Goal: Task Accomplishment & Management: Manage account settings

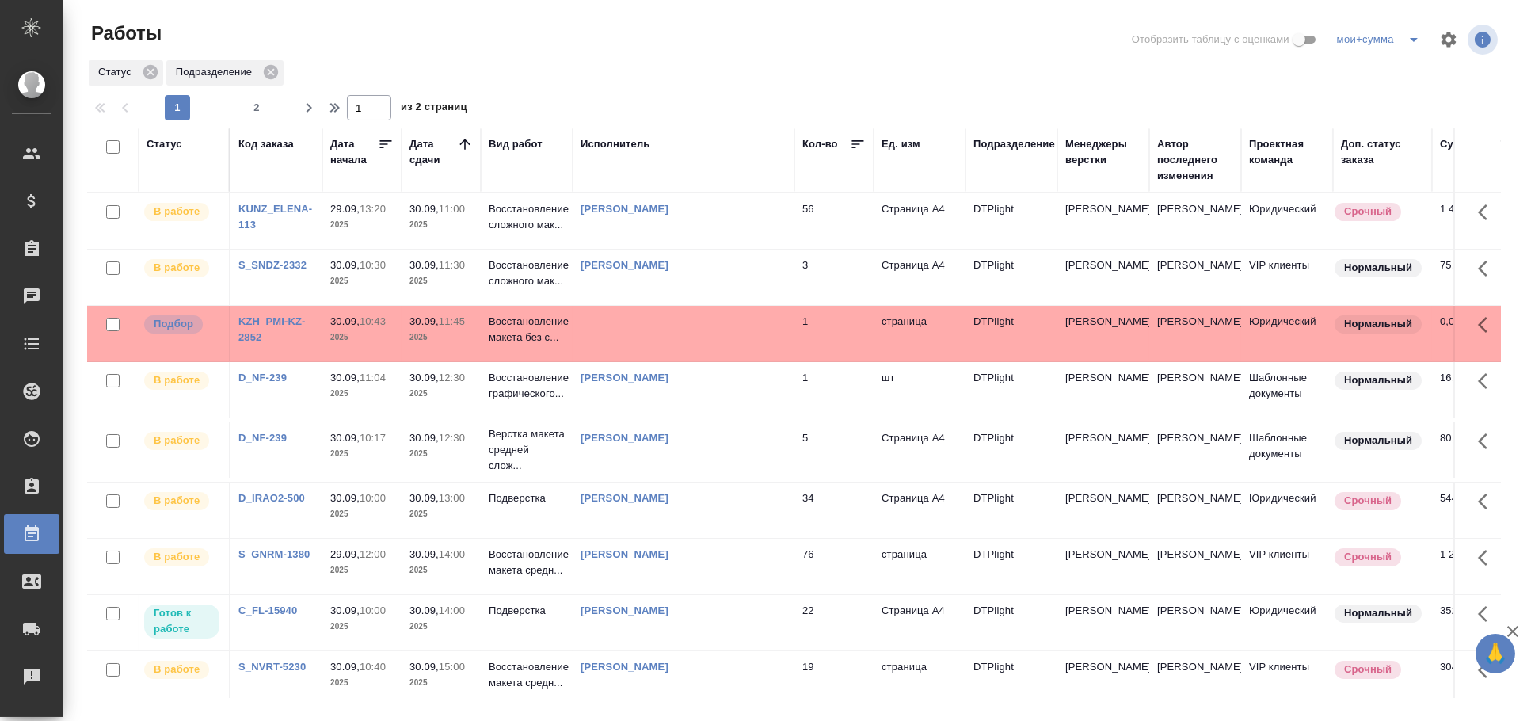
click at [775, 338] on td at bounding box center [684, 333] width 222 height 55
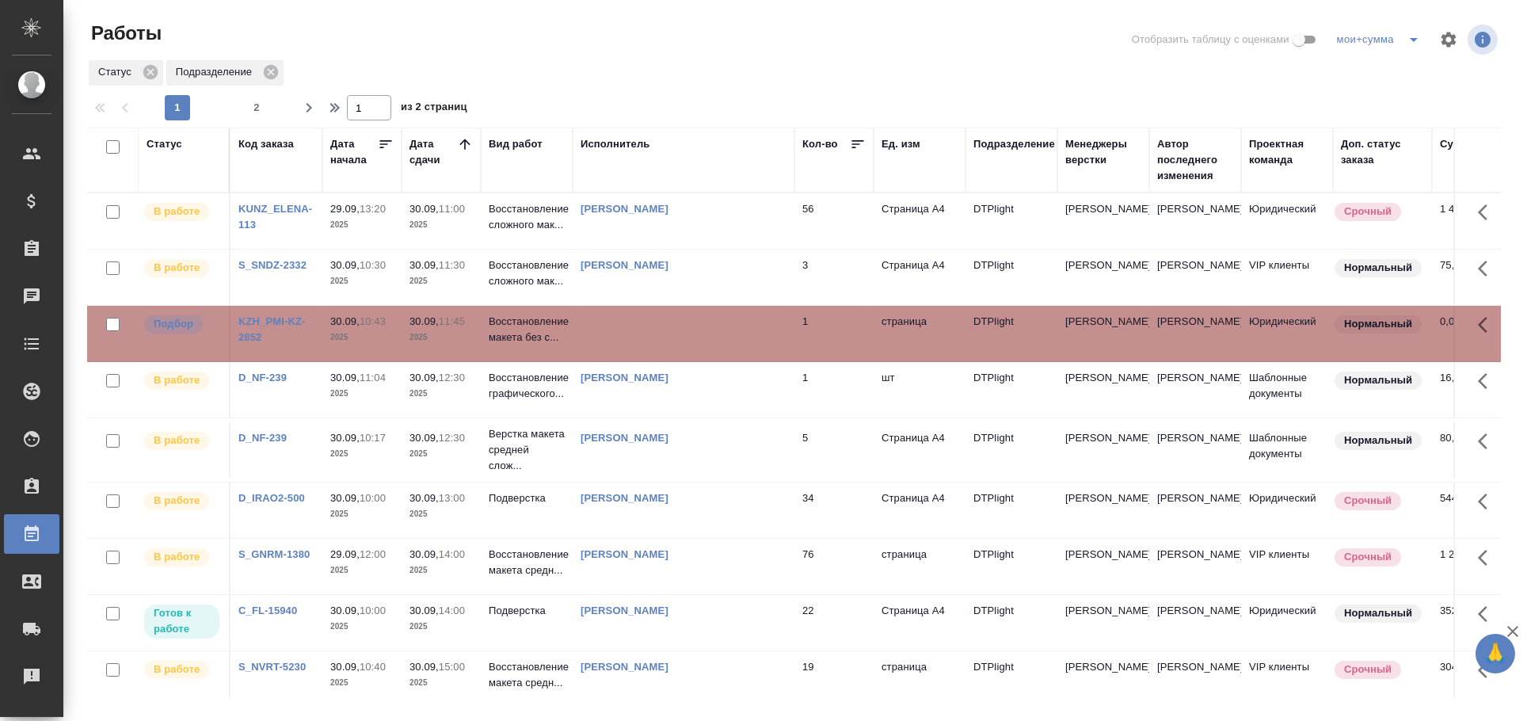
click at [775, 338] on td at bounding box center [684, 333] width 222 height 55
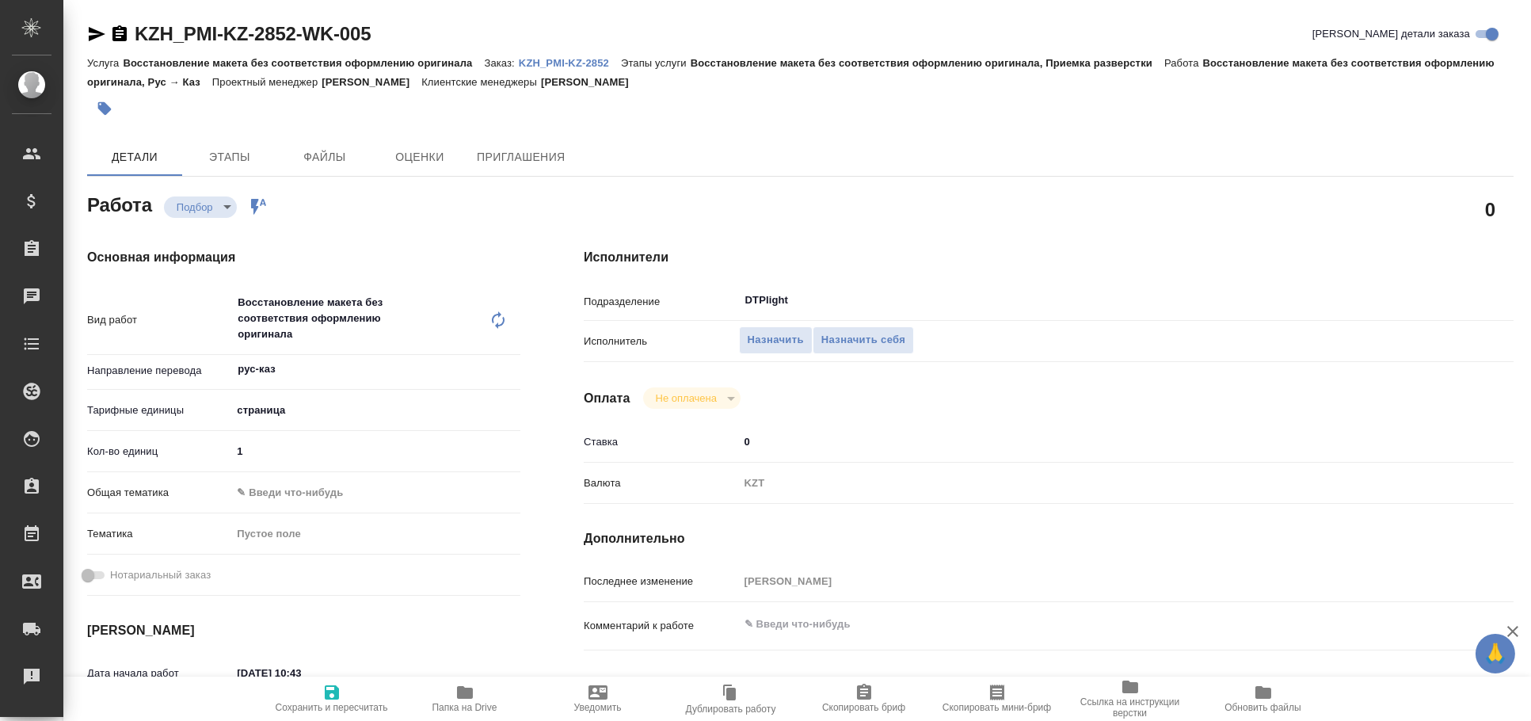
type textarea "x"
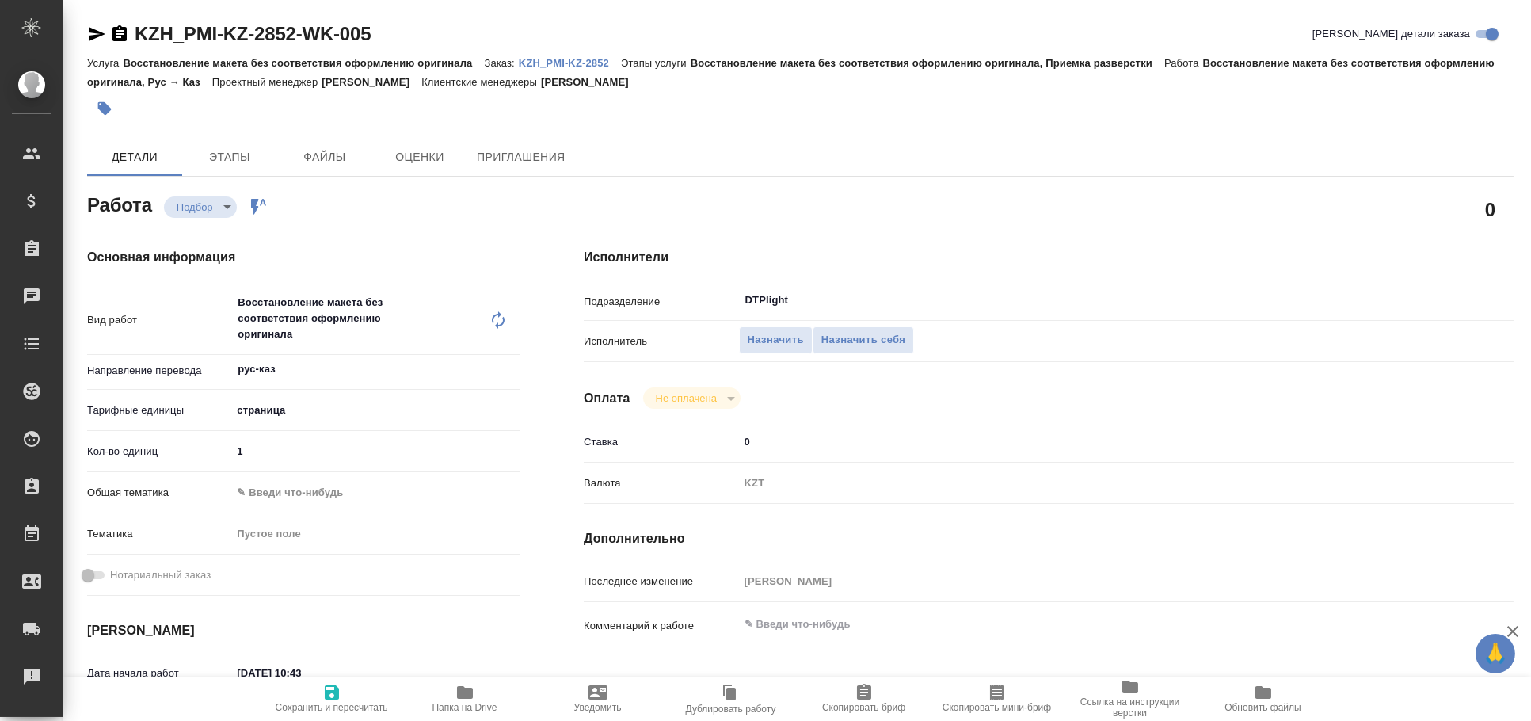
type textarea "x"
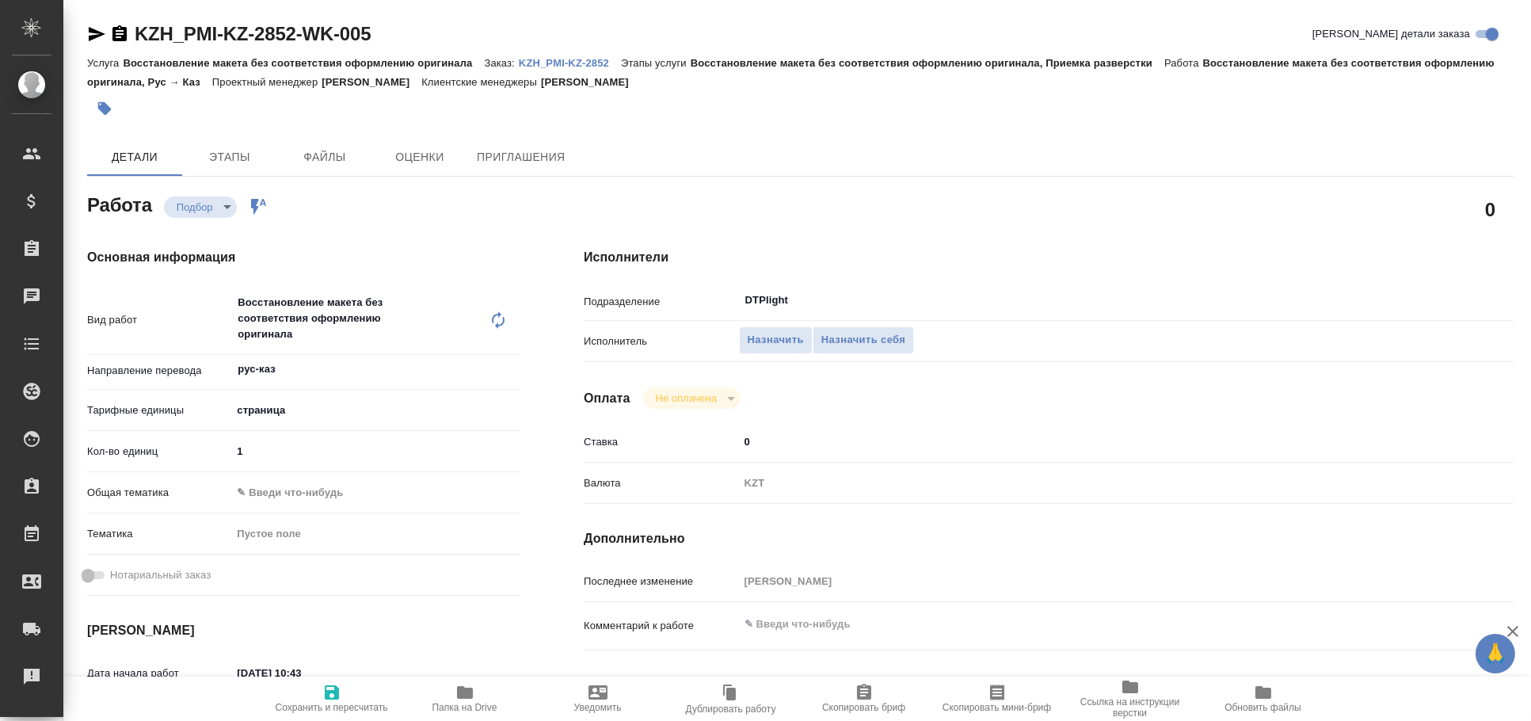
type textarea "x"
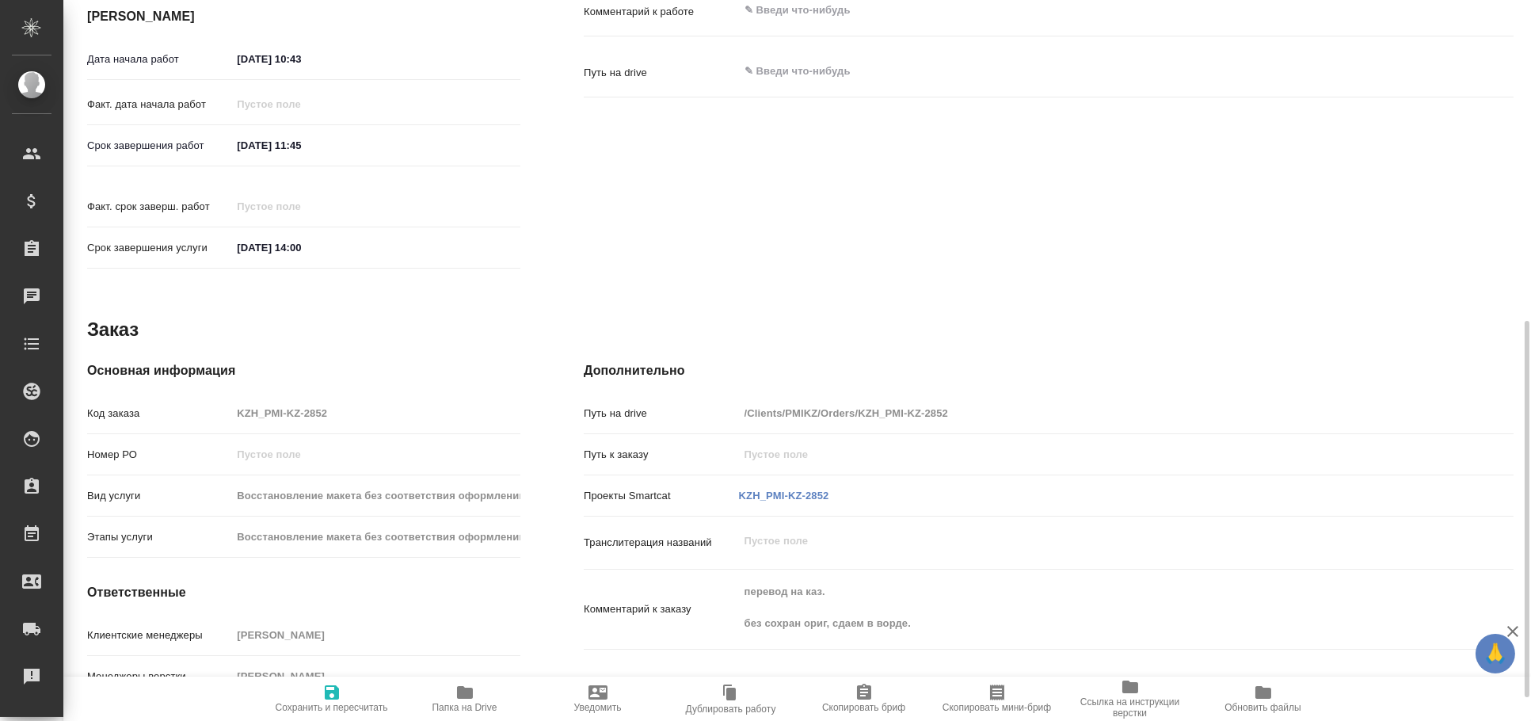
type textarea "x"
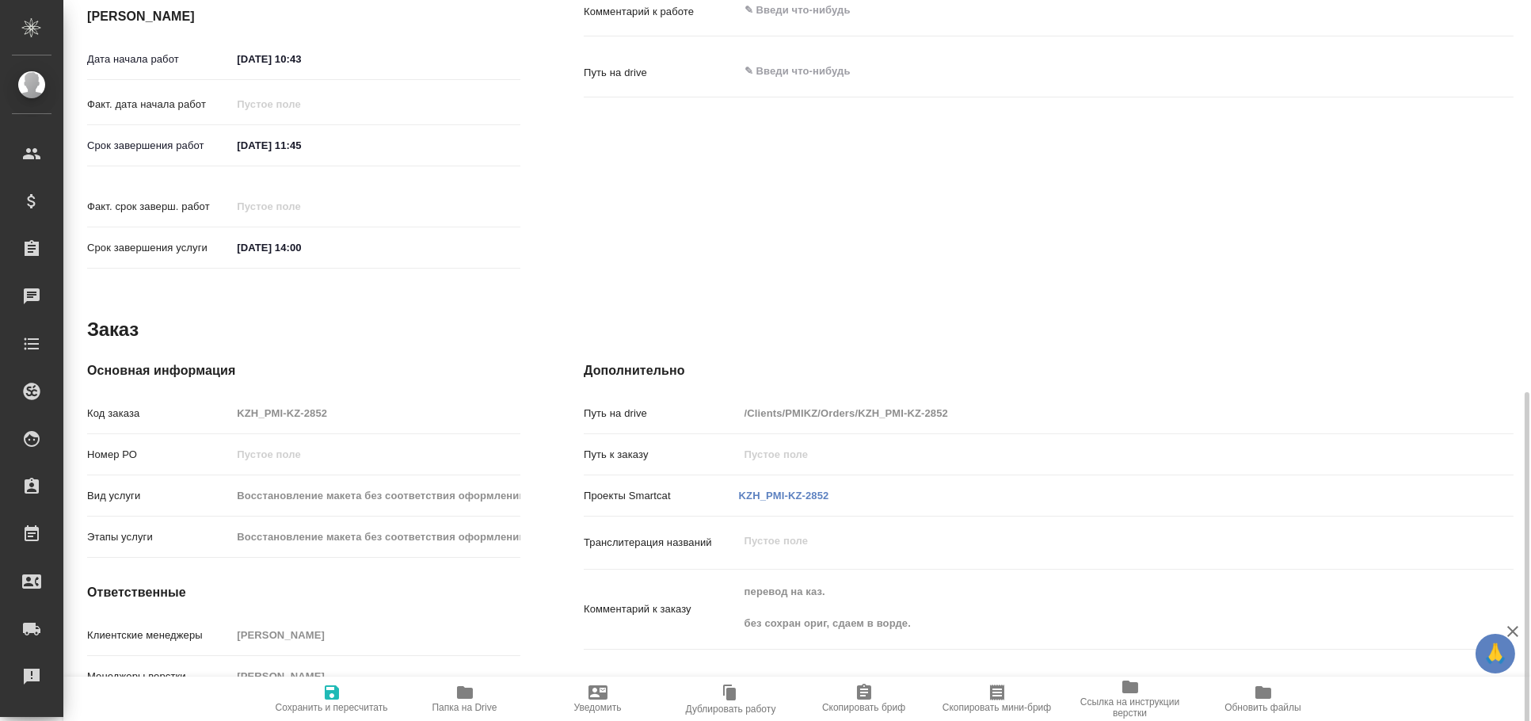
scroll to position [660, 0]
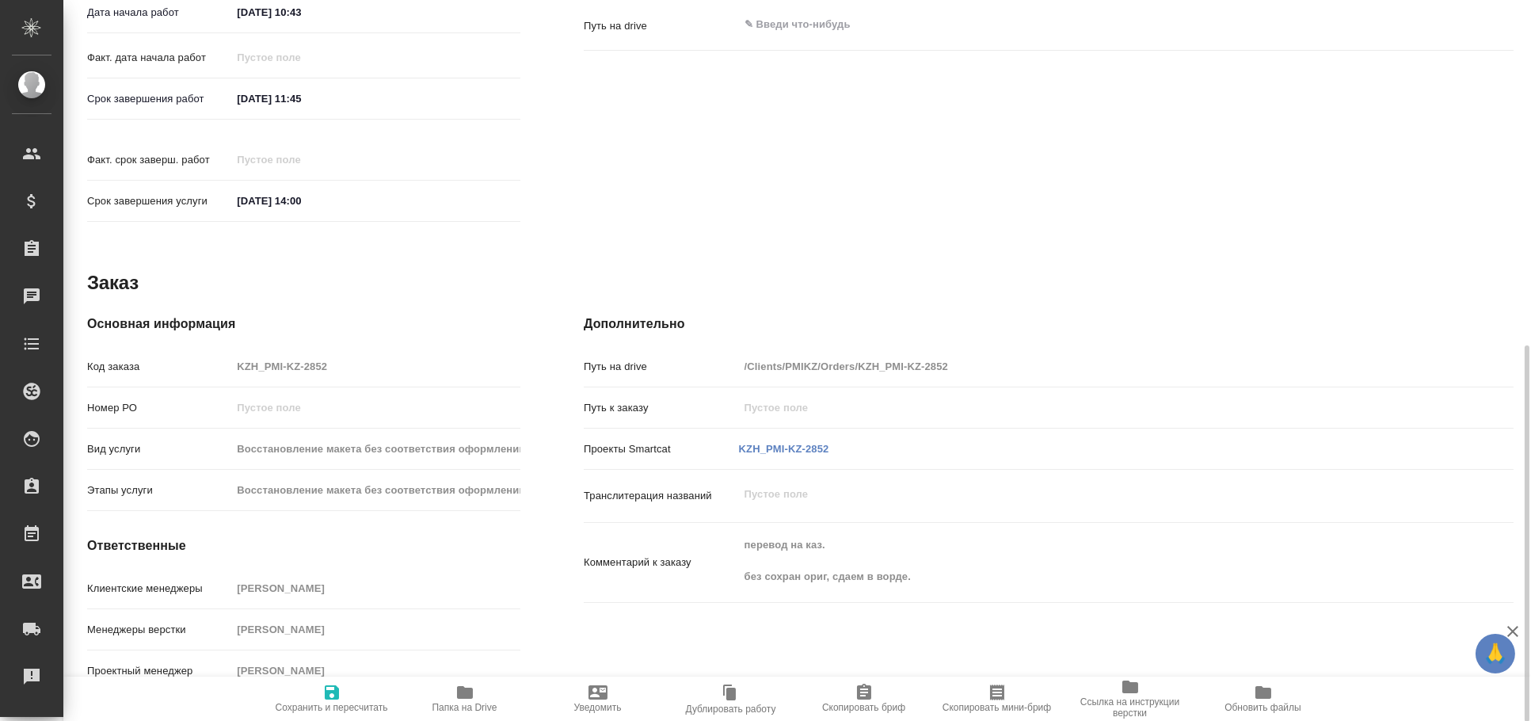
click at [489, 693] on span "Папка на Drive" at bounding box center [465, 698] width 114 height 30
type textarea "x"
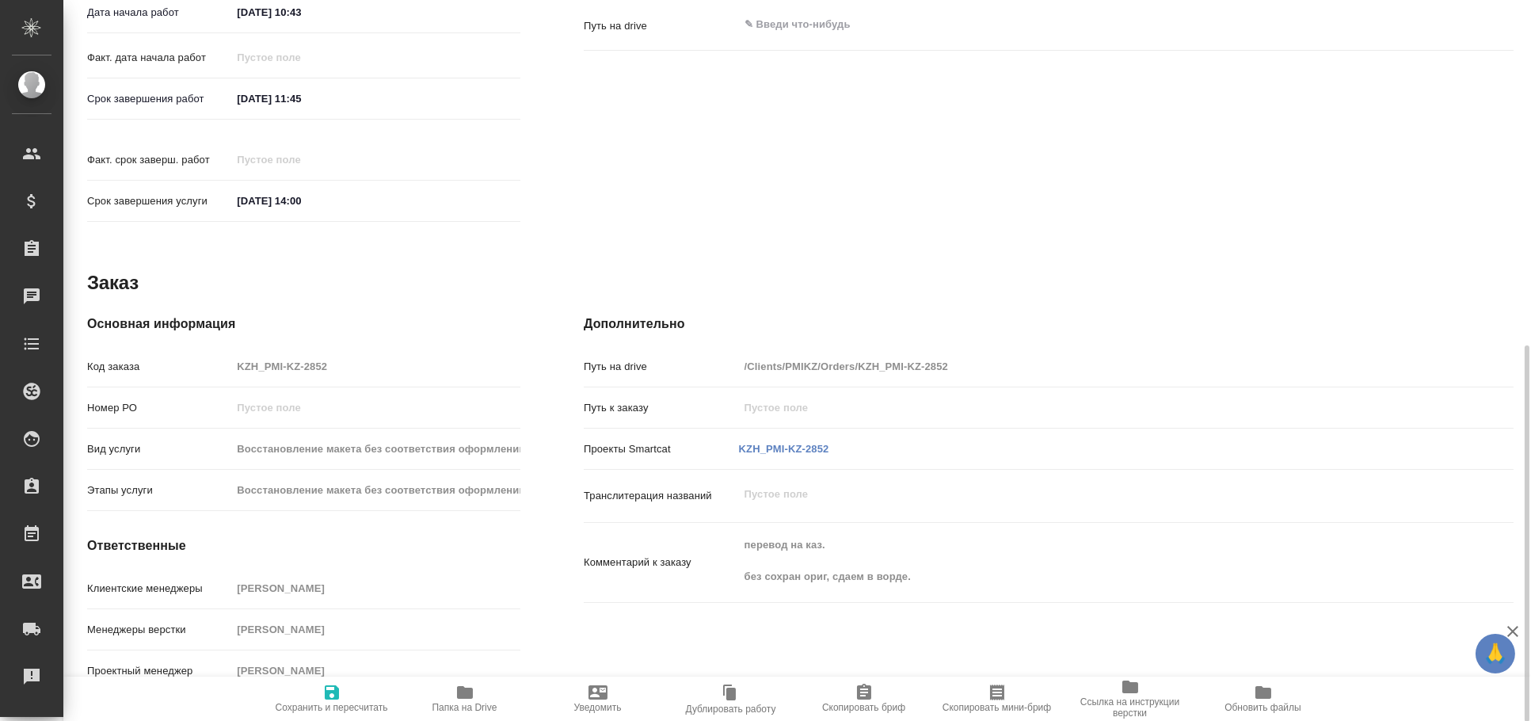
type textarea "x"
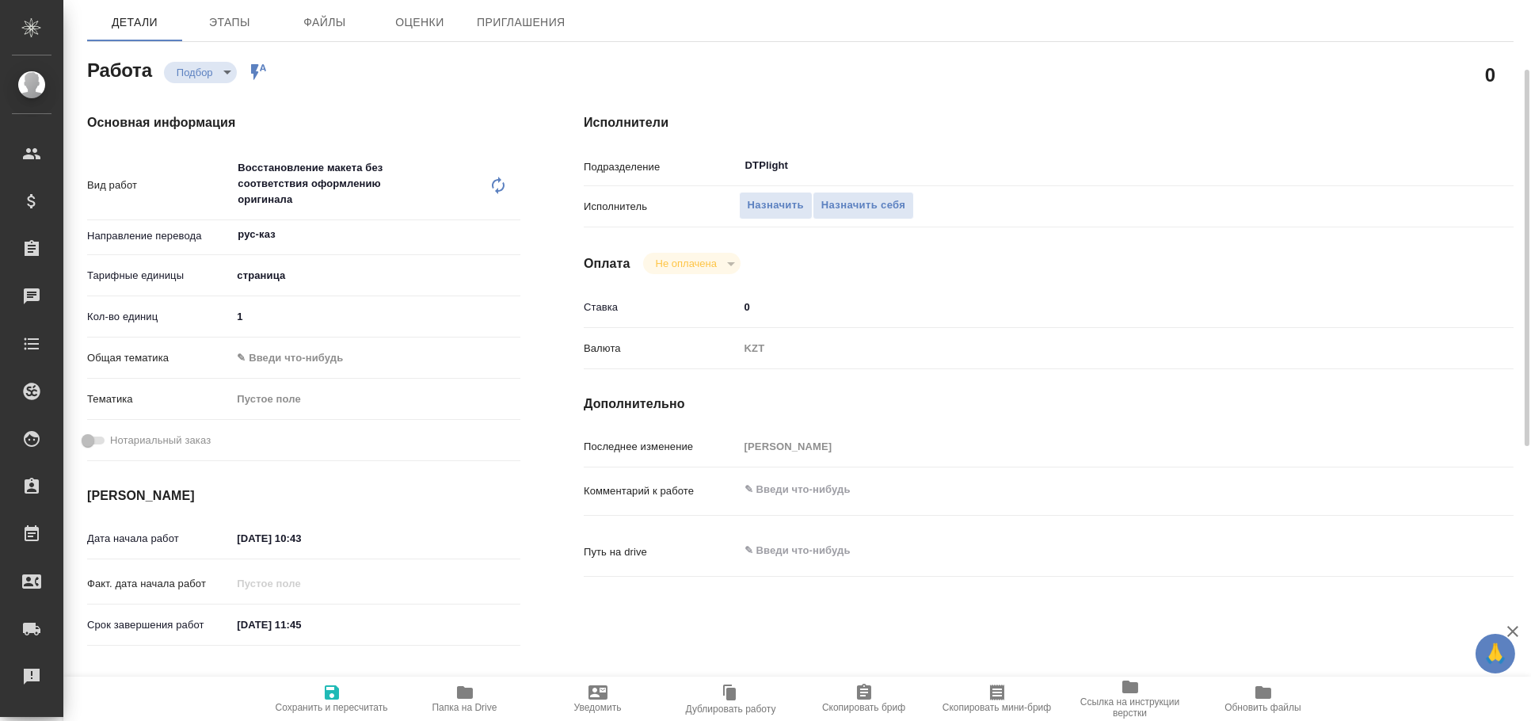
scroll to position [0, 0]
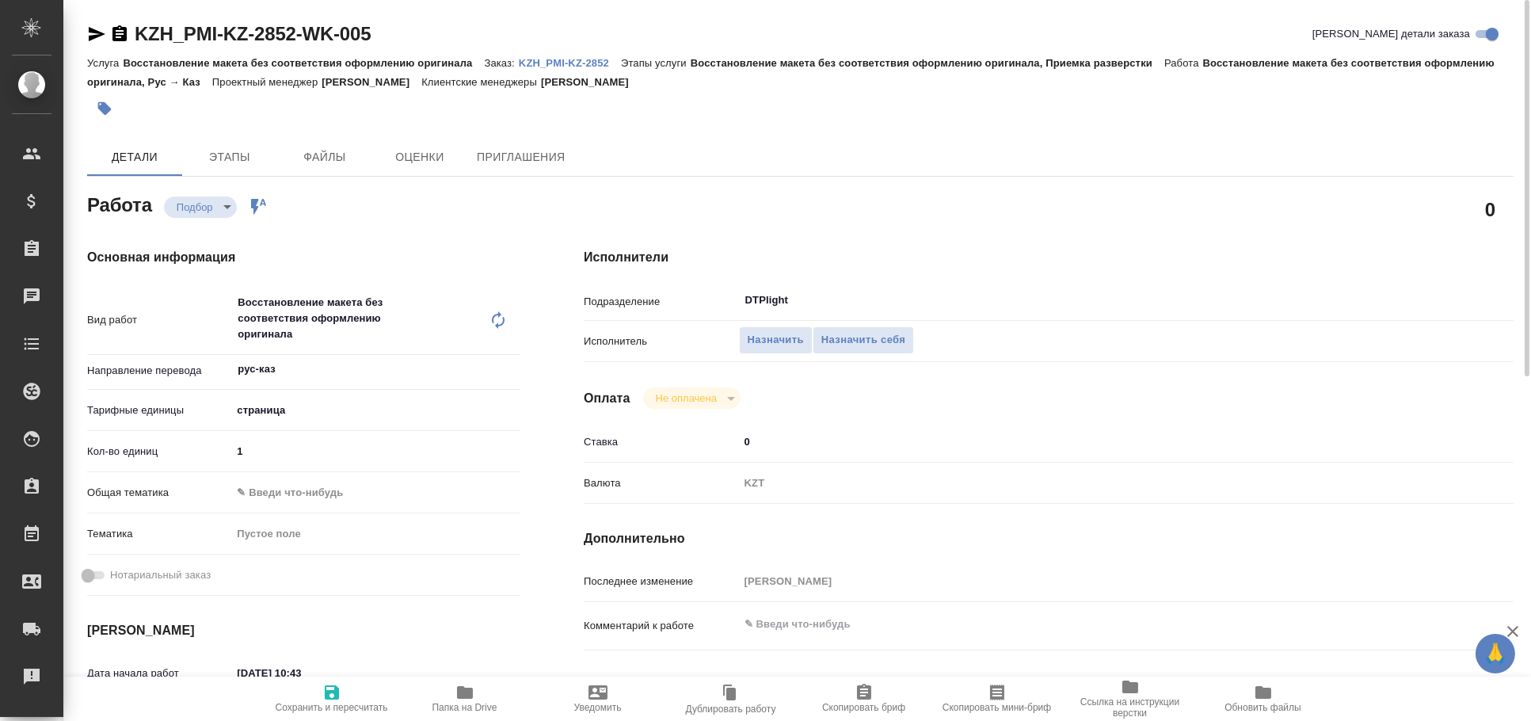
click at [95, 29] on icon "button" at bounding box center [96, 34] width 19 height 19
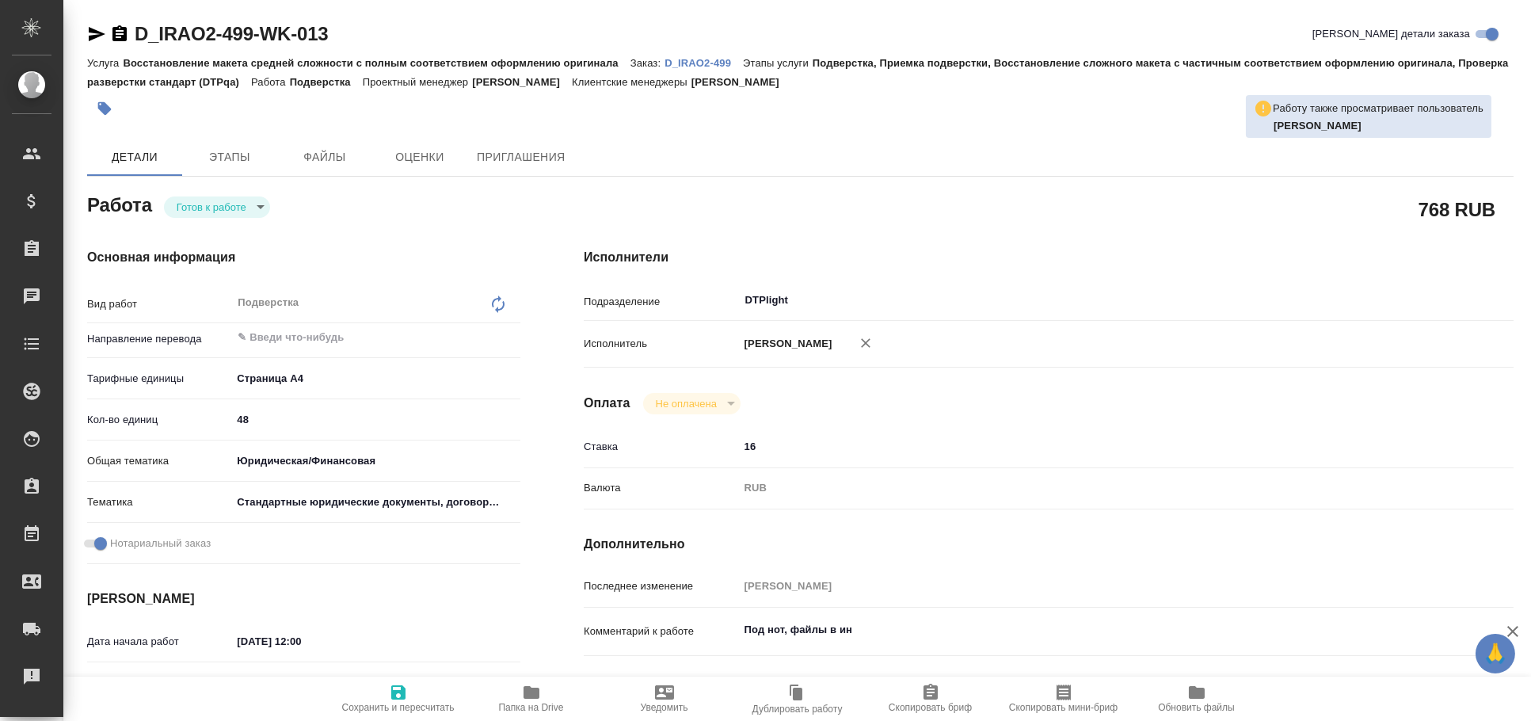
type textarea "x"
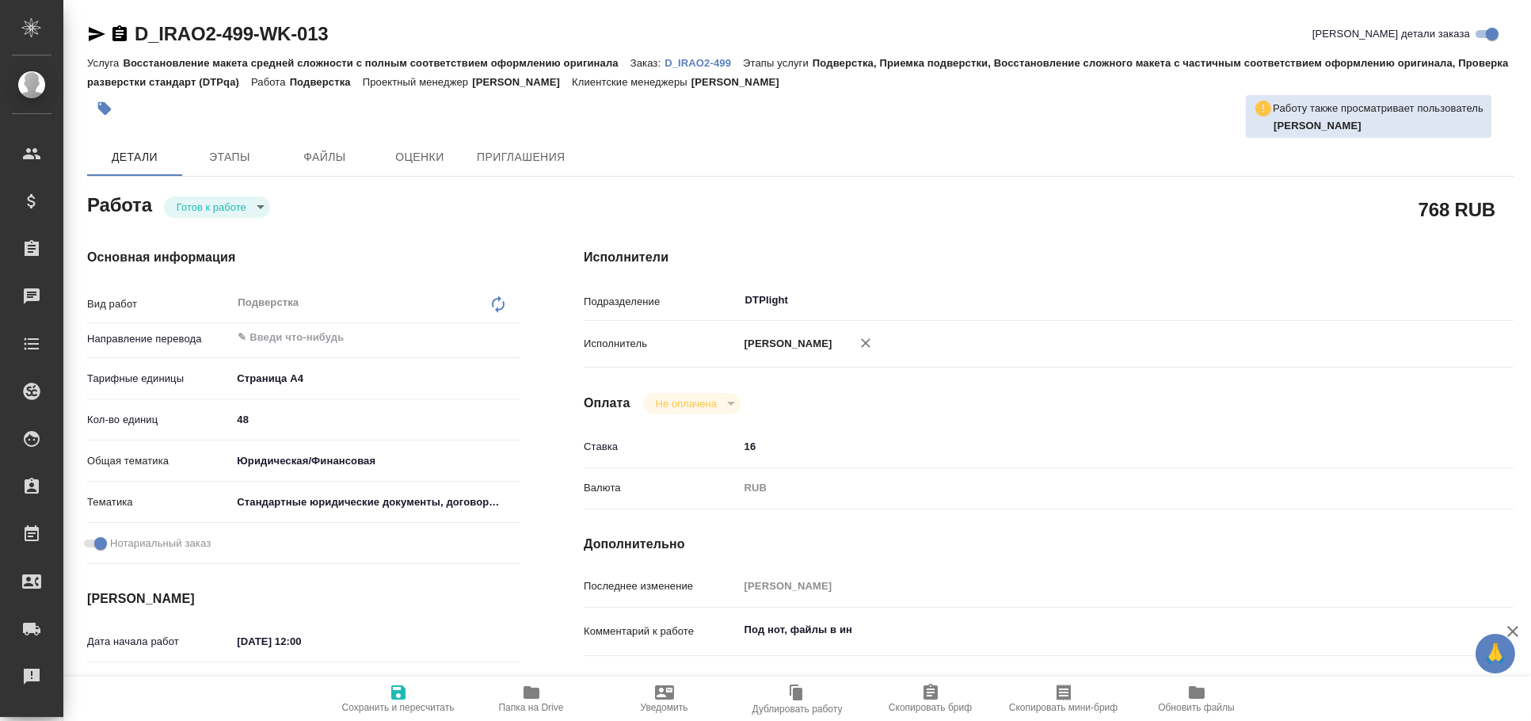
type textarea "x"
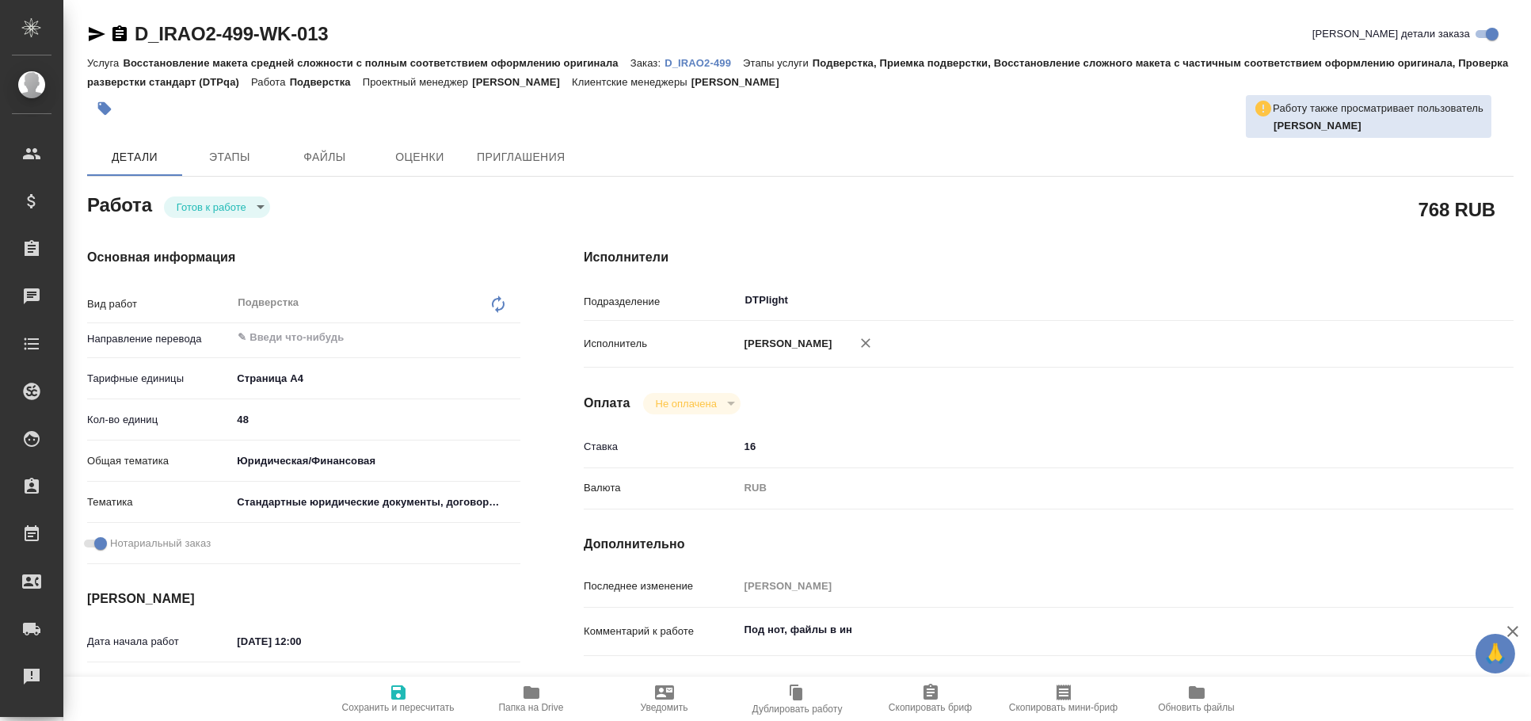
type textarea "x"
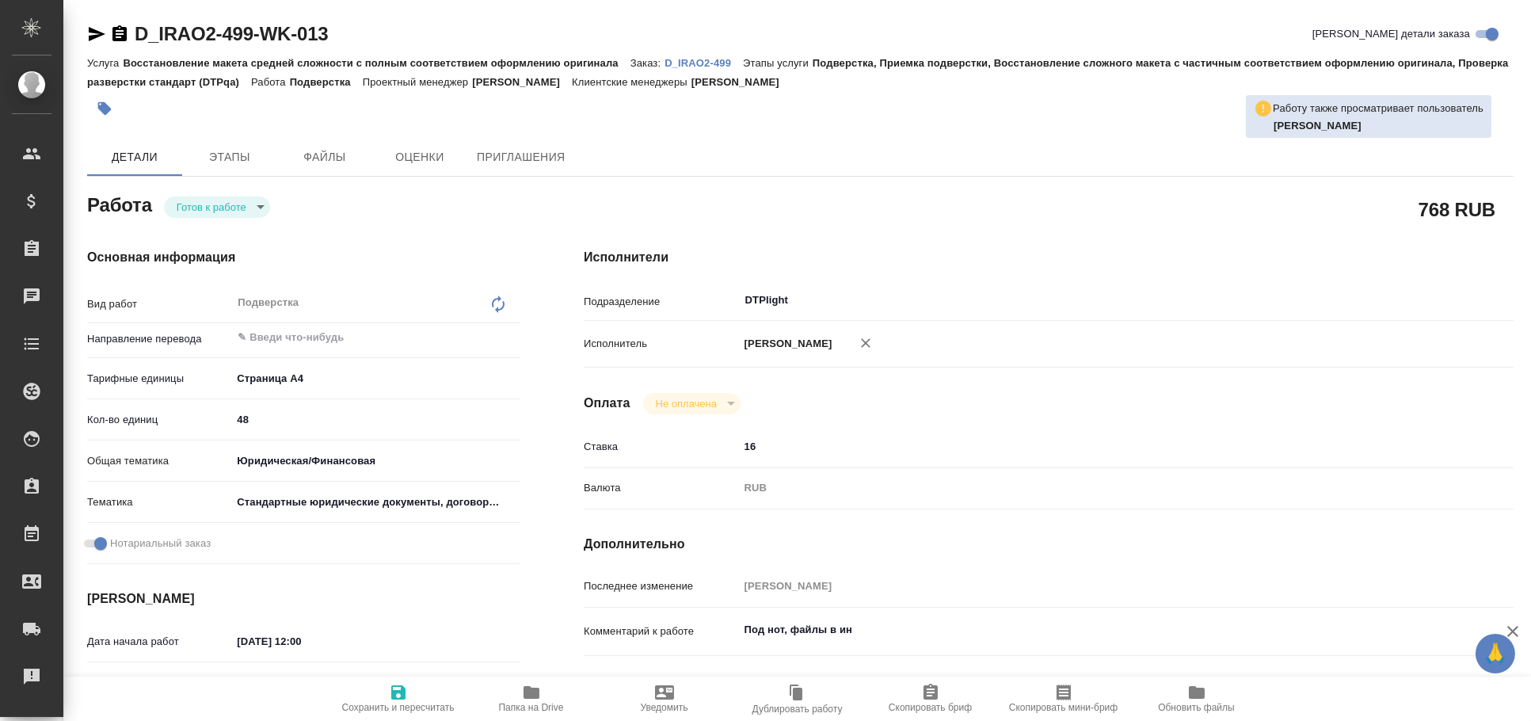
type textarea "x"
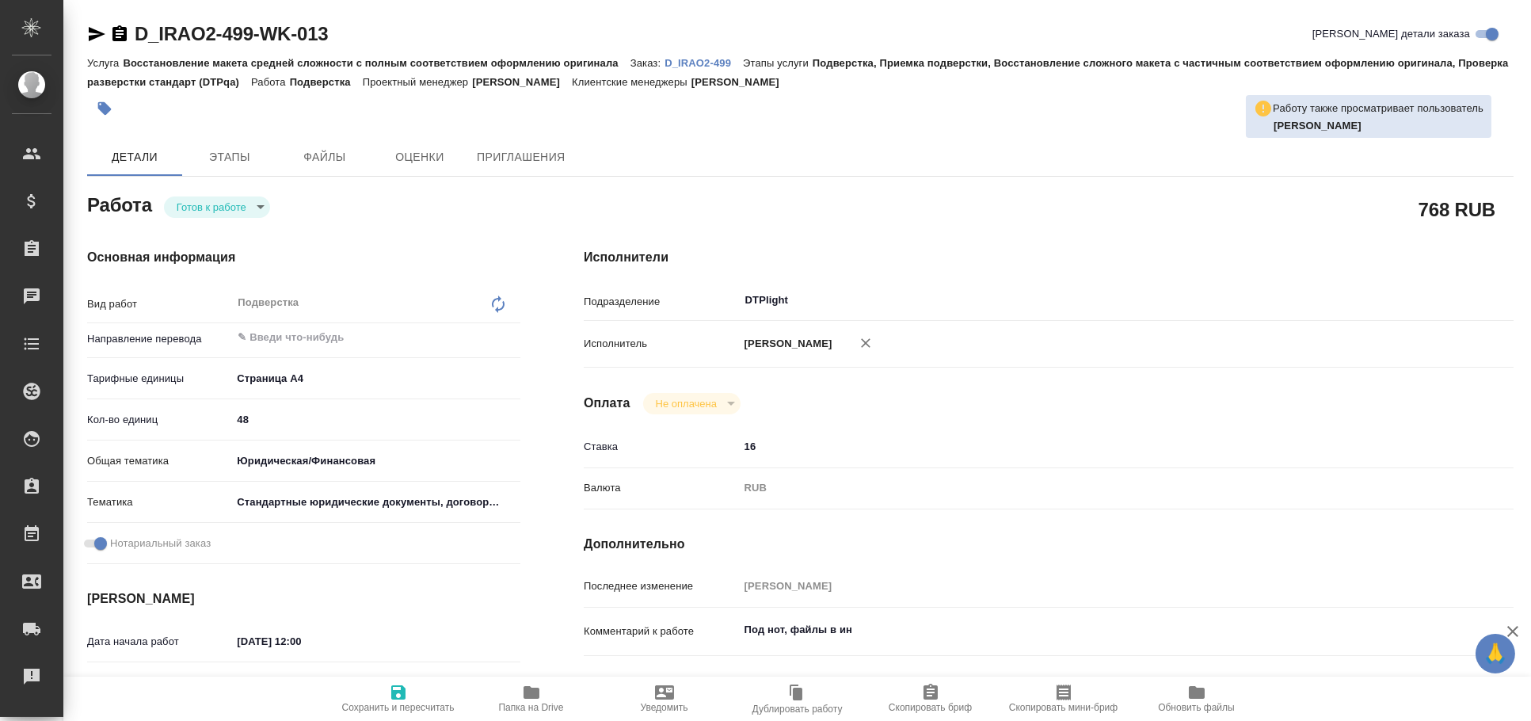
type textarea "x"
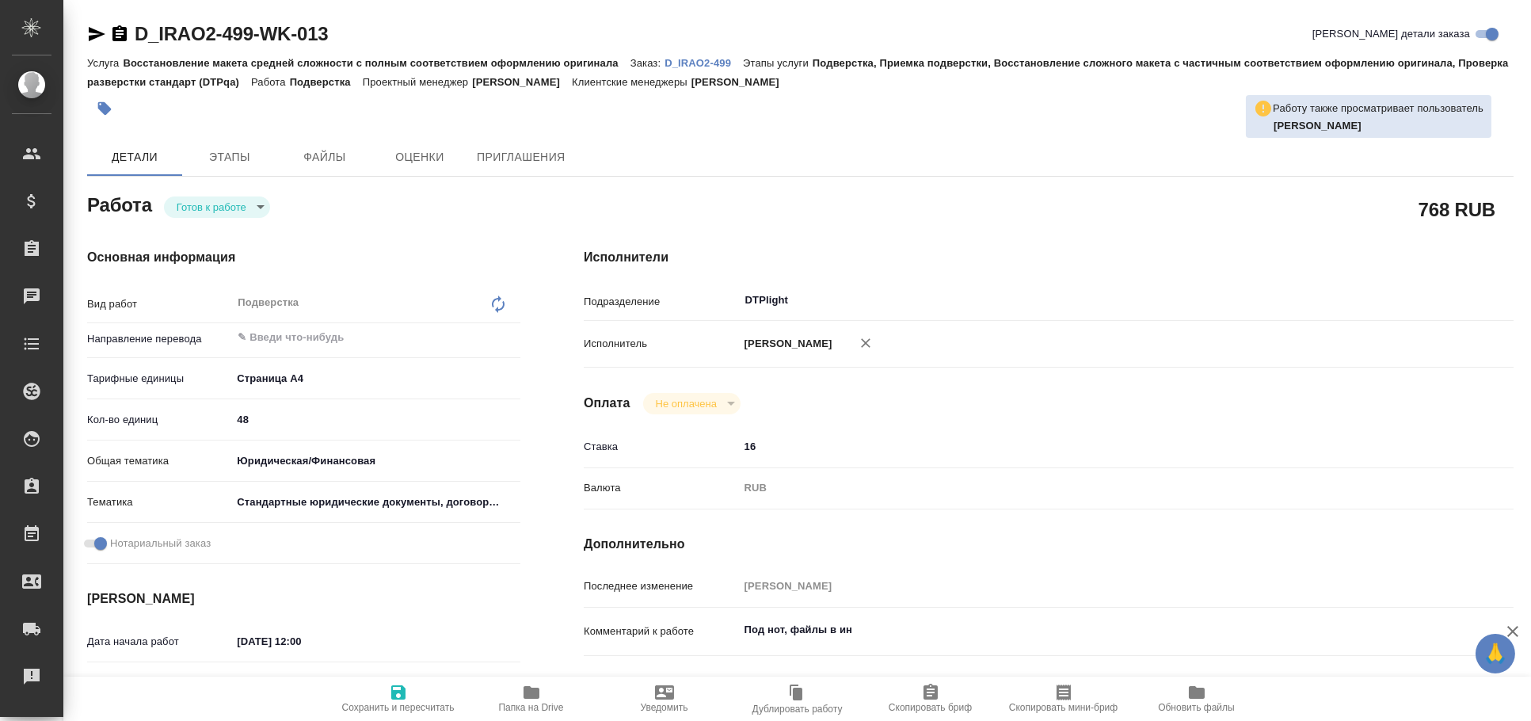
type textarea "x"
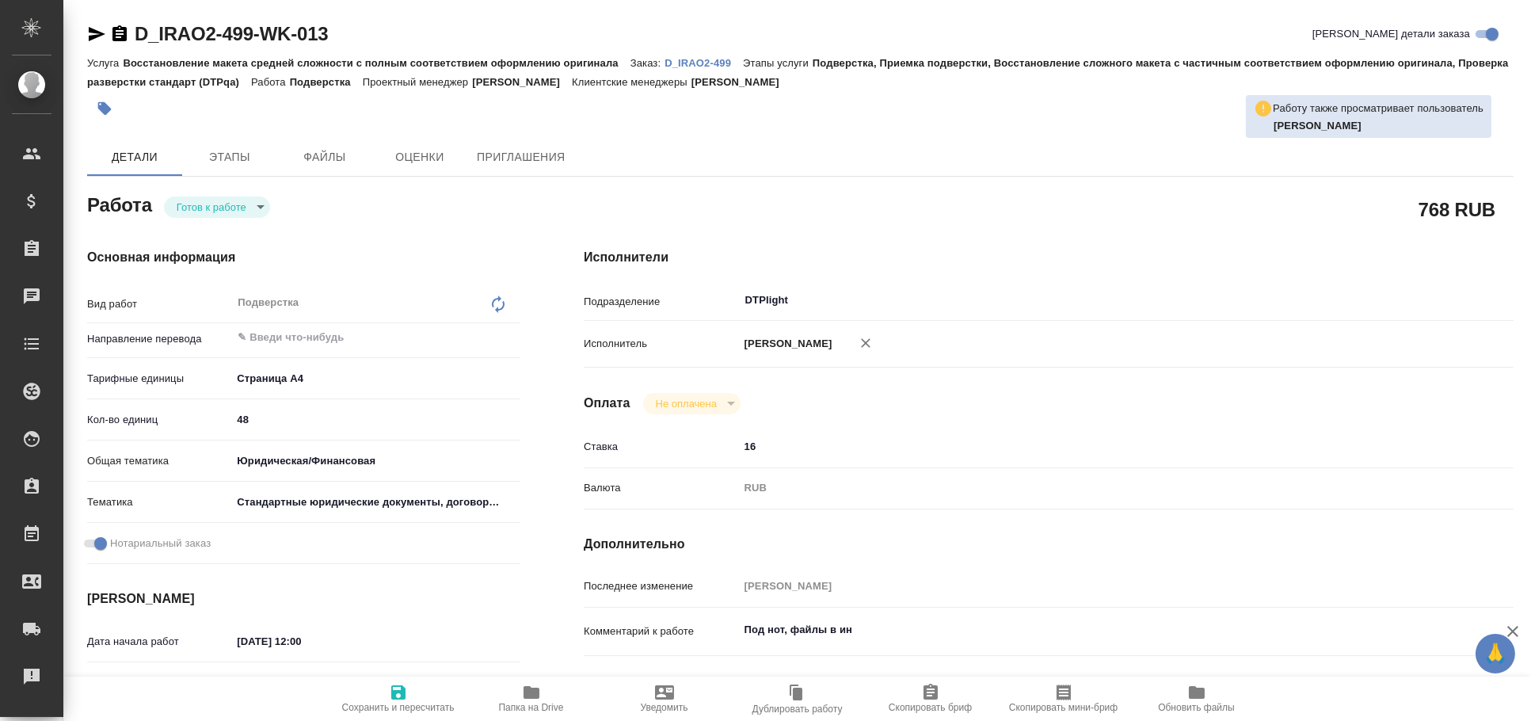
type textarea "x"
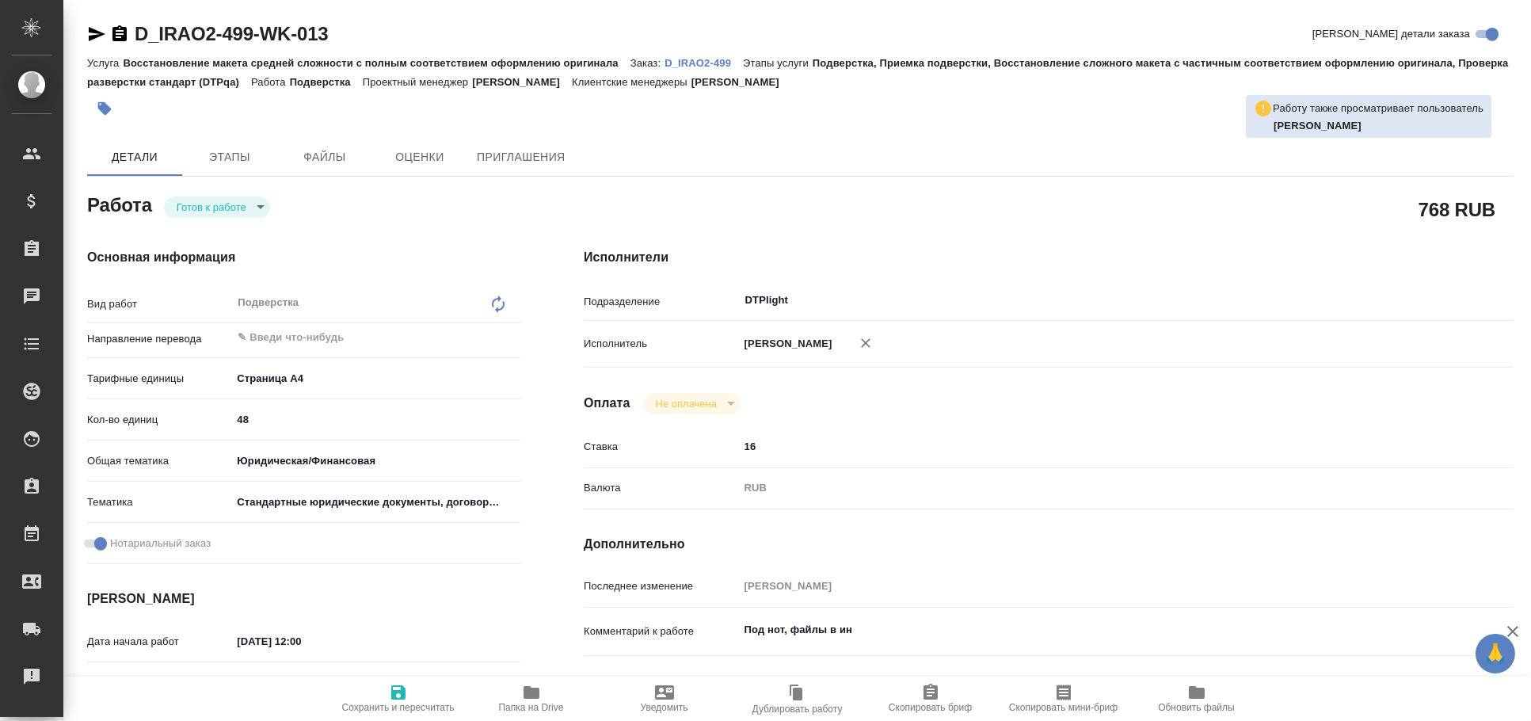
type textarea "x"
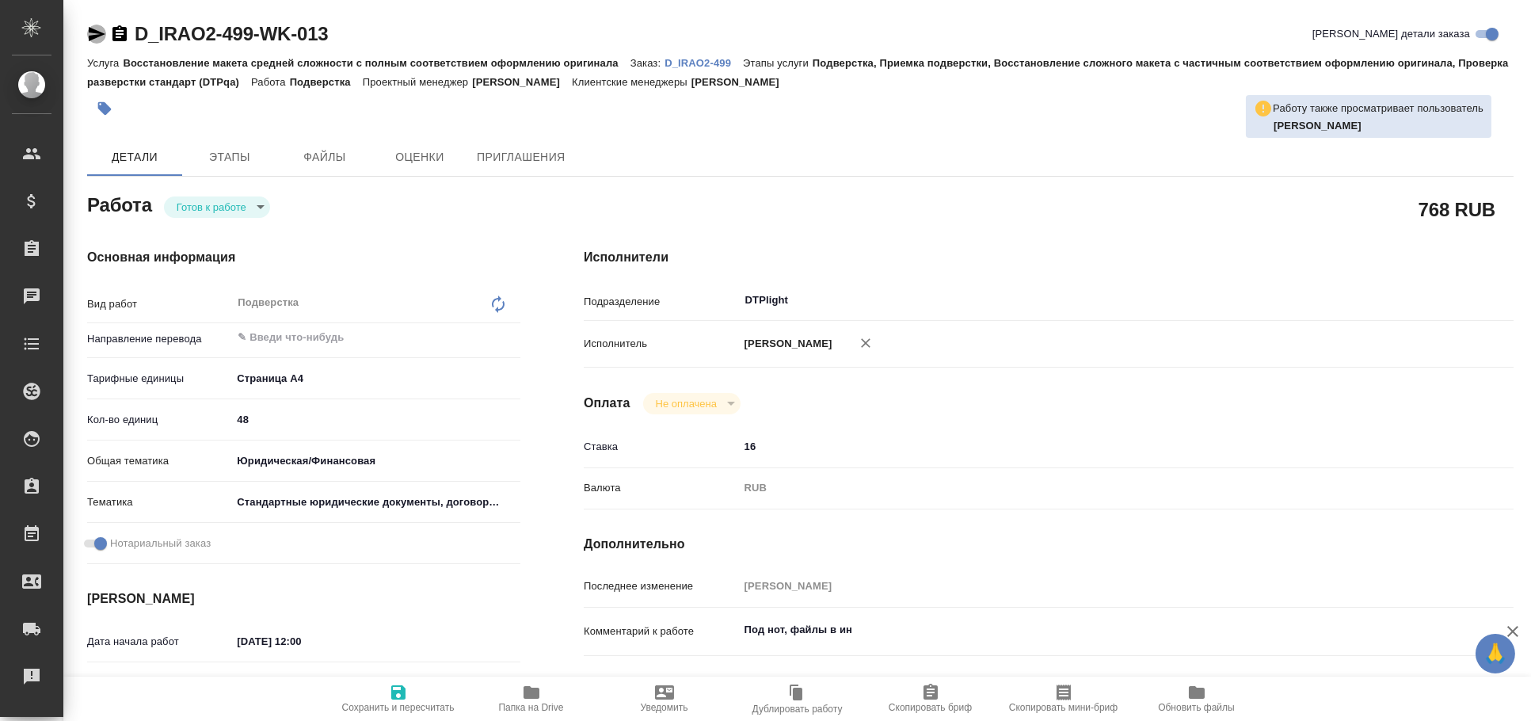
click at [97, 36] on icon "button" at bounding box center [97, 34] width 17 height 14
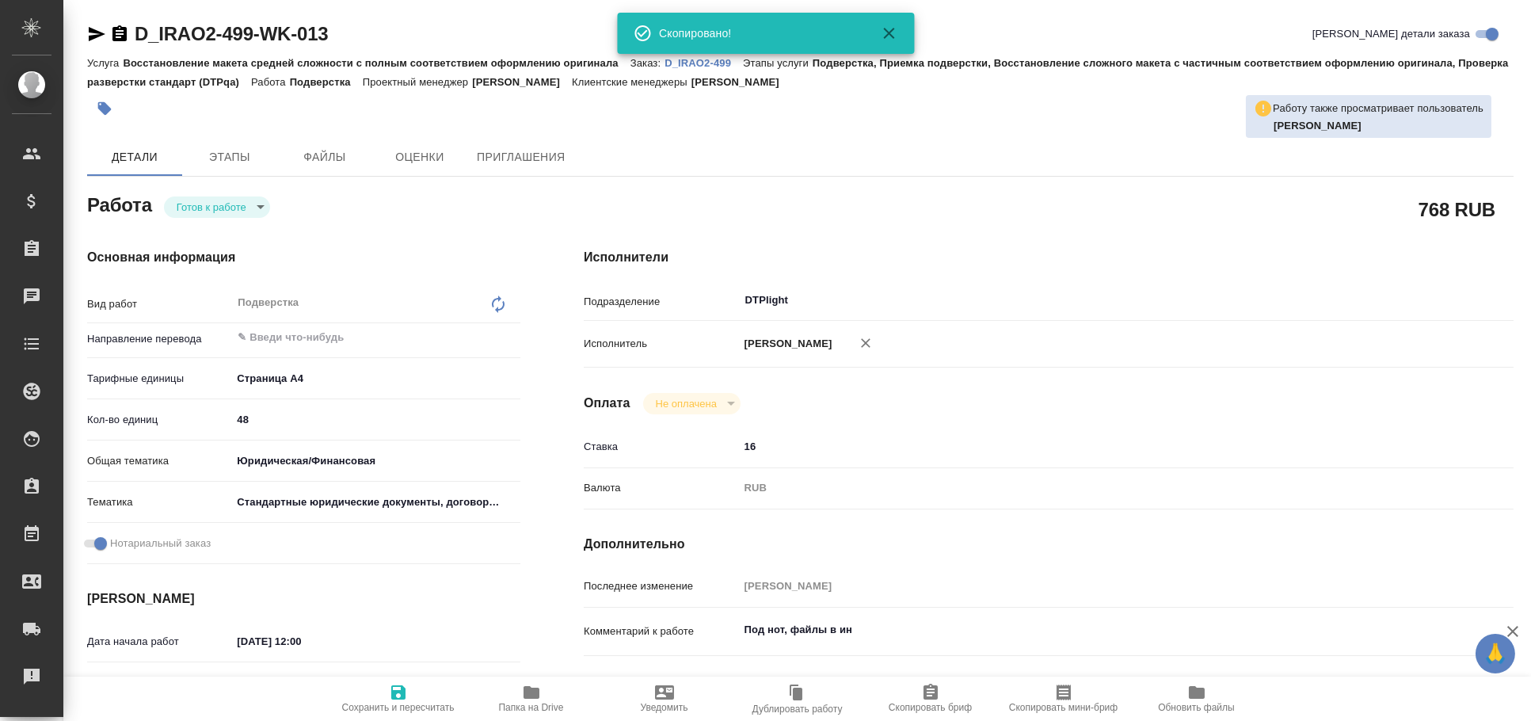
type textarea "x"
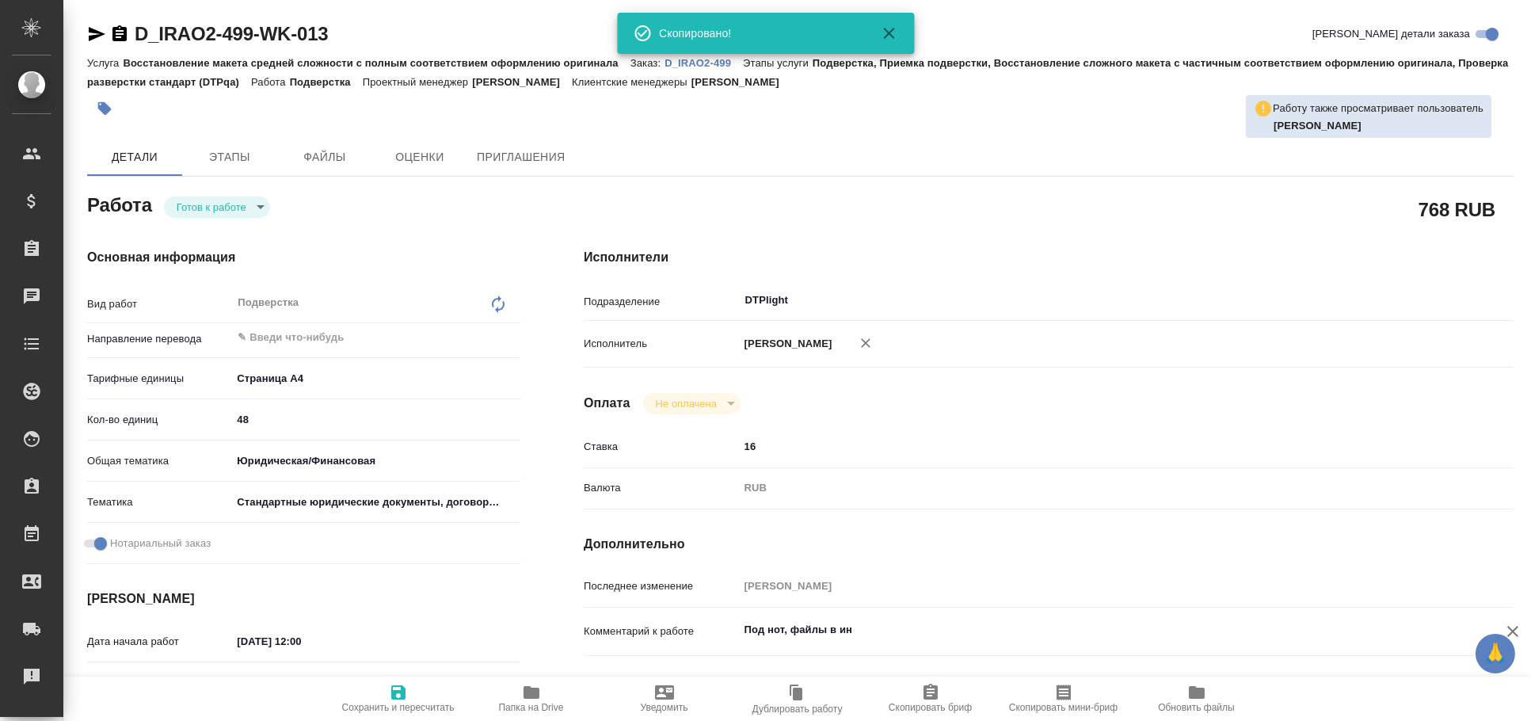
type textarea "x"
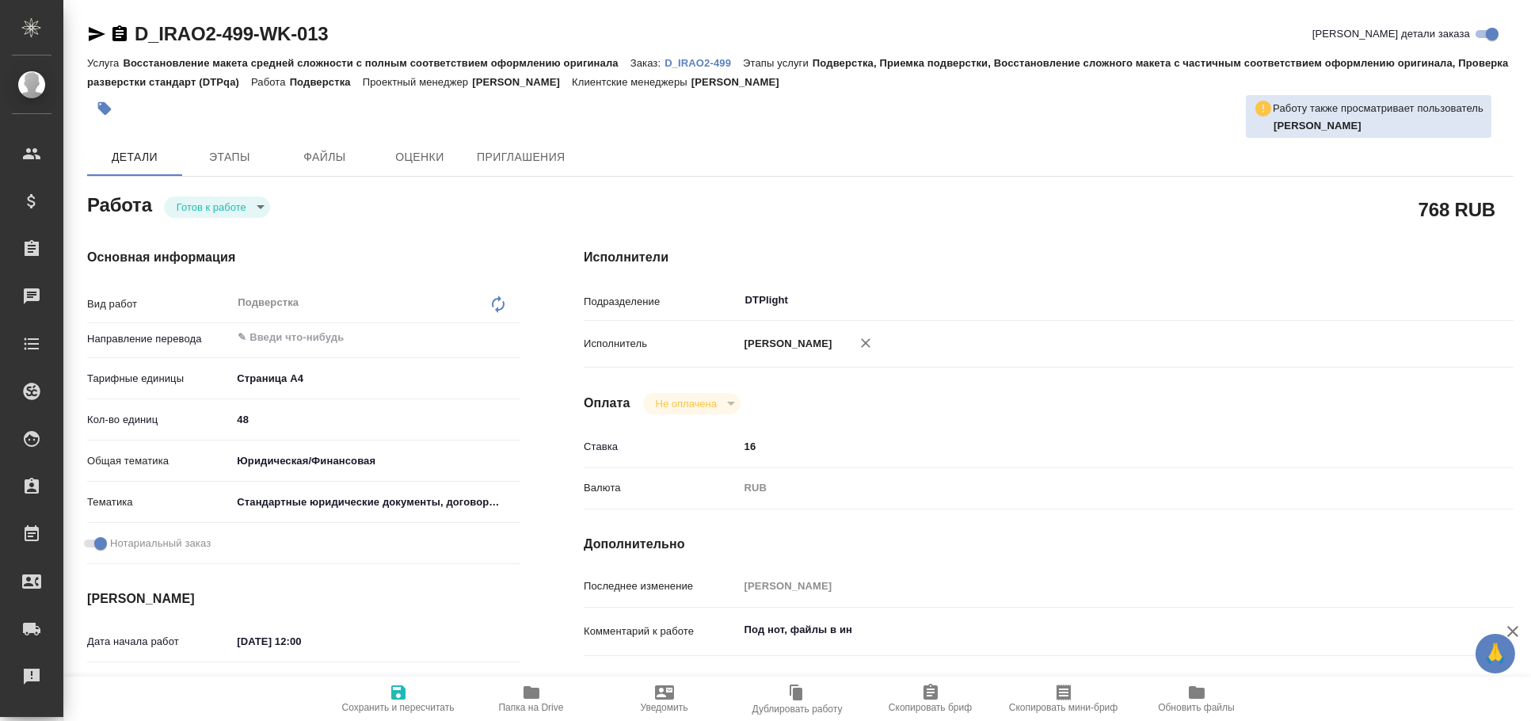
type textarea "x"
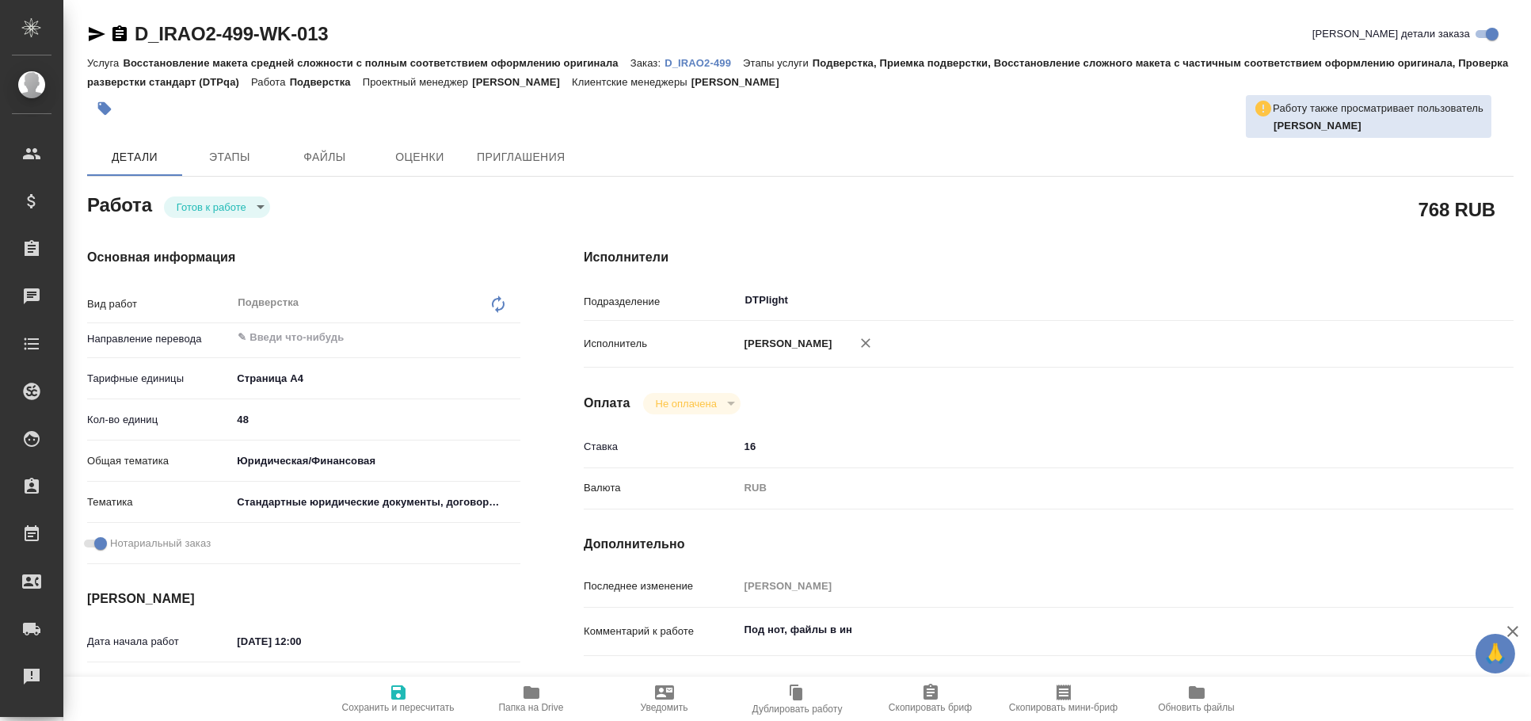
type textarea "x"
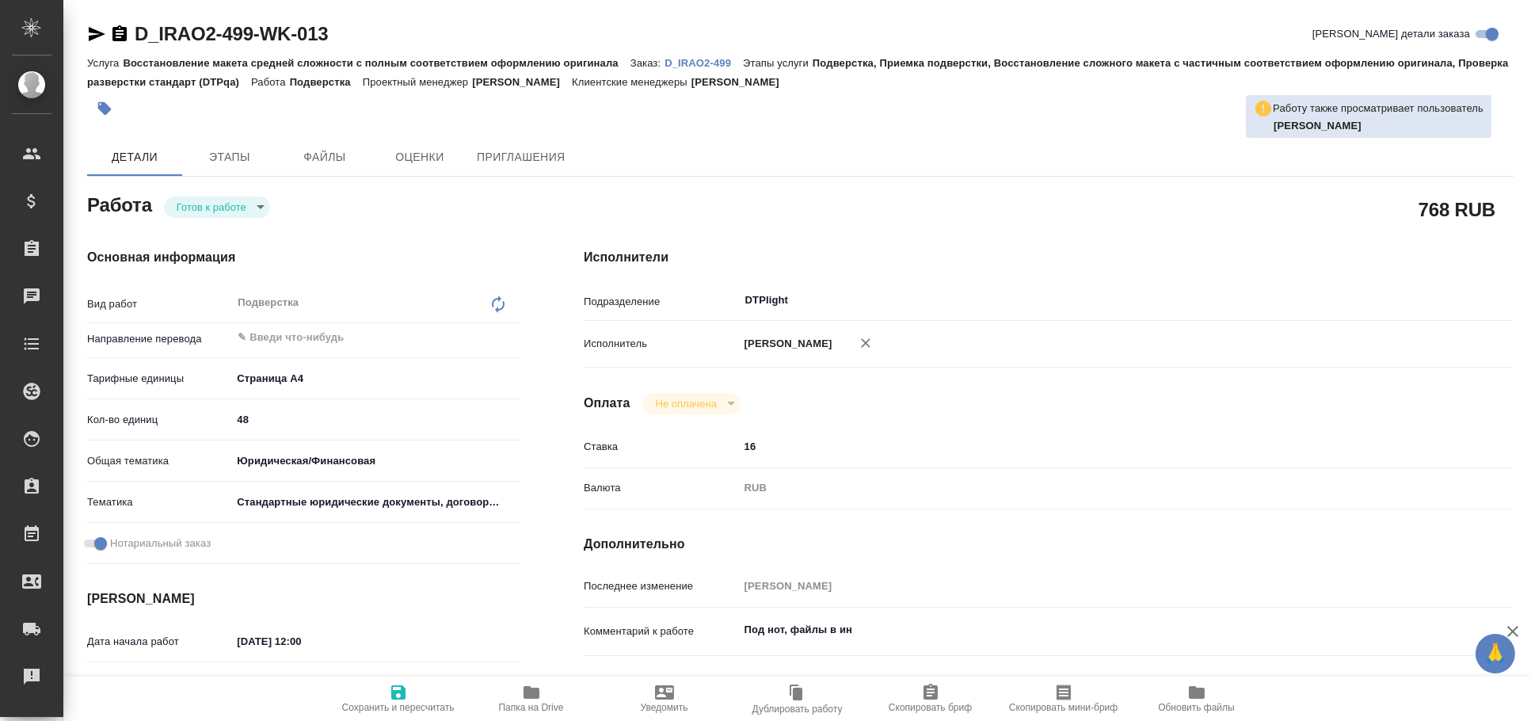
type textarea "x"
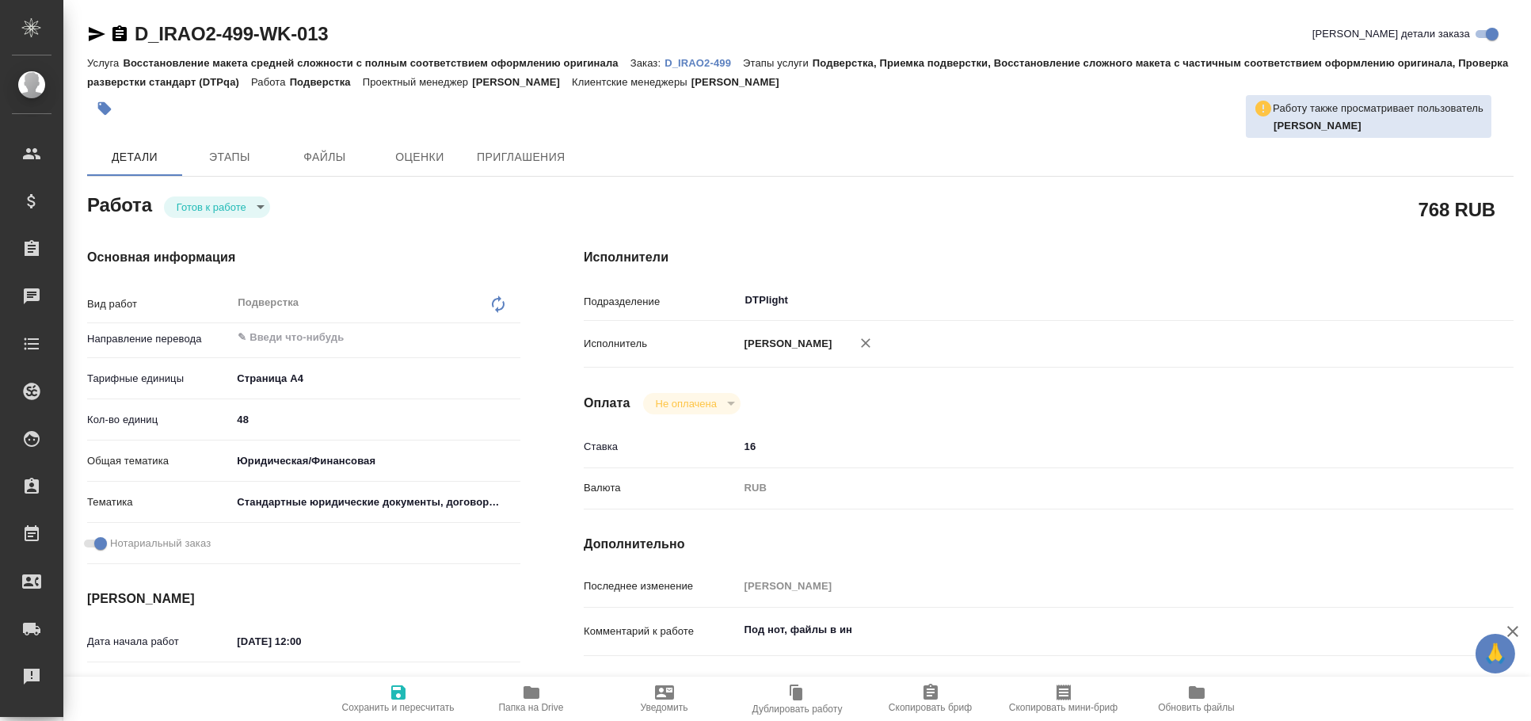
type textarea "x"
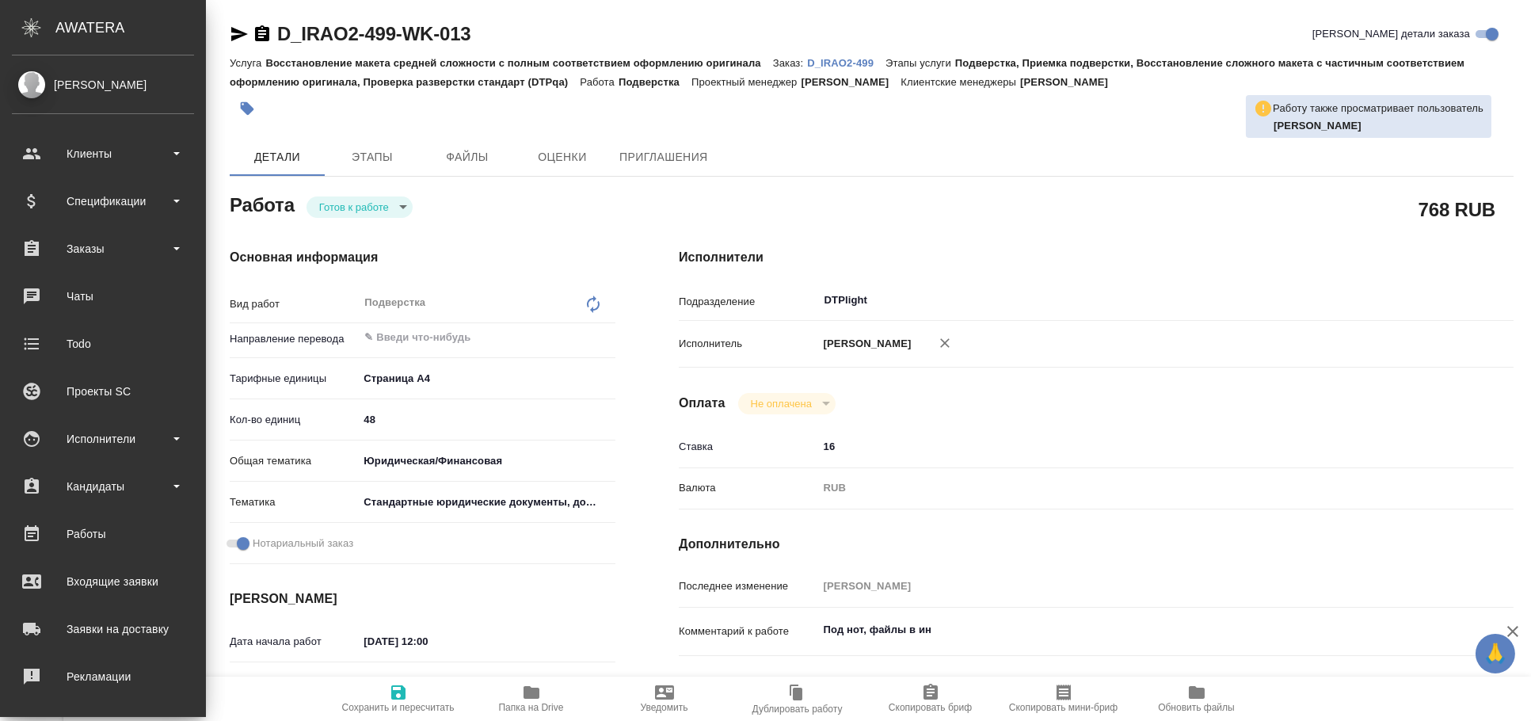
type textarea "x"
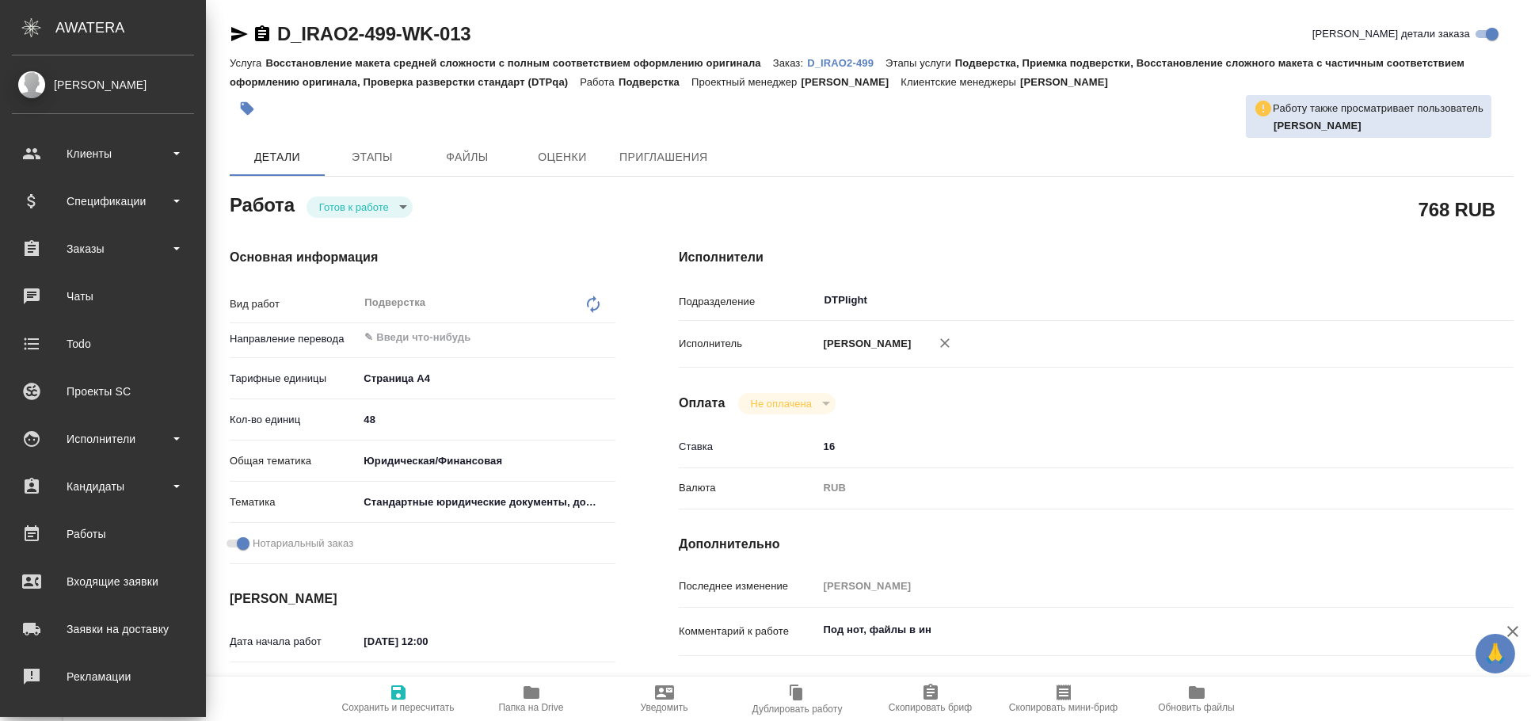
type textarea "x"
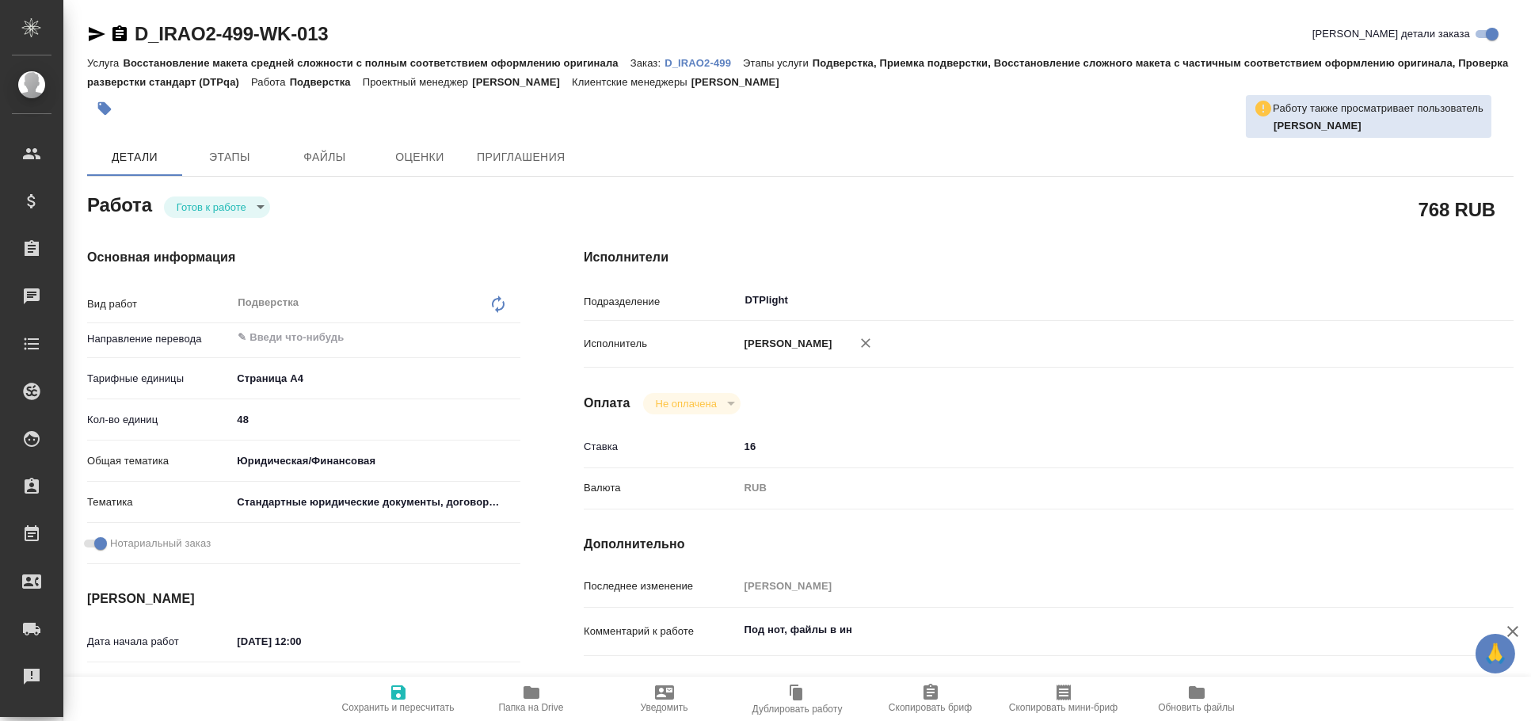
type textarea "x"
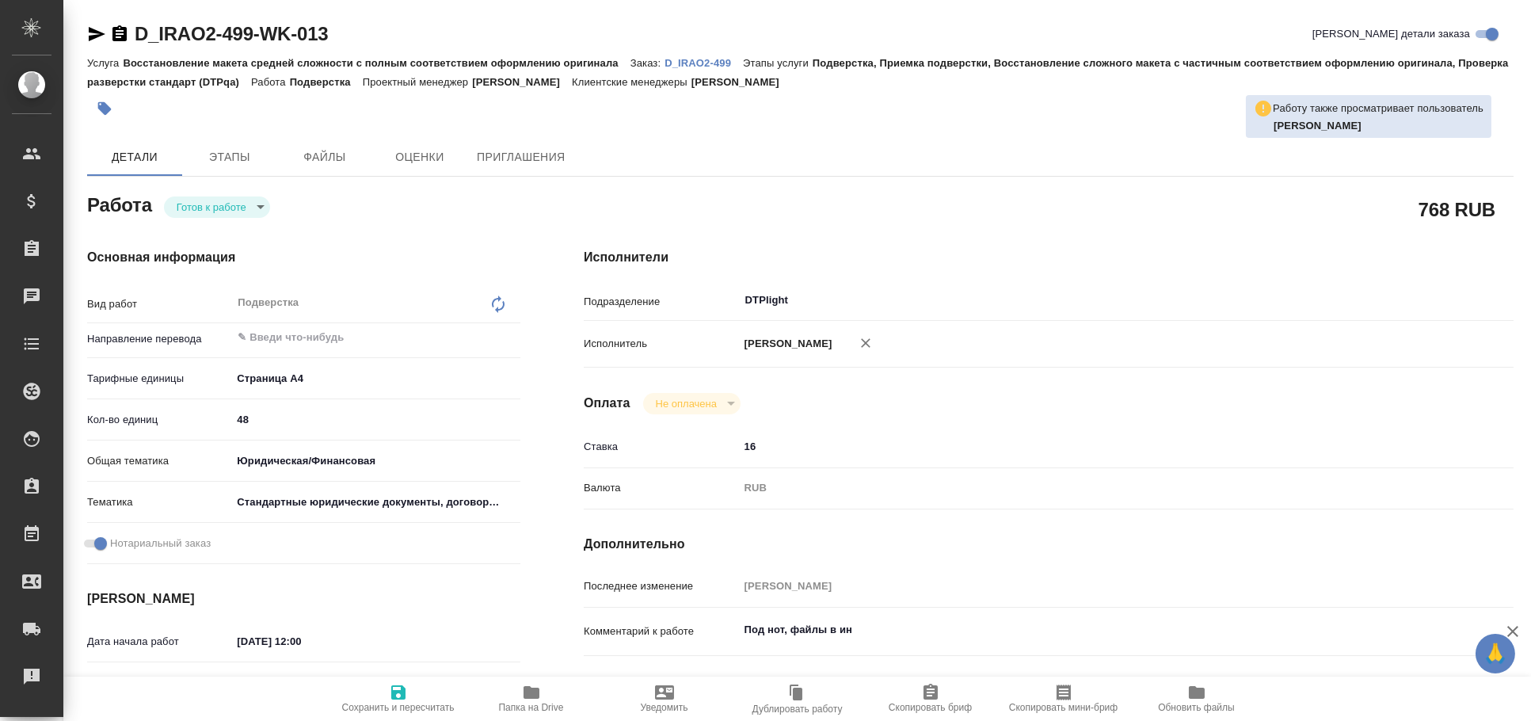
type textarea "x"
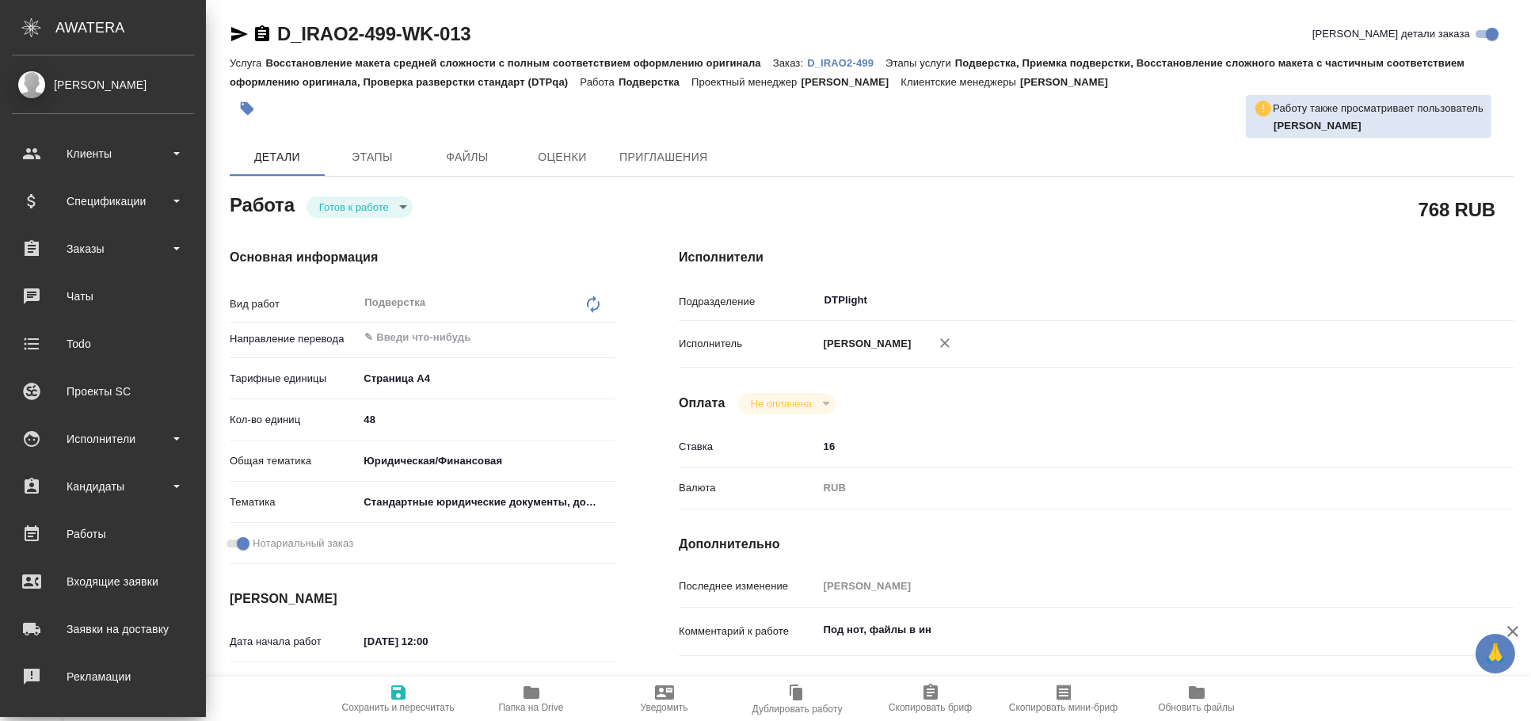
type textarea "x"
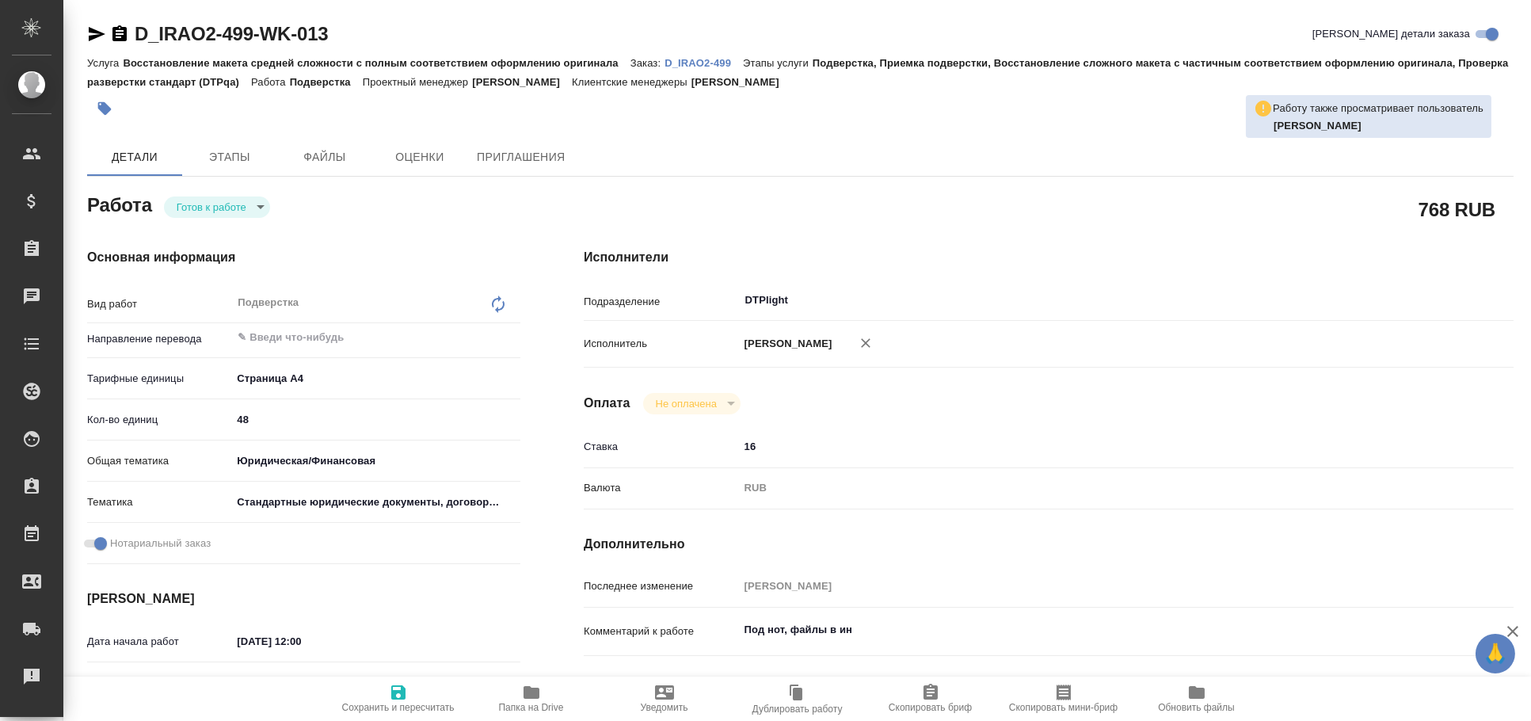
type textarea "x"
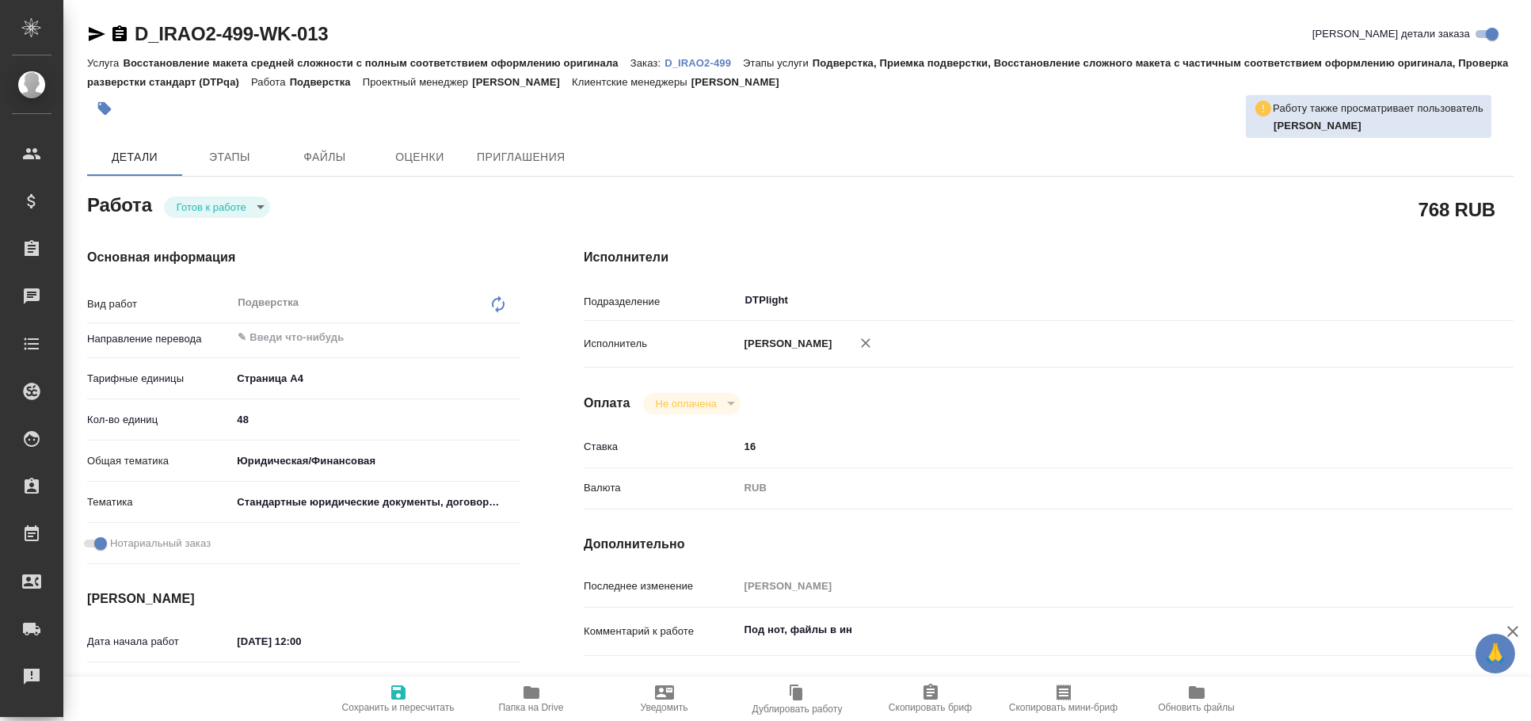
click at [102, 33] on icon "button" at bounding box center [97, 34] width 17 height 14
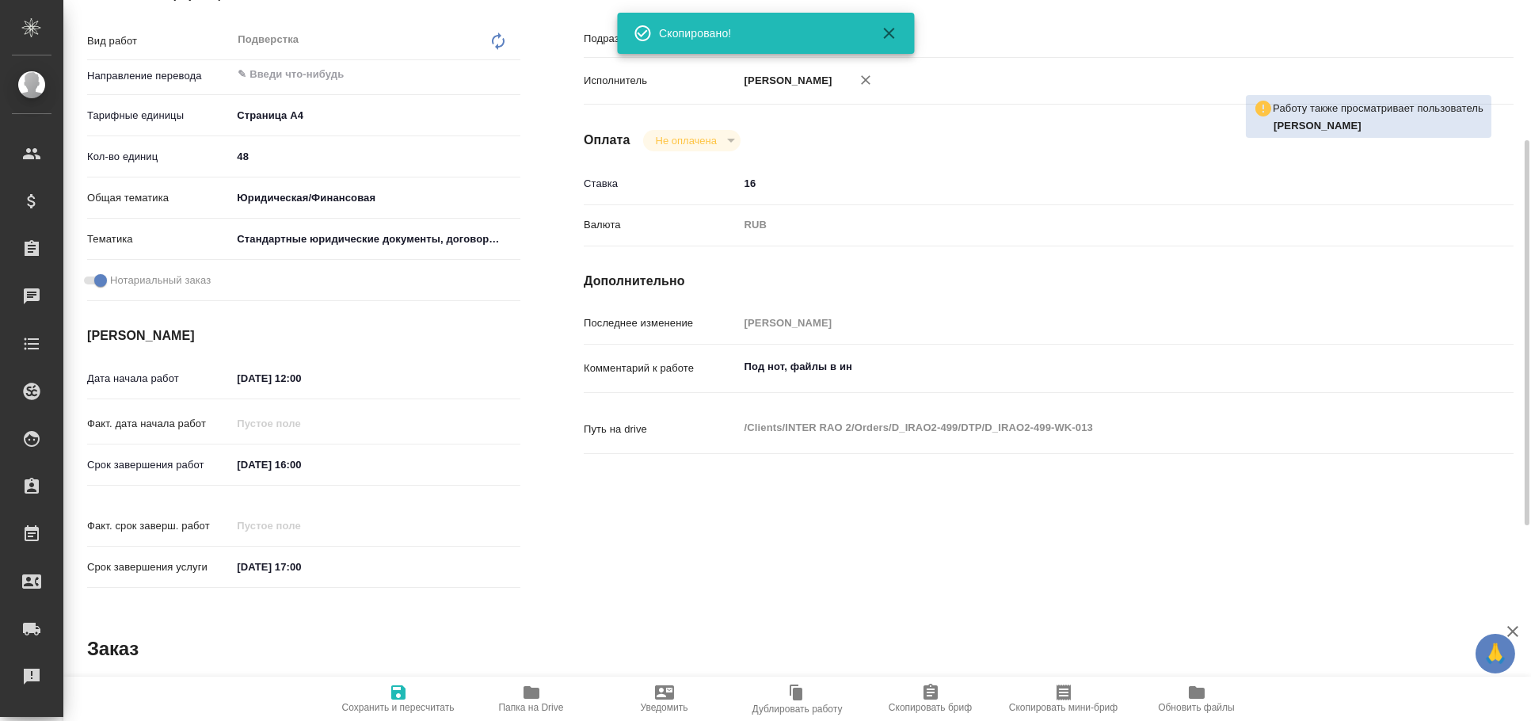
scroll to position [438, 0]
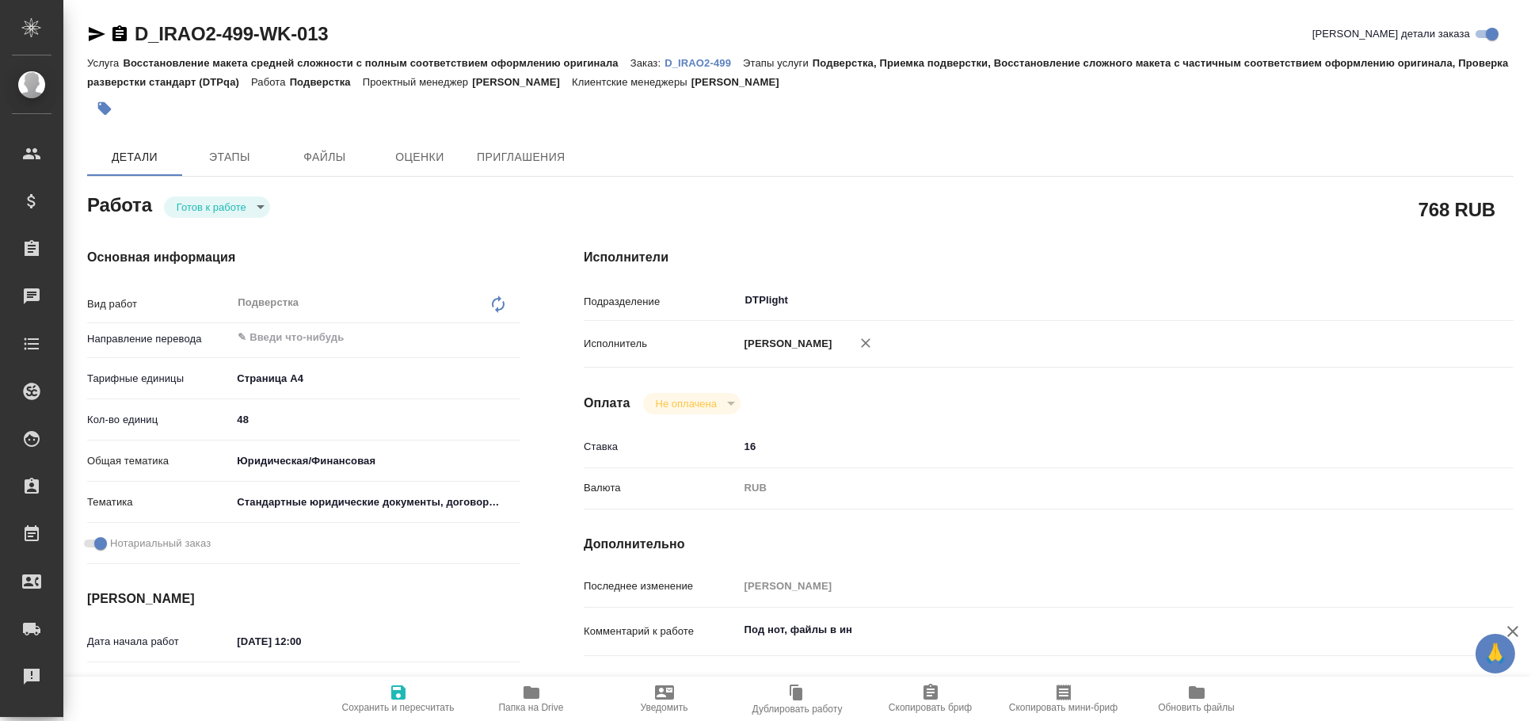
type textarea "x"
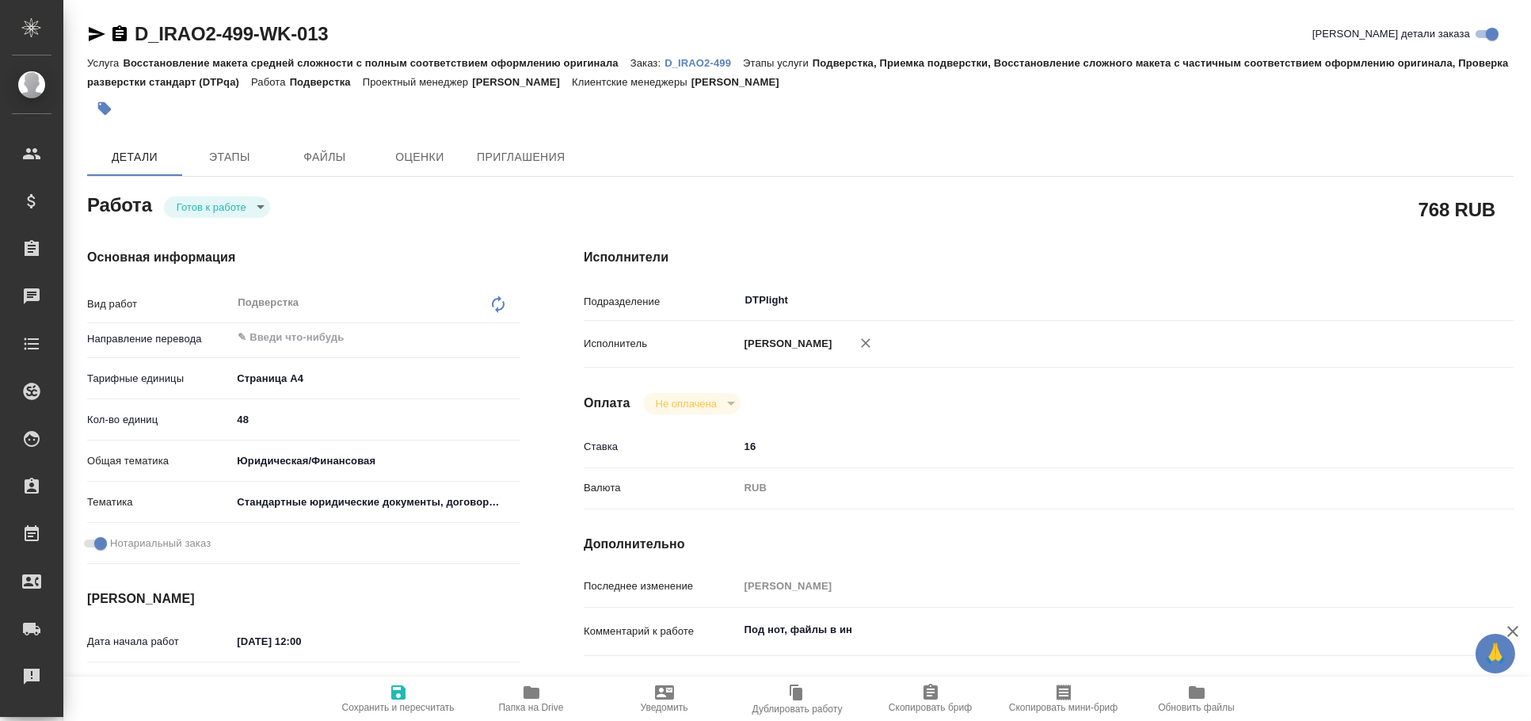
type textarea "x"
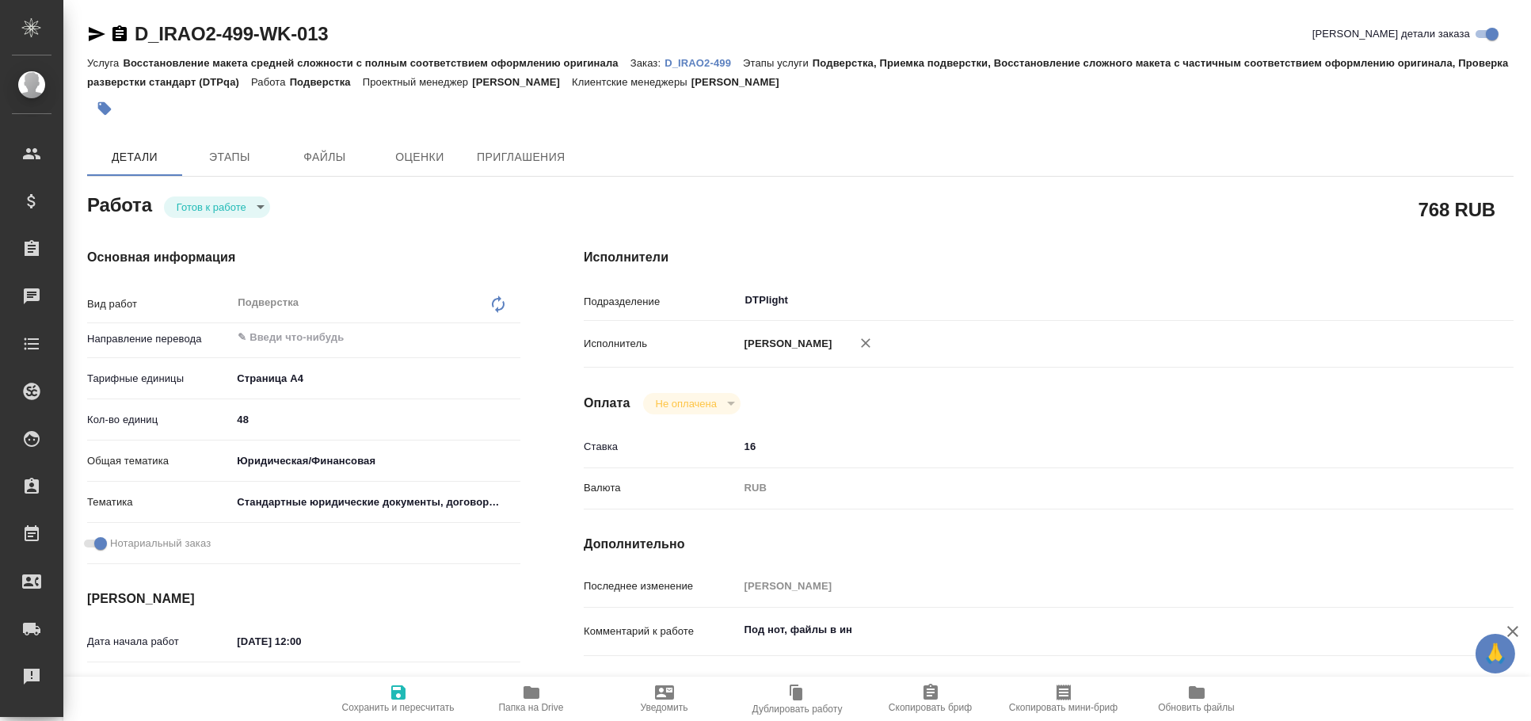
type textarea "x"
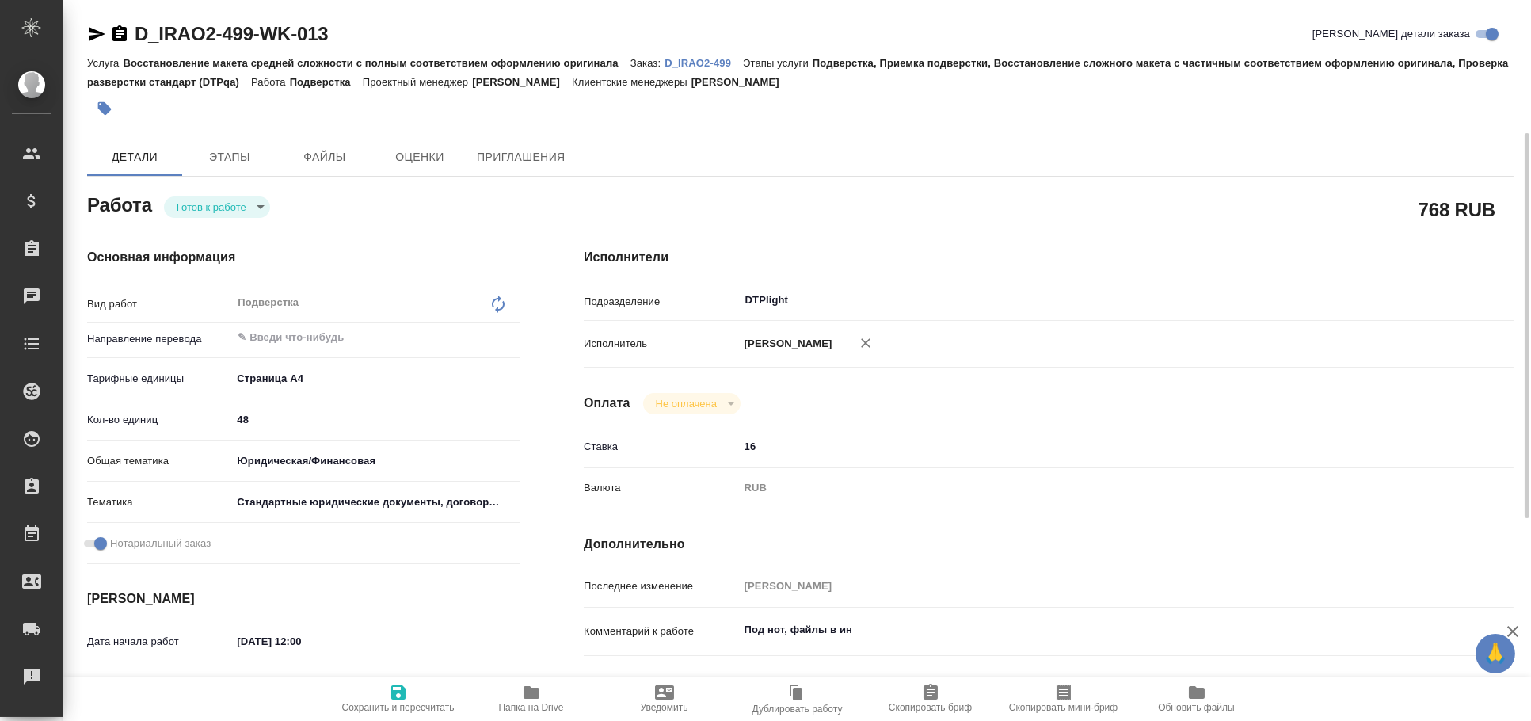
scroll to position [87, 0]
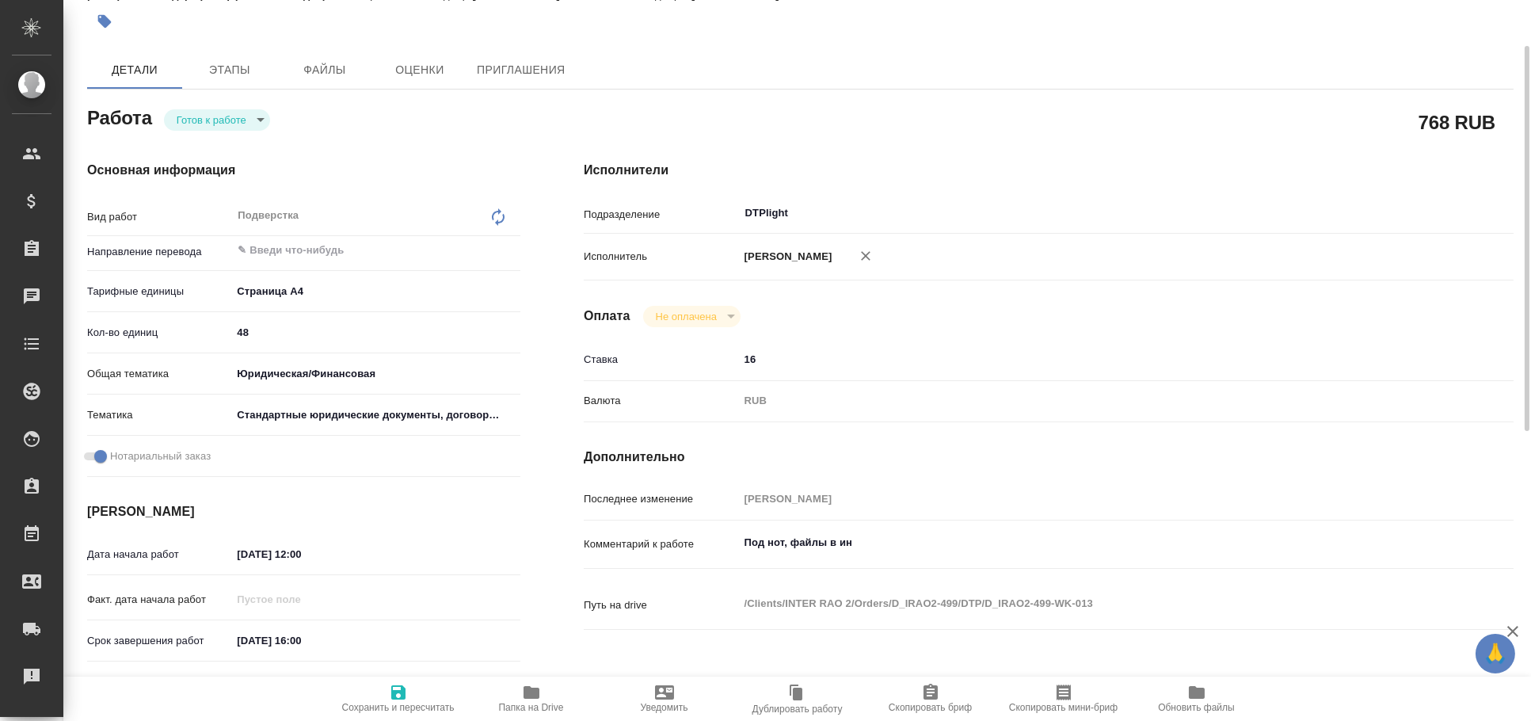
type textarea "x"
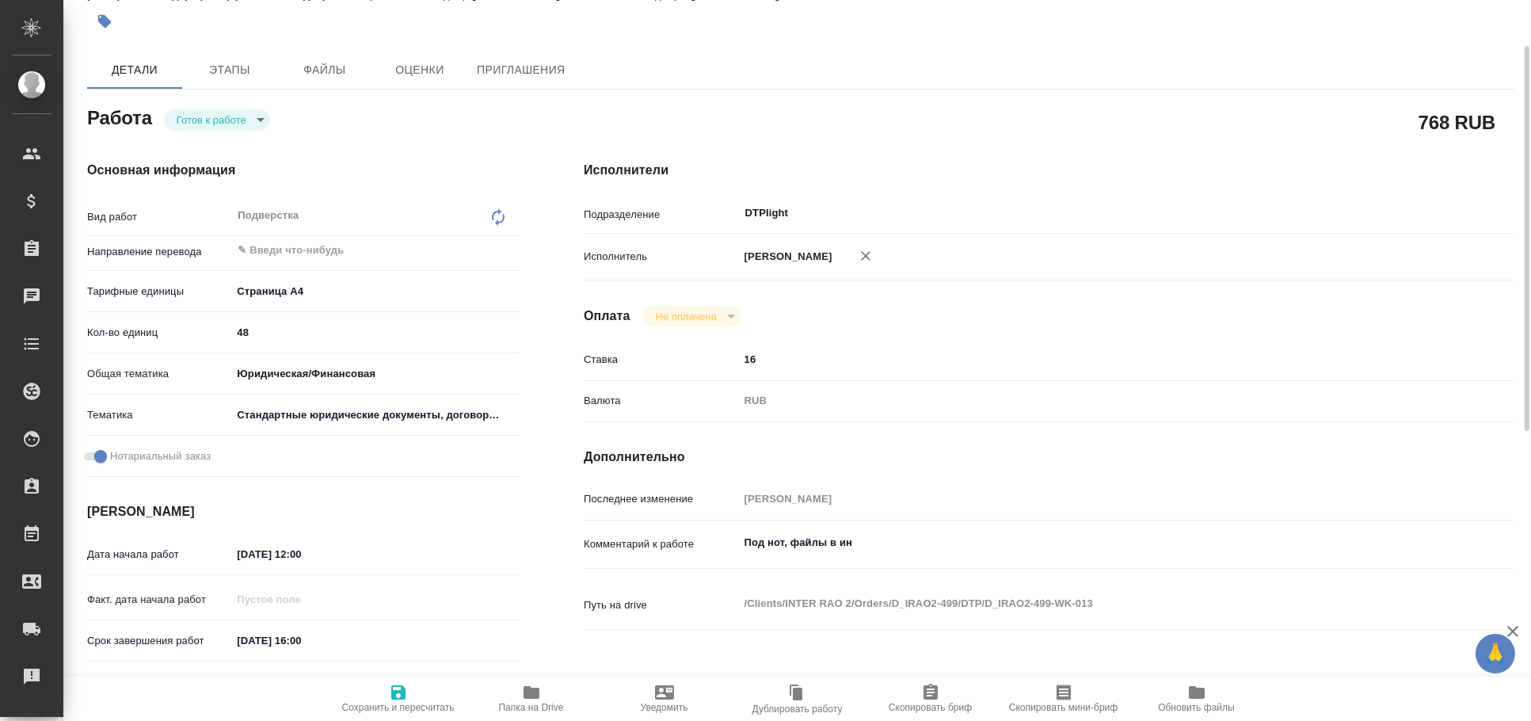
scroll to position [0, 0]
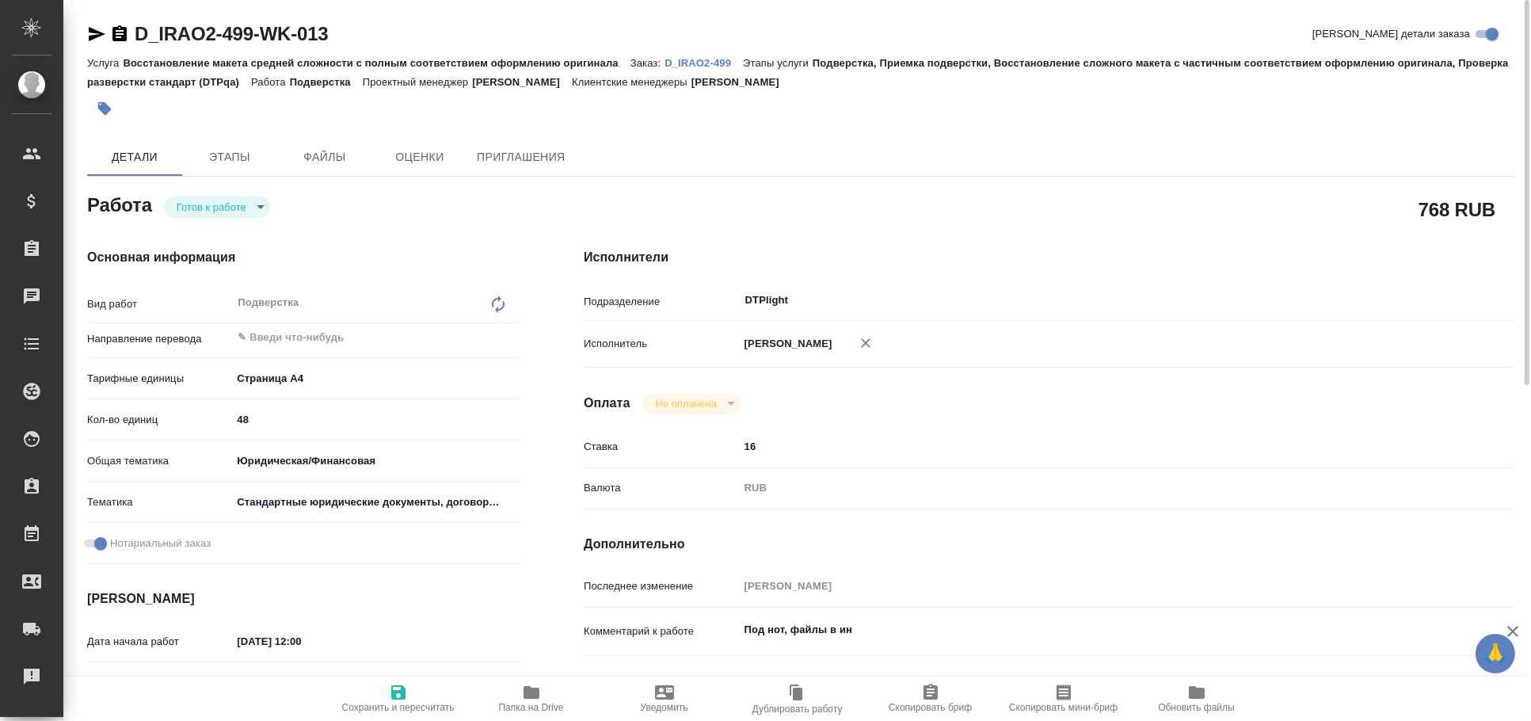
type textarea "x"
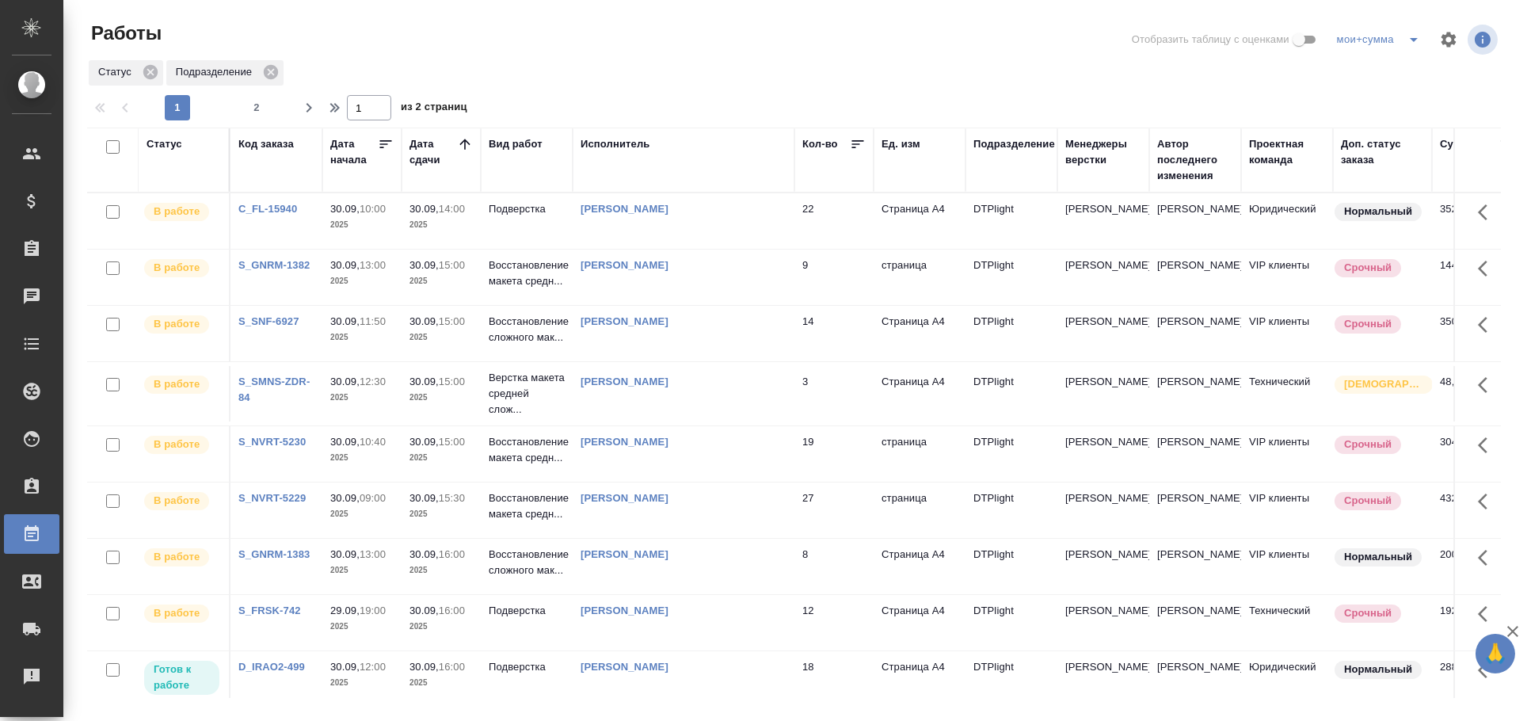
click at [175, 148] on div "Статус" at bounding box center [164, 144] width 36 height 16
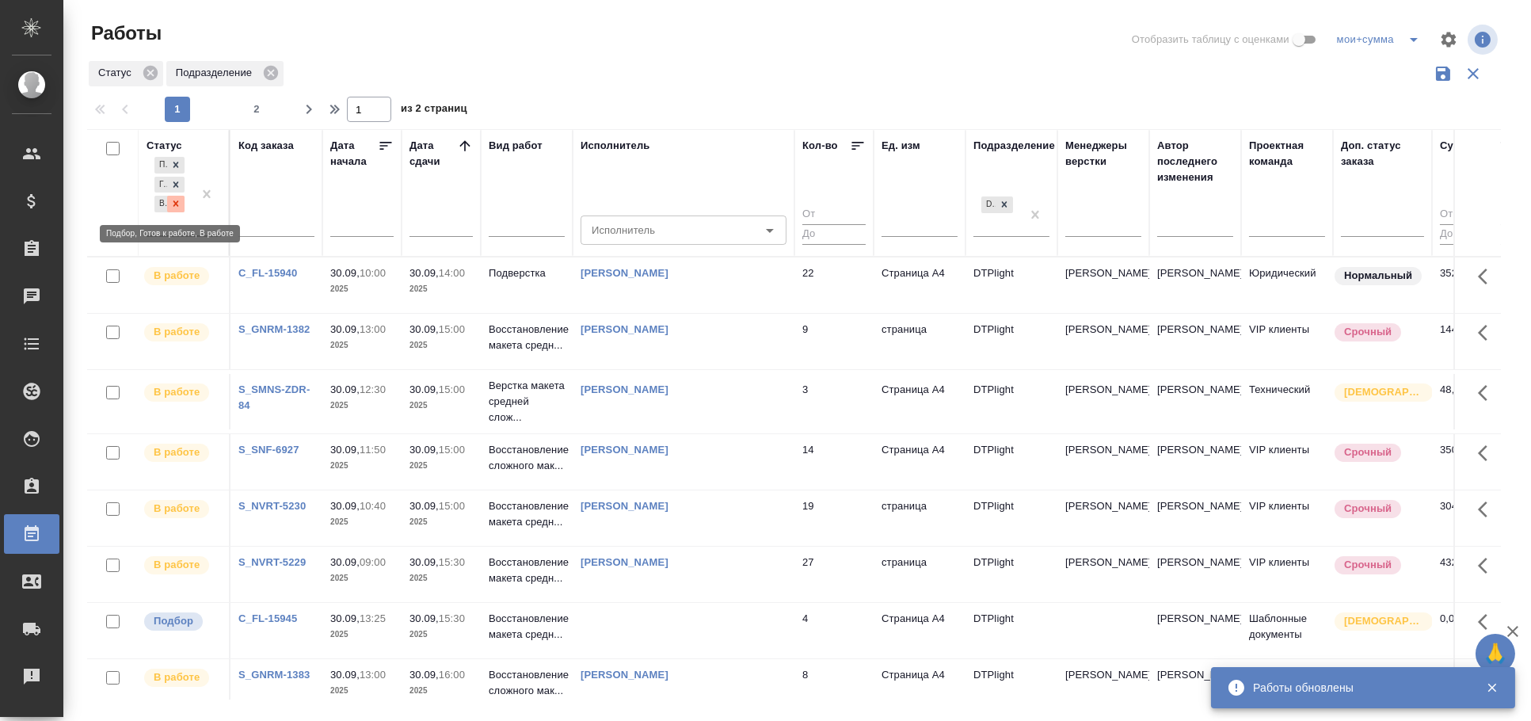
click at [180, 202] on icon at bounding box center [175, 203] width 11 height 11
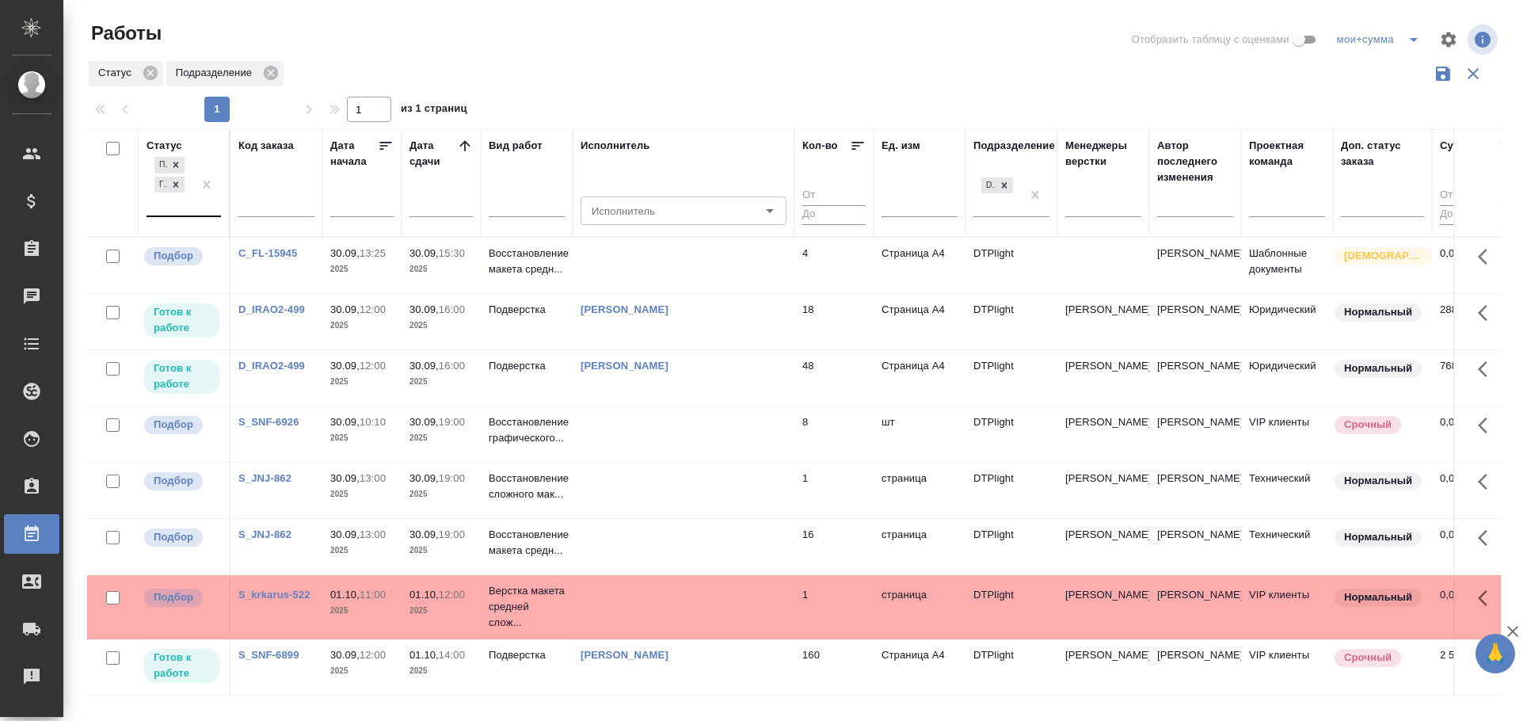
click at [656, 270] on td at bounding box center [684, 265] width 222 height 55
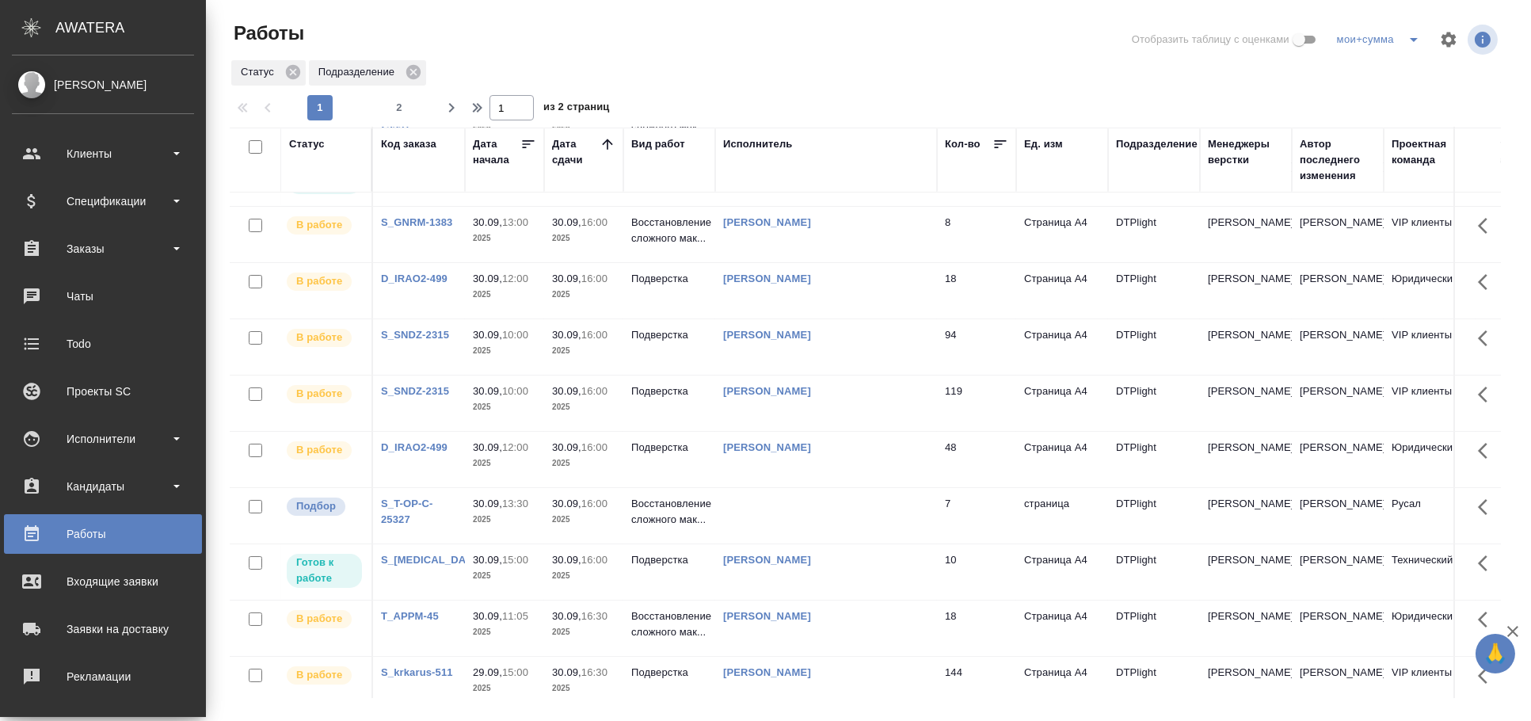
scroll to position [352, 0]
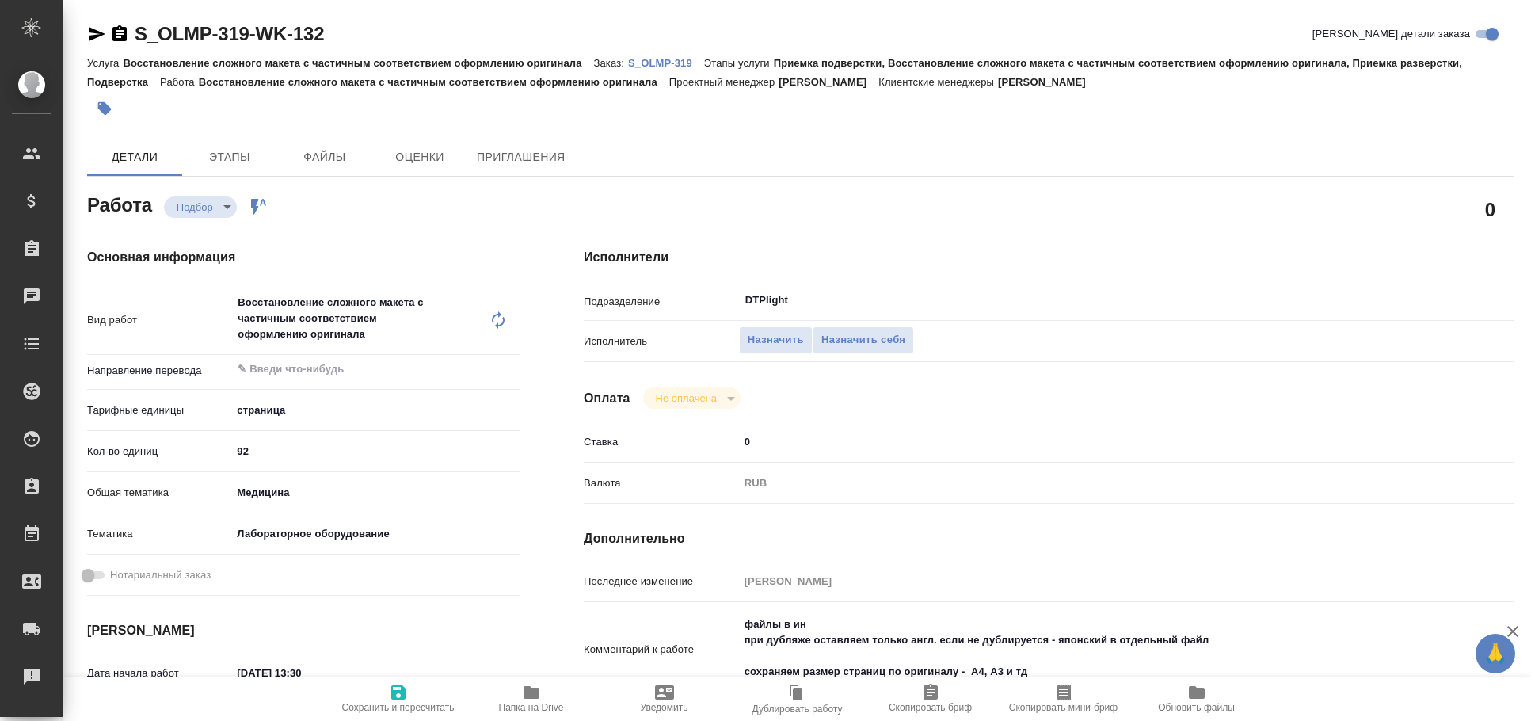
type textarea "x"
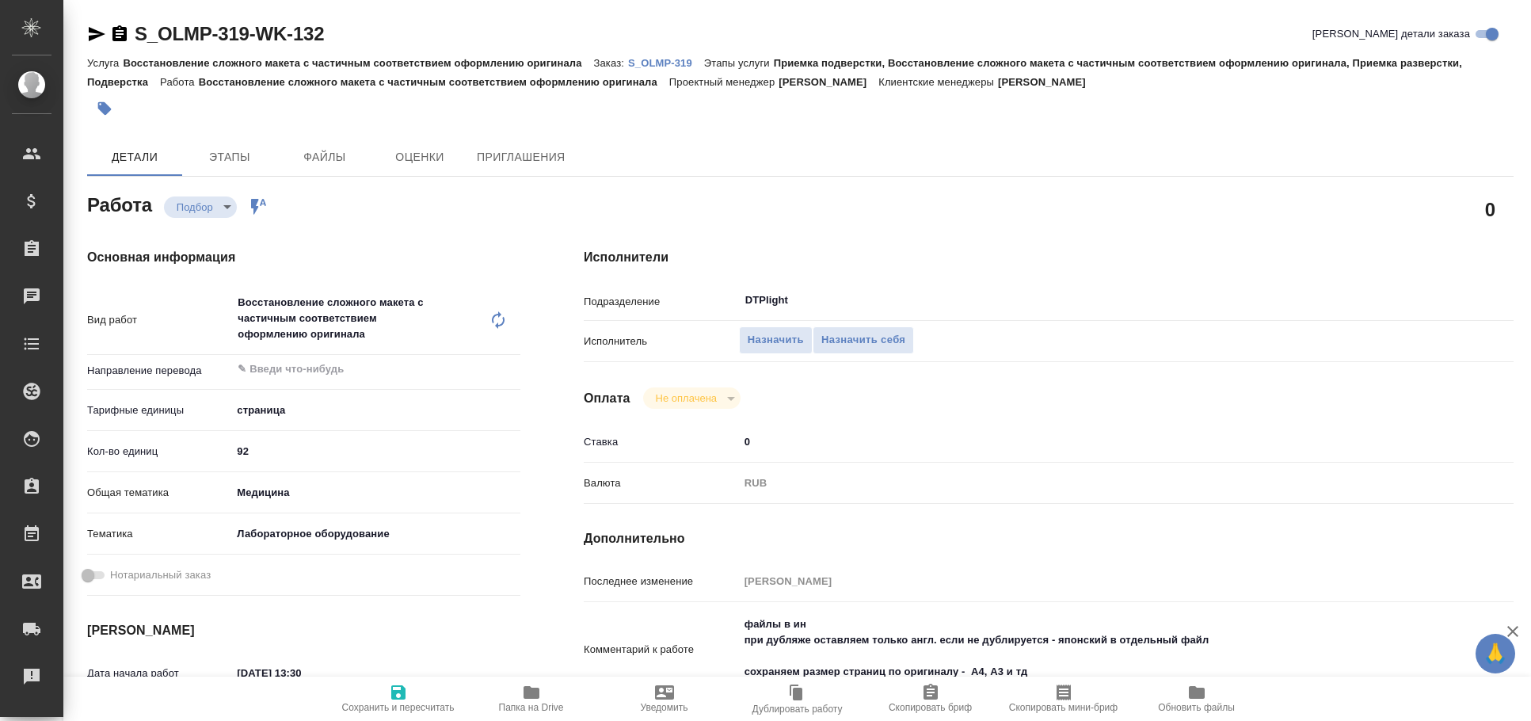
type textarea "x"
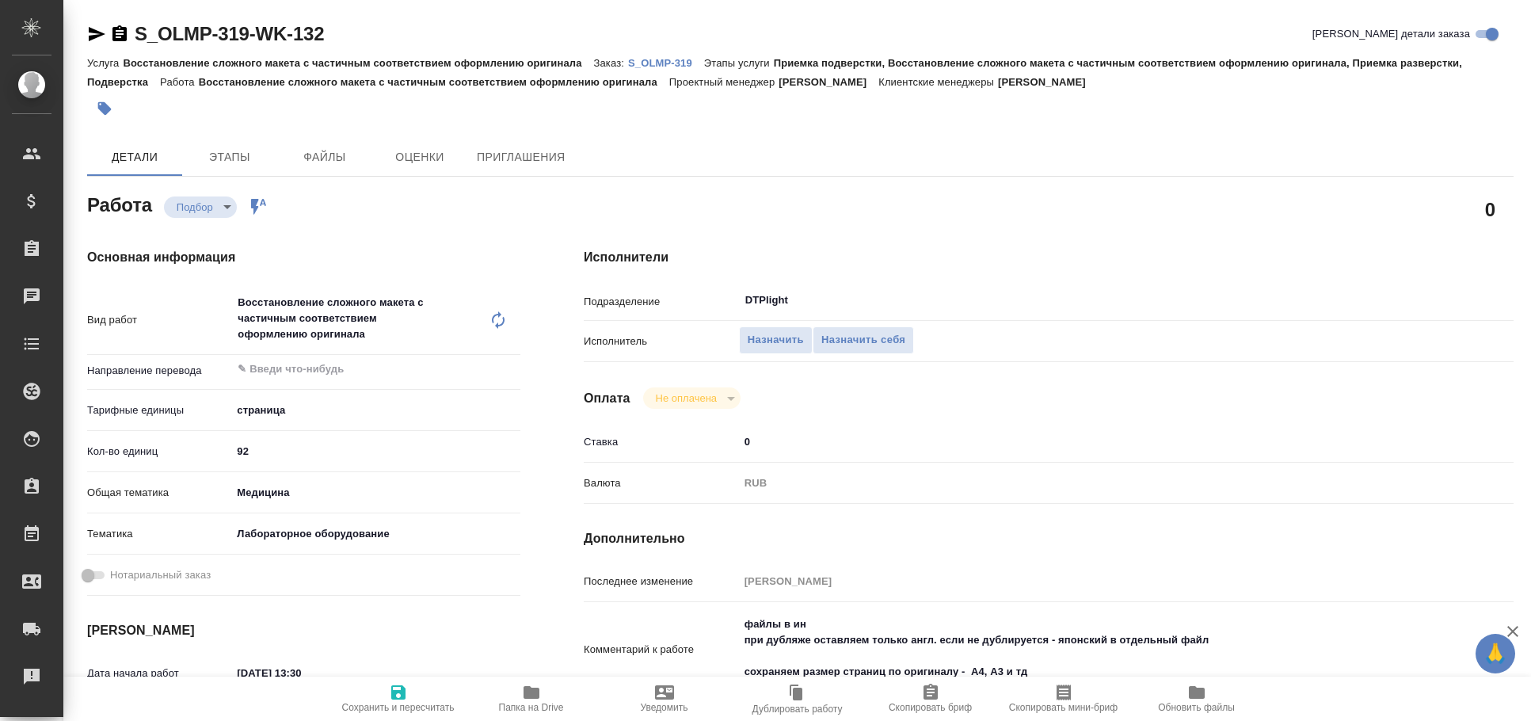
type textarea "x"
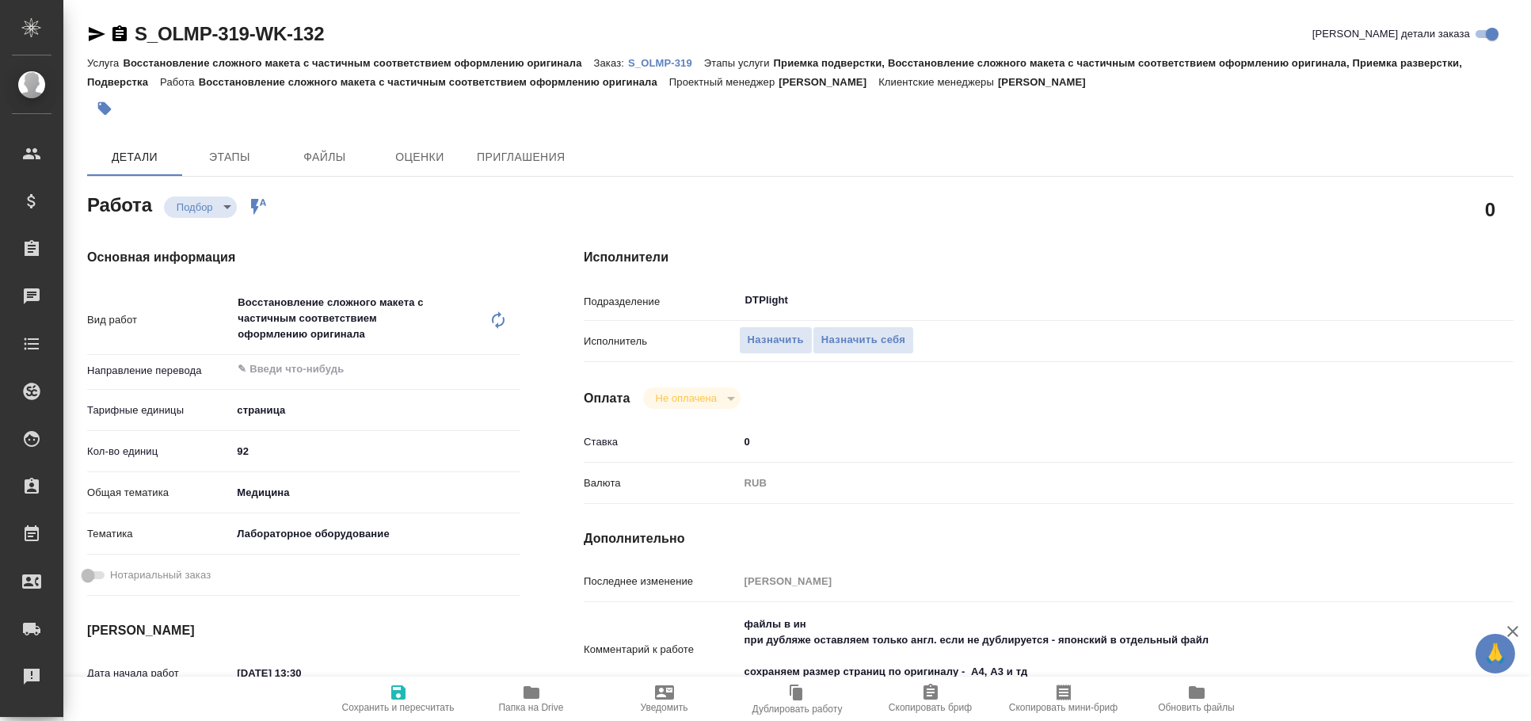
scroll to position [263, 0]
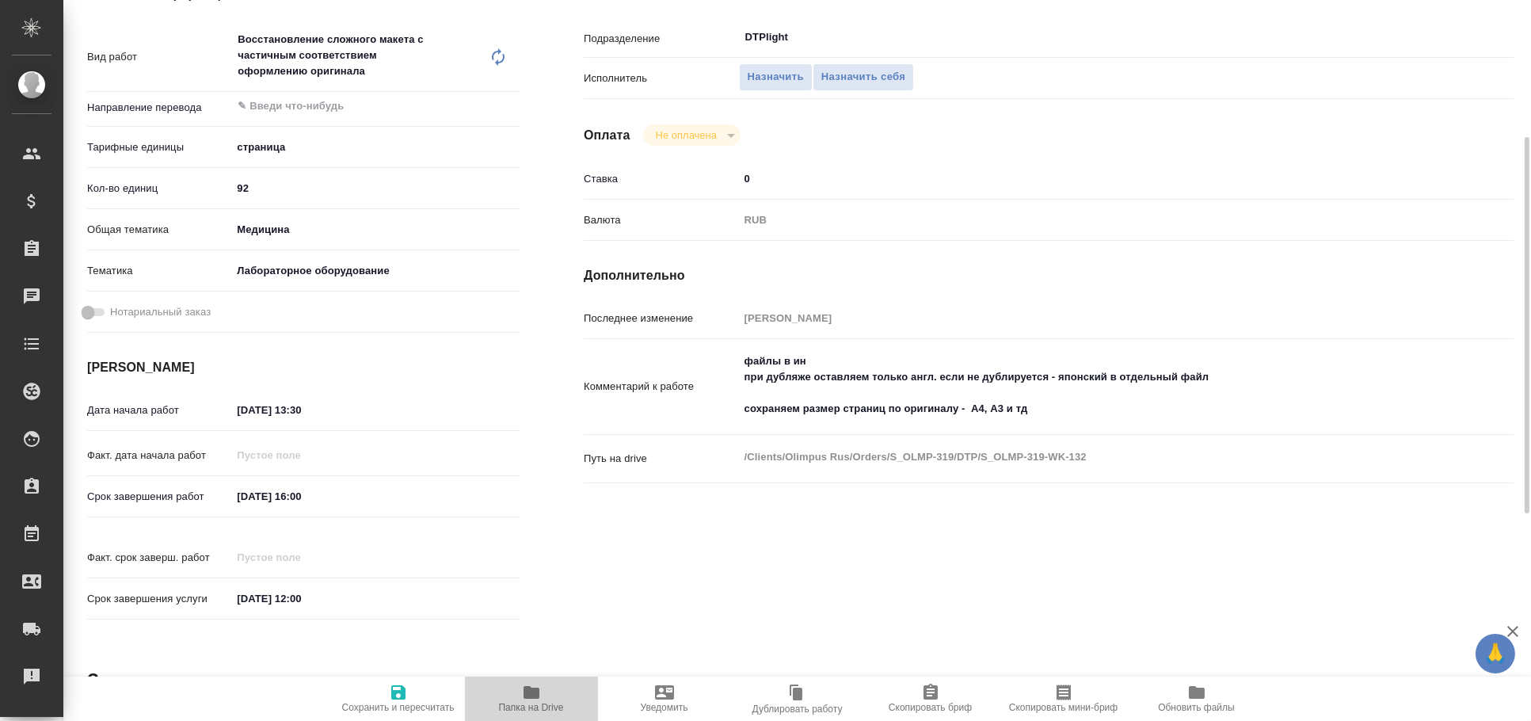
click at [556, 692] on span "Папка на Drive" at bounding box center [531, 698] width 114 height 30
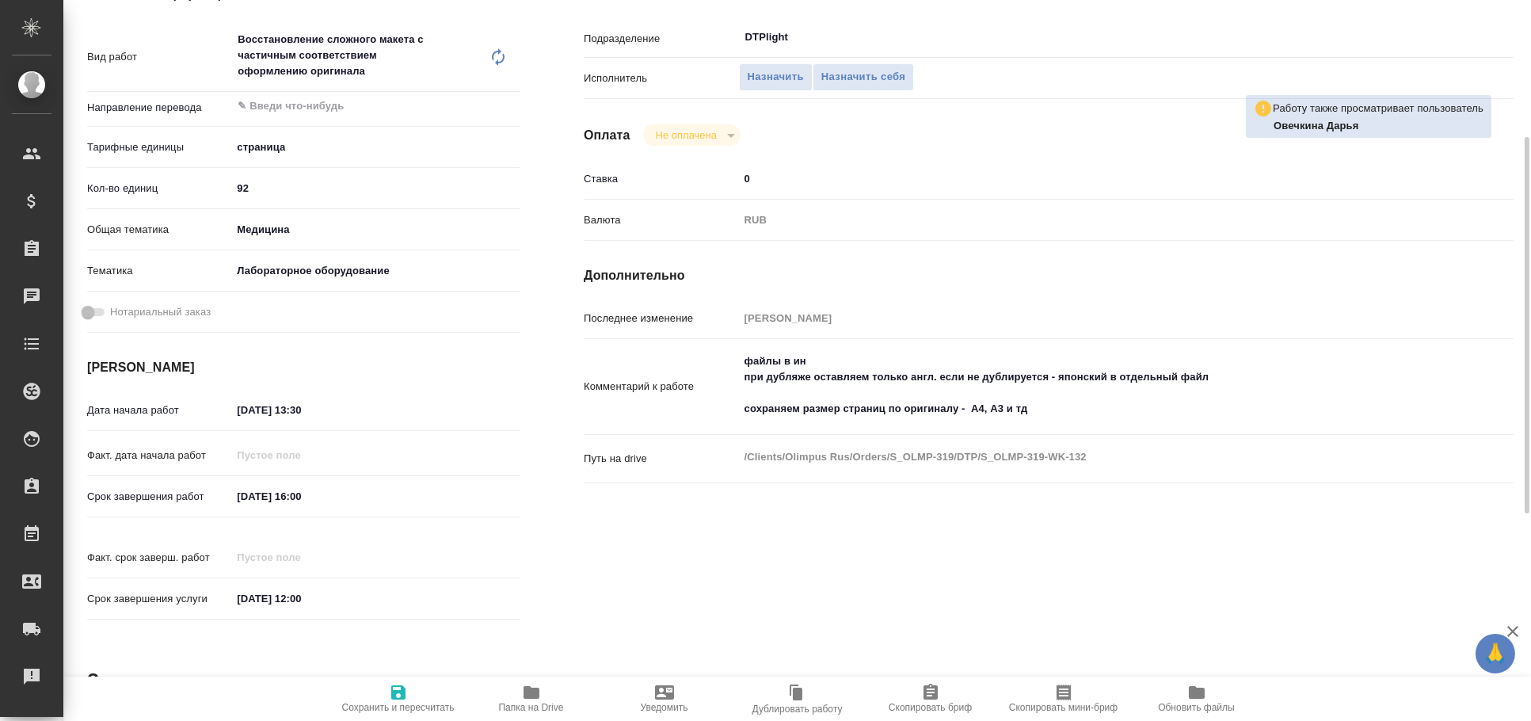
click at [943, 587] on div "Исполнители Подразделение DTPlight ​ Исполнитель Назначить Назначить себя Оплат…" at bounding box center [1048, 307] width 993 height 708
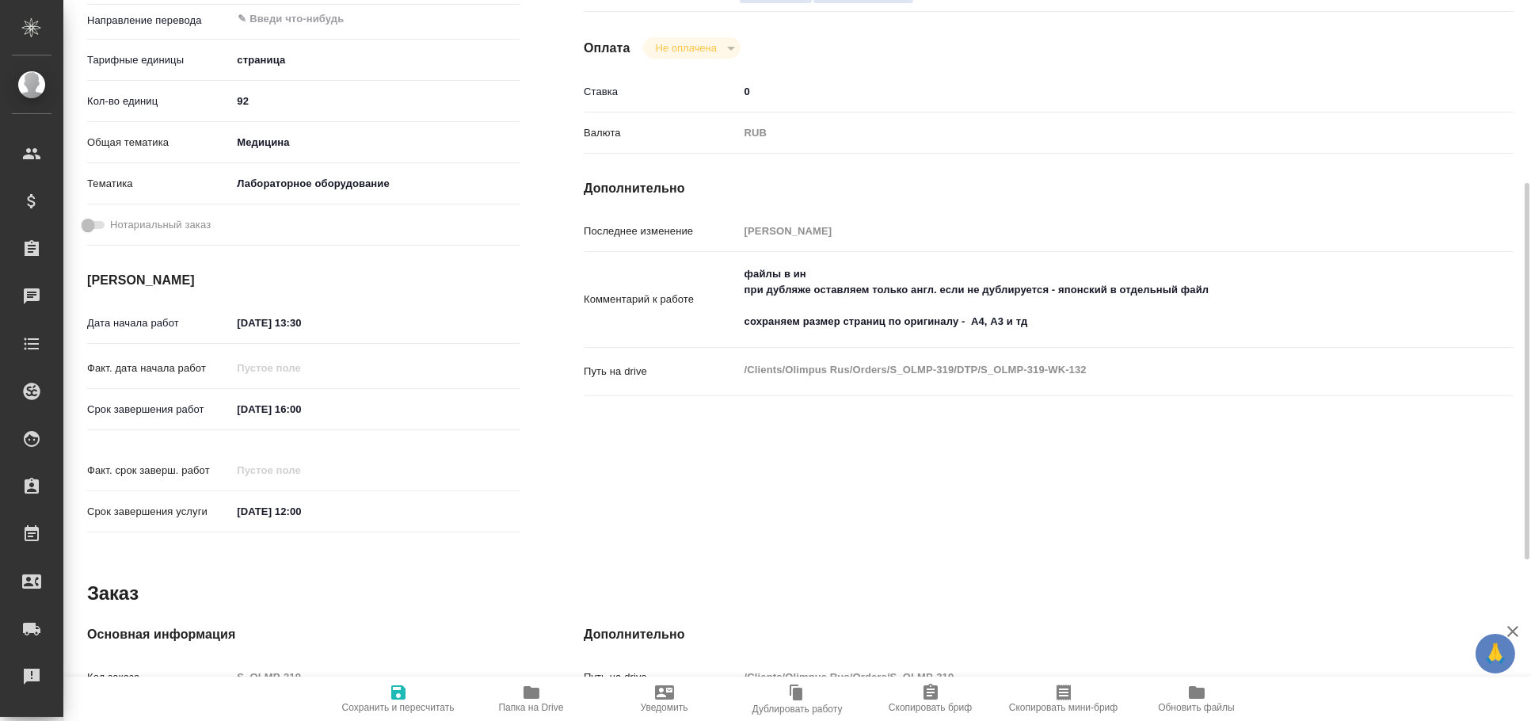
scroll to position [0, 0]
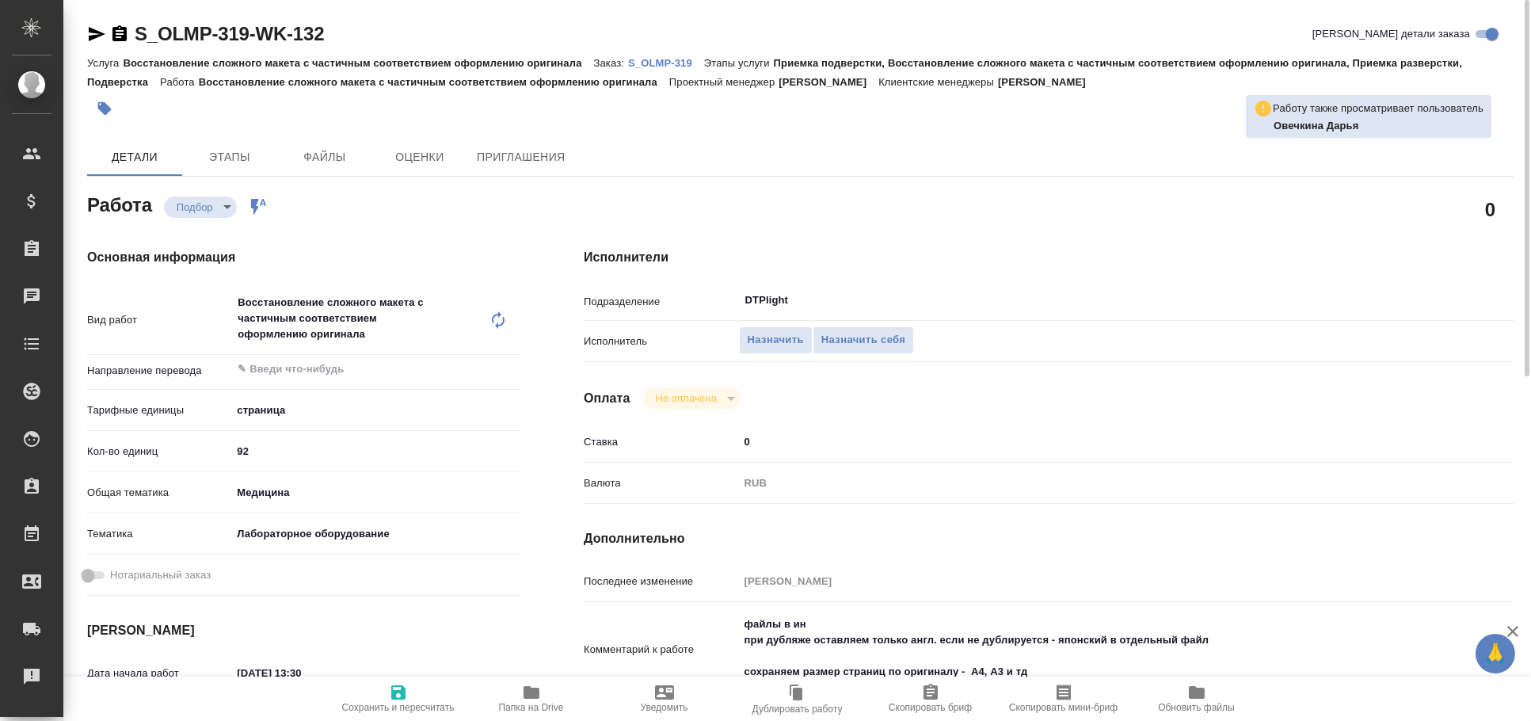
click at [93, 34] on icon "button" at bounding box center [96, 34] width 19 height 19
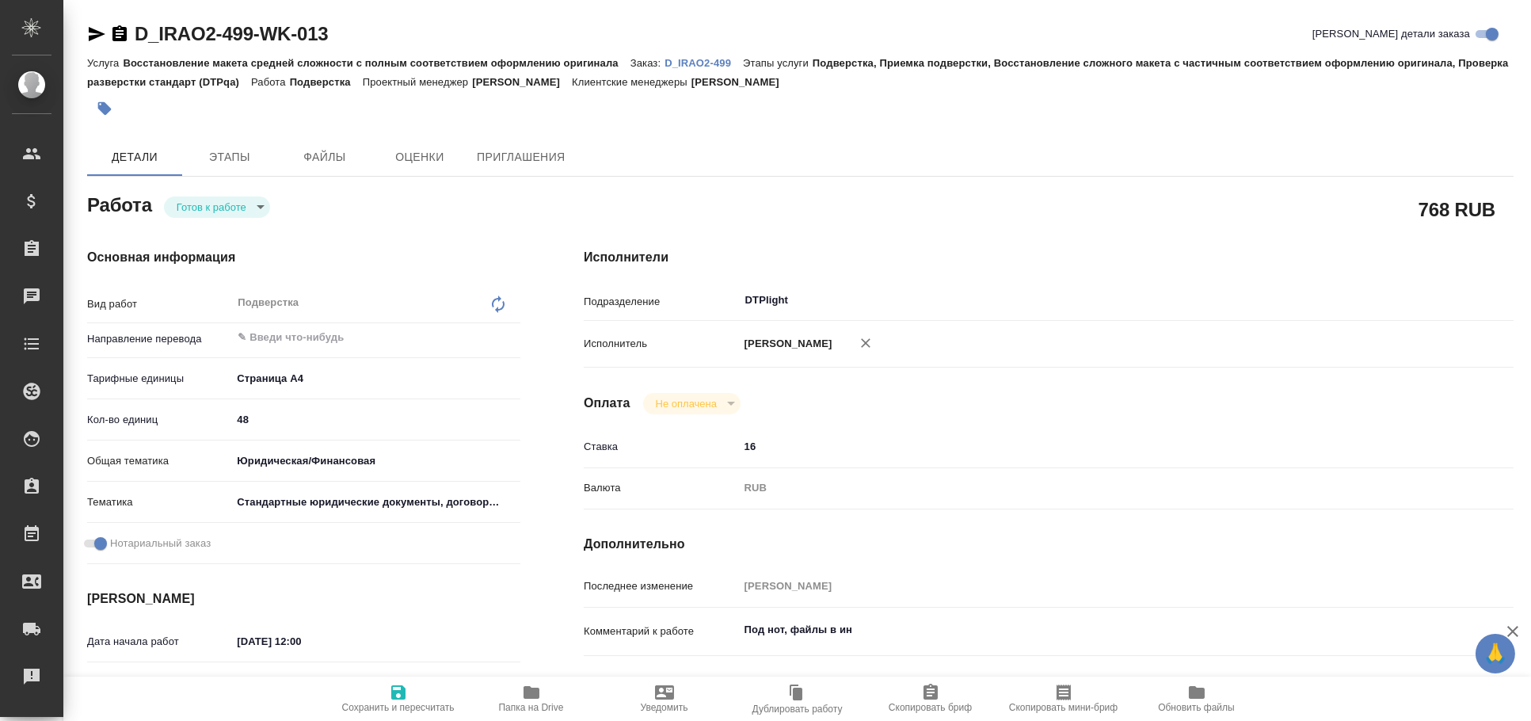
type textarea "x"
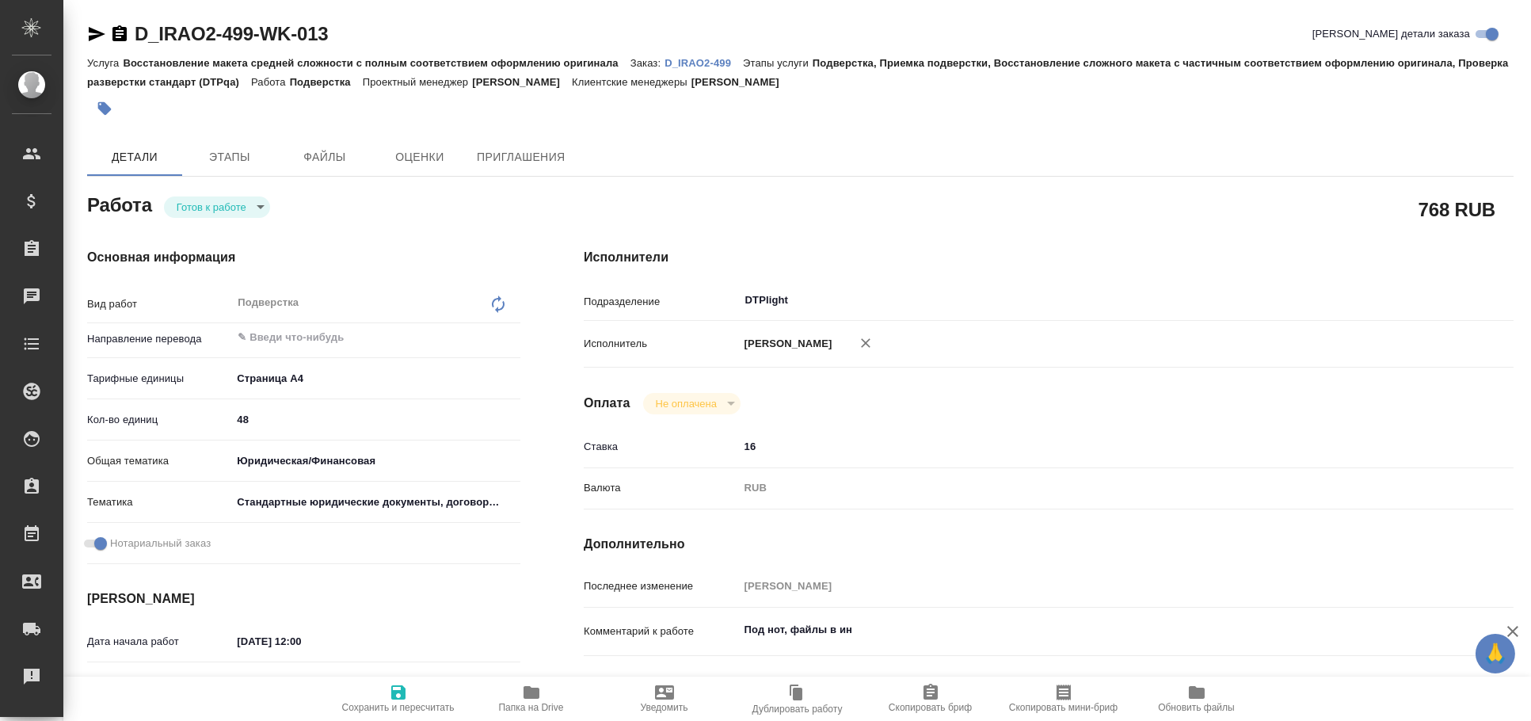
type textarea "x"
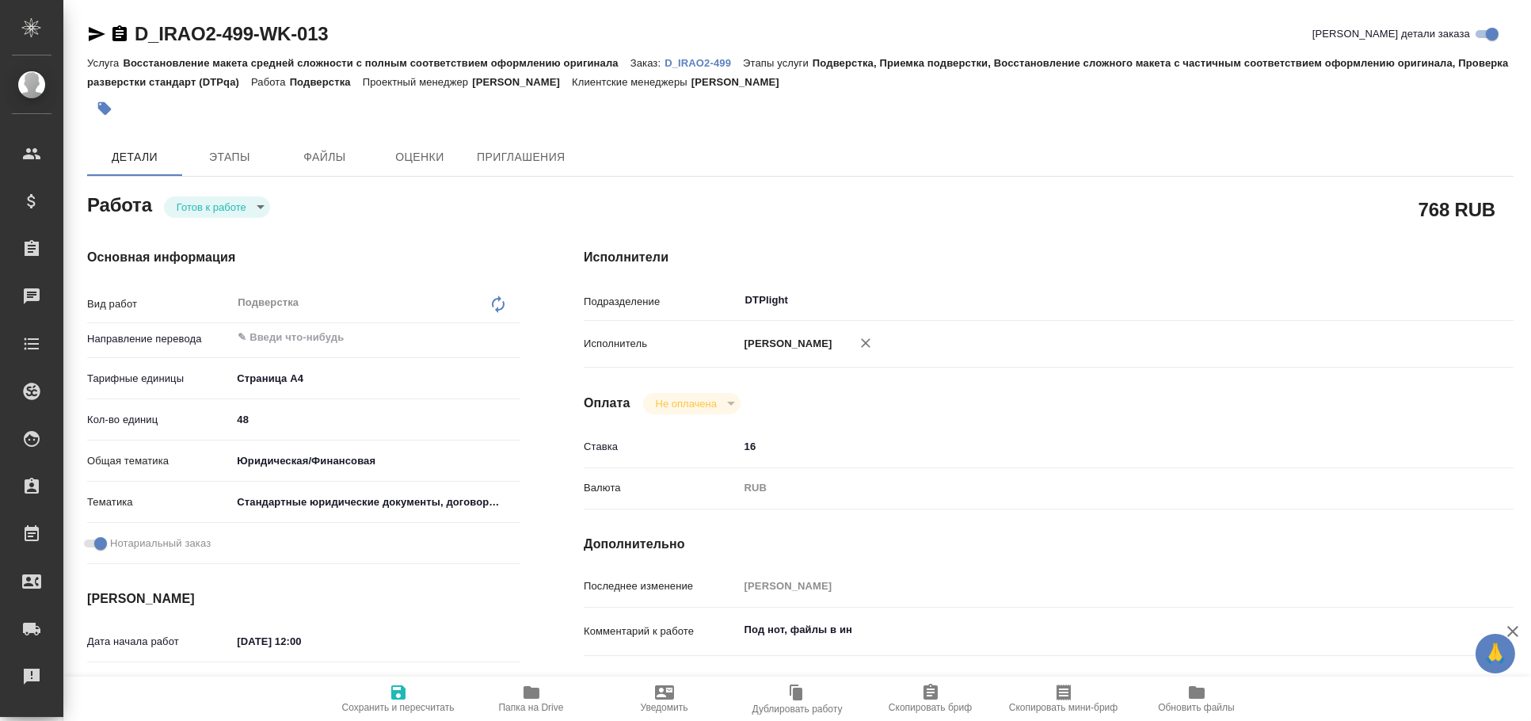
type textarea "x"
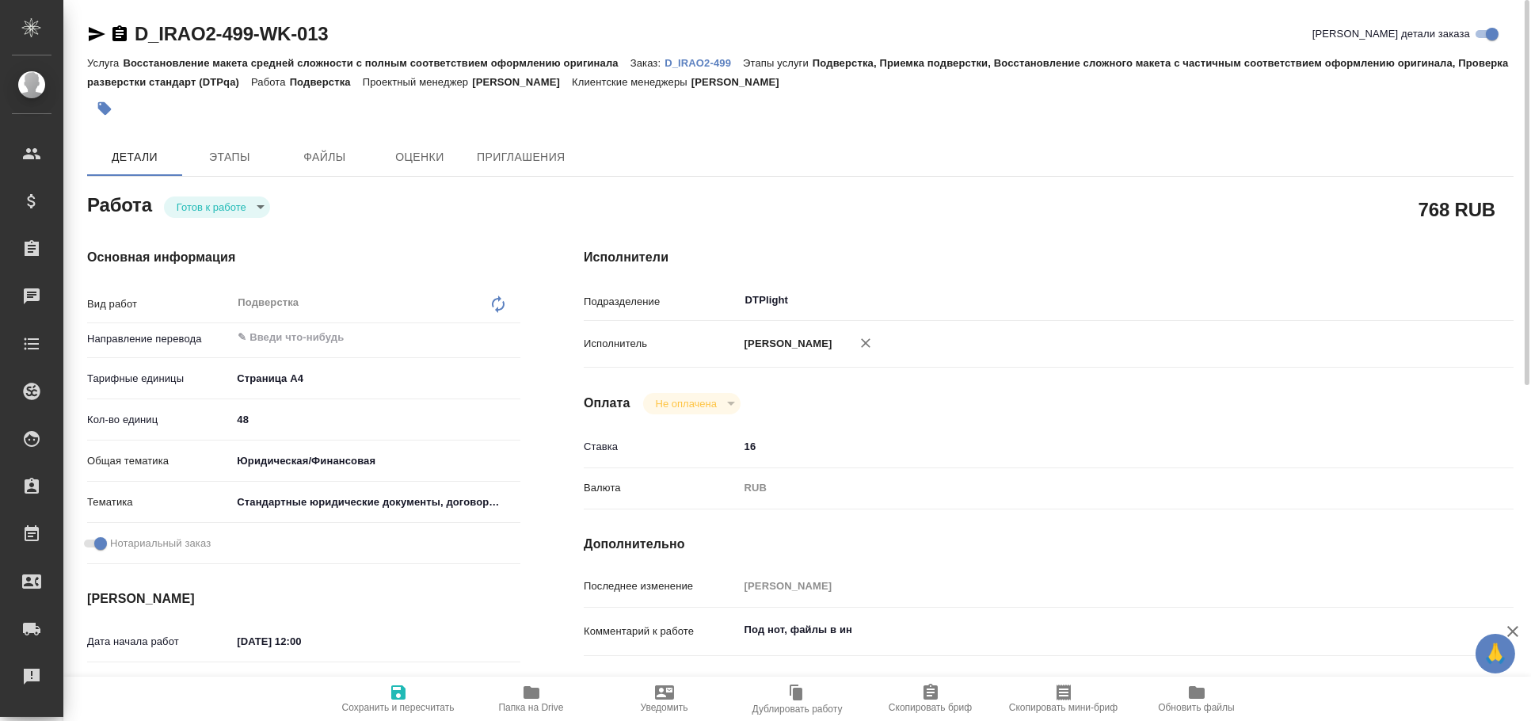
click at [92, 36] on icon "button" at bounding box center [97, 34] width 17 height 14
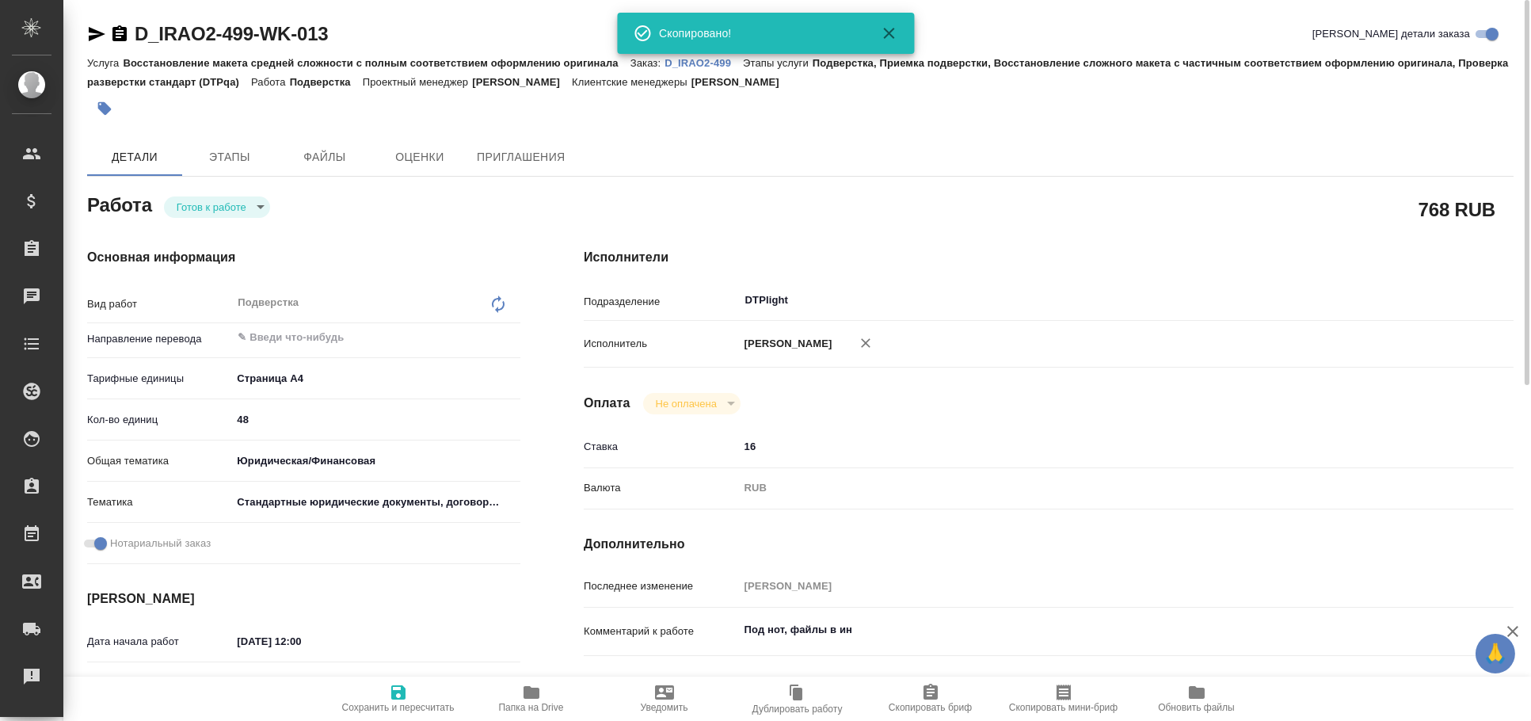
scroll to position [87, 0]
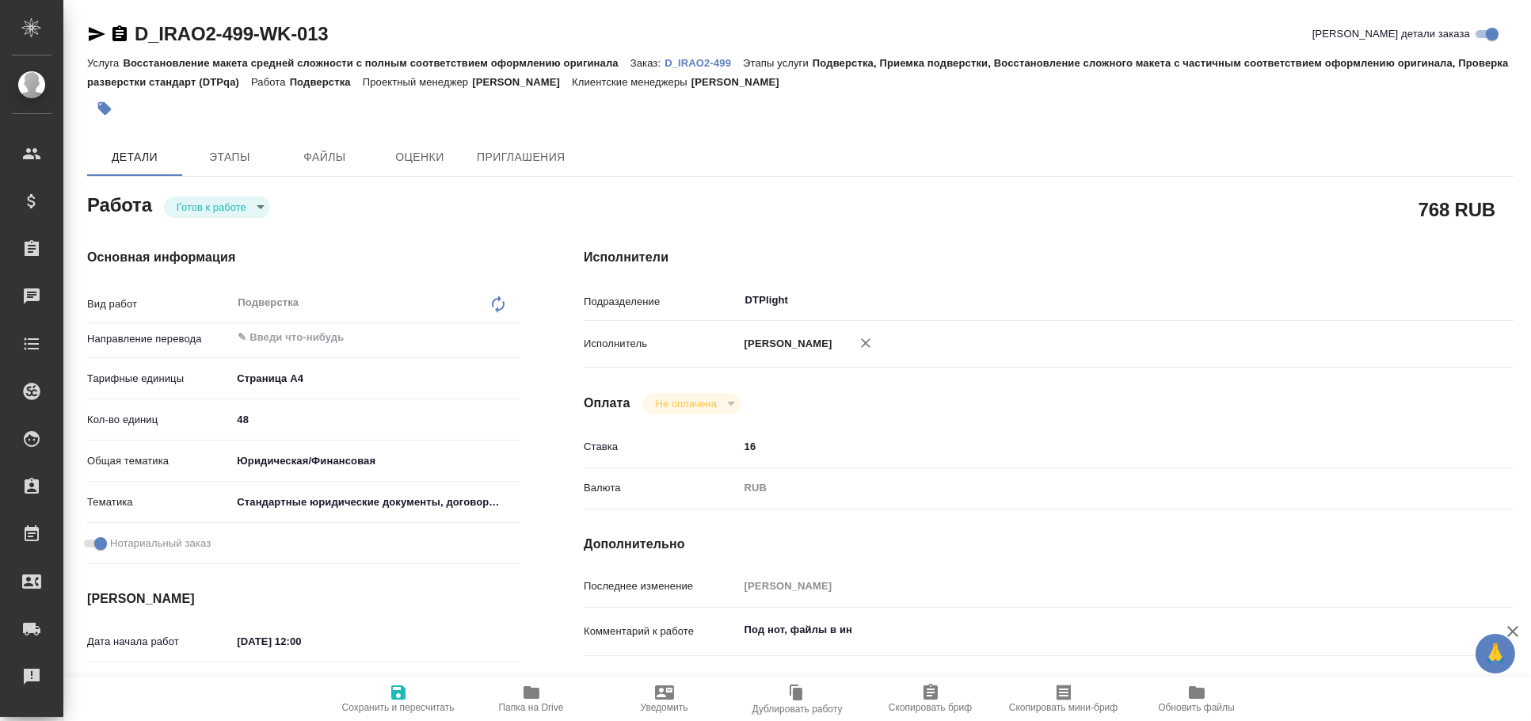
type textarea "x"
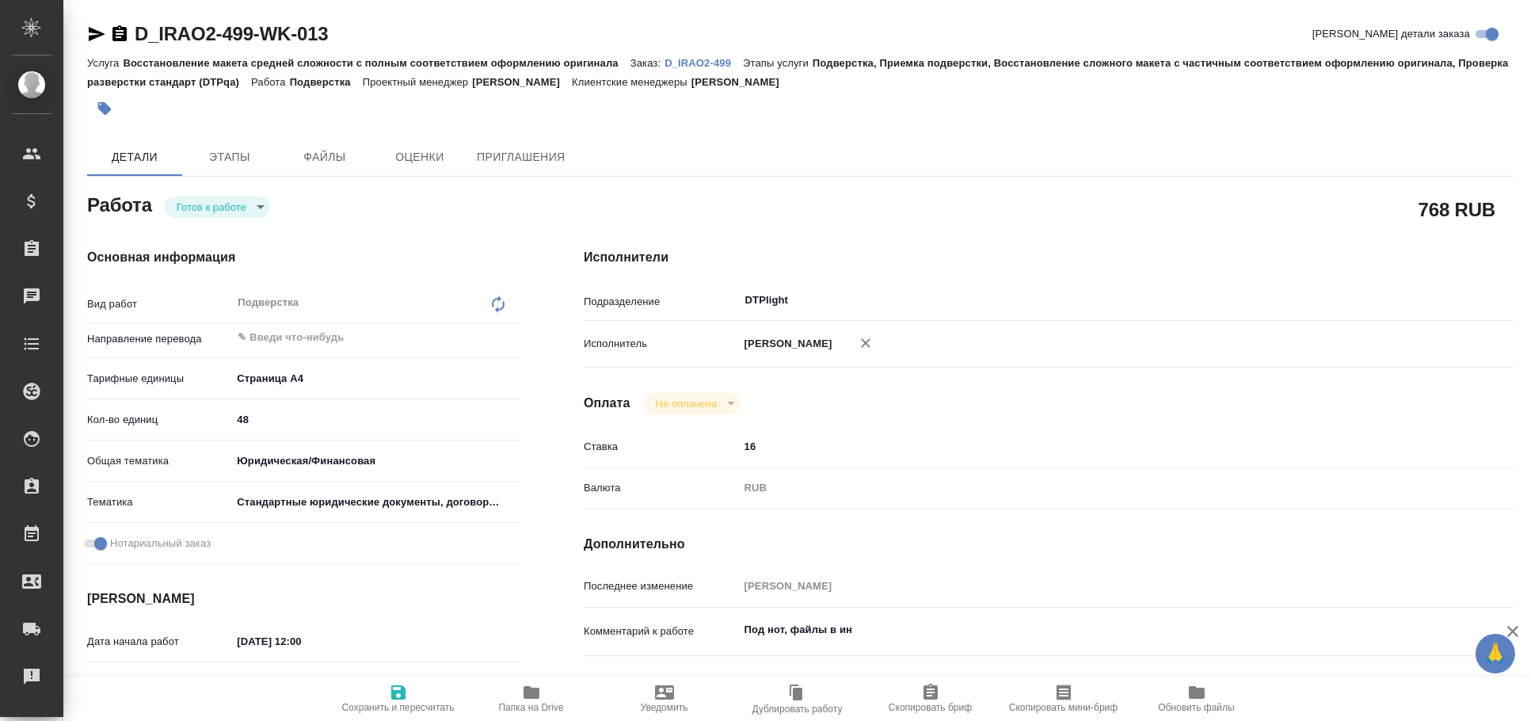
type textarea "x"
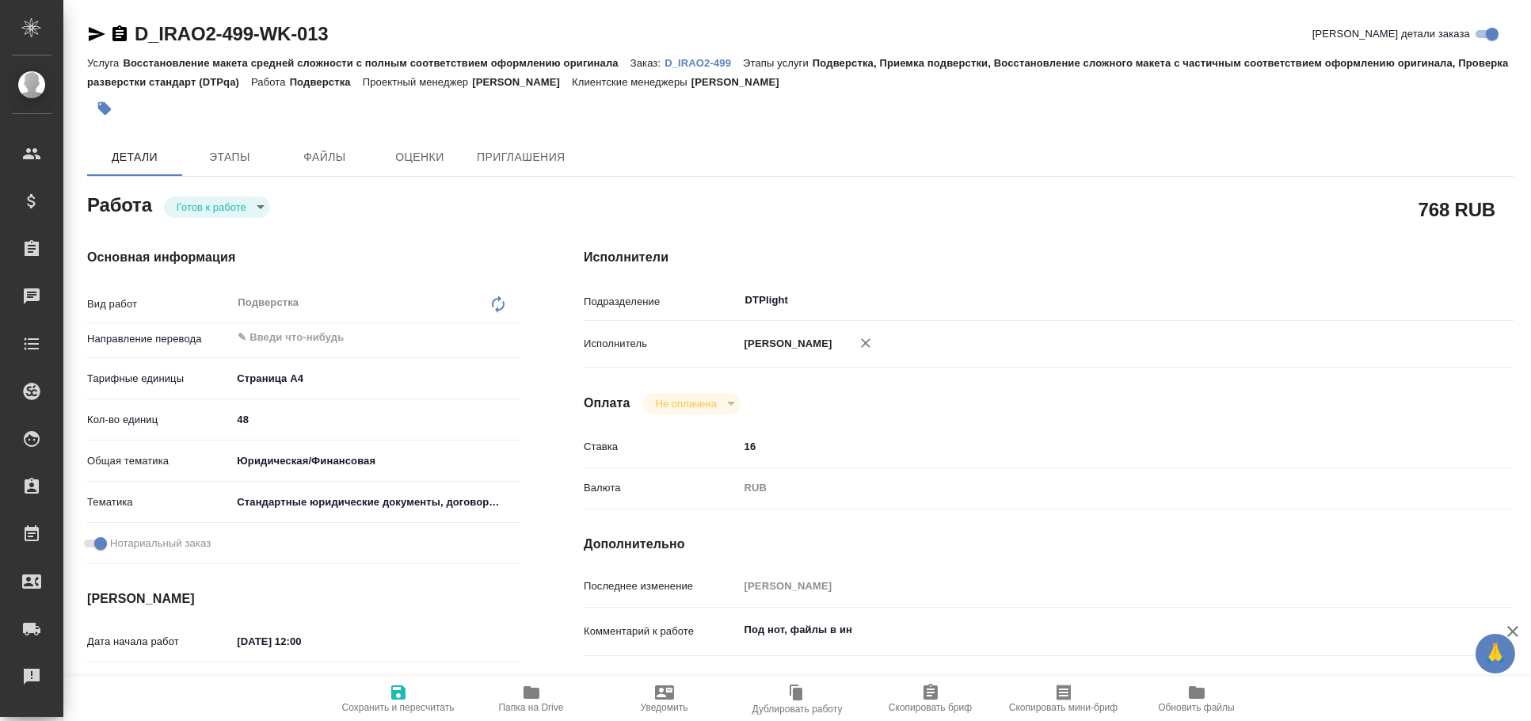
type textarea "x"
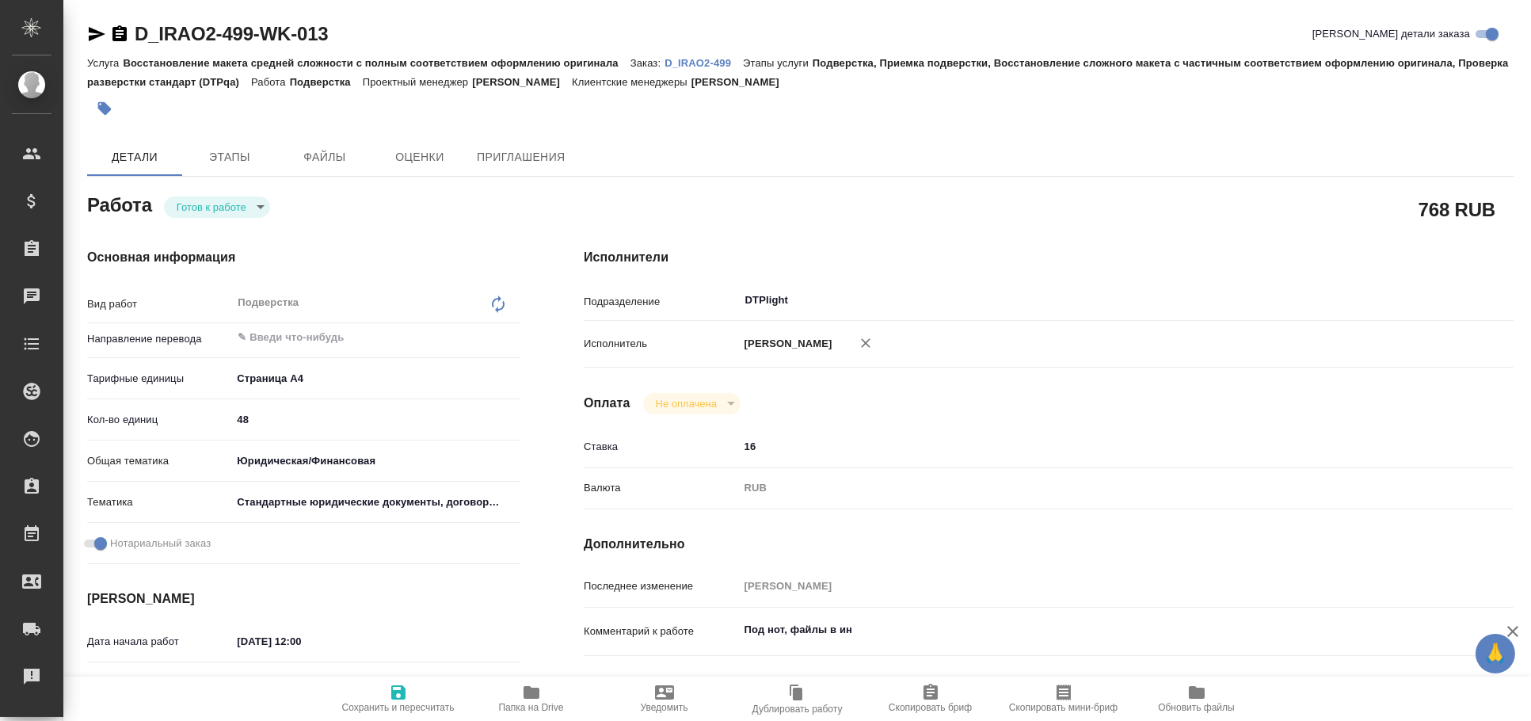
type textarea "x"
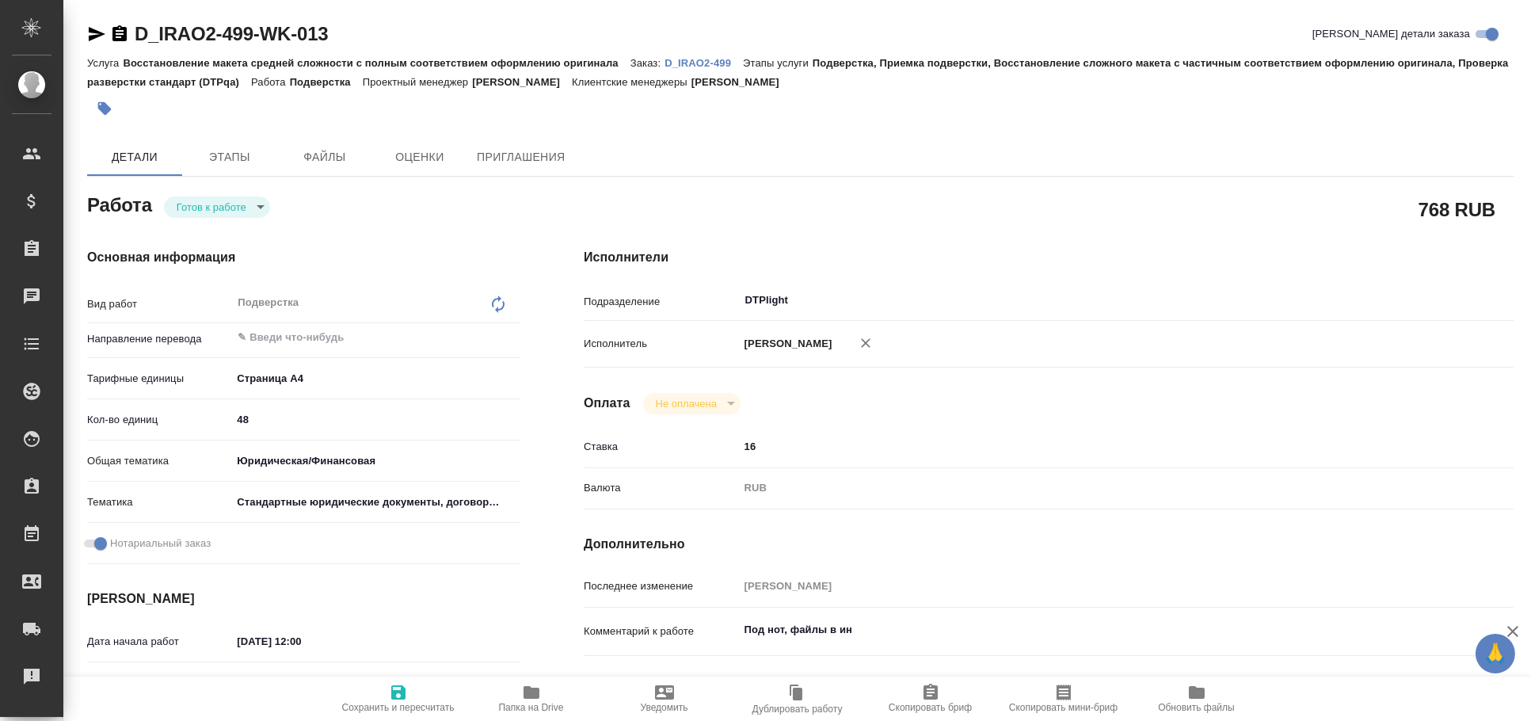
type textarea "x"
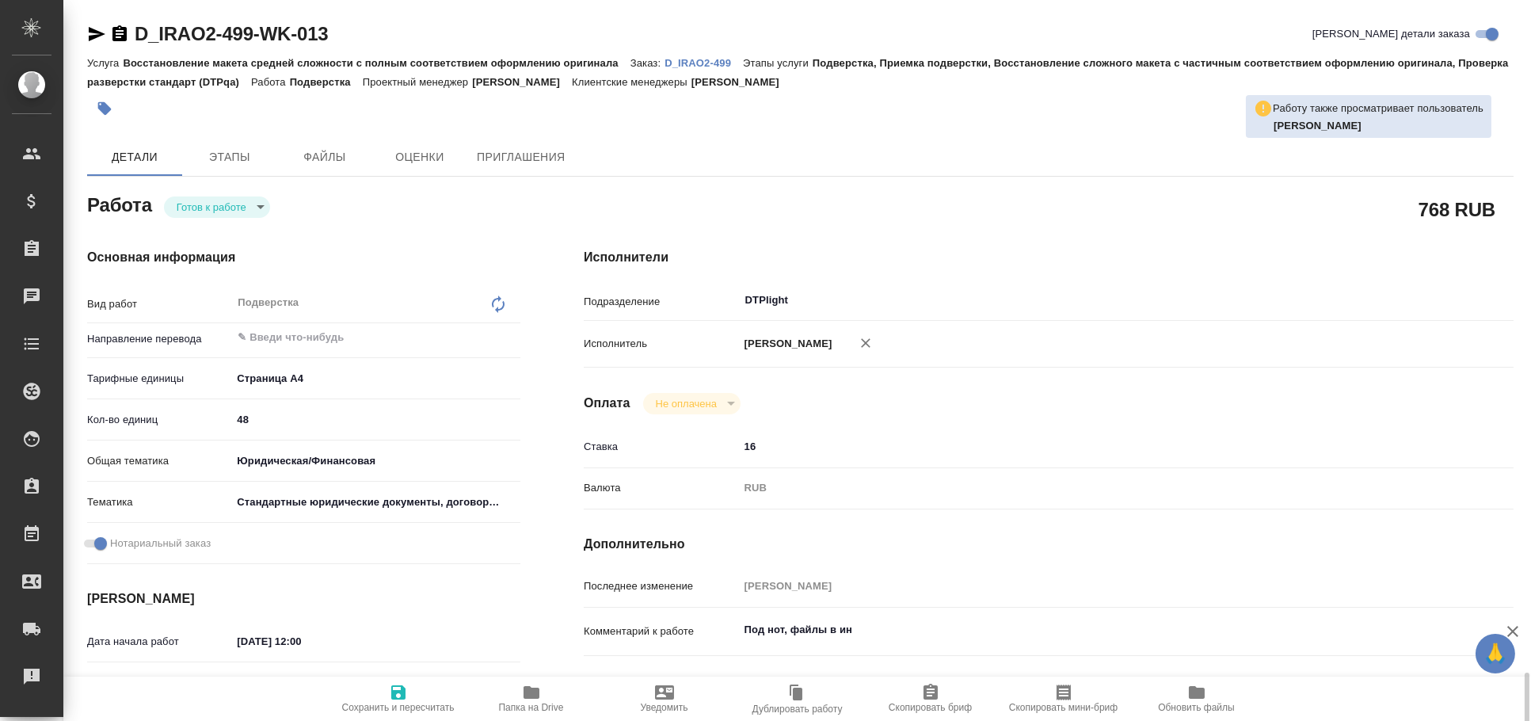
scroll to position [438, 0]
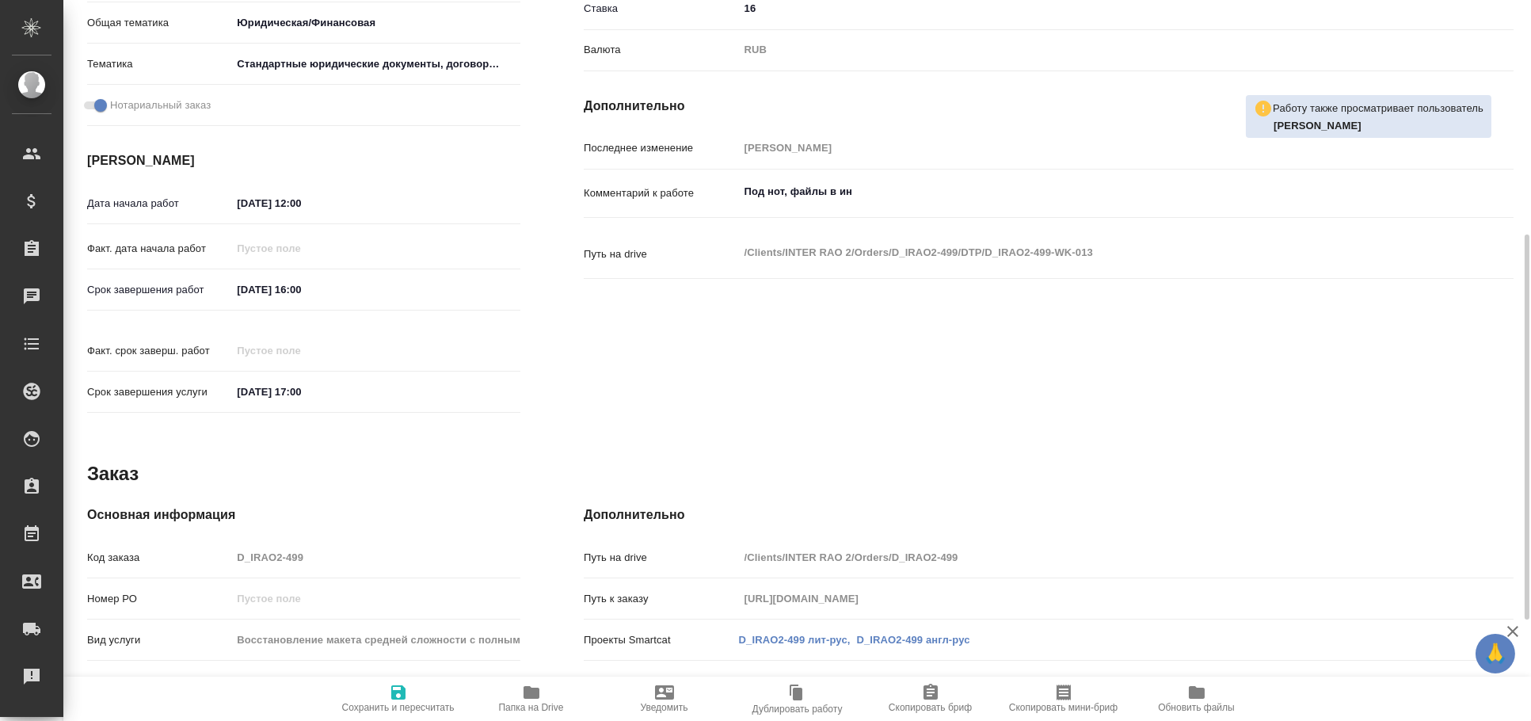
click at [537, 683] on icon "button" at bounding box center [531, 692] width 19 height 19
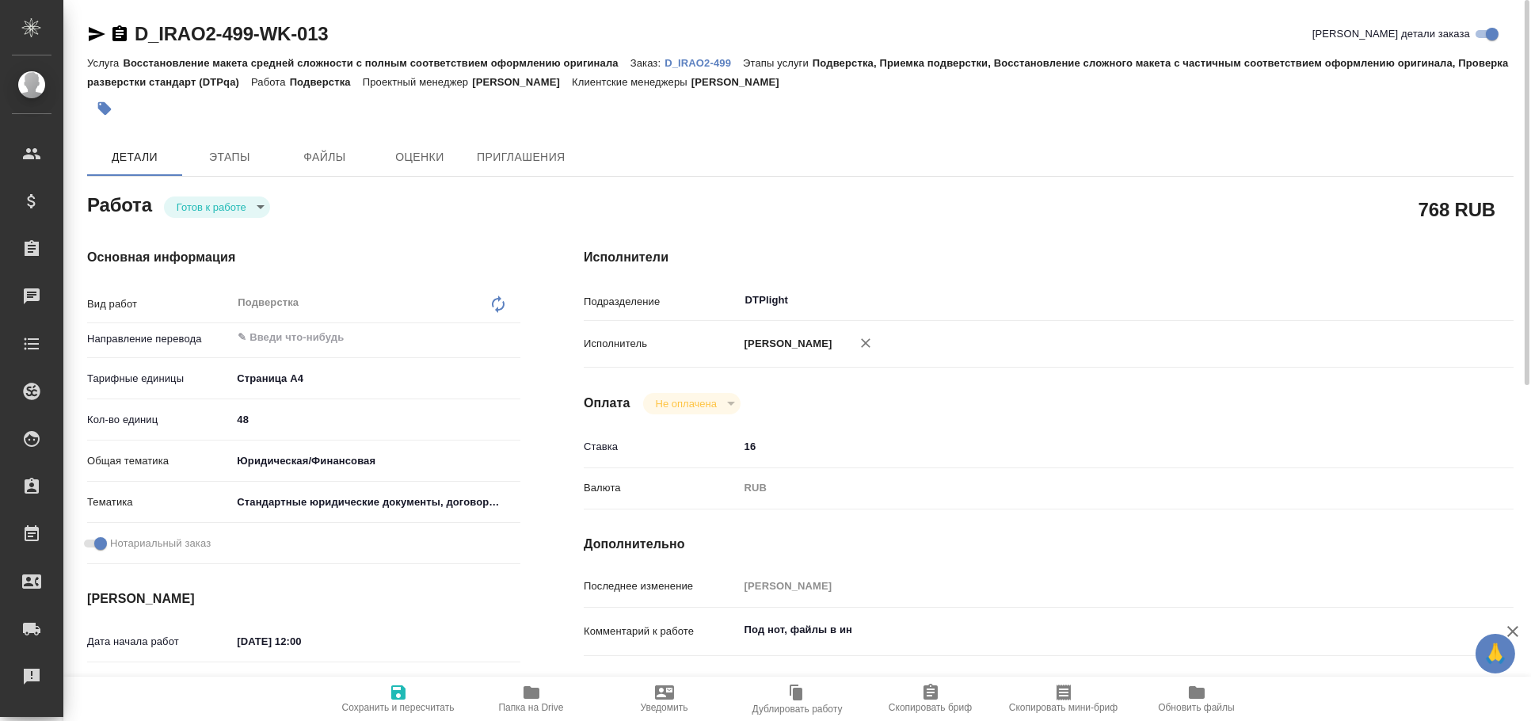
click at [883, 338] on button "button" at bounding box center [865, 342] width 35 height 35
type textarea "x"
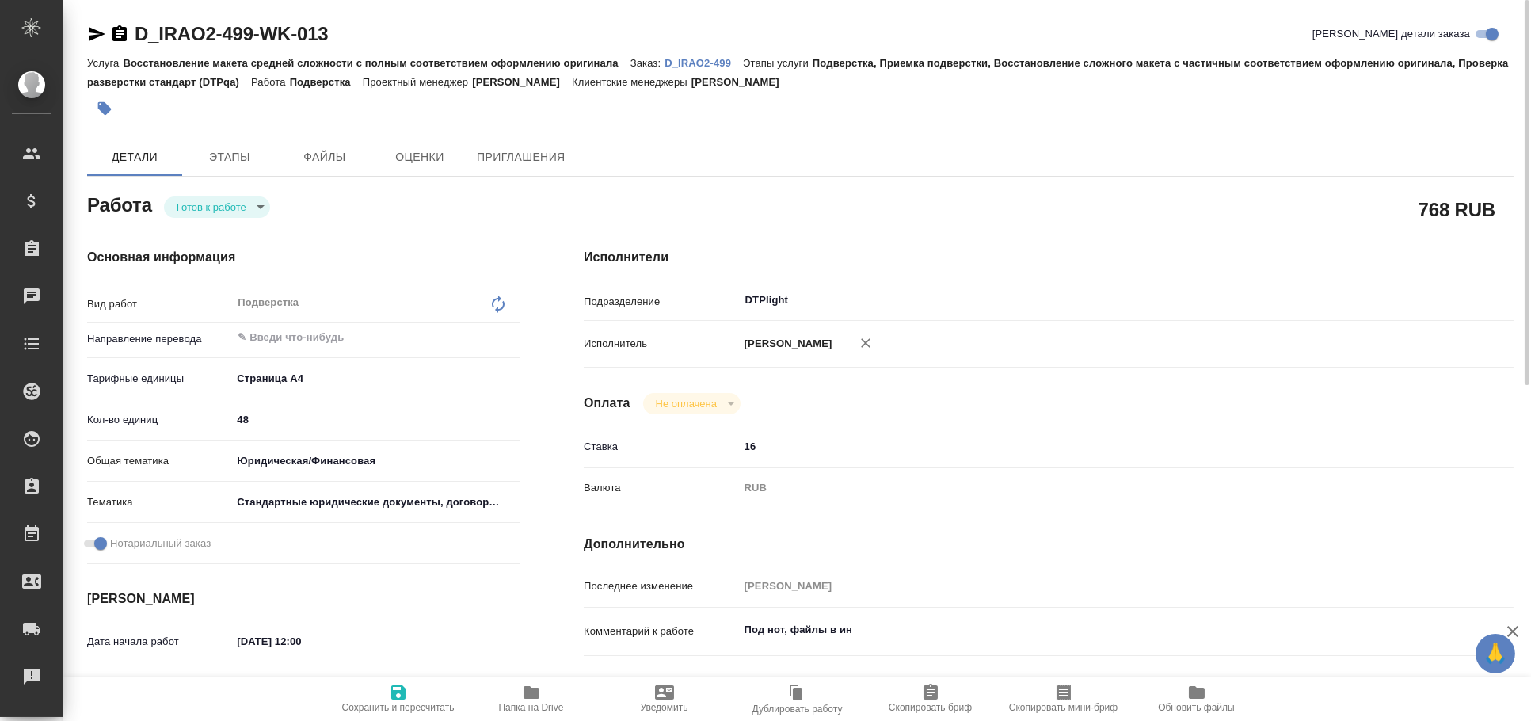
type textarea "x"
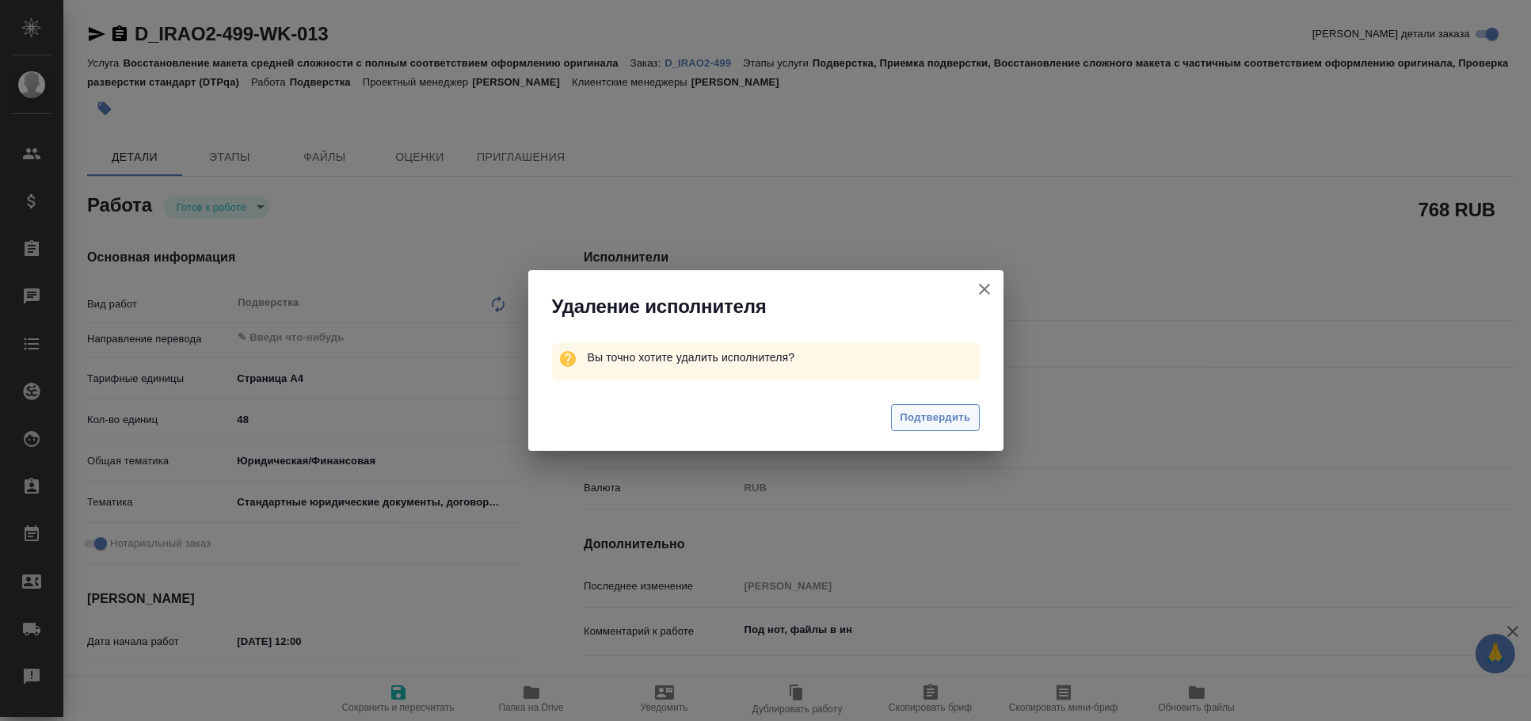
click at [939, 421] on span "Подтвердить" at bounding box center [935, 418] width 70 height 18
type textarea "x"
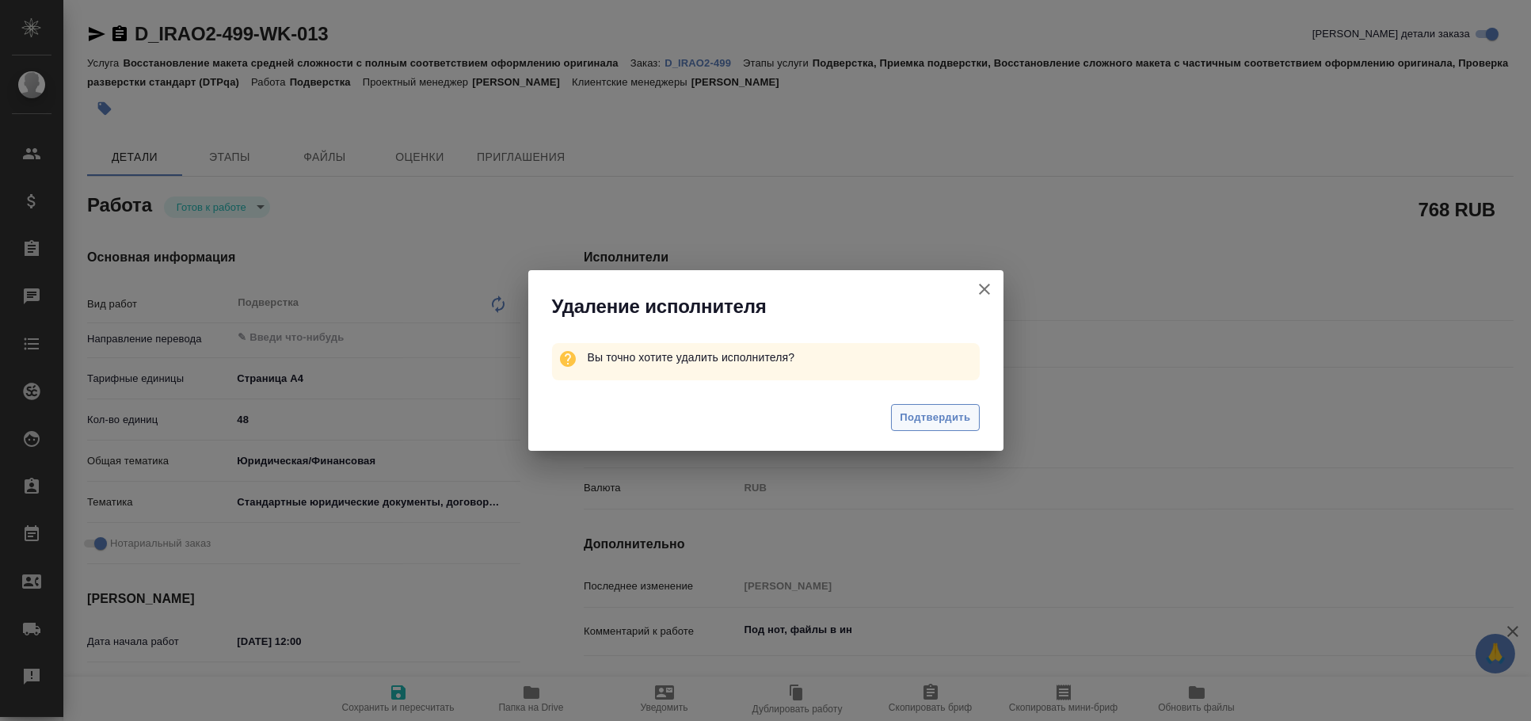
type textarea "x"
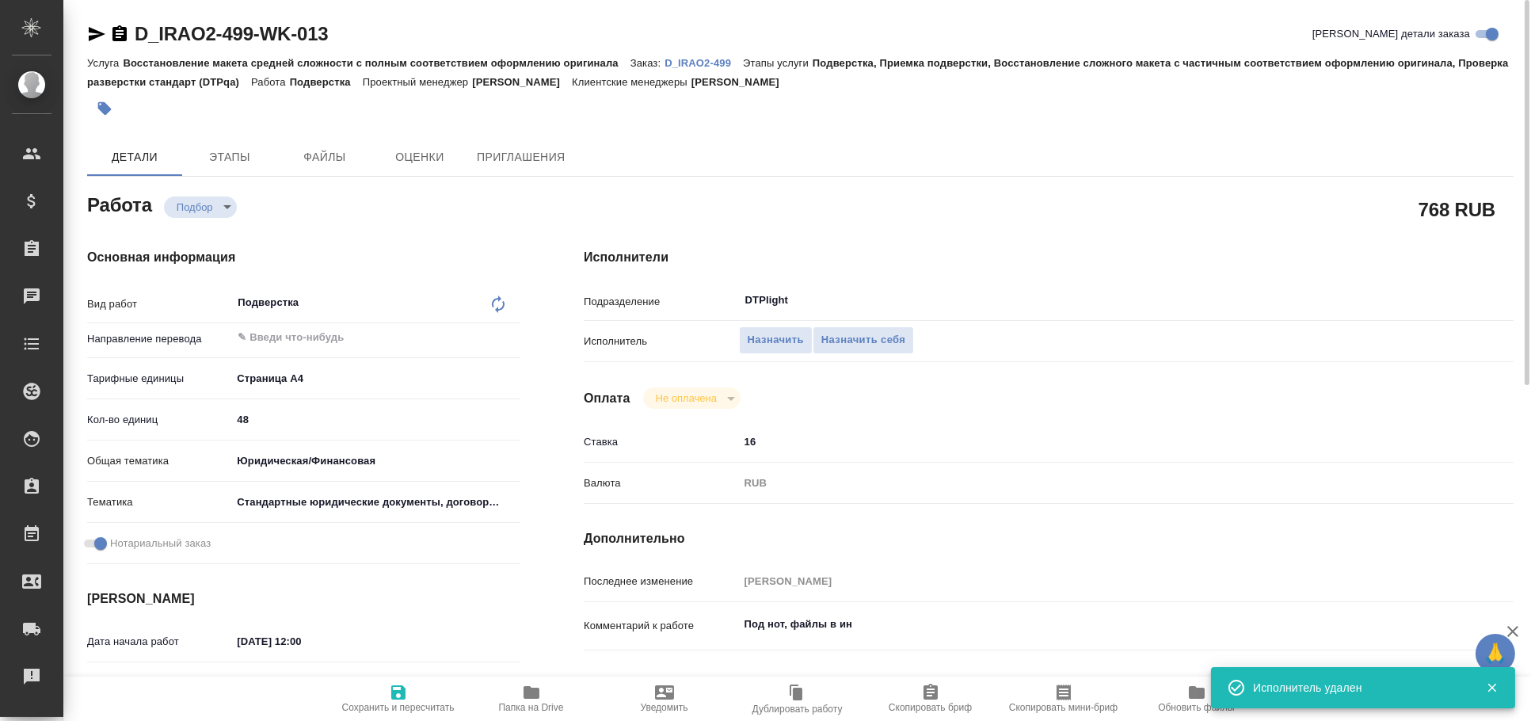
type textarea "x"
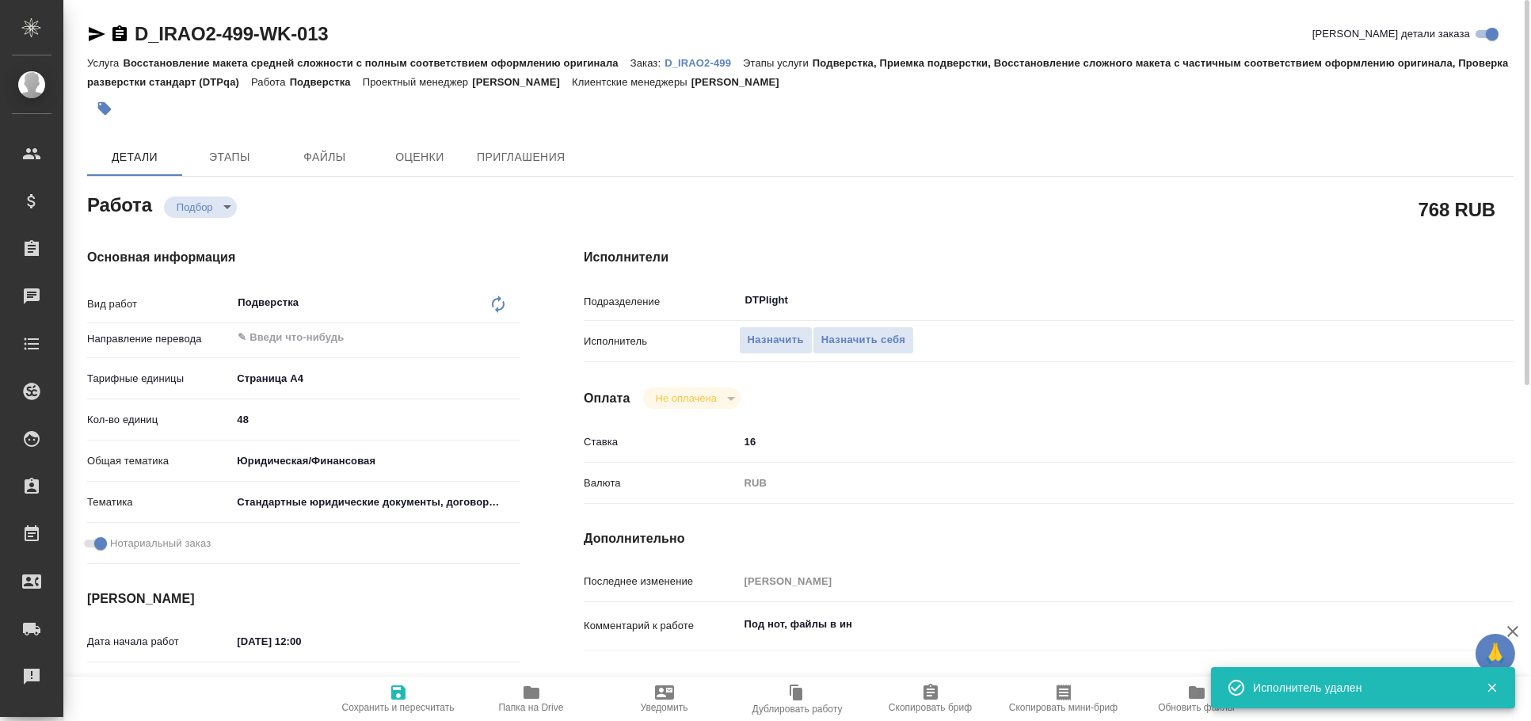
type textarea "x"
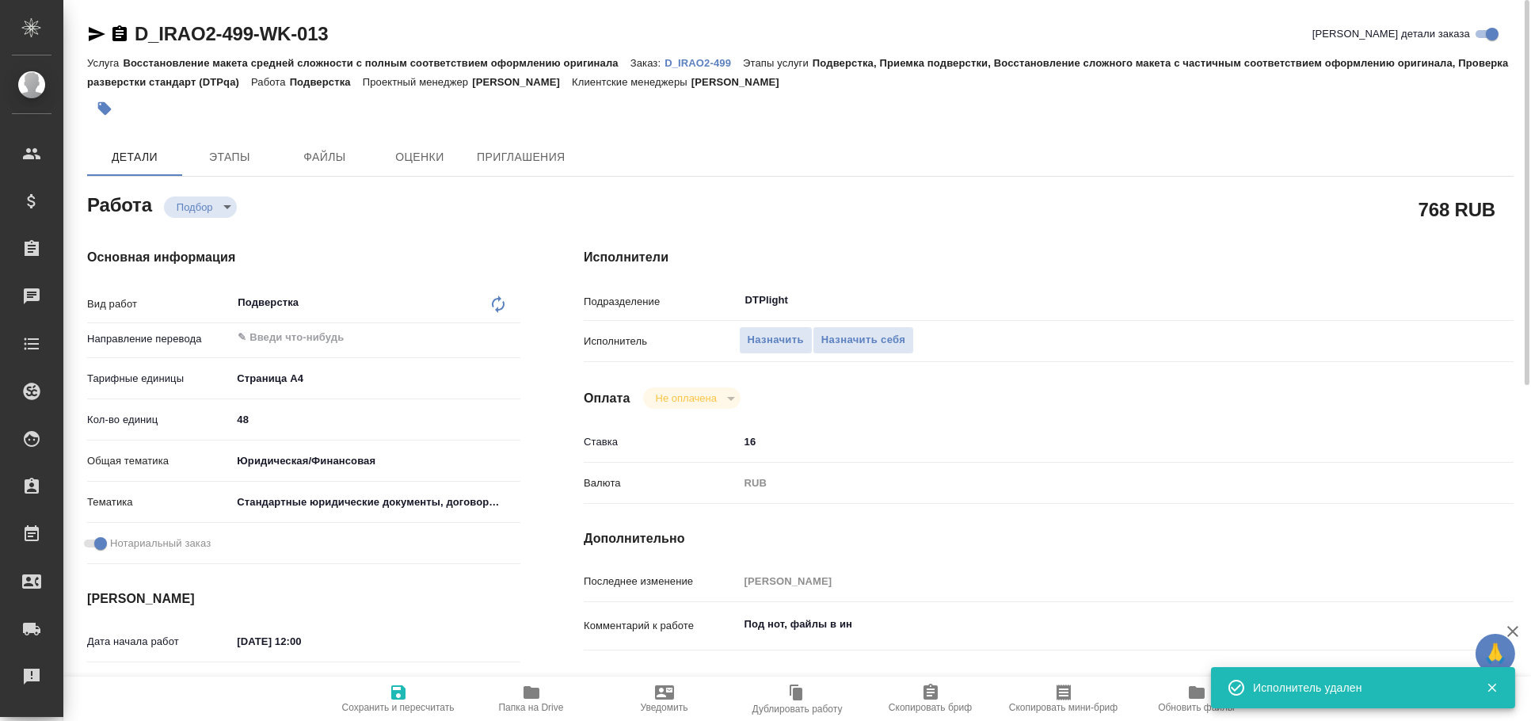
click at [90, 36] on icon "button" at bounding box center [97, 34] width 17 height 14
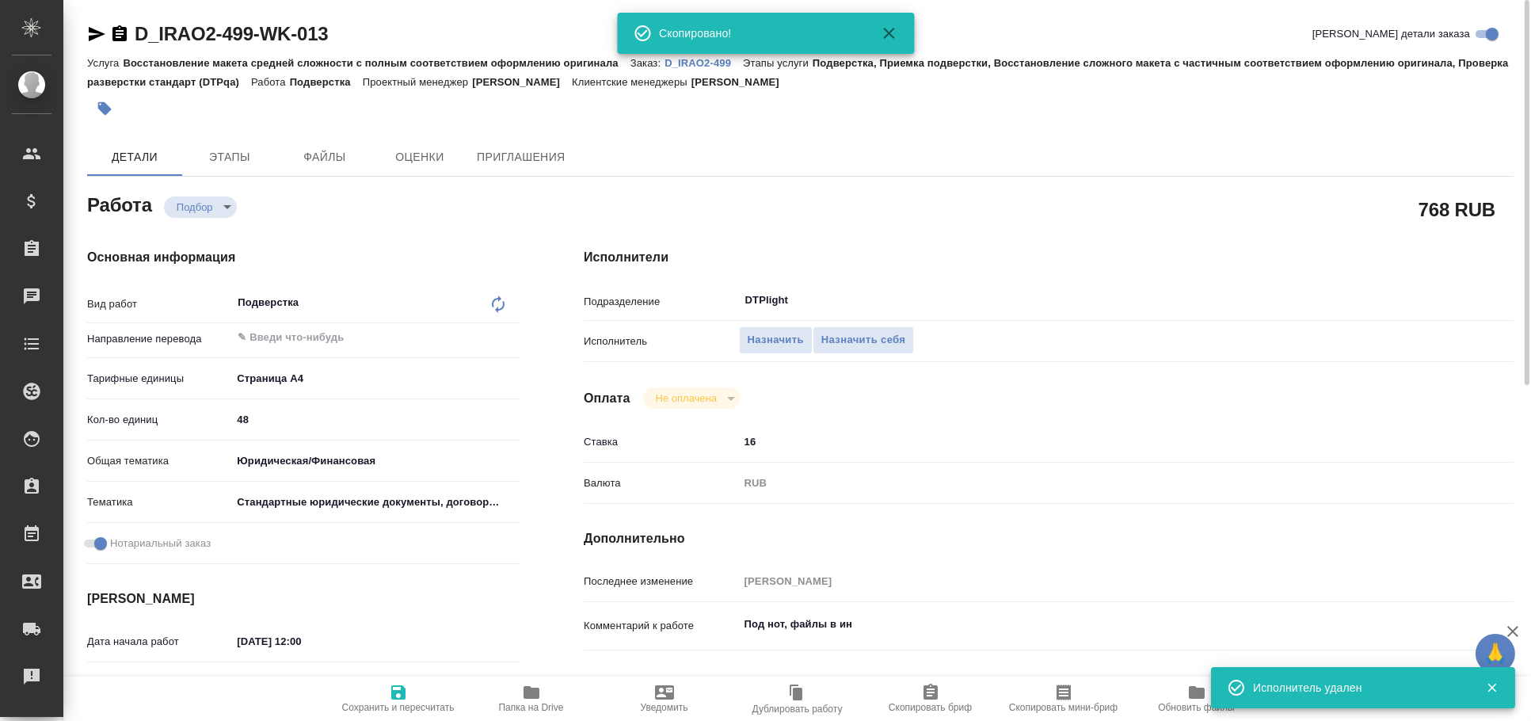
type textarea "x"
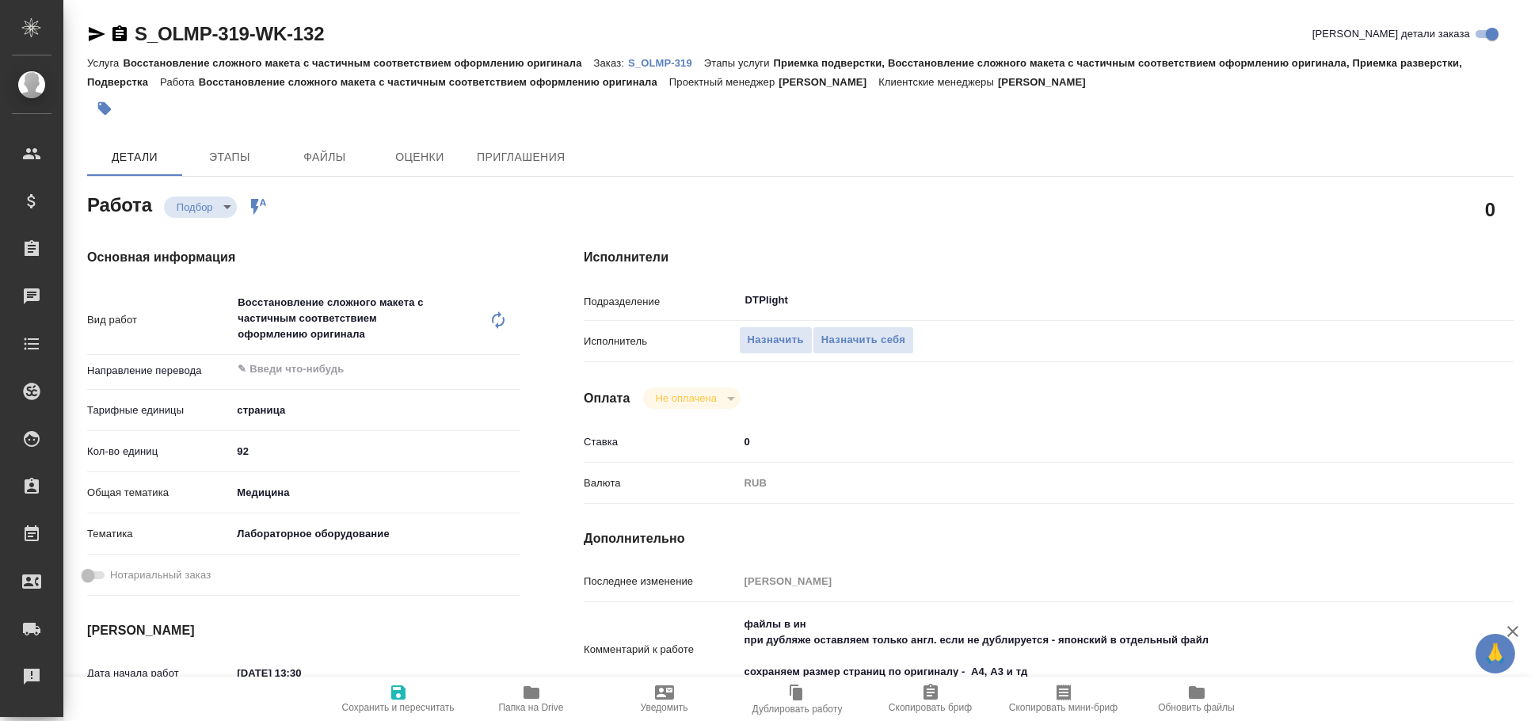
type textarea "x"
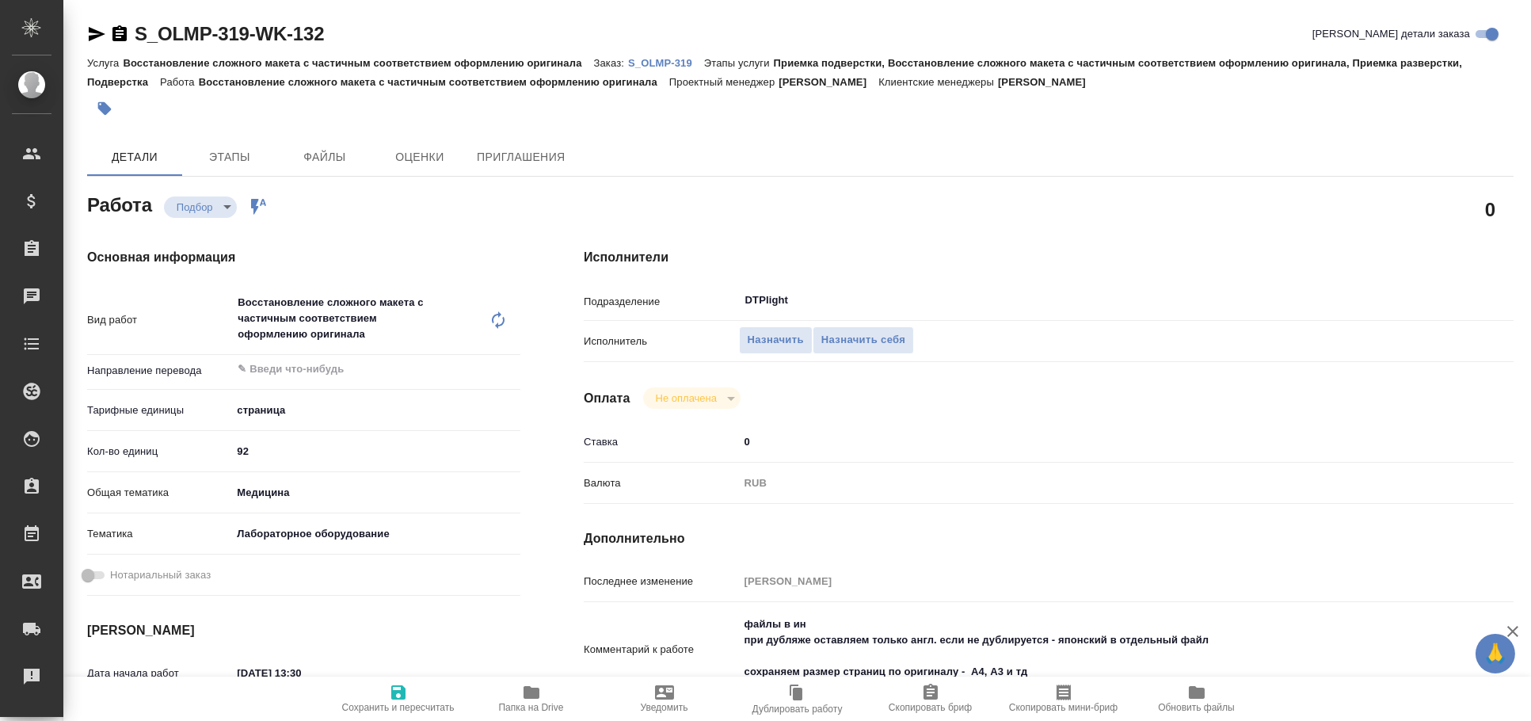
type textarea "x"
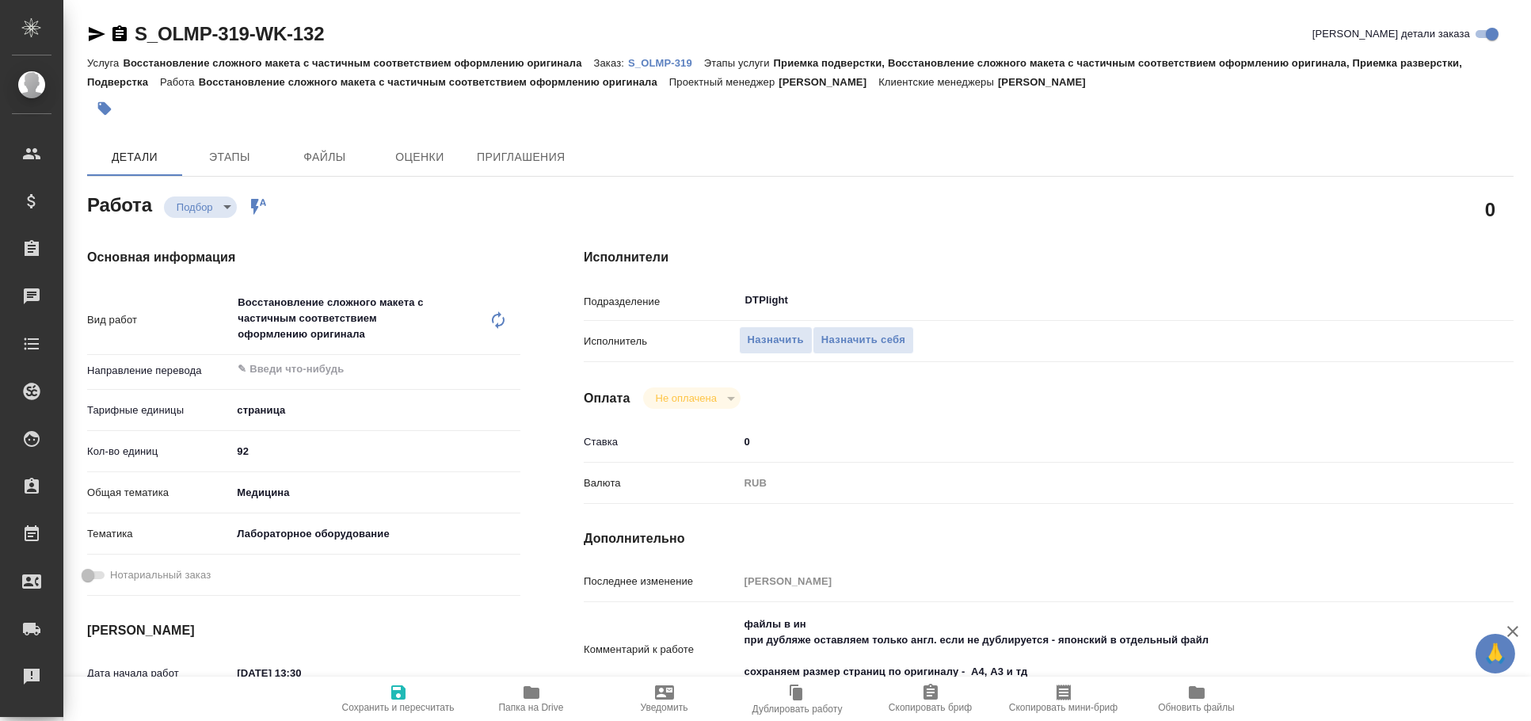
type textarea "x"
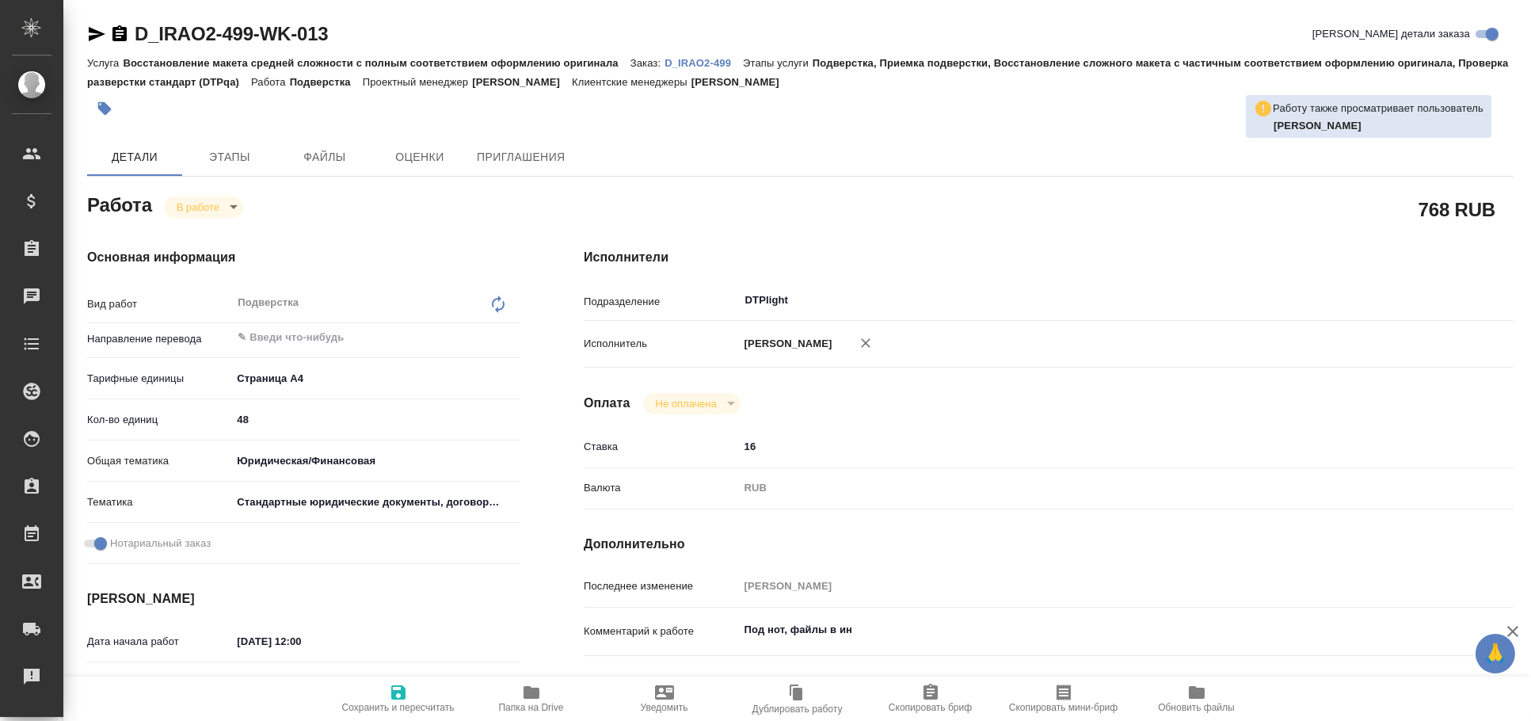
type textarea "x"
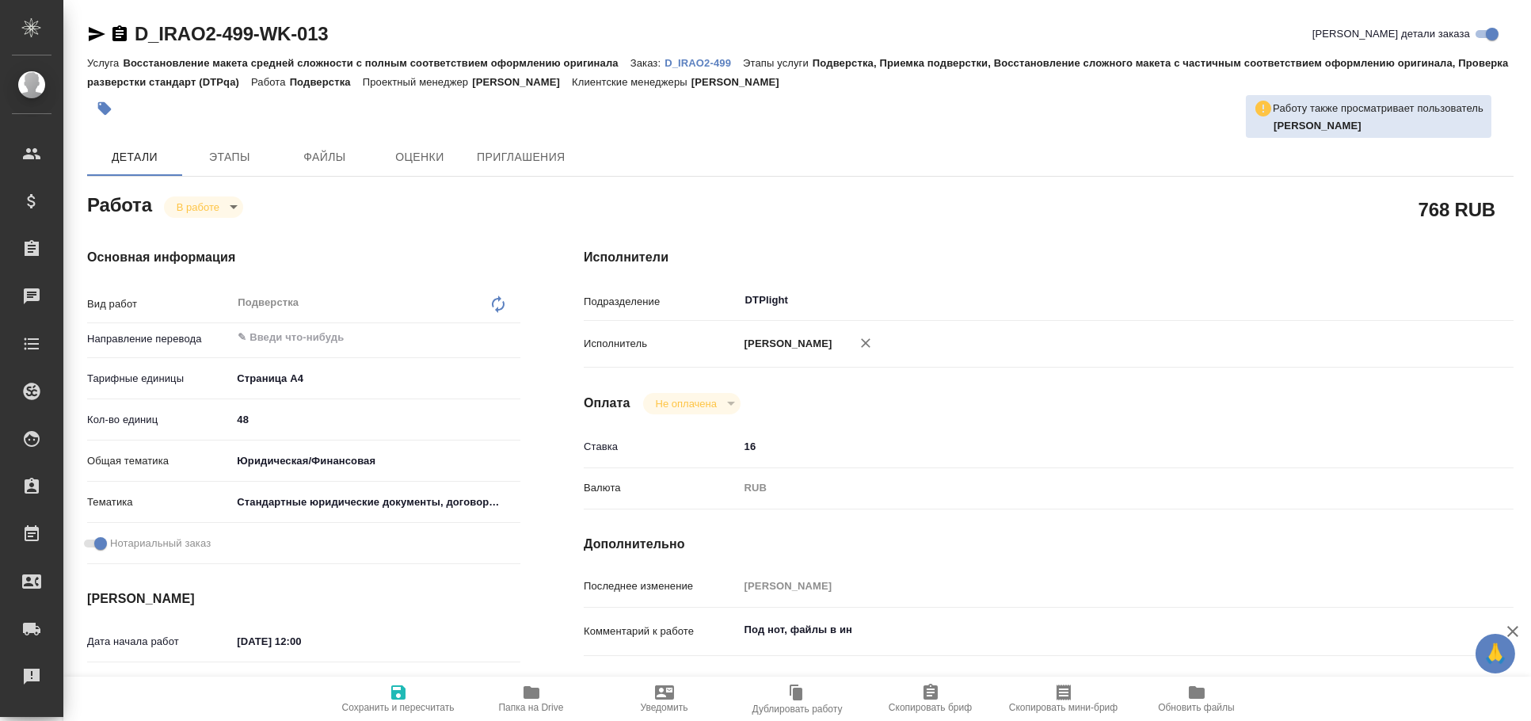
type textarea "x"
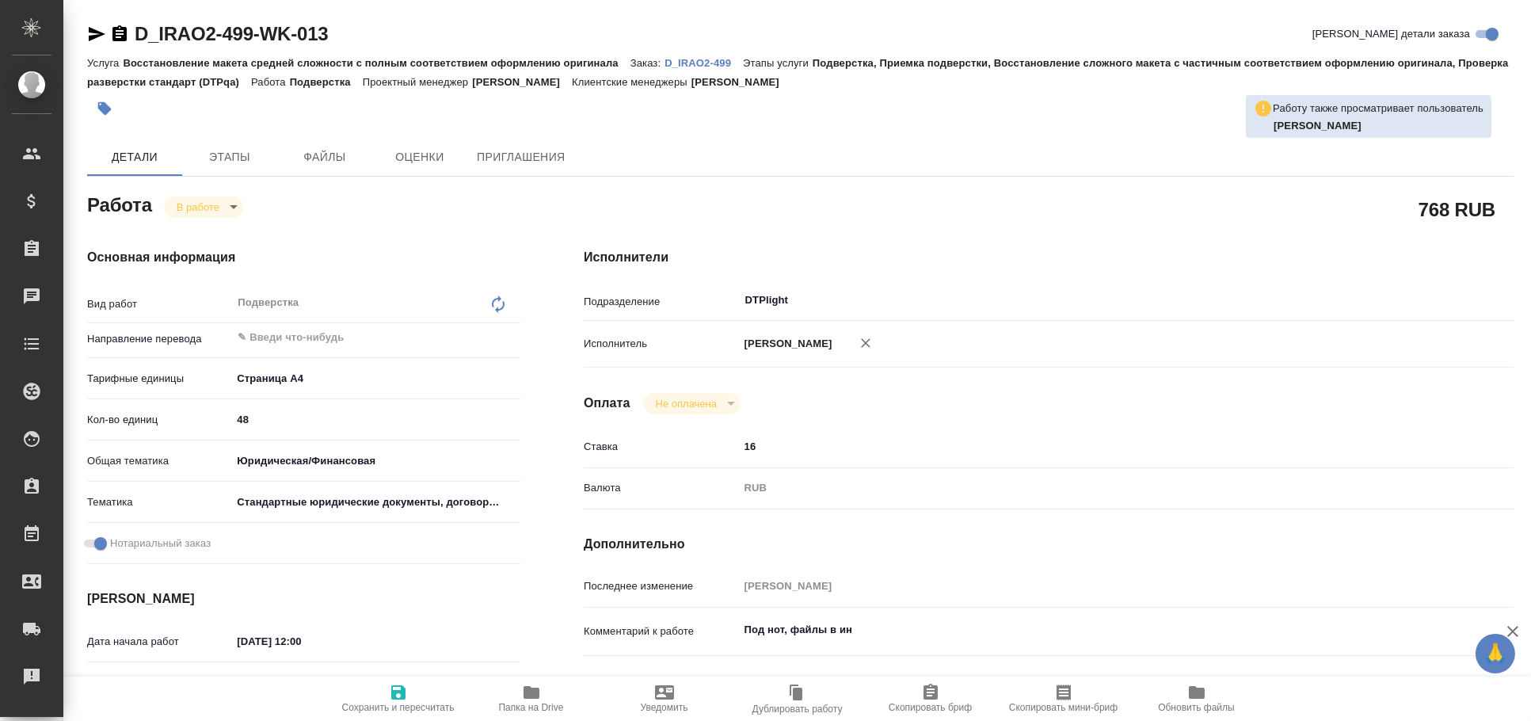
type textarea "x"
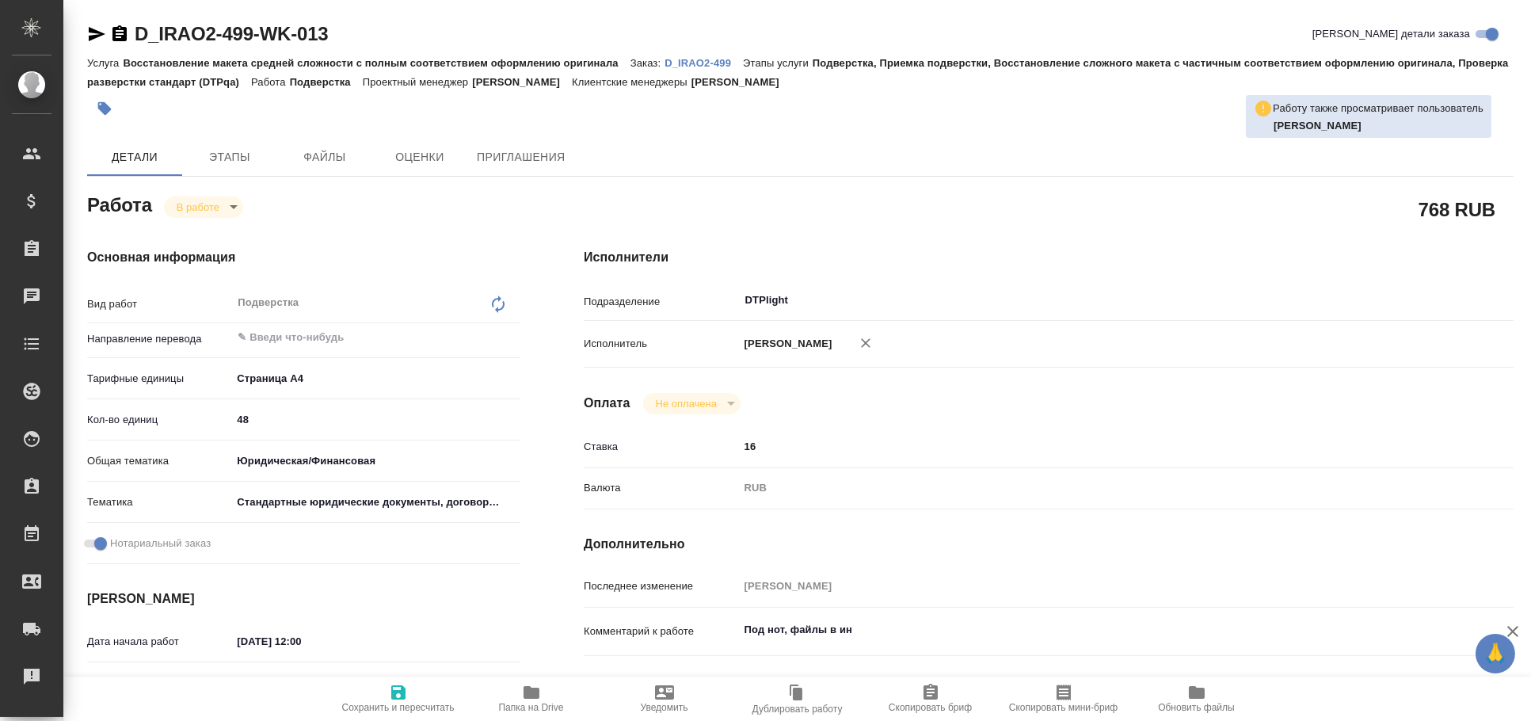
type textarea "x"
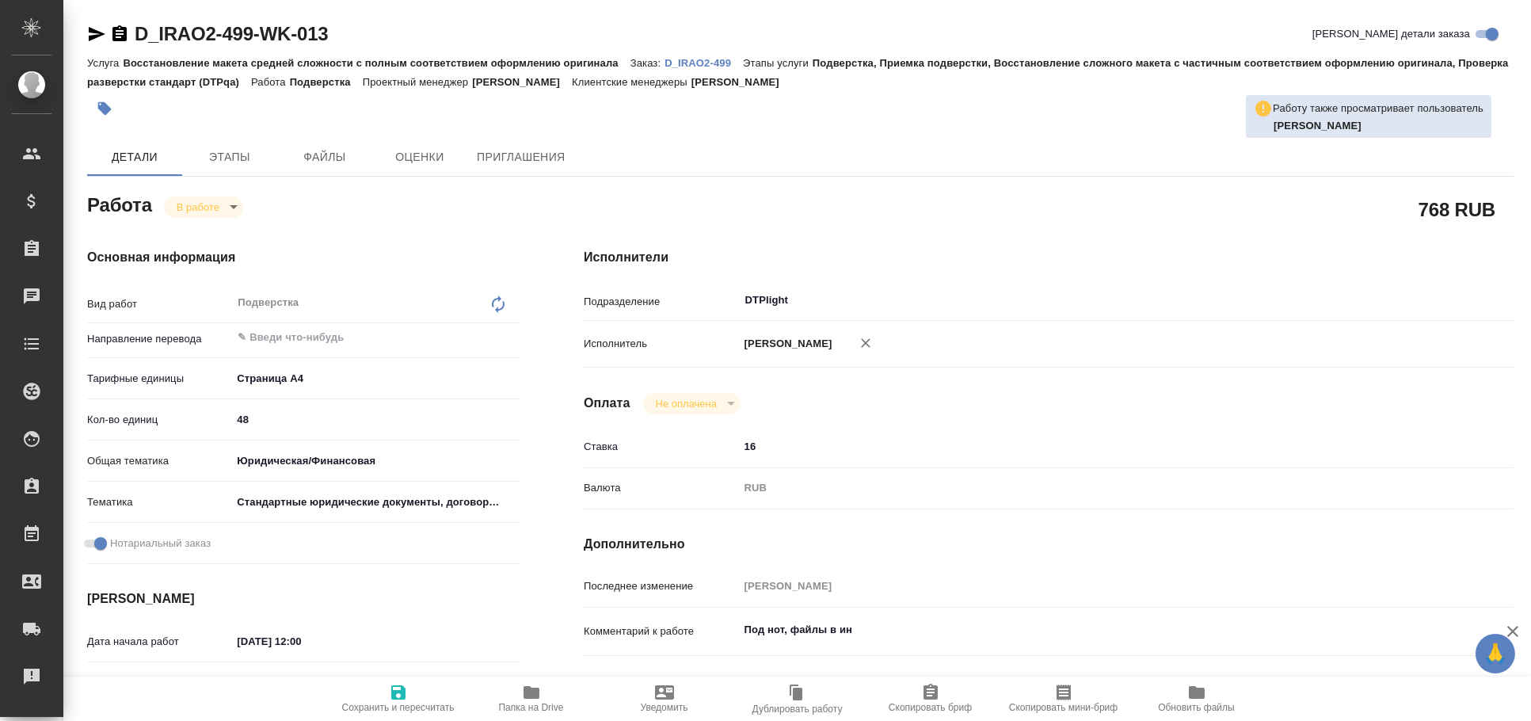
type textarea "x"
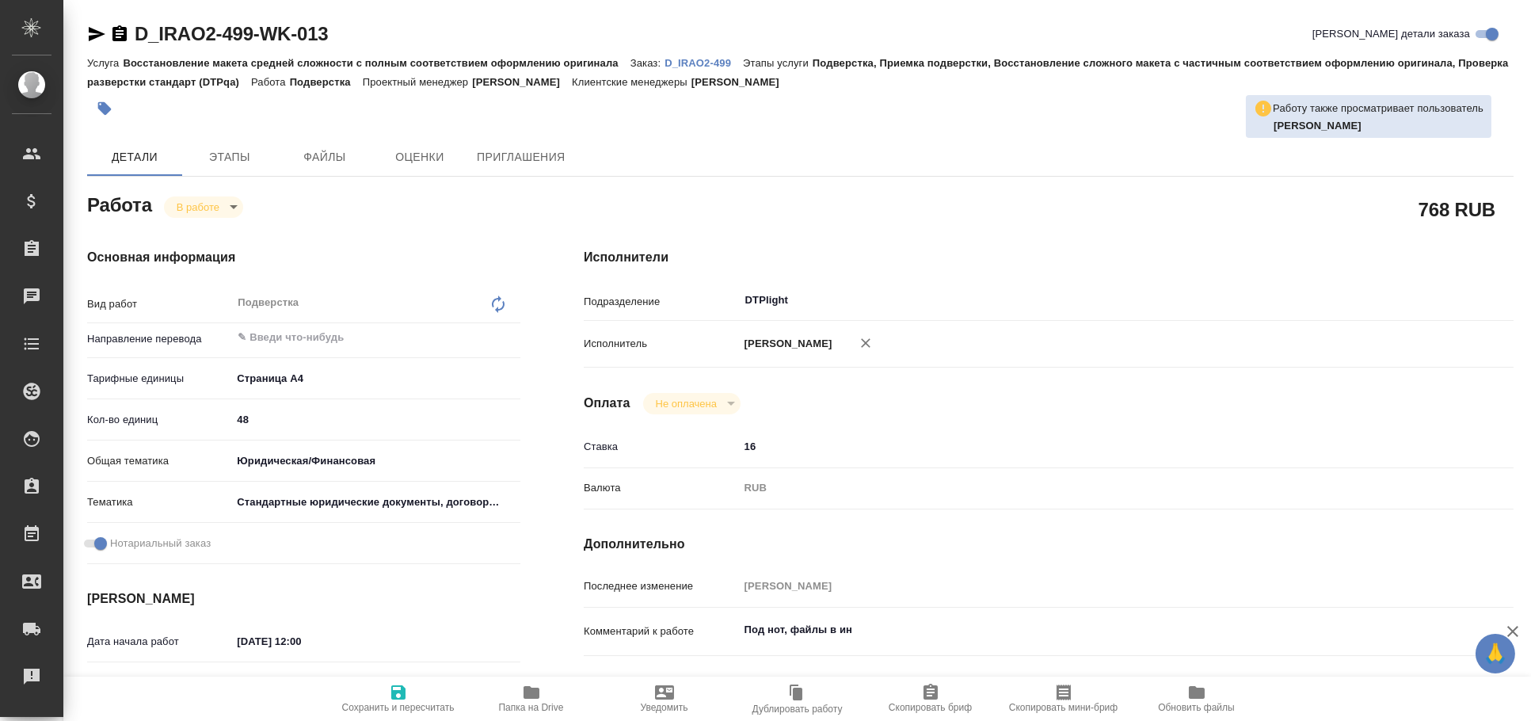
type textarea "x"
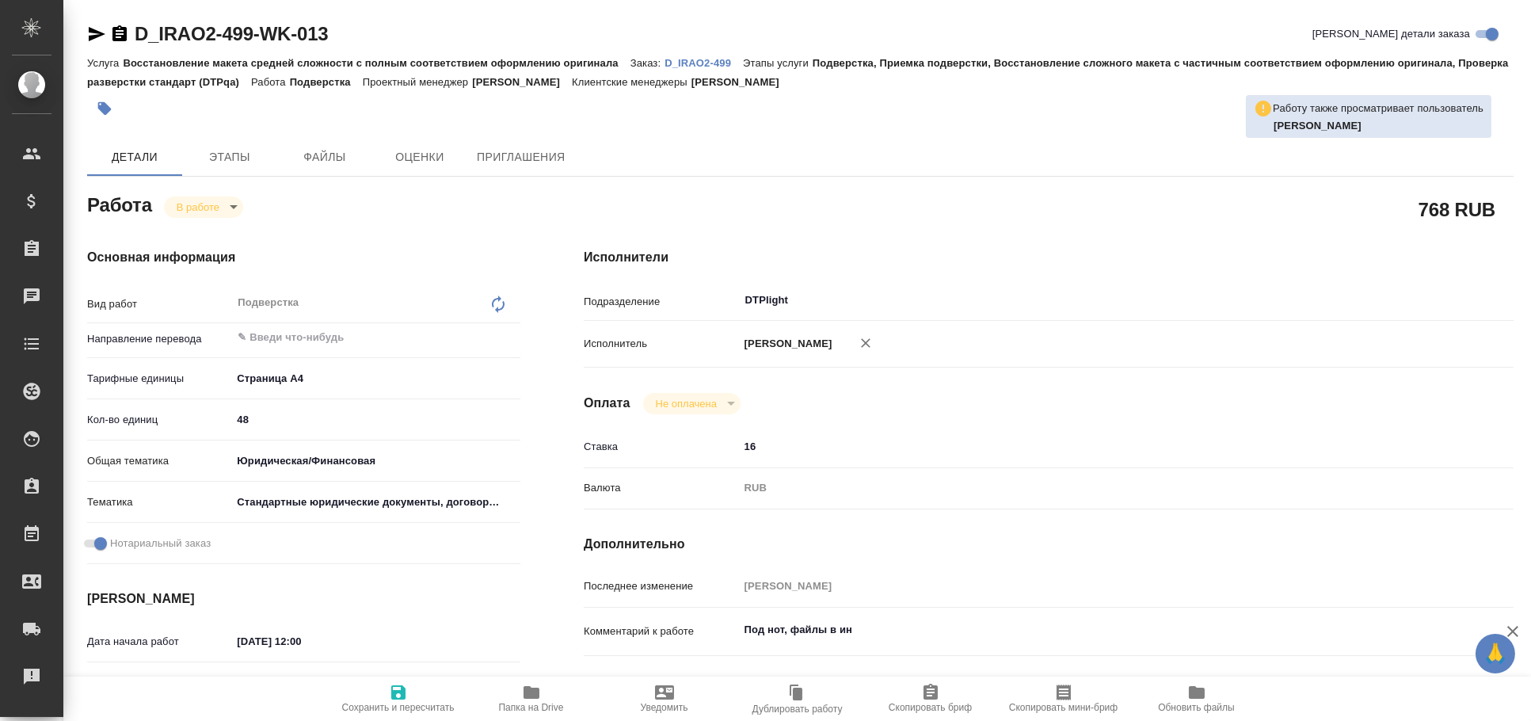
type textarea "x"
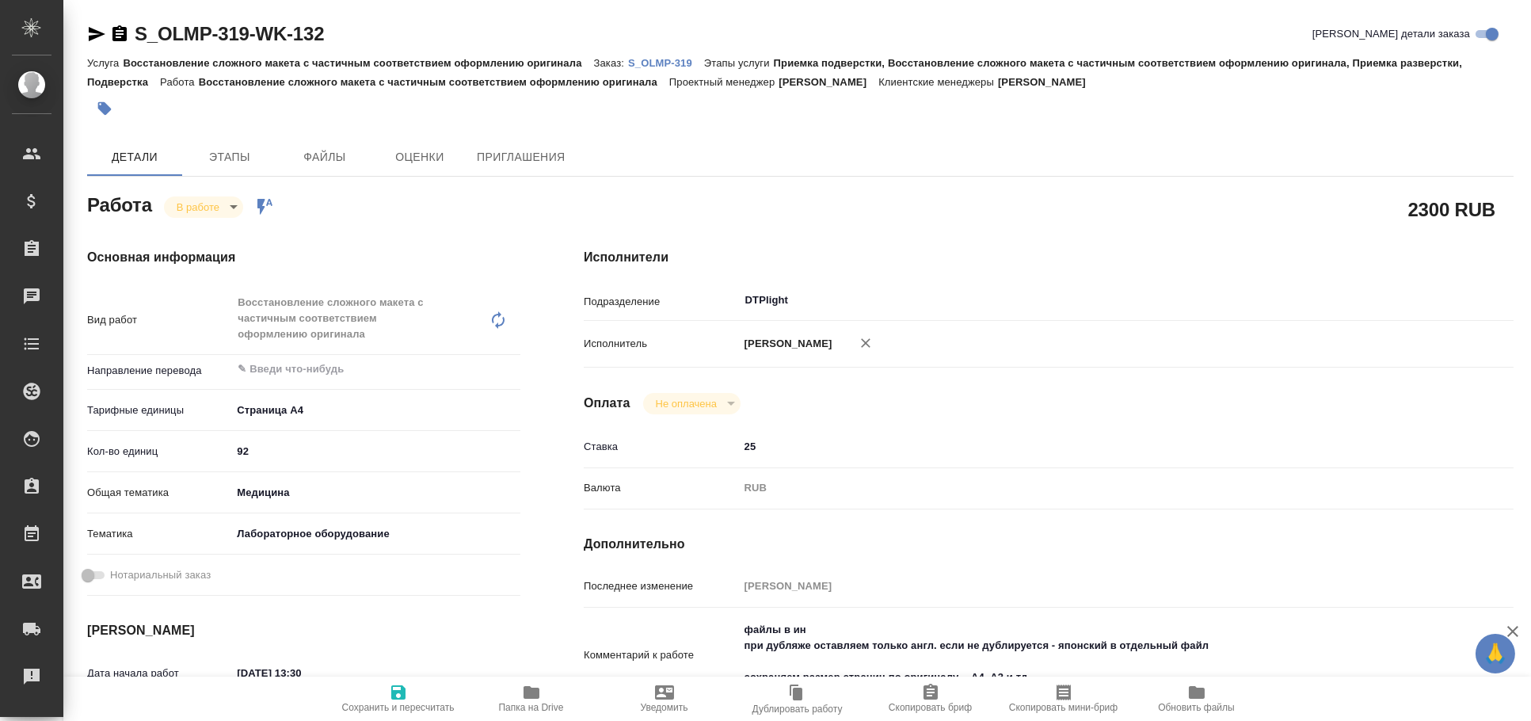
type textarea "x"
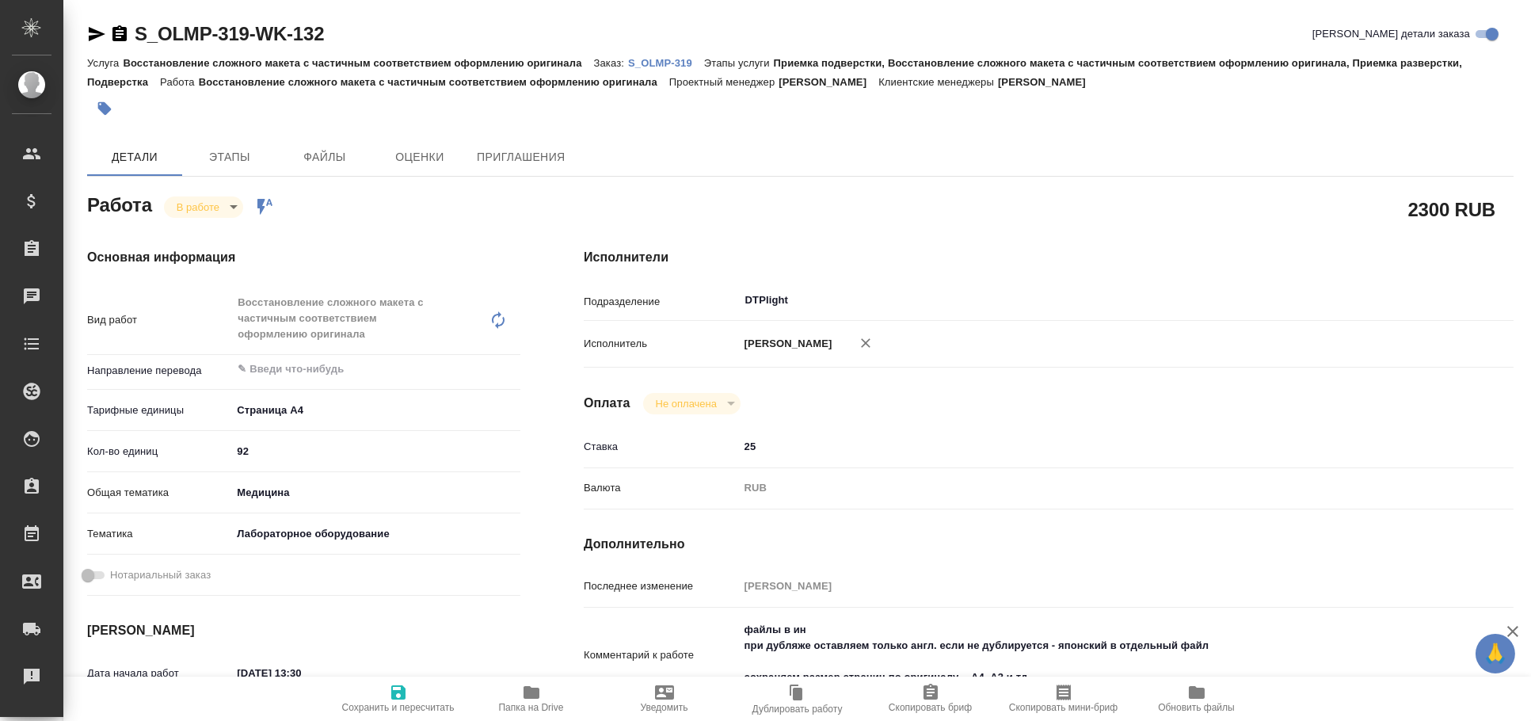
type textarea "x"
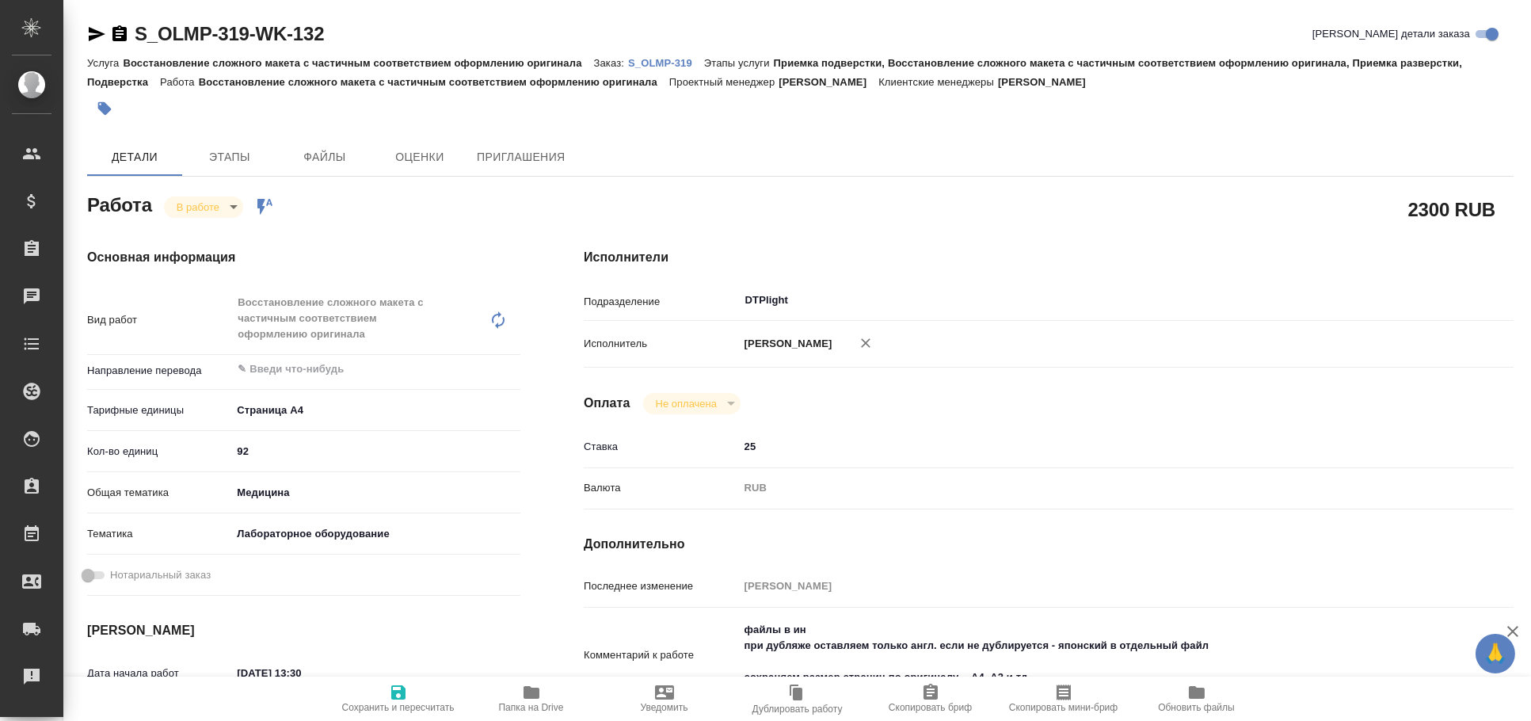
type textarea "x"
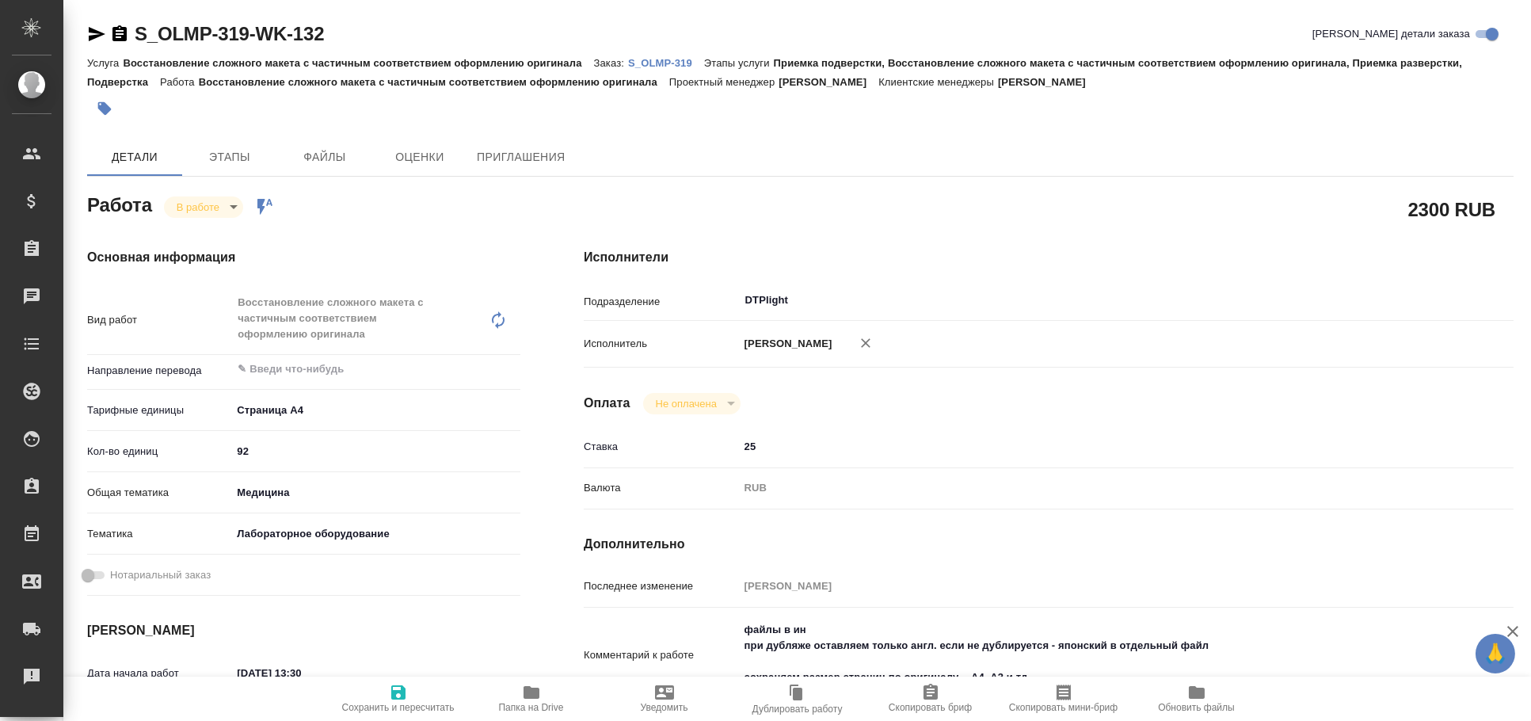
scroll to position [263, 0]
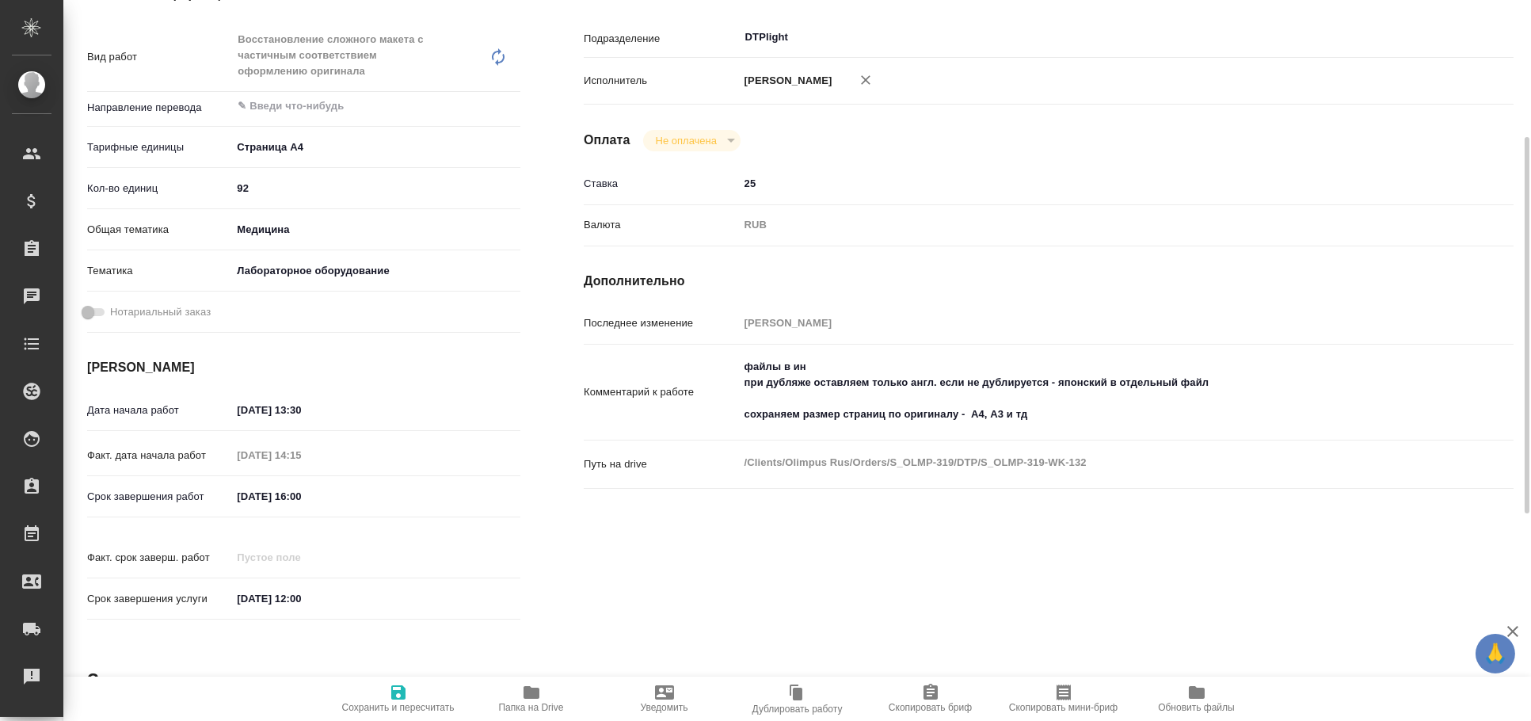
type textarea "x"
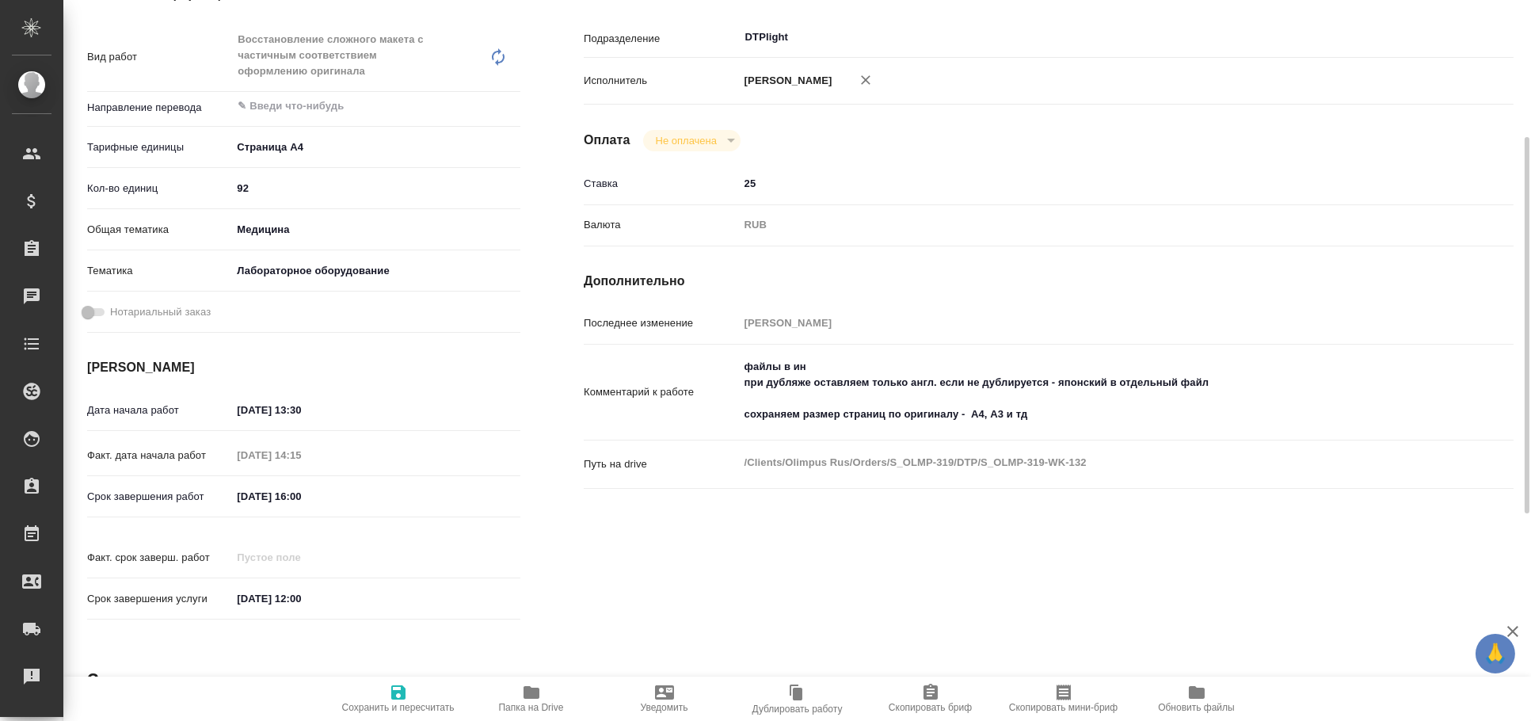
click at [542, 688] on span "Папка на Drive" at bounding box center [531, 698] width 114 height 30
type textarea "x"
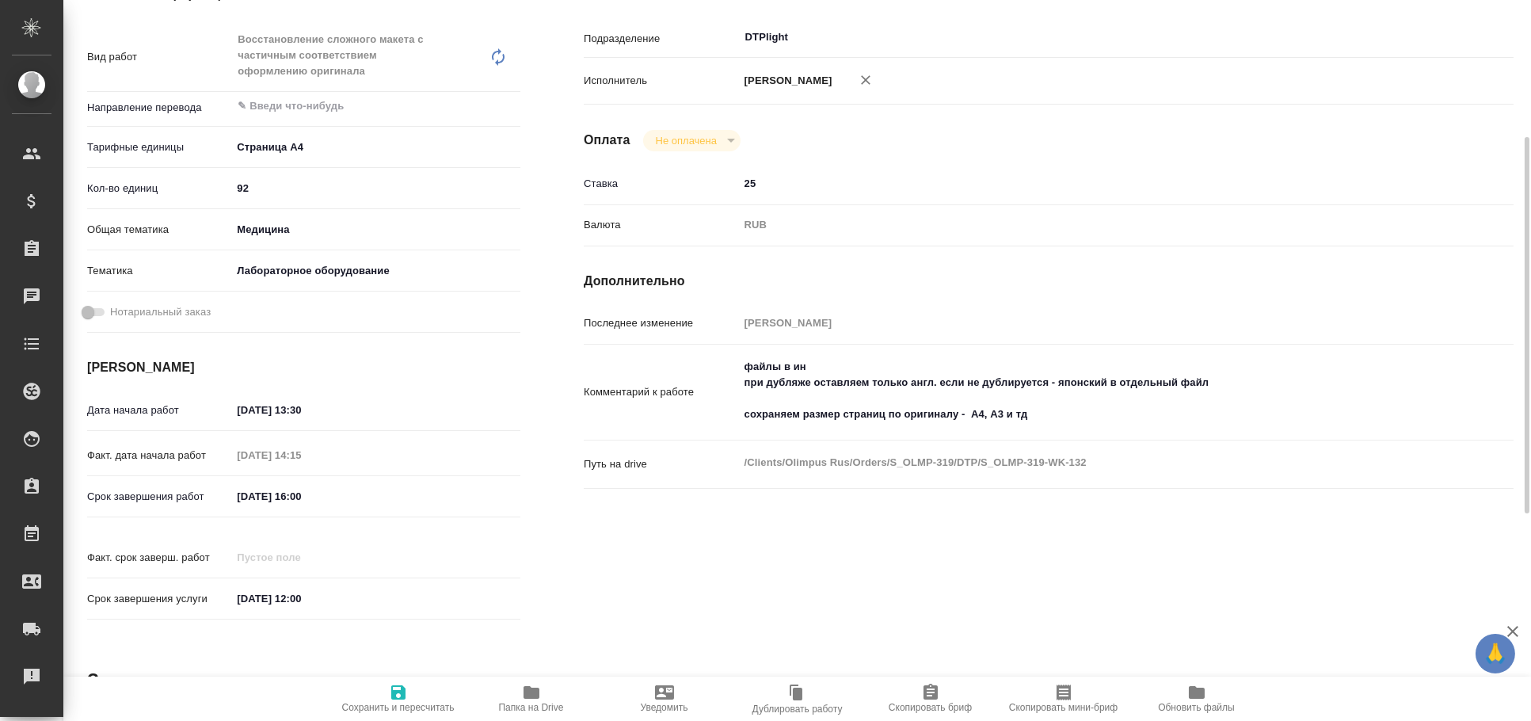
type textarea "x"
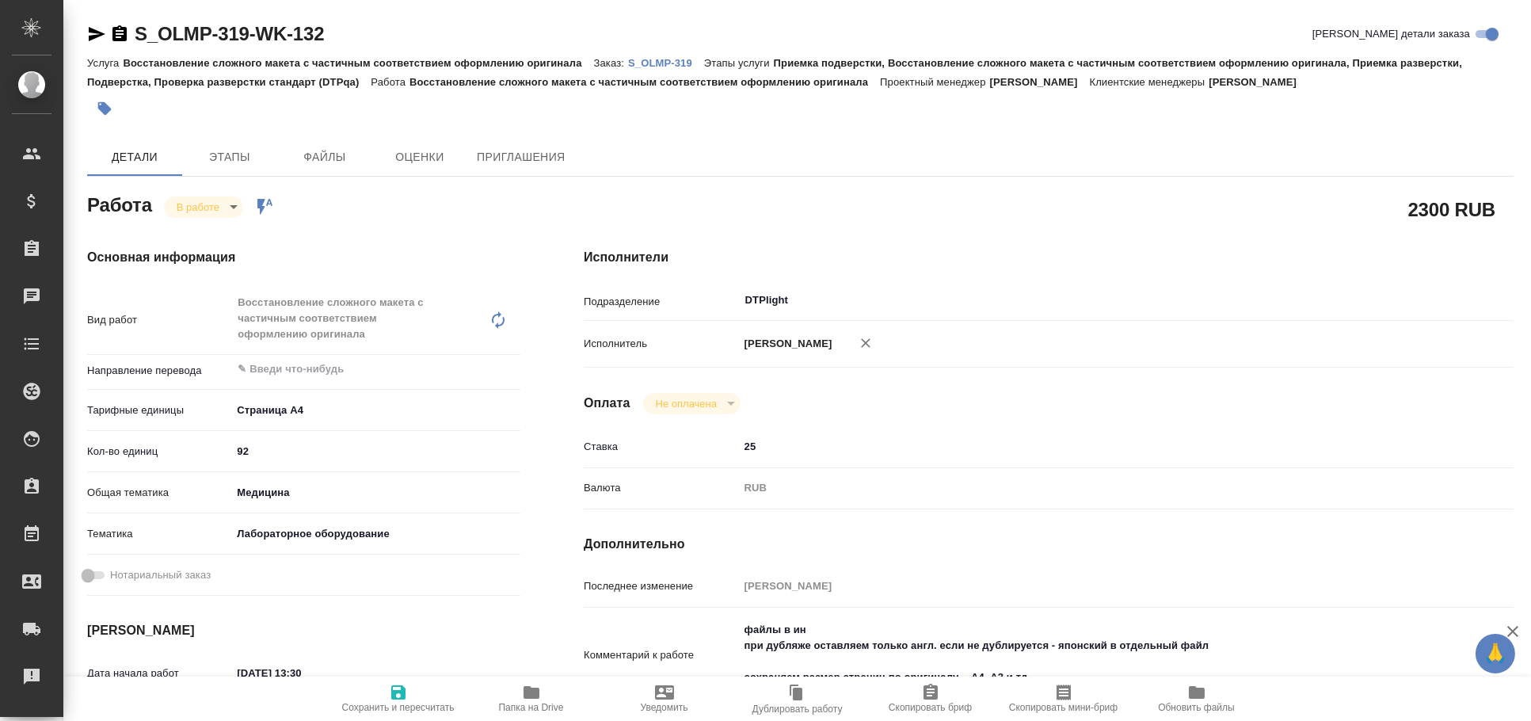
type textarea "x"
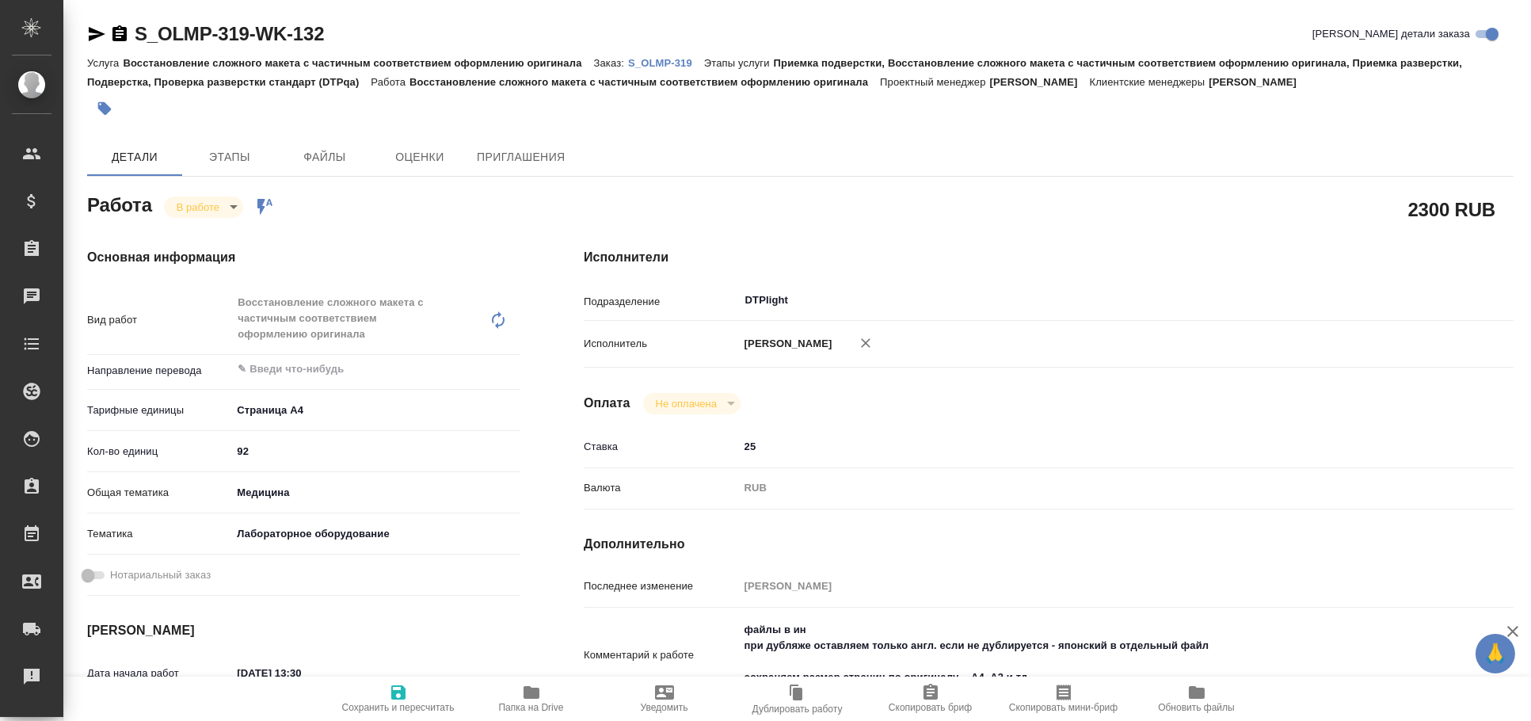
type textarea "x"
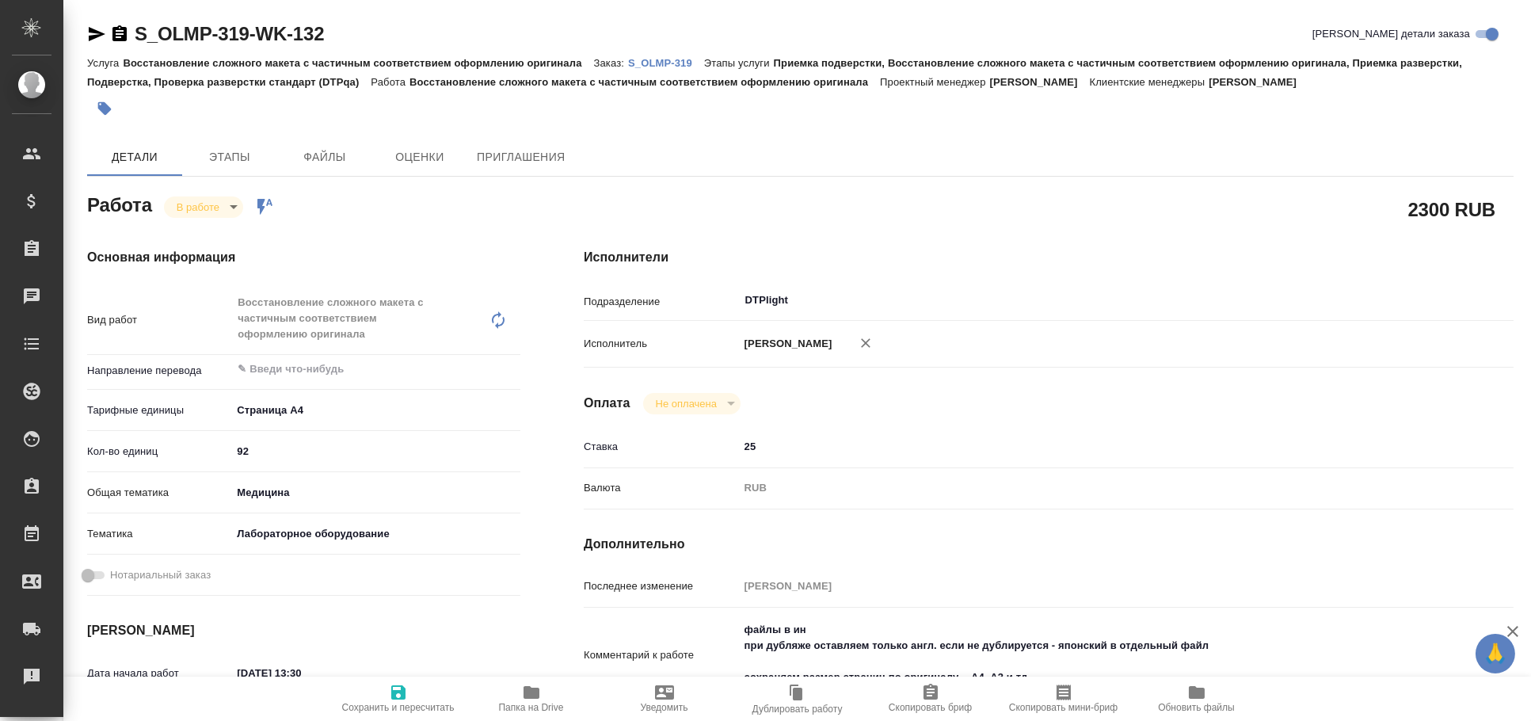
type textarea "x"
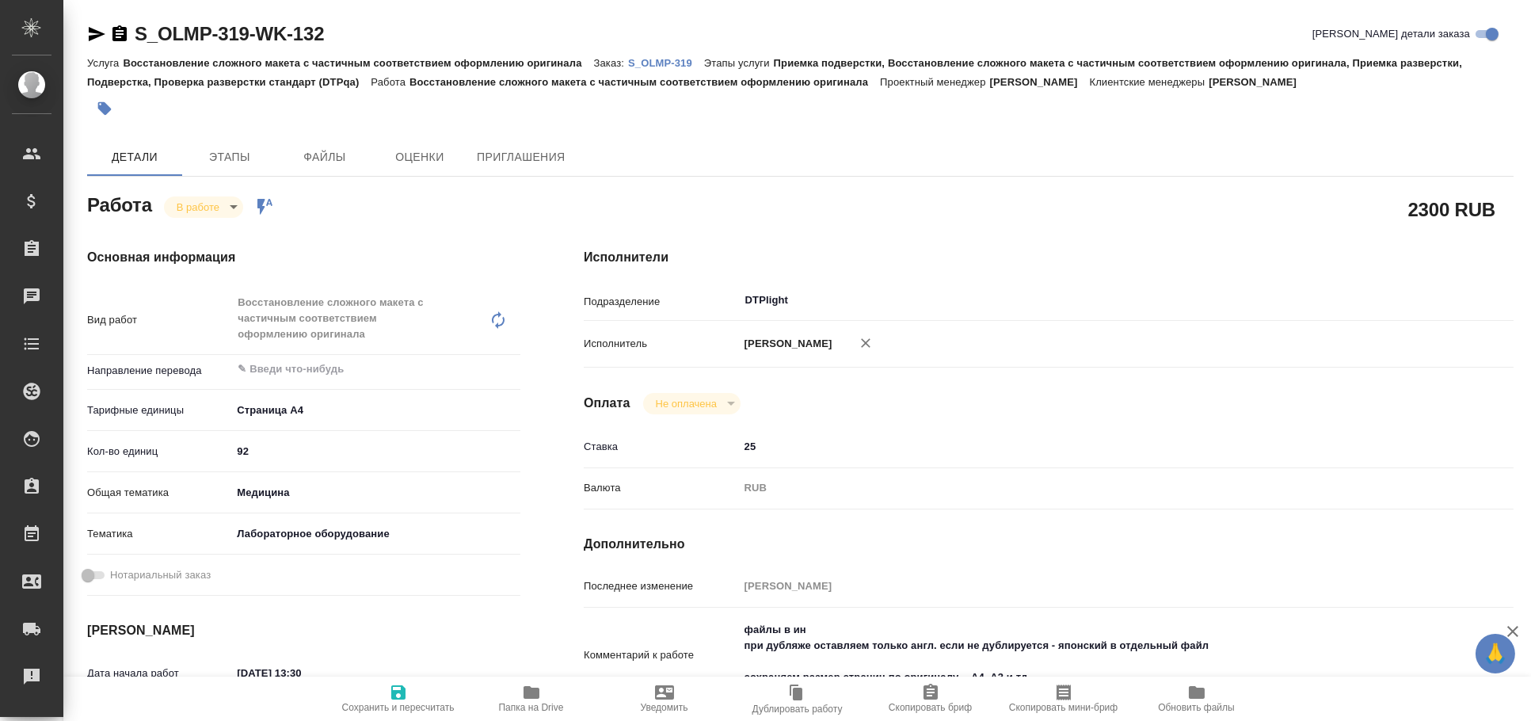
type textarea "x"
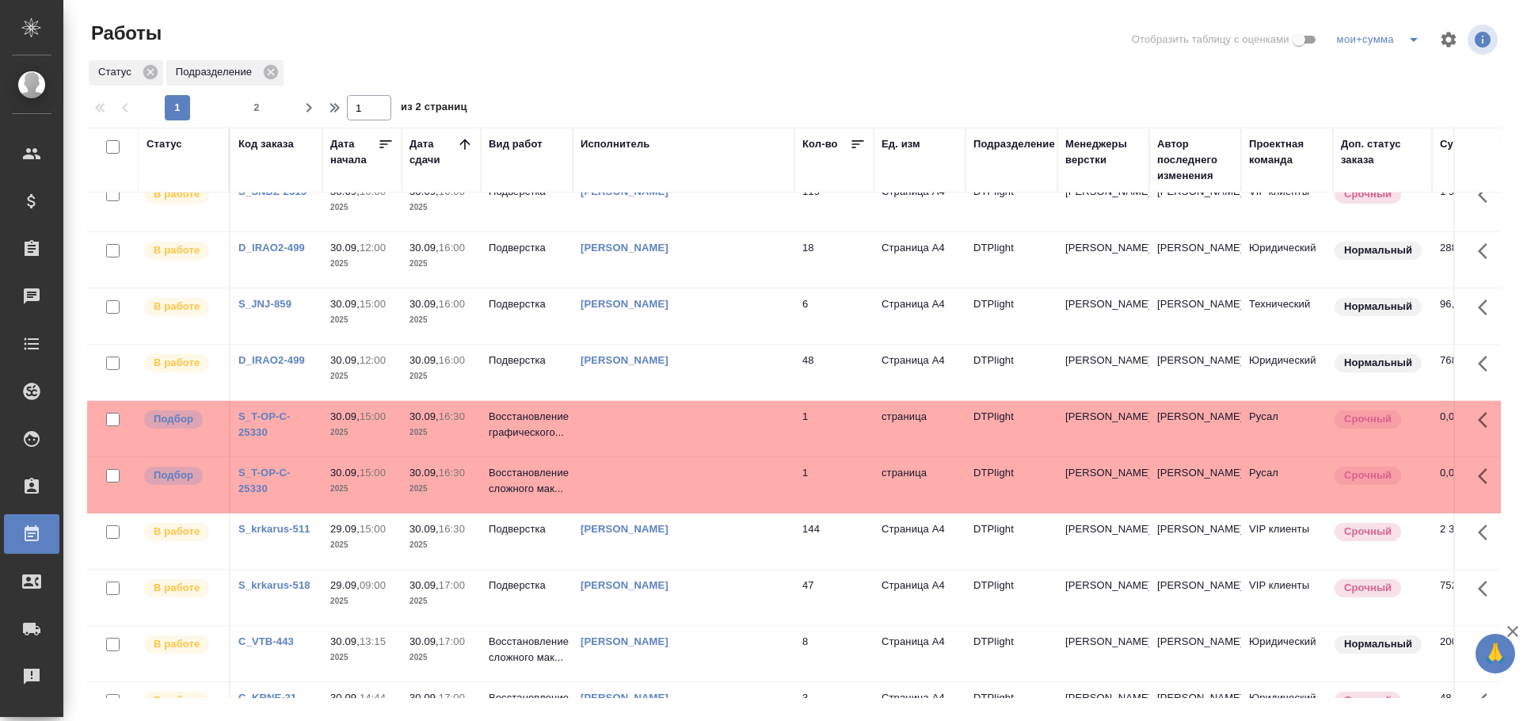
scroll to position [264, 0]
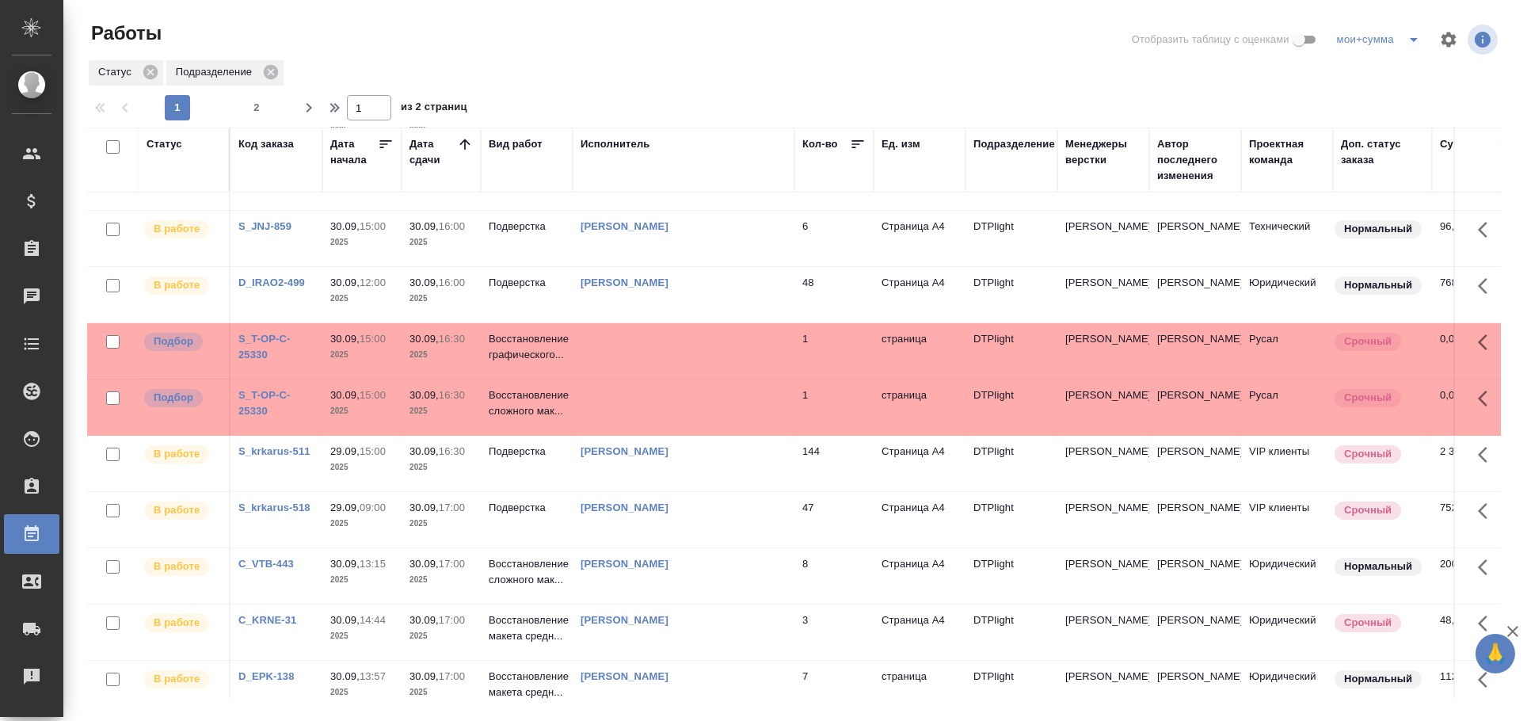
click at [673, 356] on td at bounding box center [684, 350] width 222 height 55
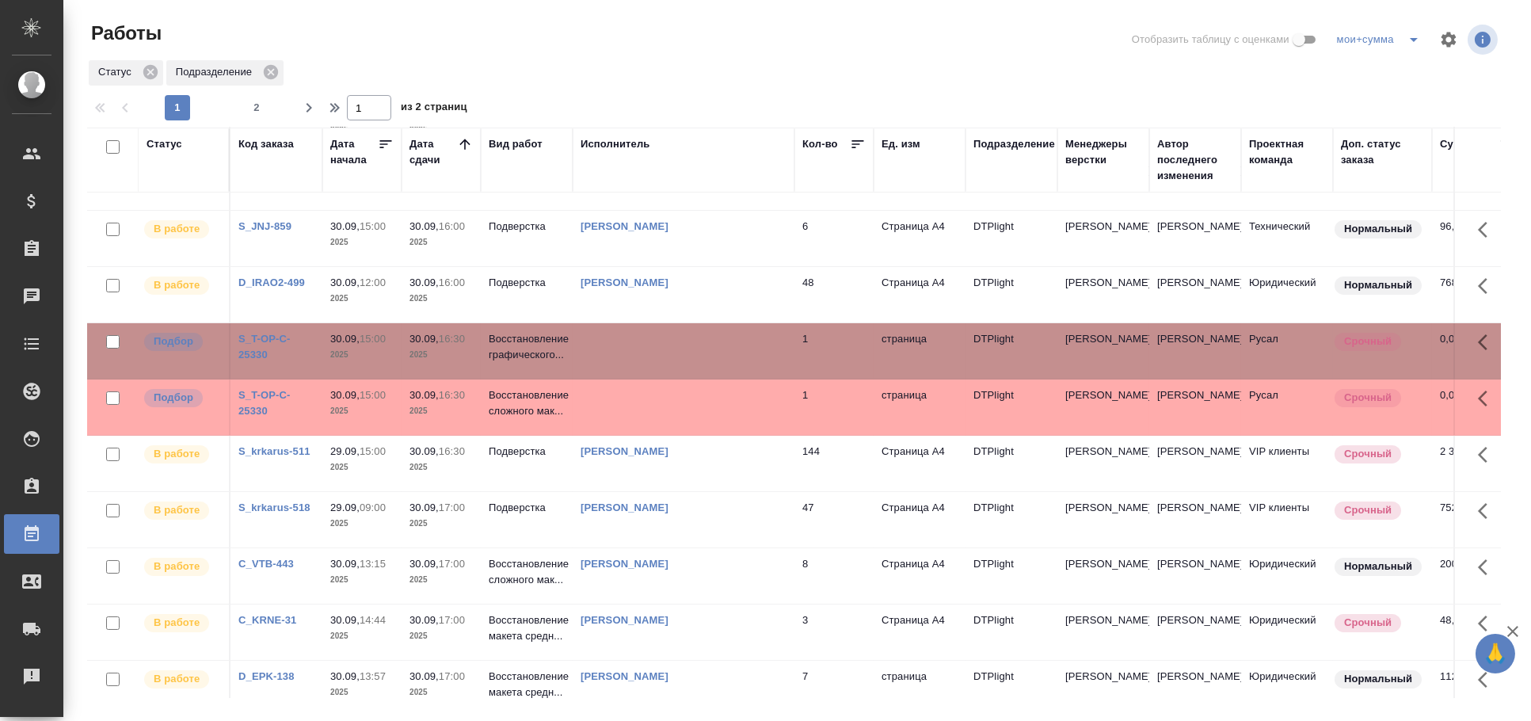
click at [673, 356] on td at bounding box center [684, 350] width 222 height 55
click at [649, 410] on td at bounding box center [684, 406] width 222 height 55
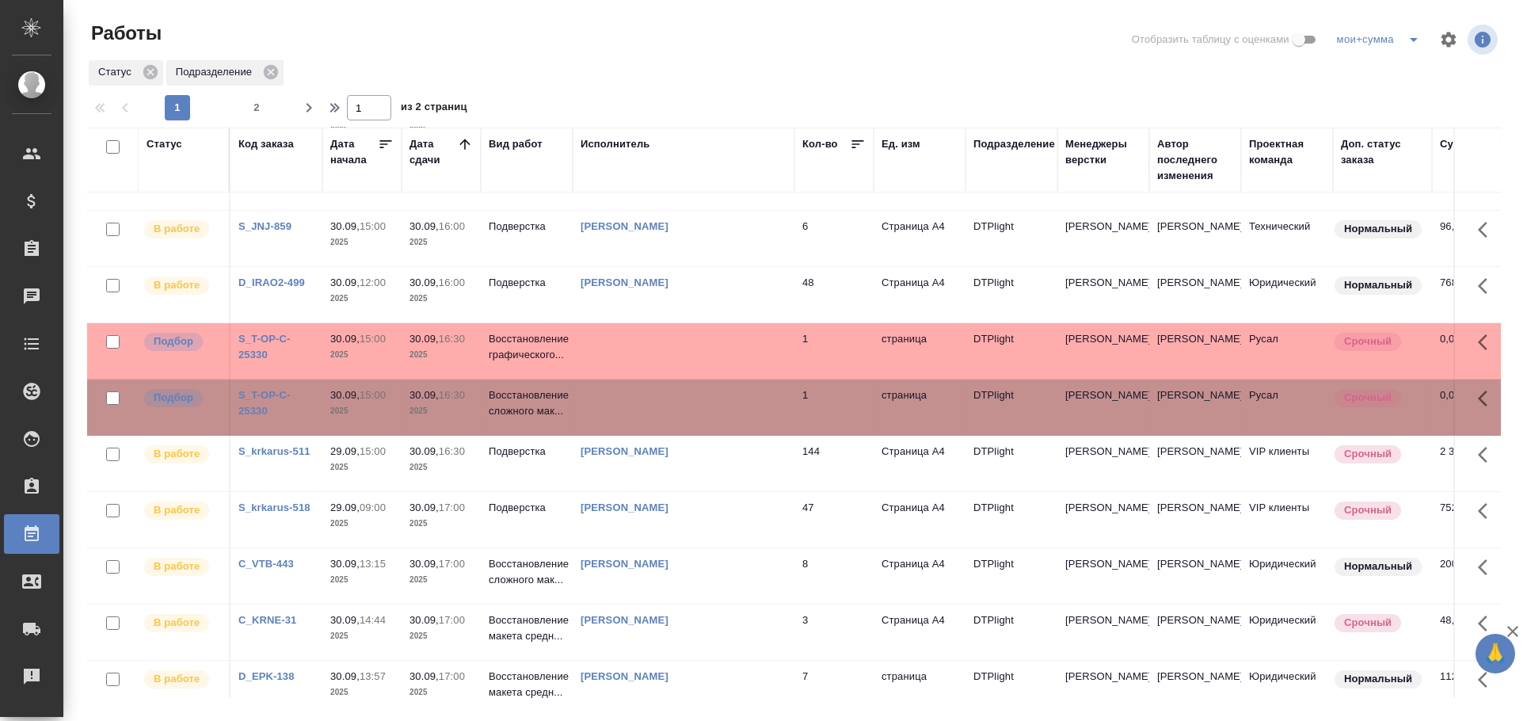
scroll to position [0, 0]
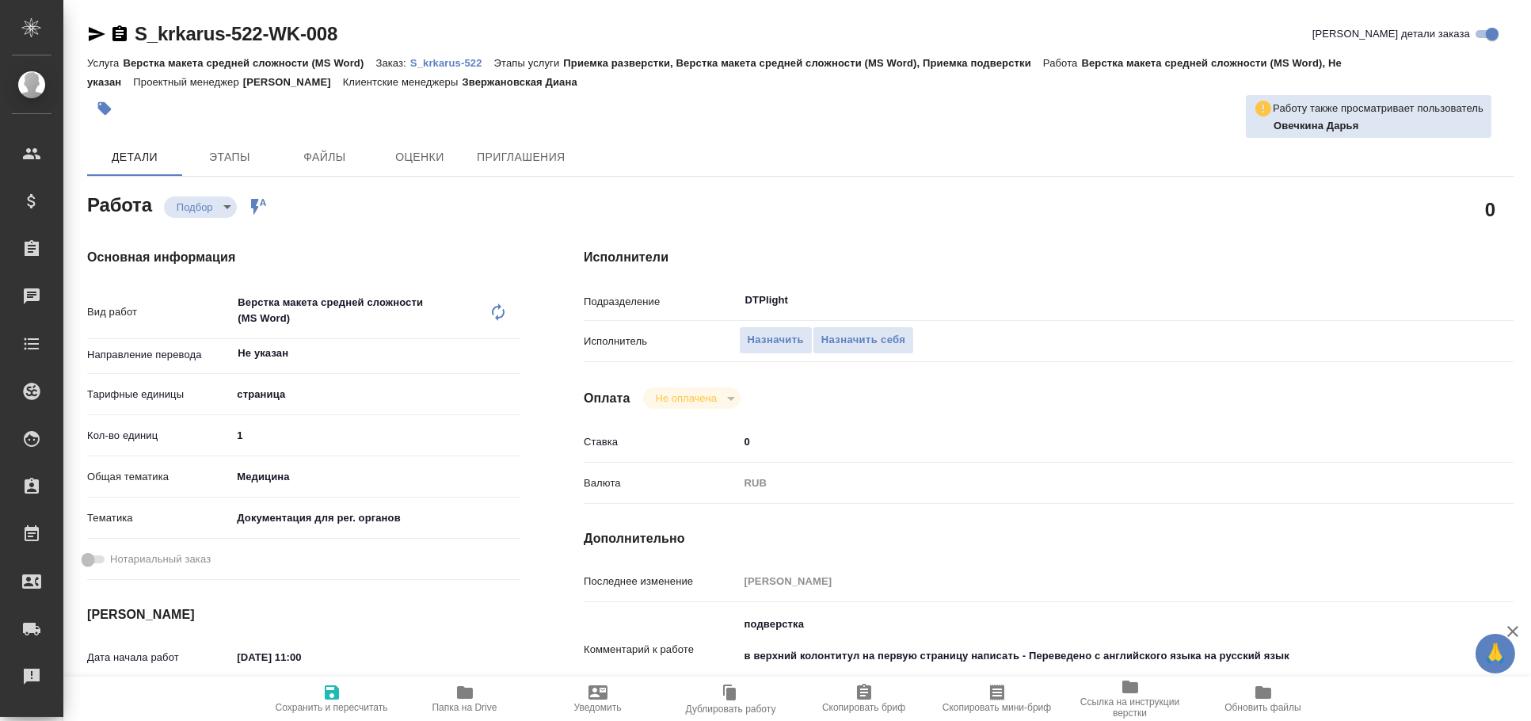
type textarea "x"
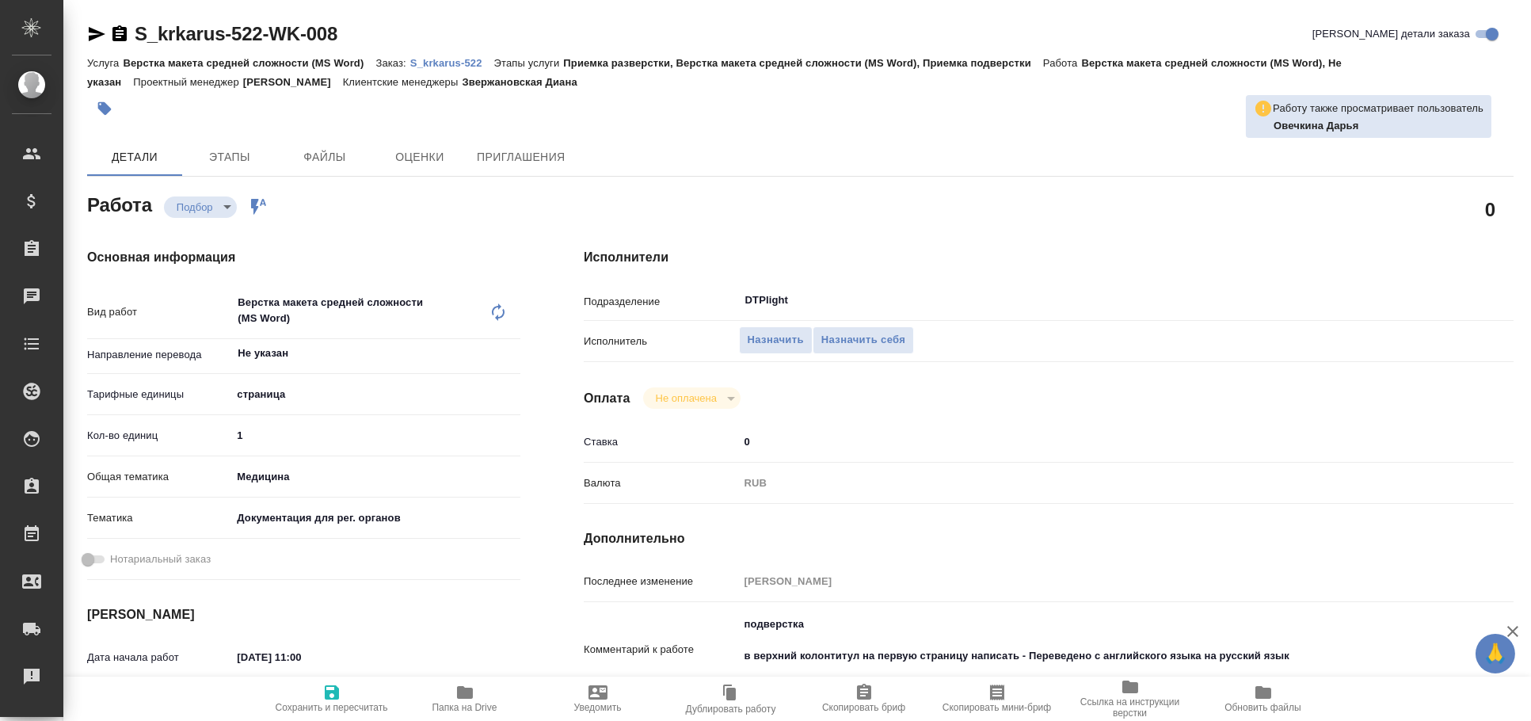
type textarea "x"
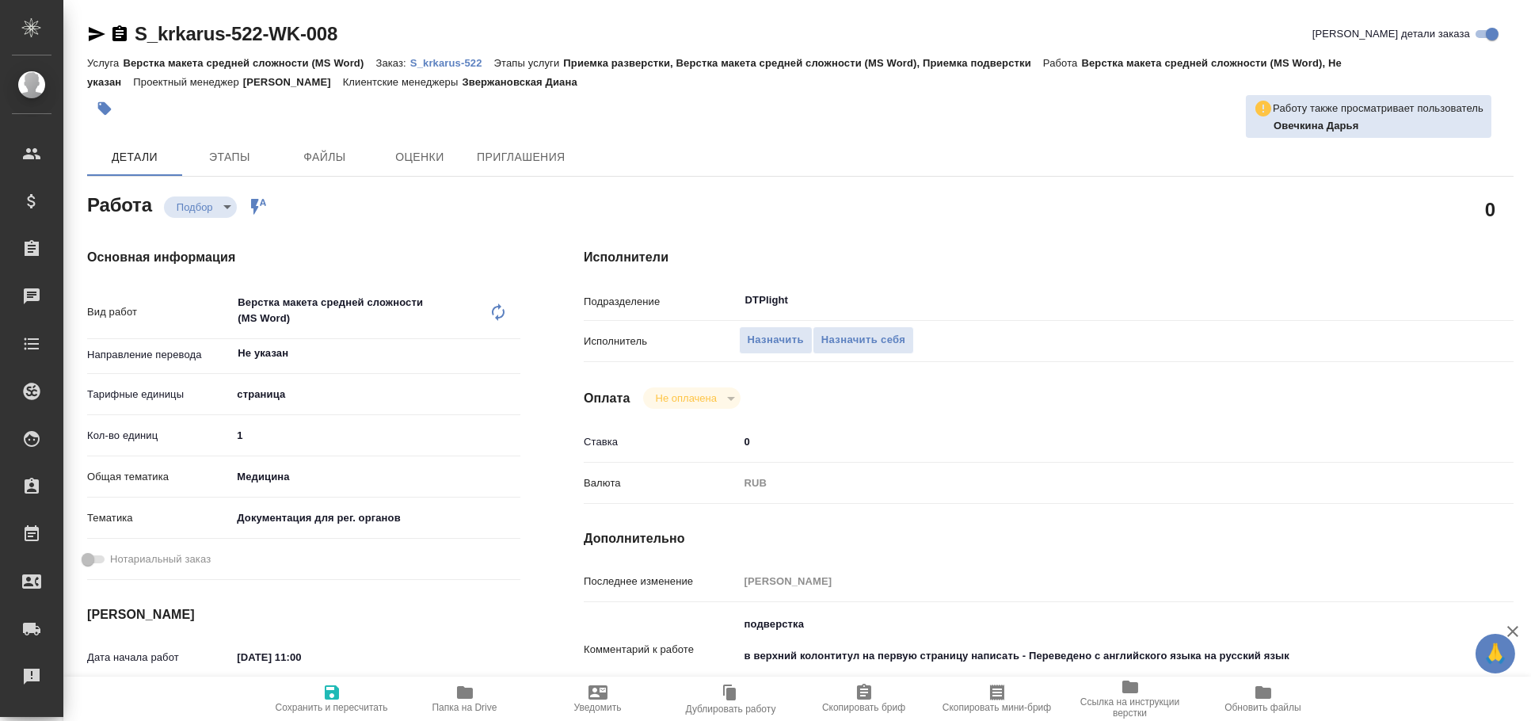
type textarea "x"
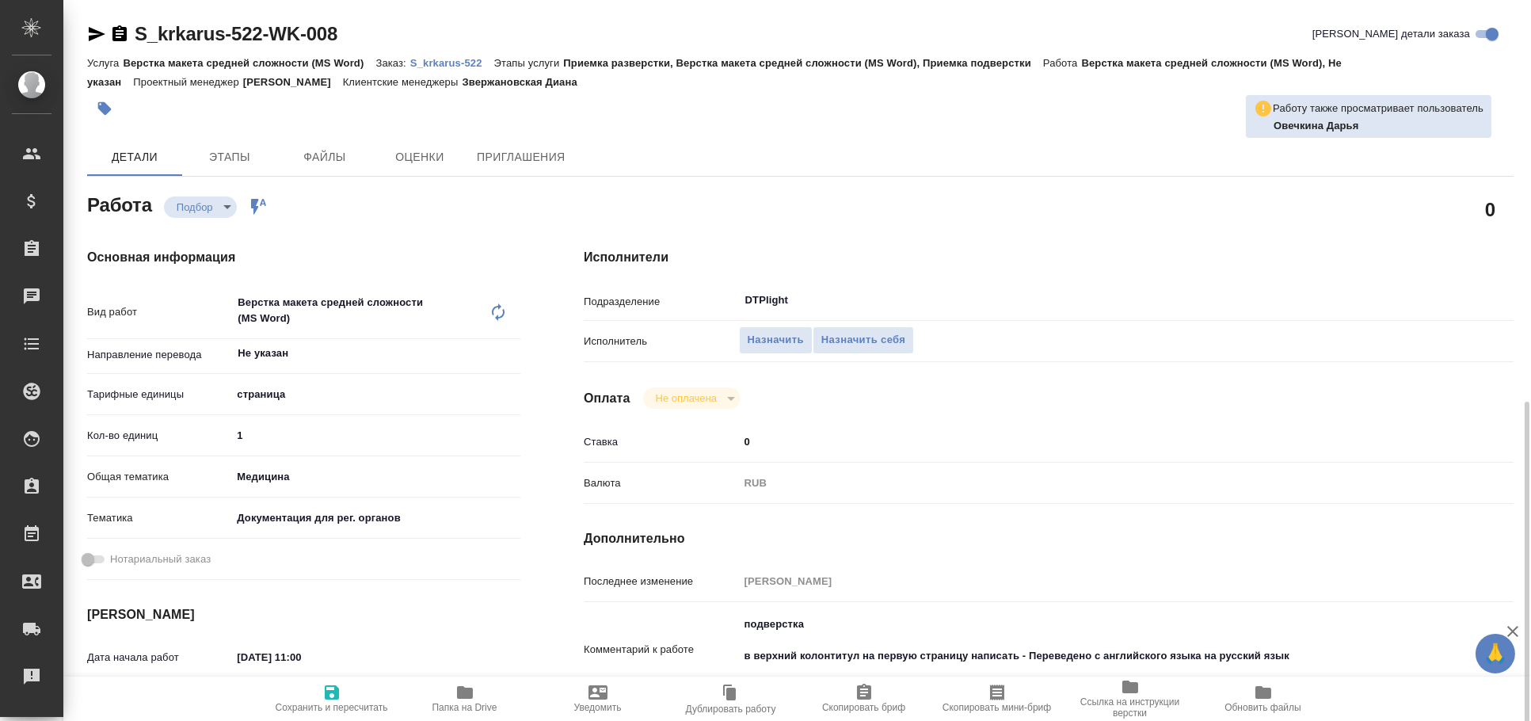
scroll to position [263, 0]
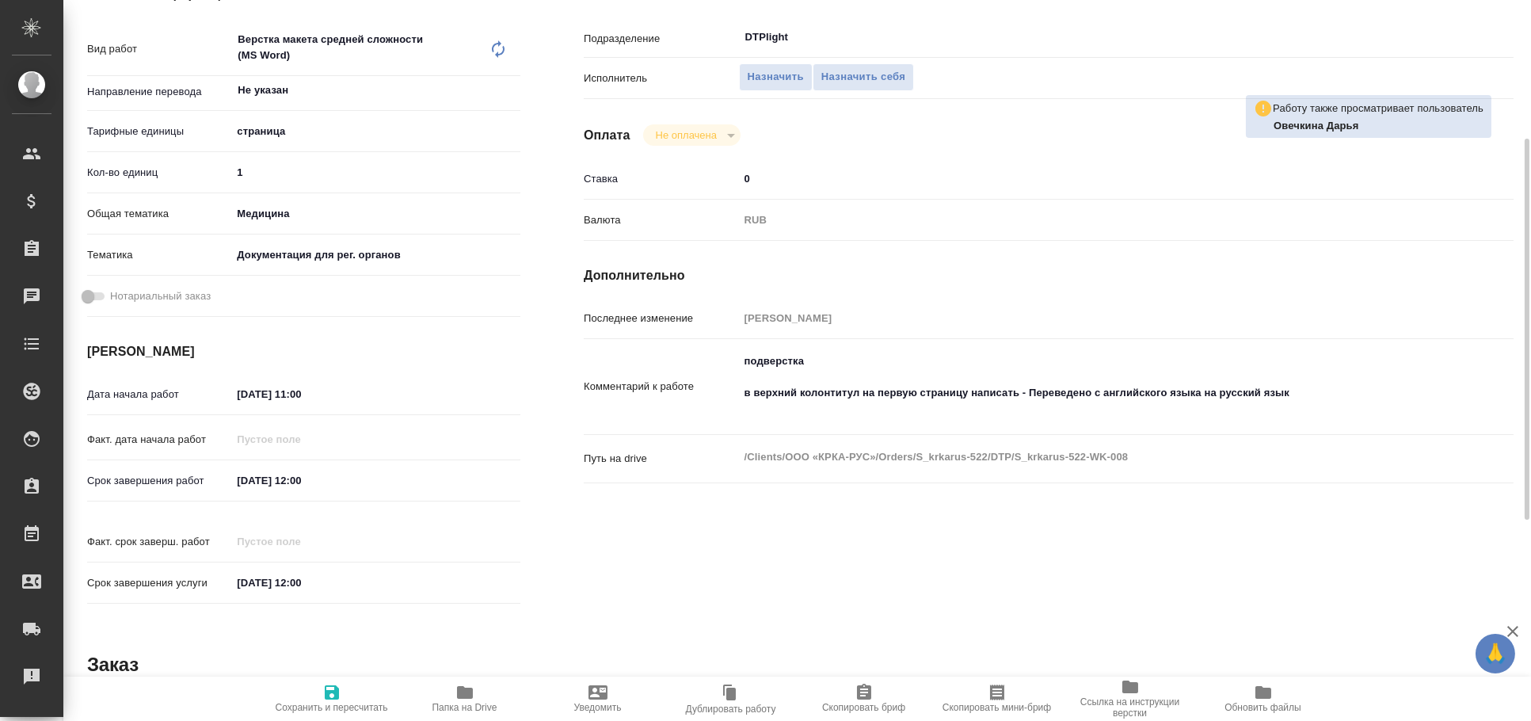
type textarea "x"
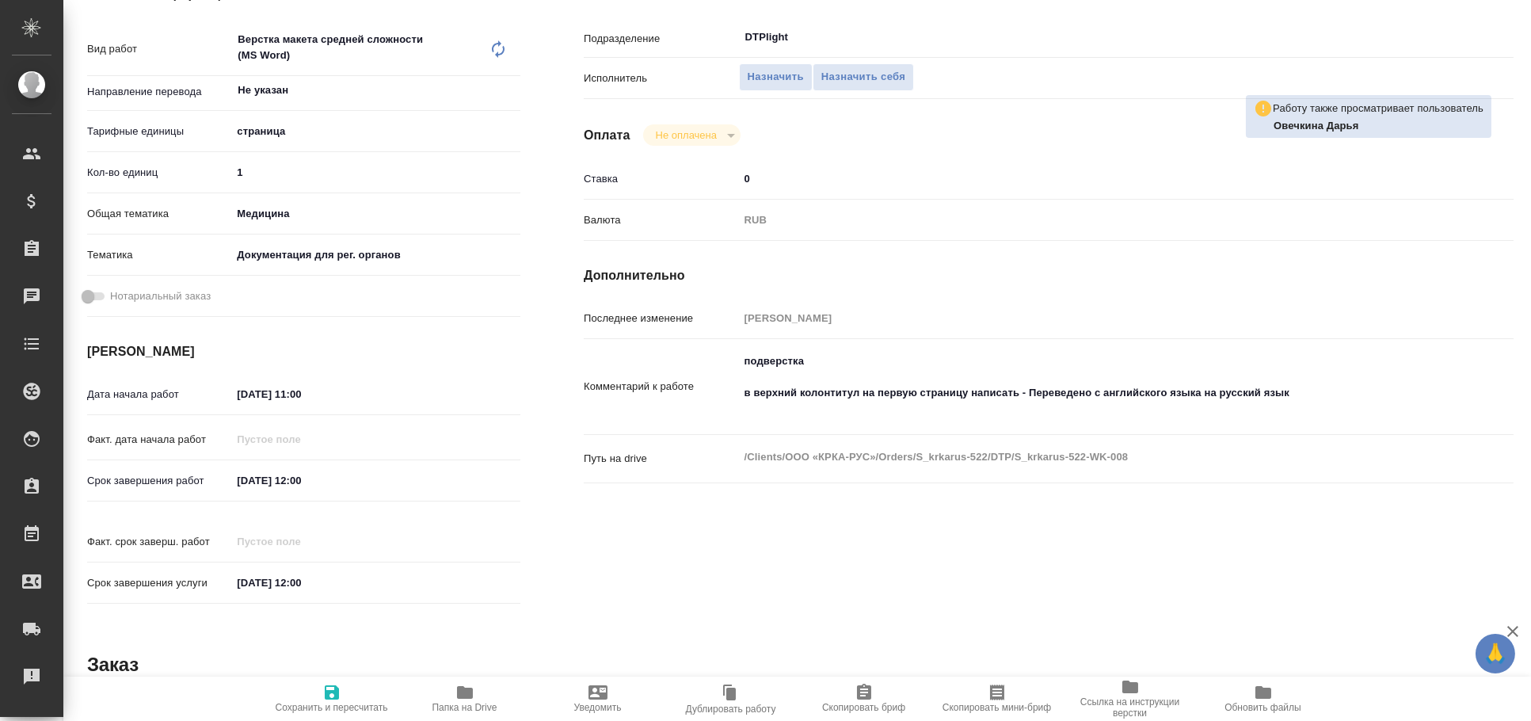
scroll to position [645, 0]
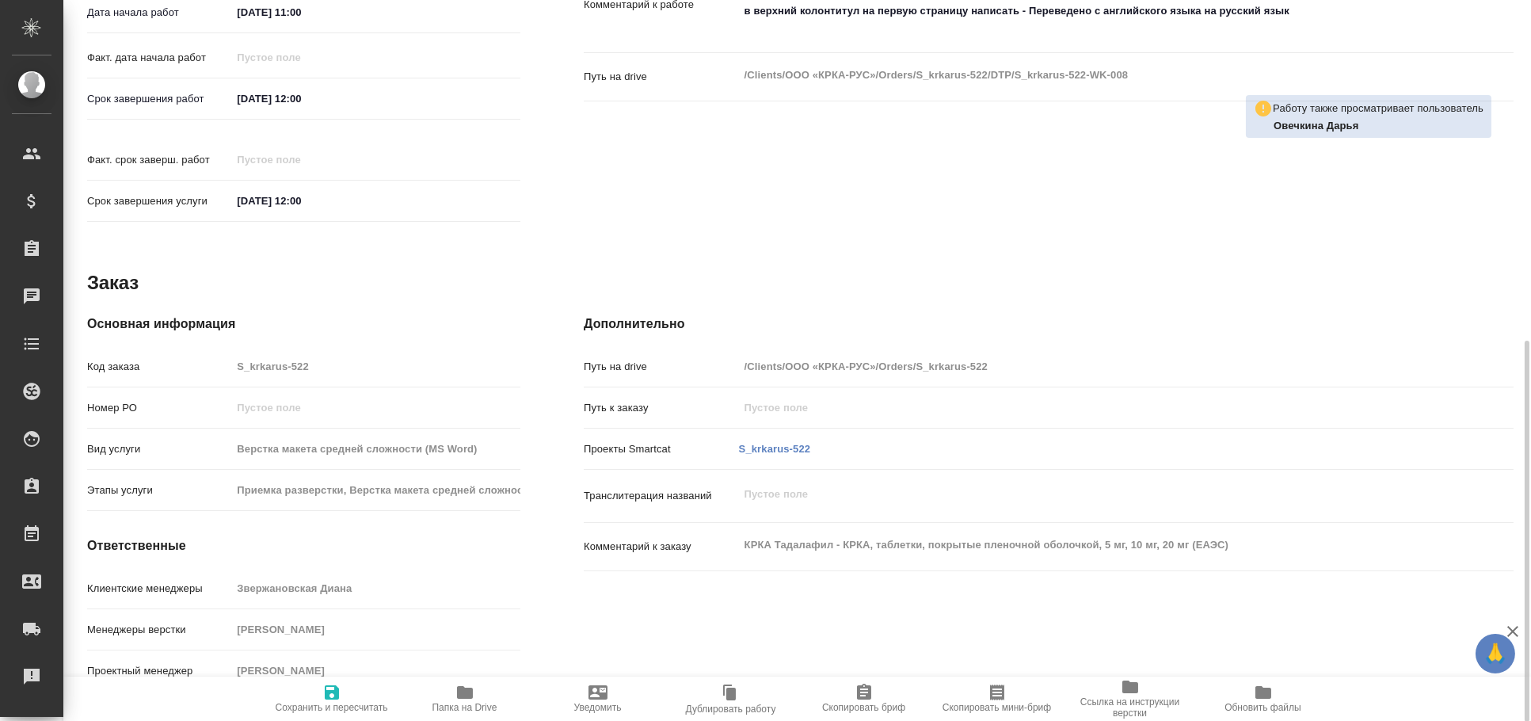
click at [486, 677] on button "Папка на Drive" at bounding box center [464, 698] width 133 height 44
click at [455, 698] on icon "button" at bounding box center [464, 692] width 19 height 19
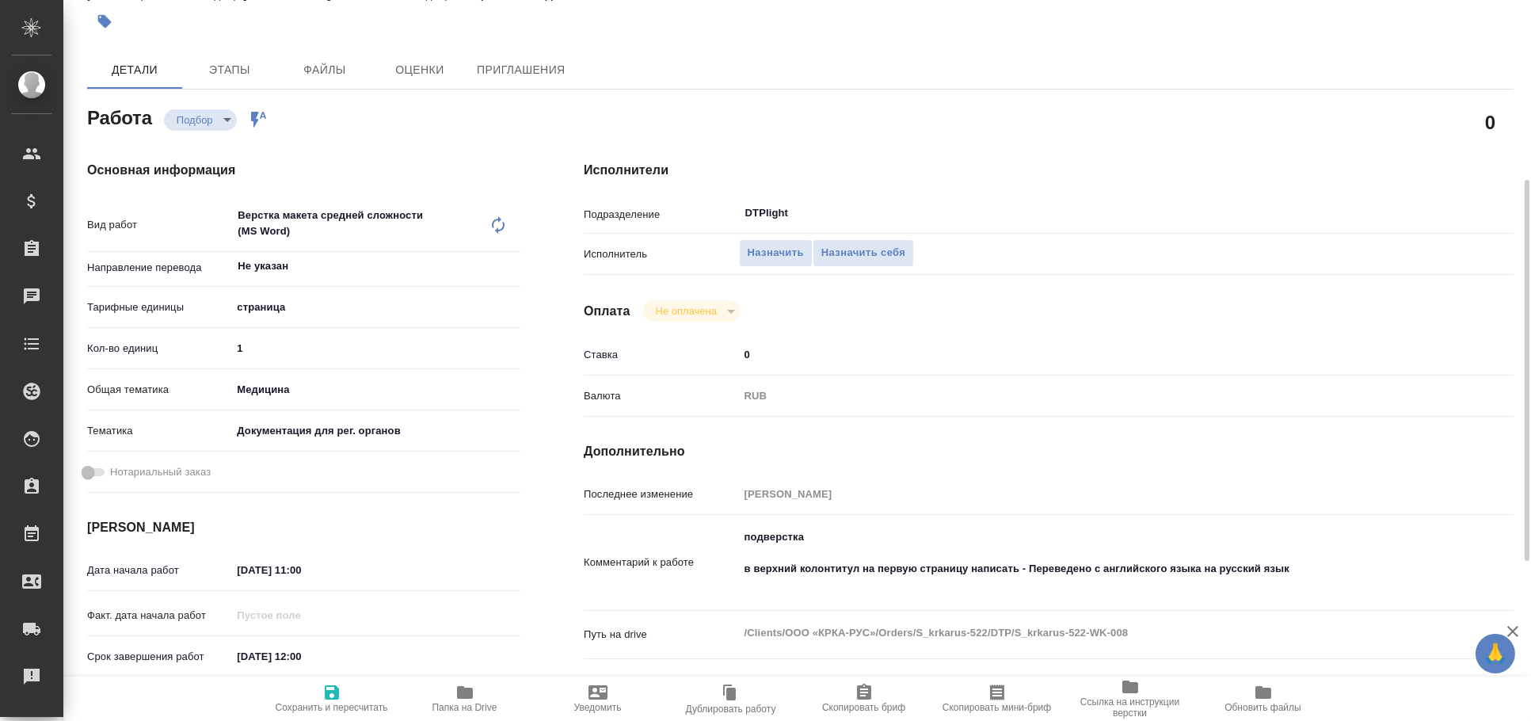
scroll to position [263, 0]
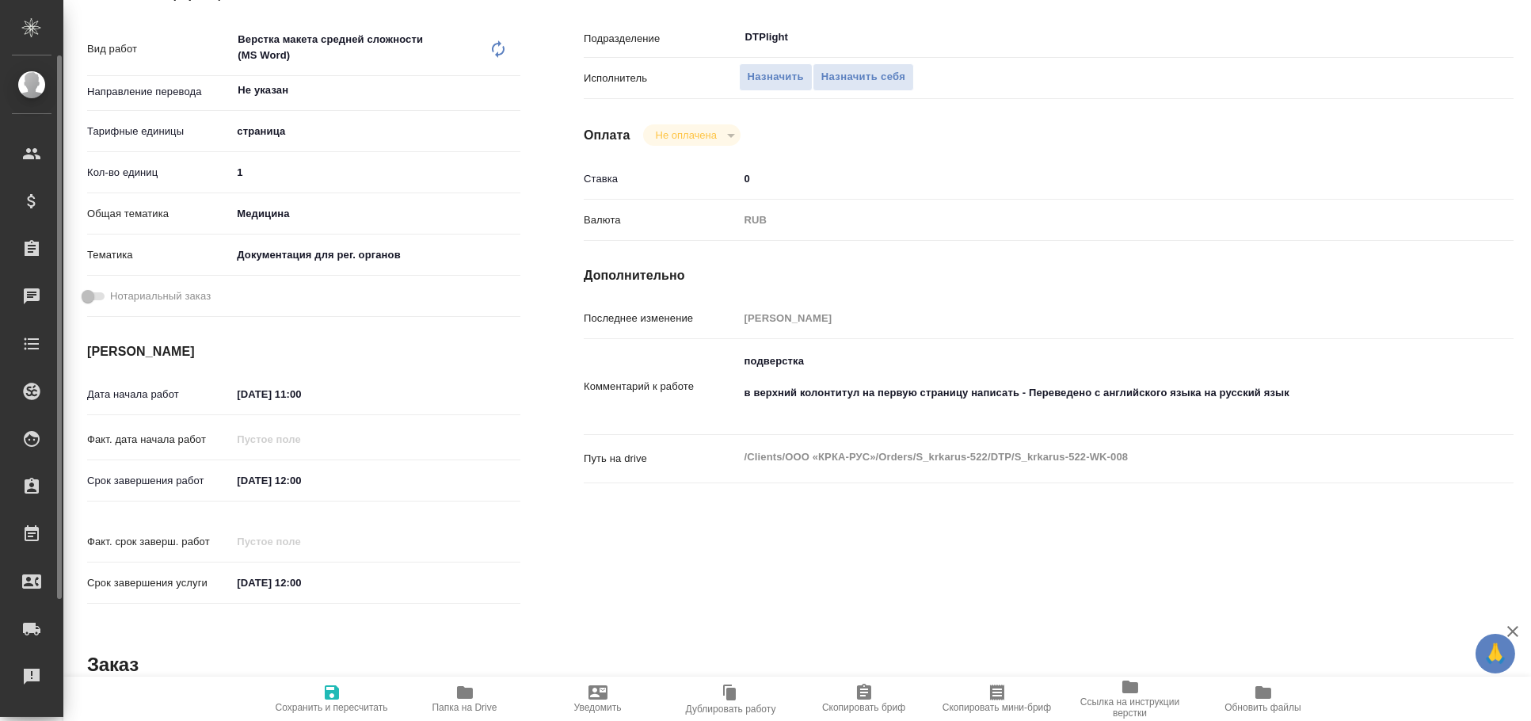
type textarea "x"
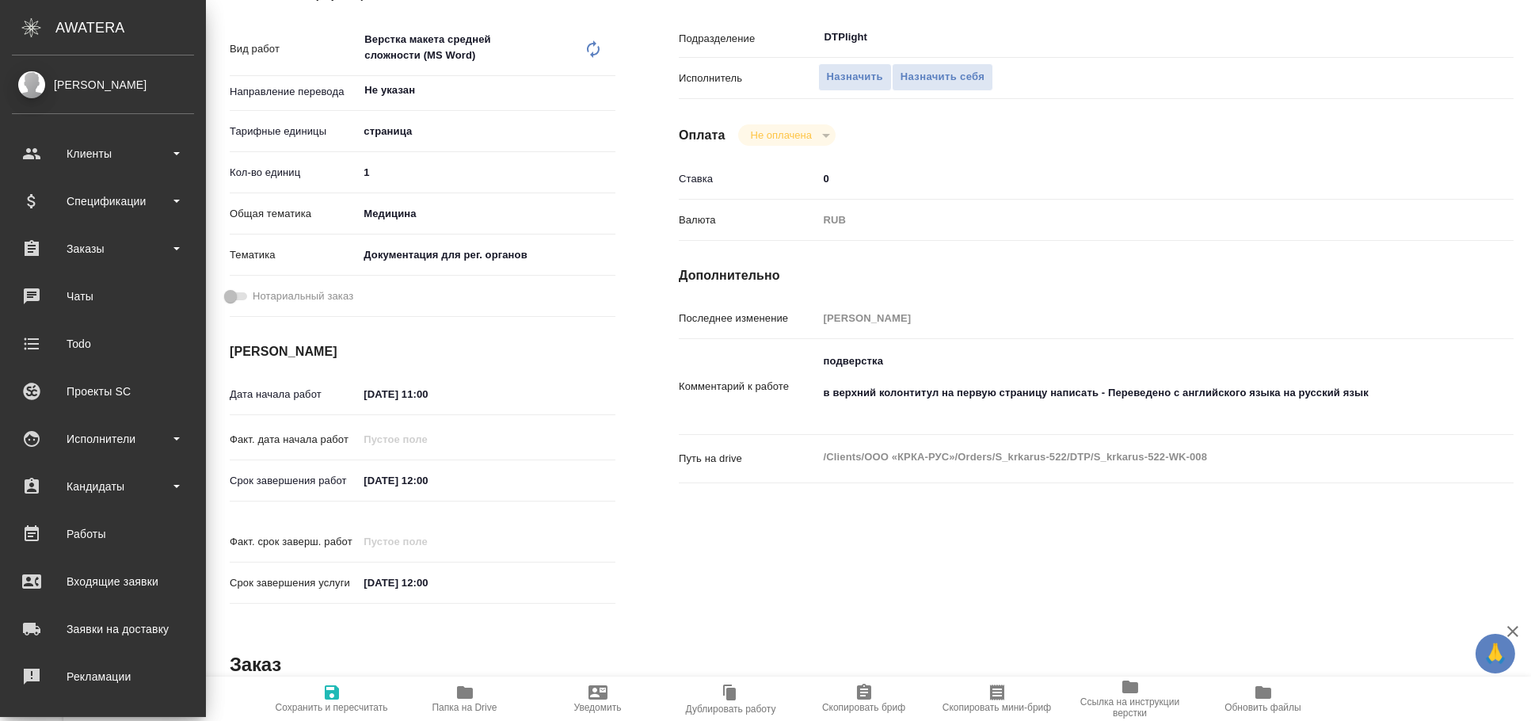
type textarea "x"
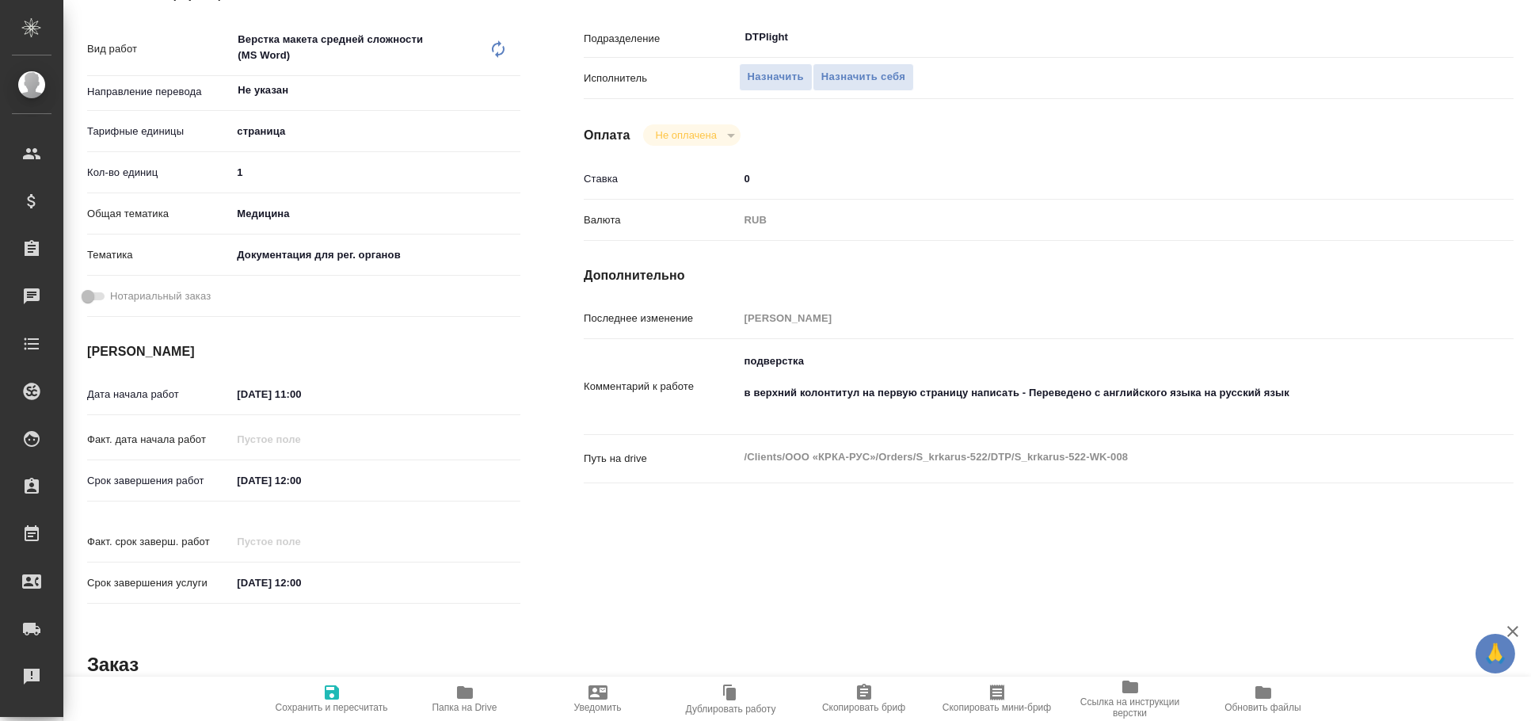
scroll to position [0, 0]
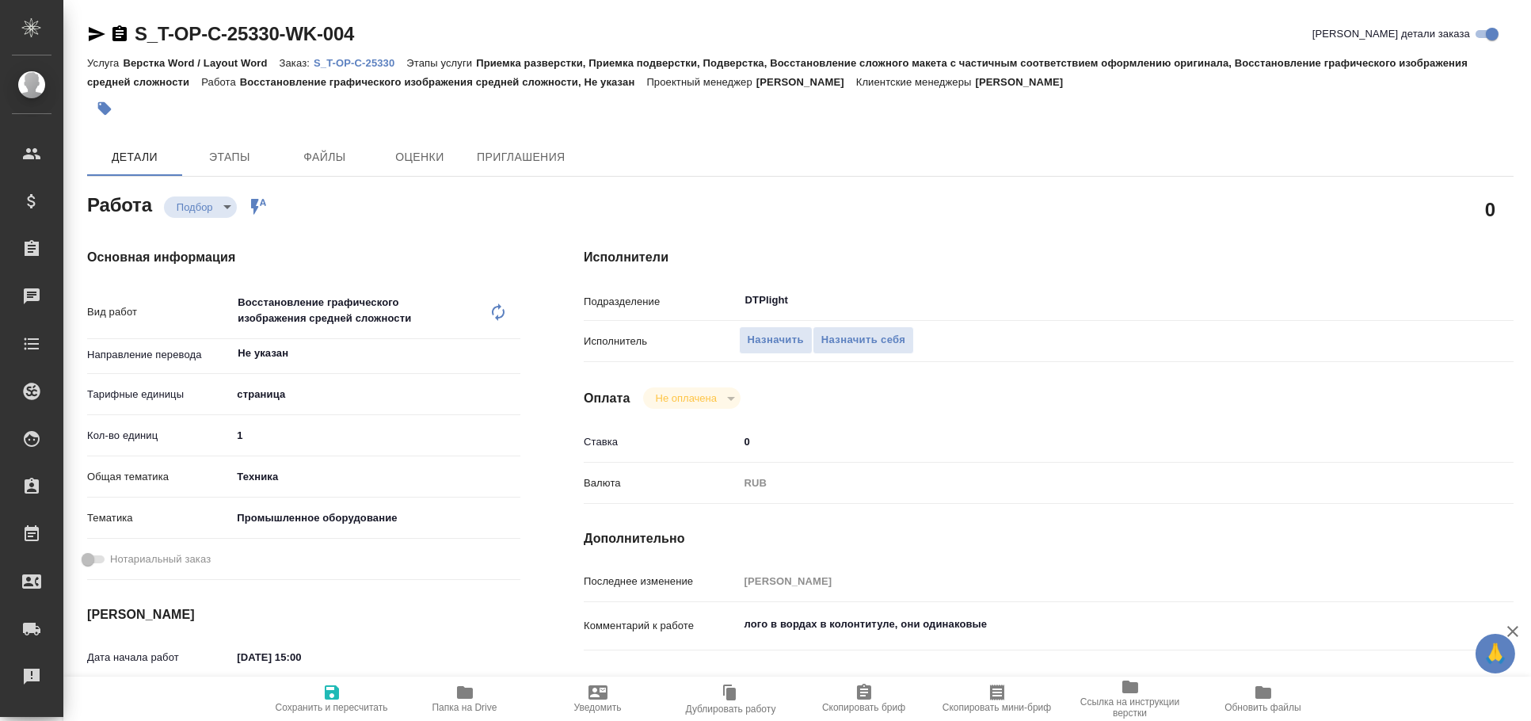
type textarea "x"
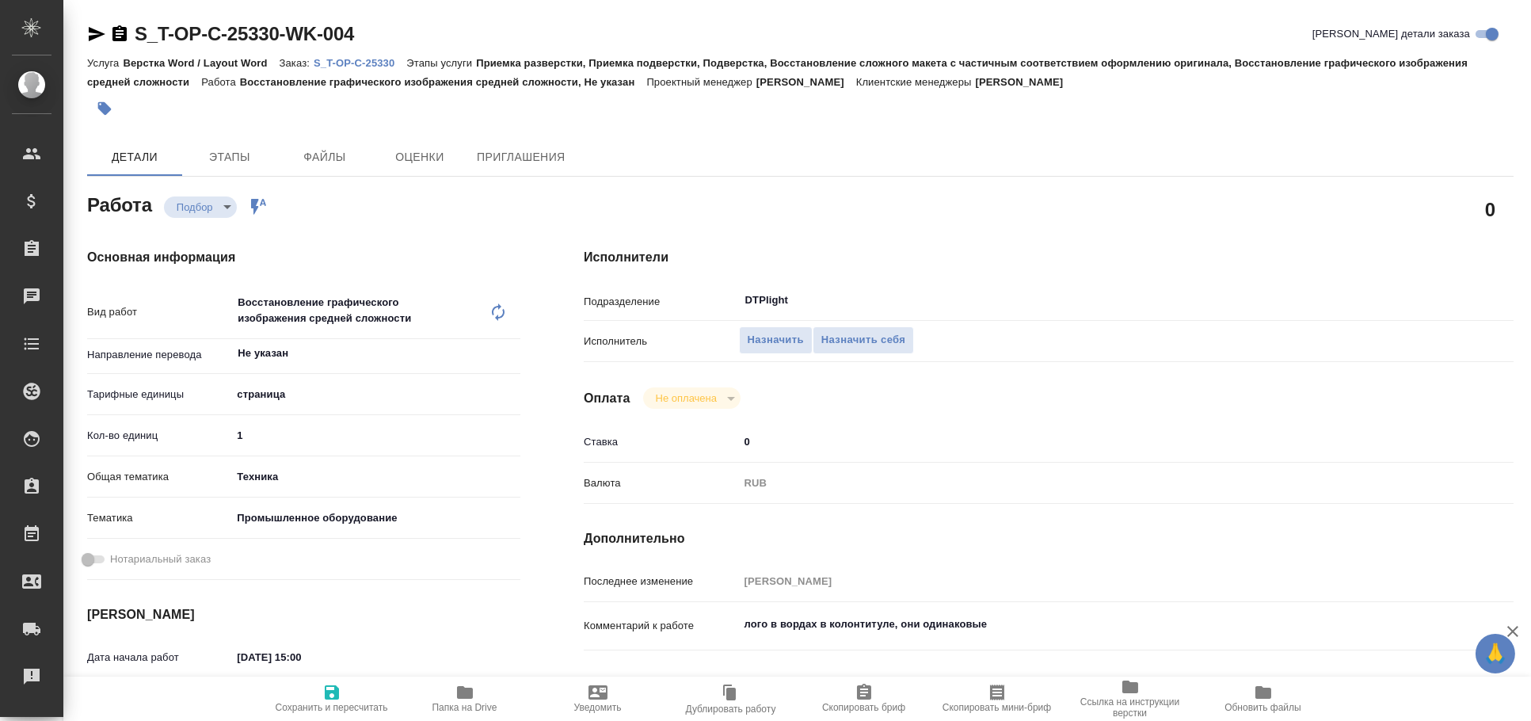
type textarea "x"
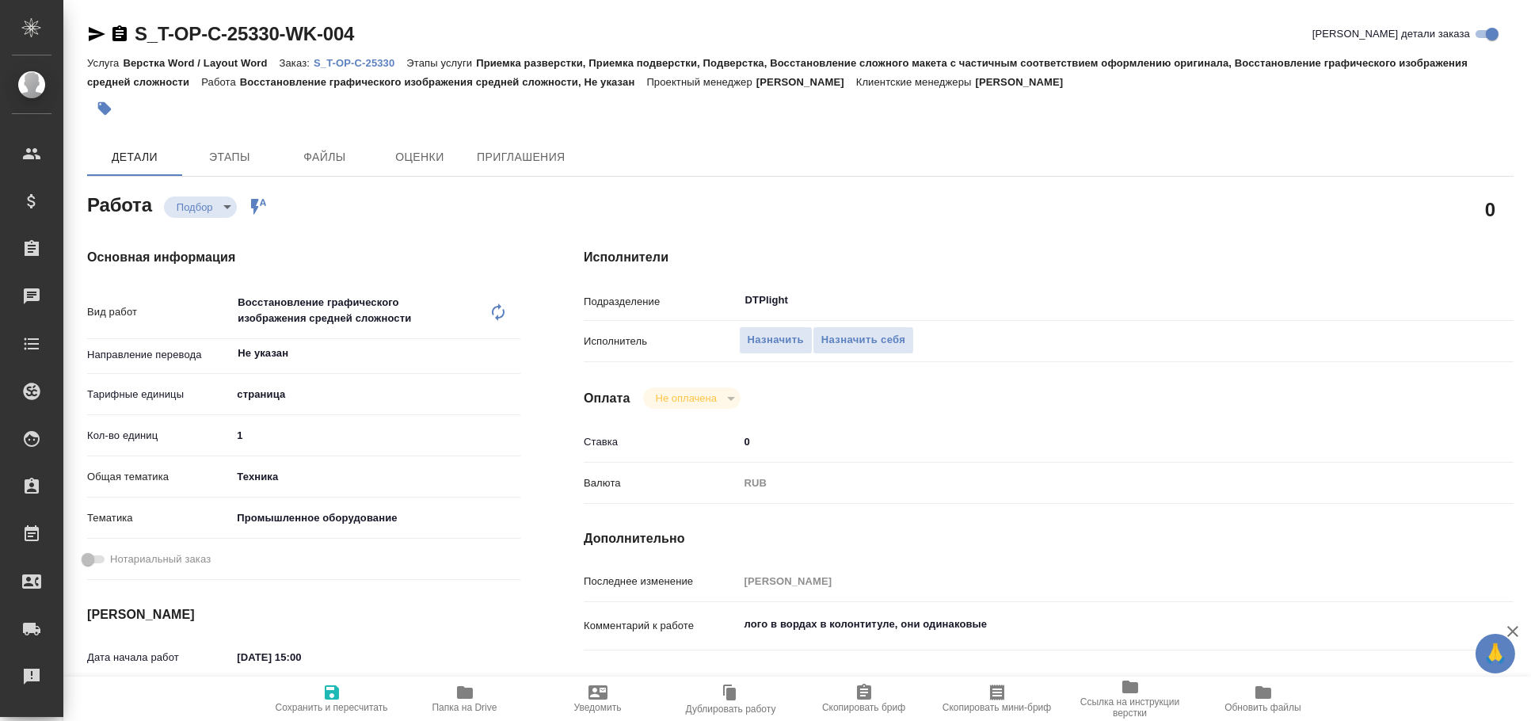
type textarea "x"
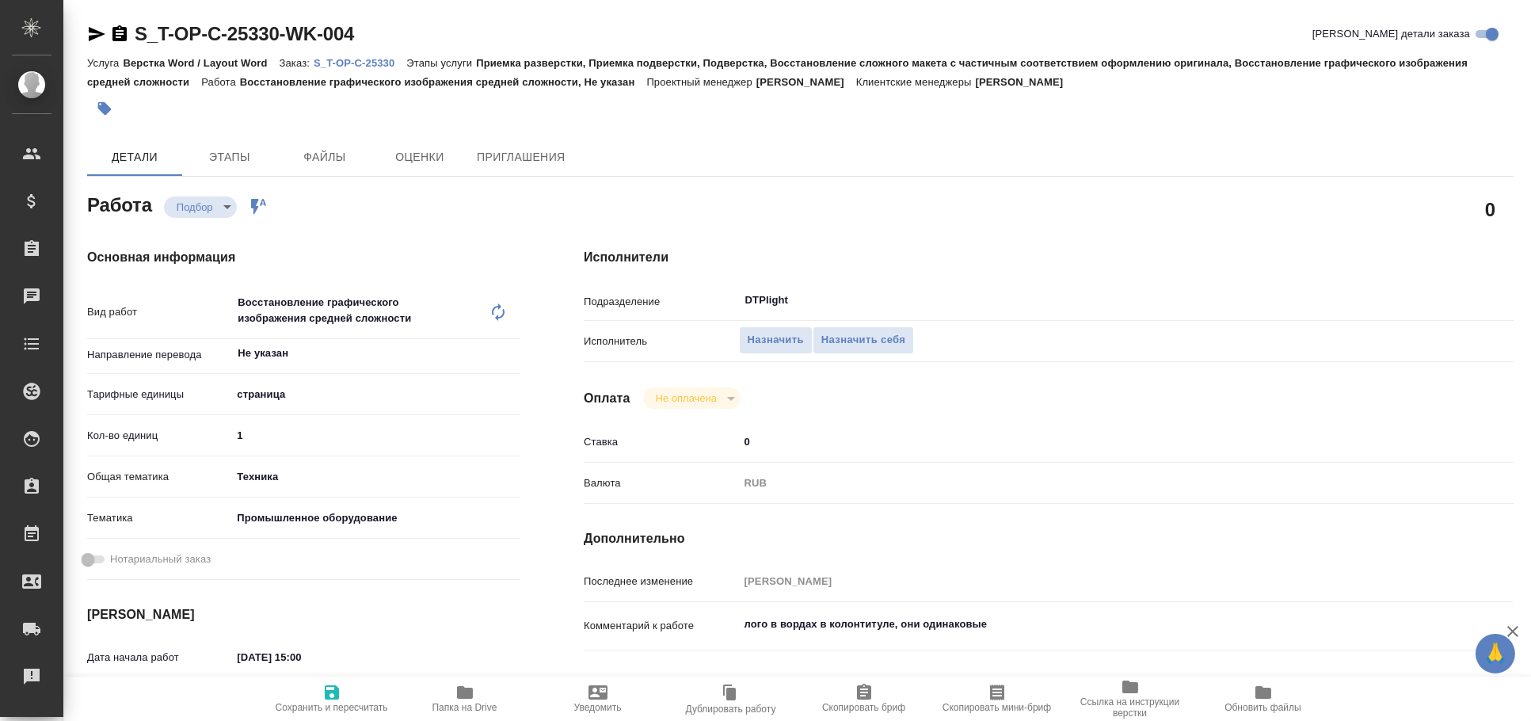
type textarea "x"
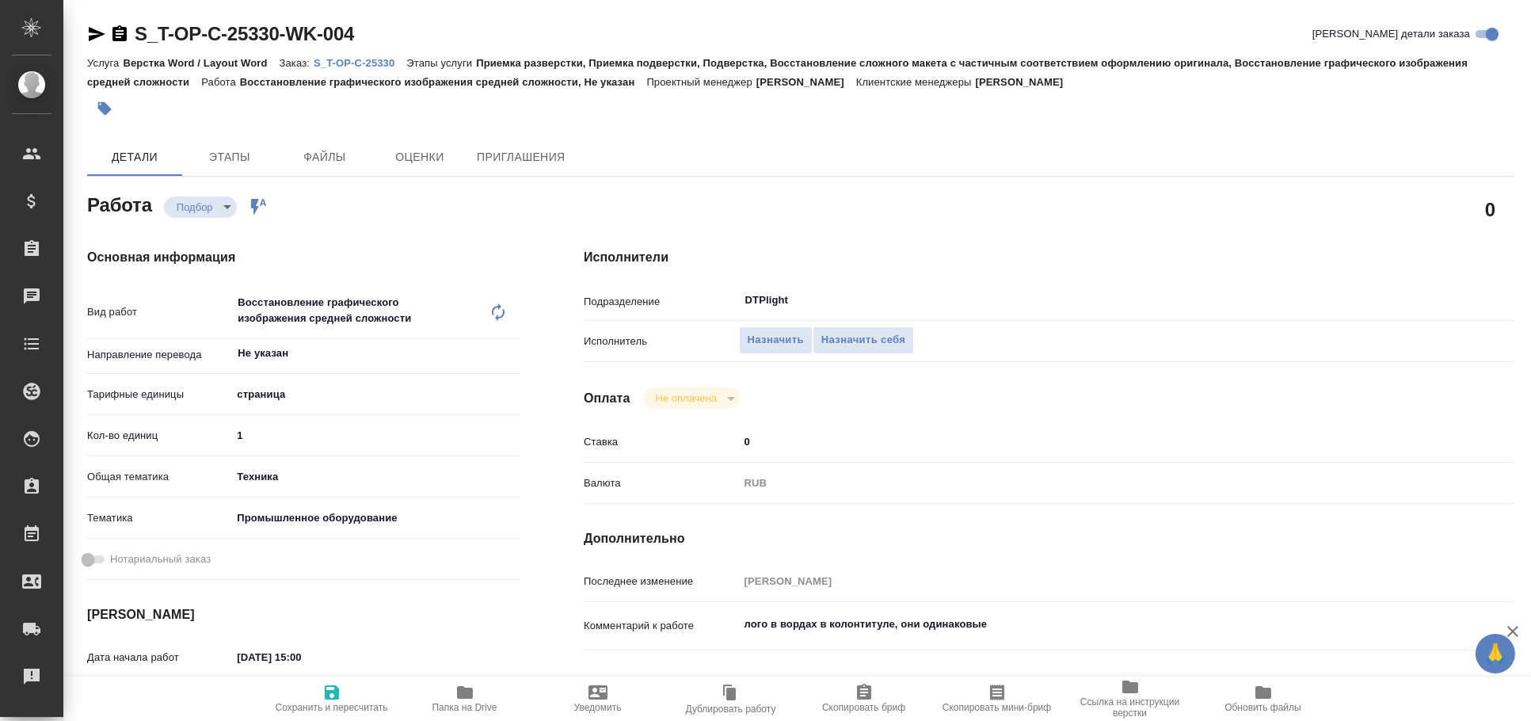
type textarea "x"
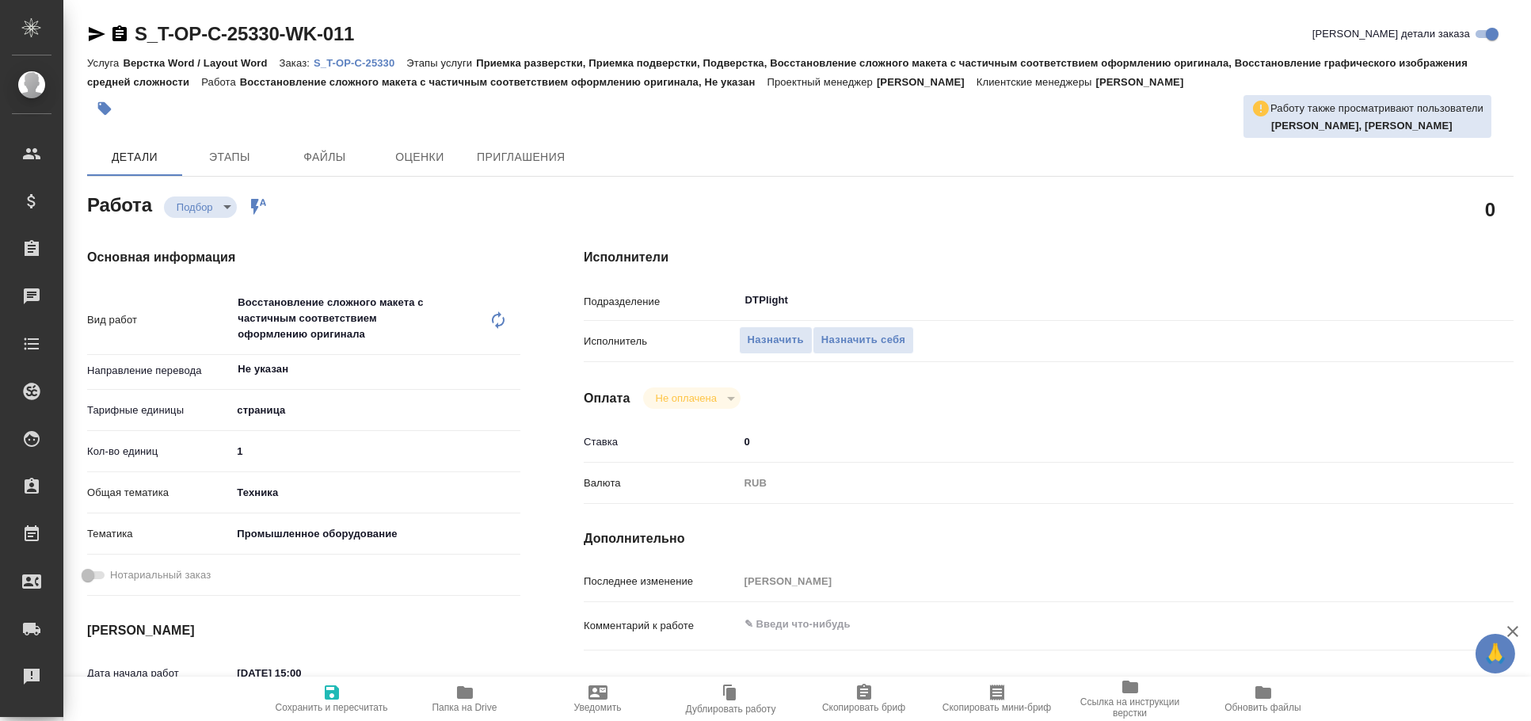
type textarea "x"
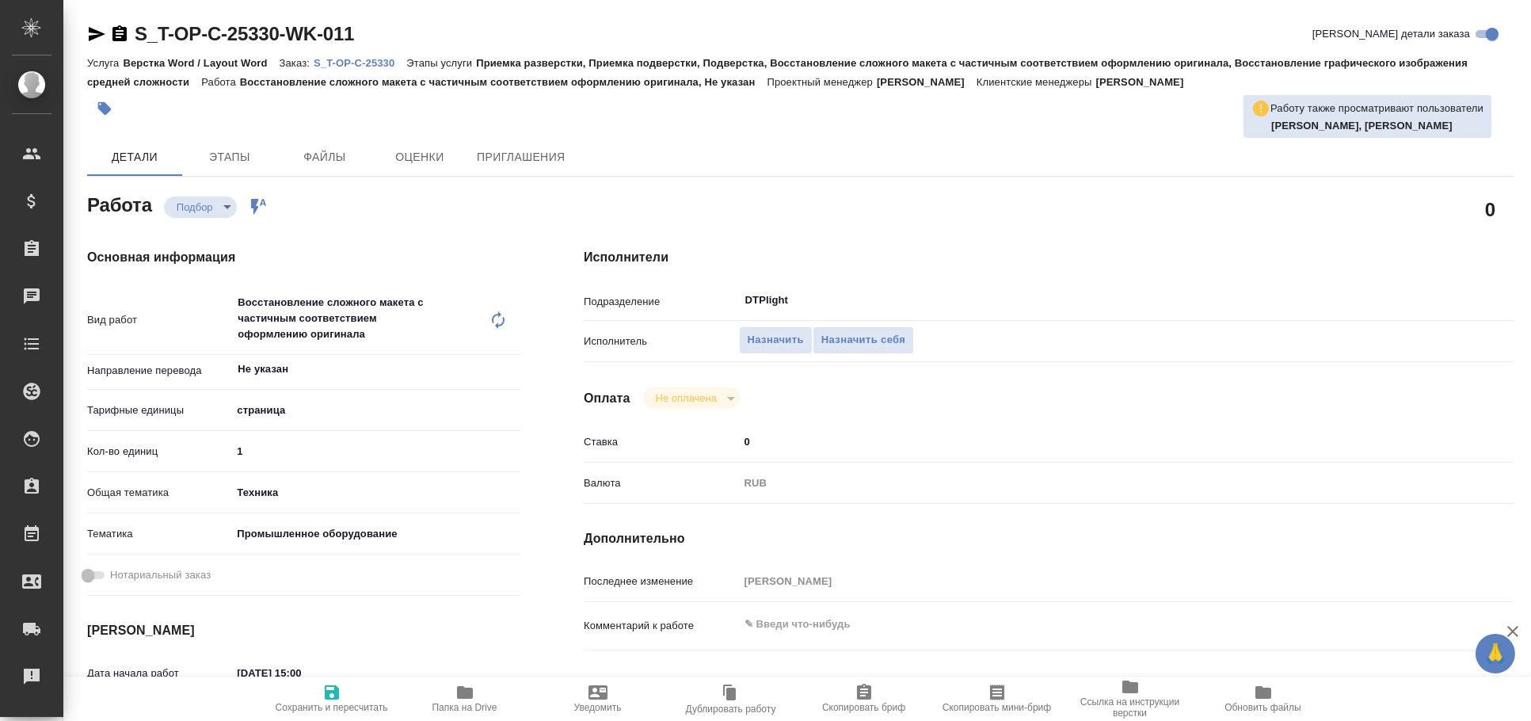
type textarea "x"
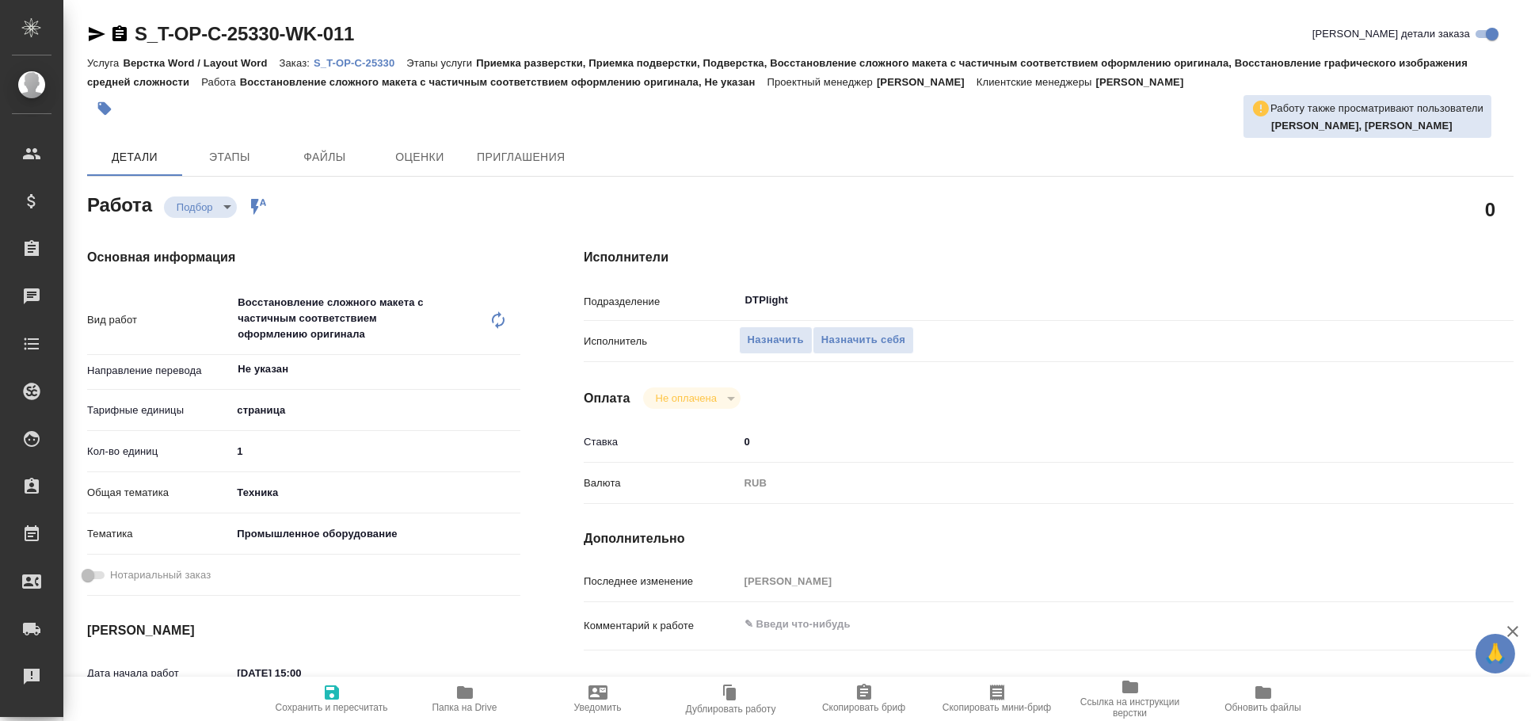
type textarea "x"
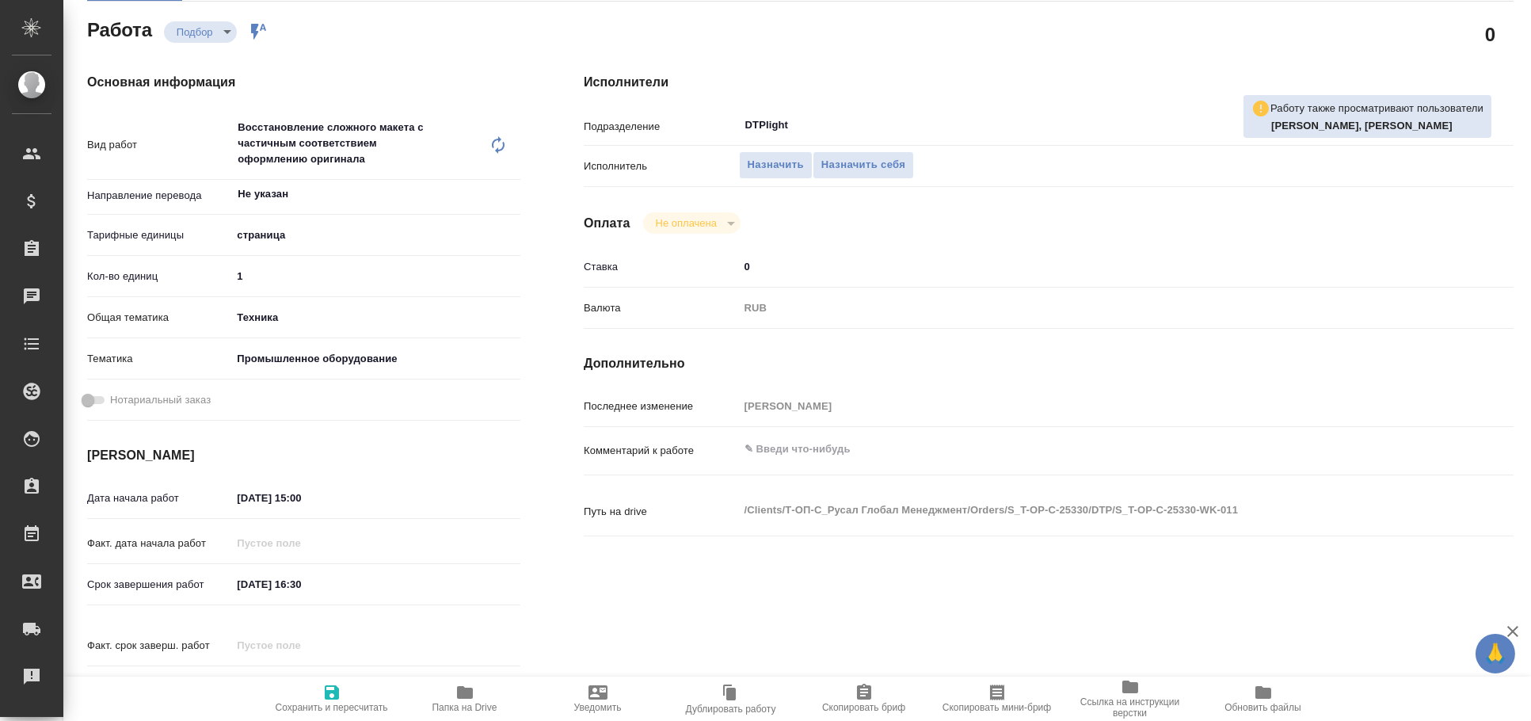
type textarea "x"
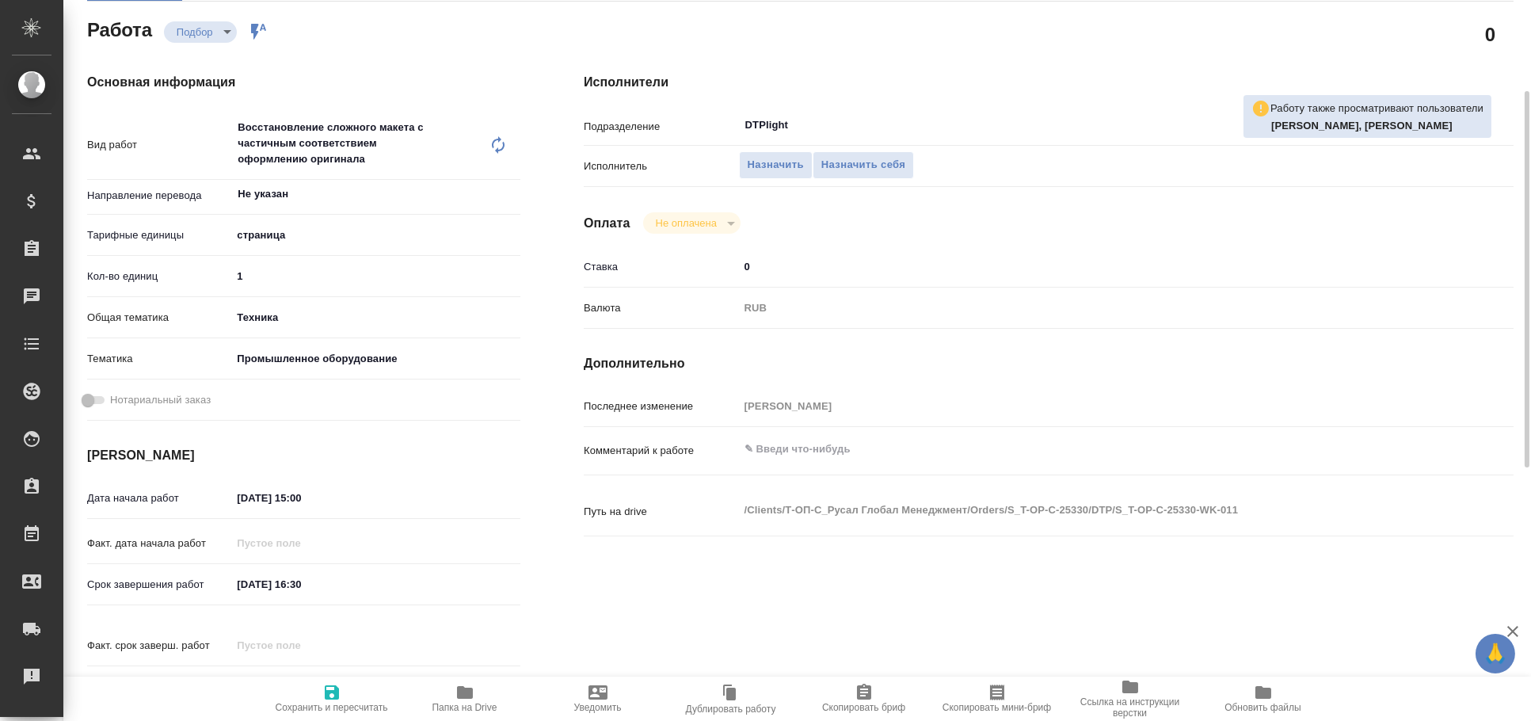
scroll to position [660, 0]
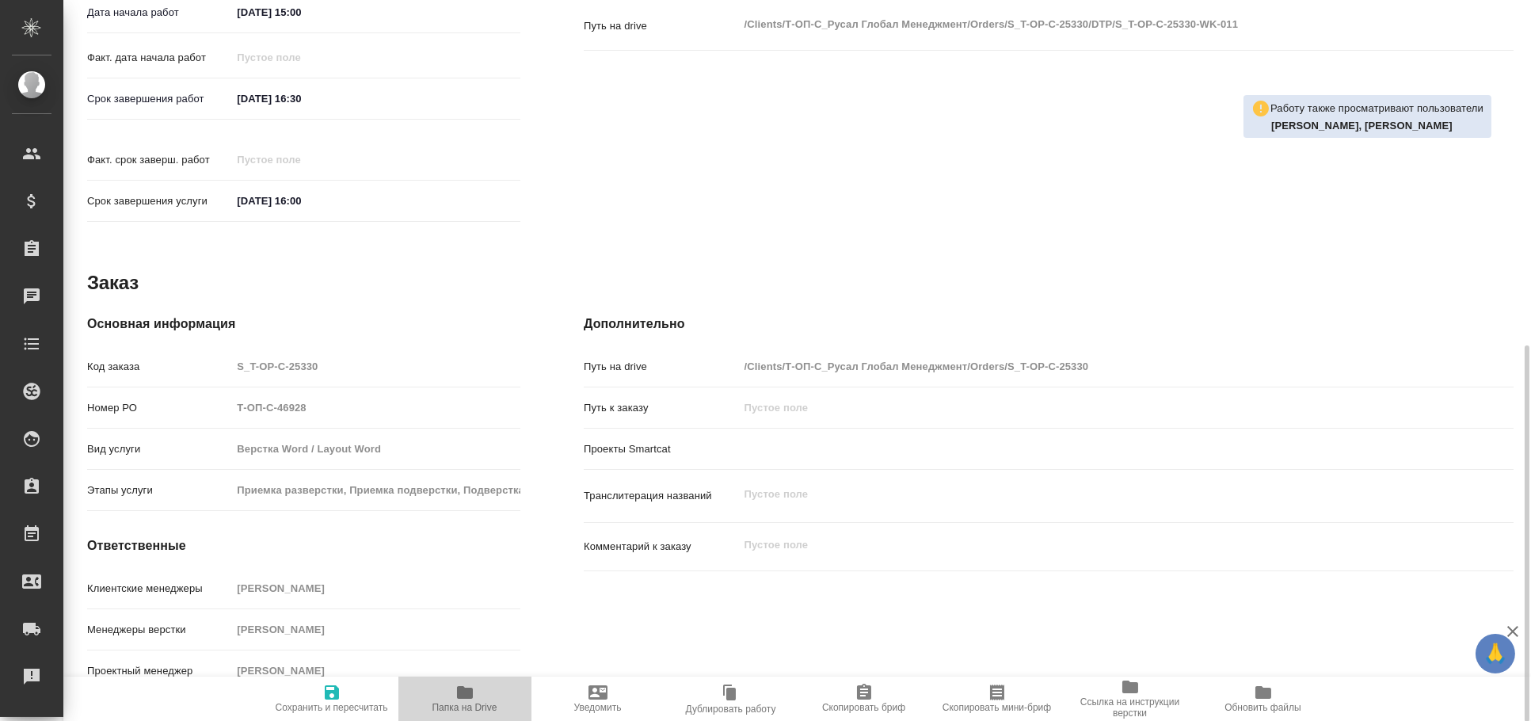
click at [474, 702] on span "Папка на Drive" at bounding box center [464, 707] width 65 height 11
type textarea "x"
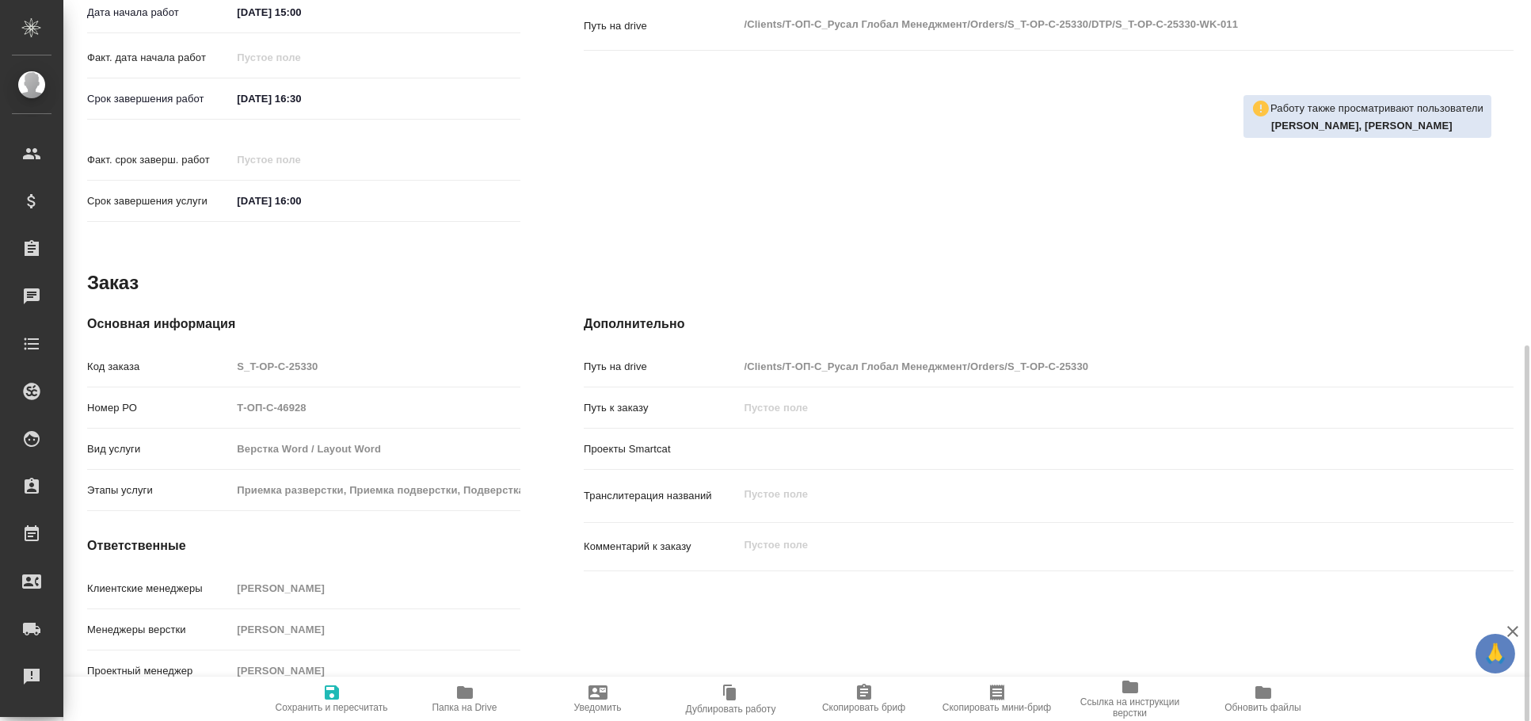
type textarea "x"
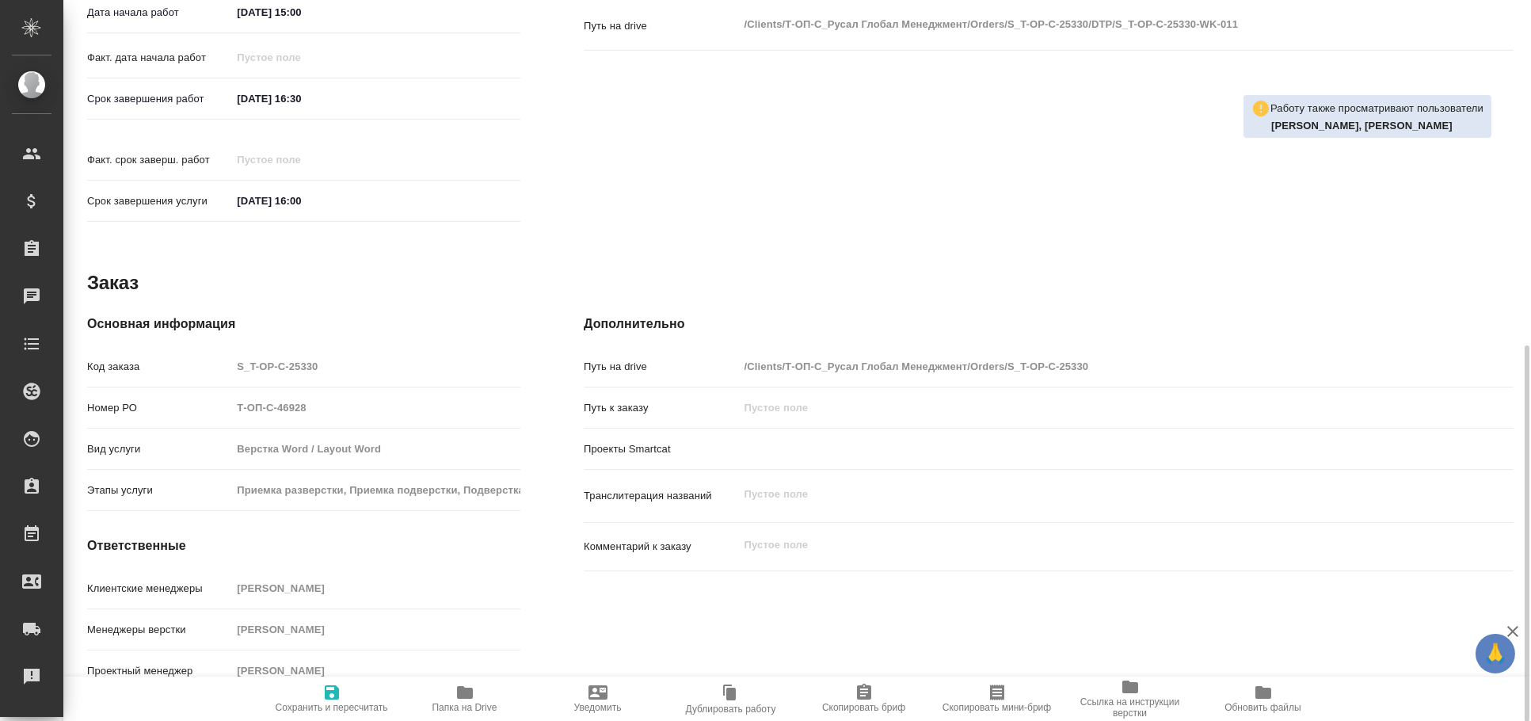
type textarea "x"
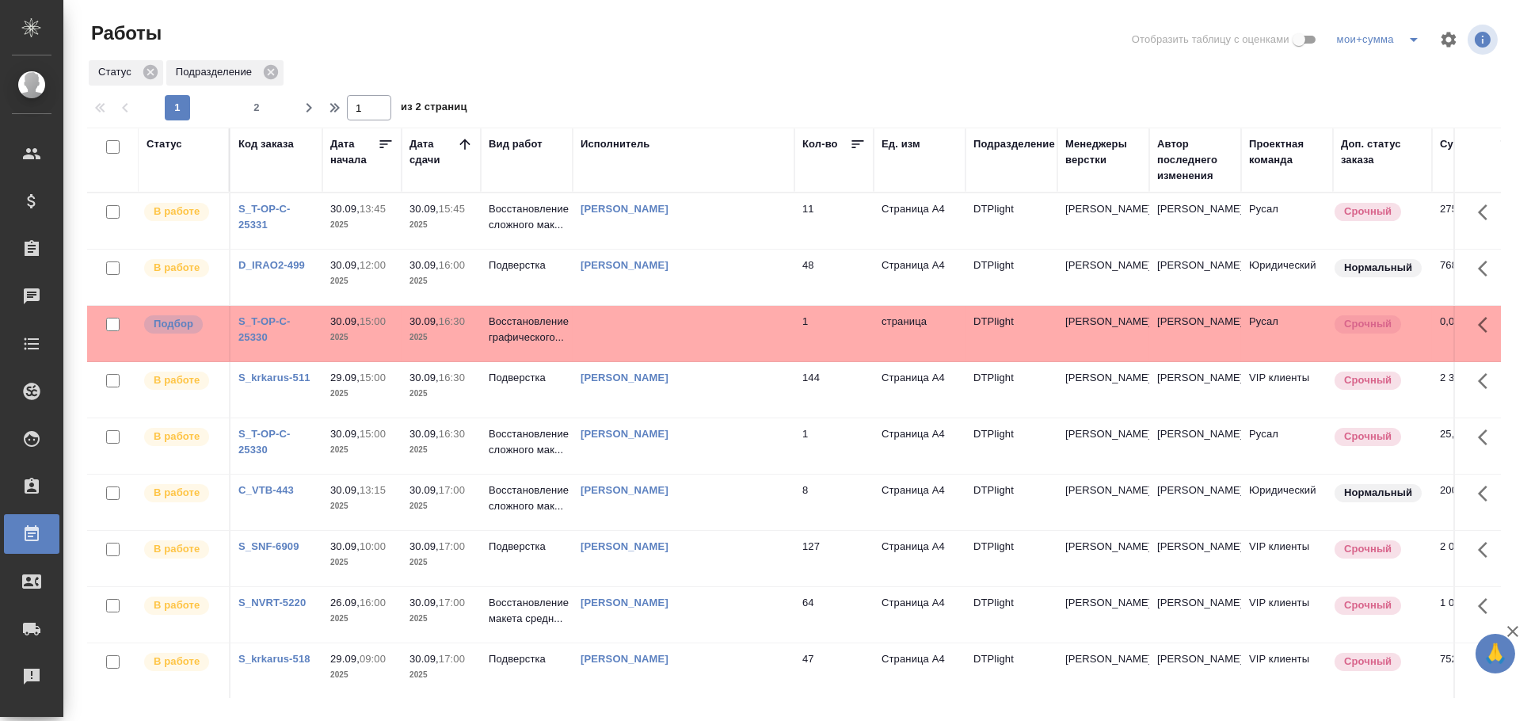
click at [658, 350] on td at bounding box center [684, 333] width 222 height 55
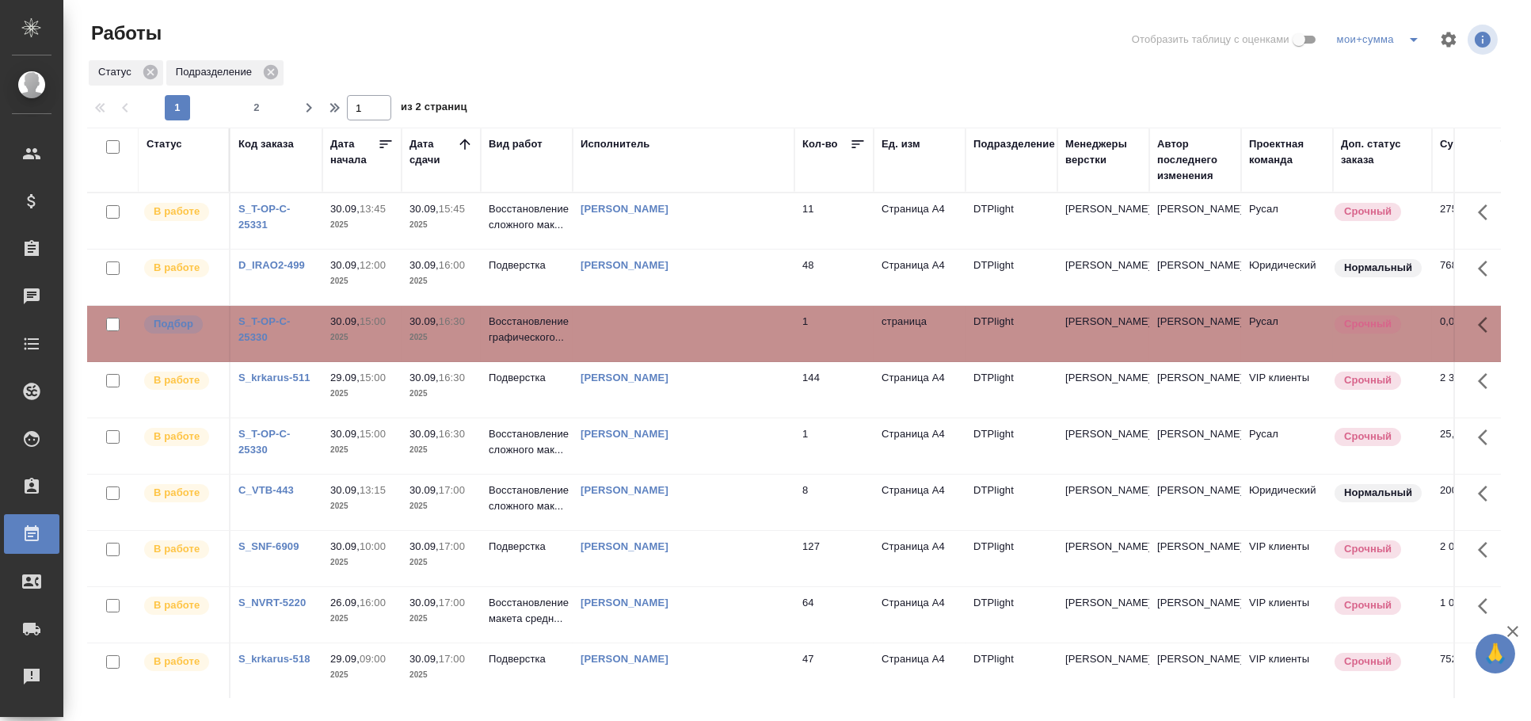
click at [658, 350] on td at bounding box center [684, 333] width 222 height 55
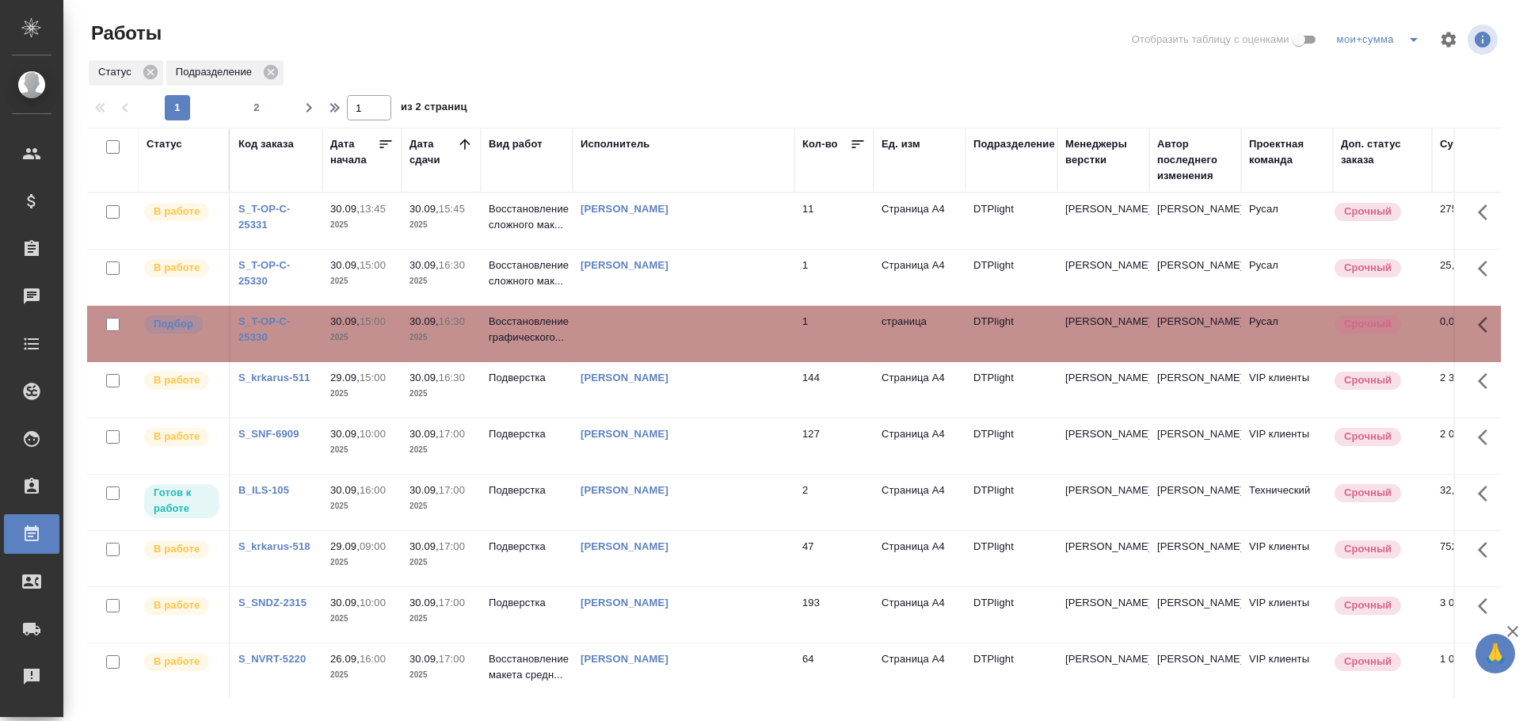
click at [665, 344] on td at bounding box center [684, 333] width 222 height 55
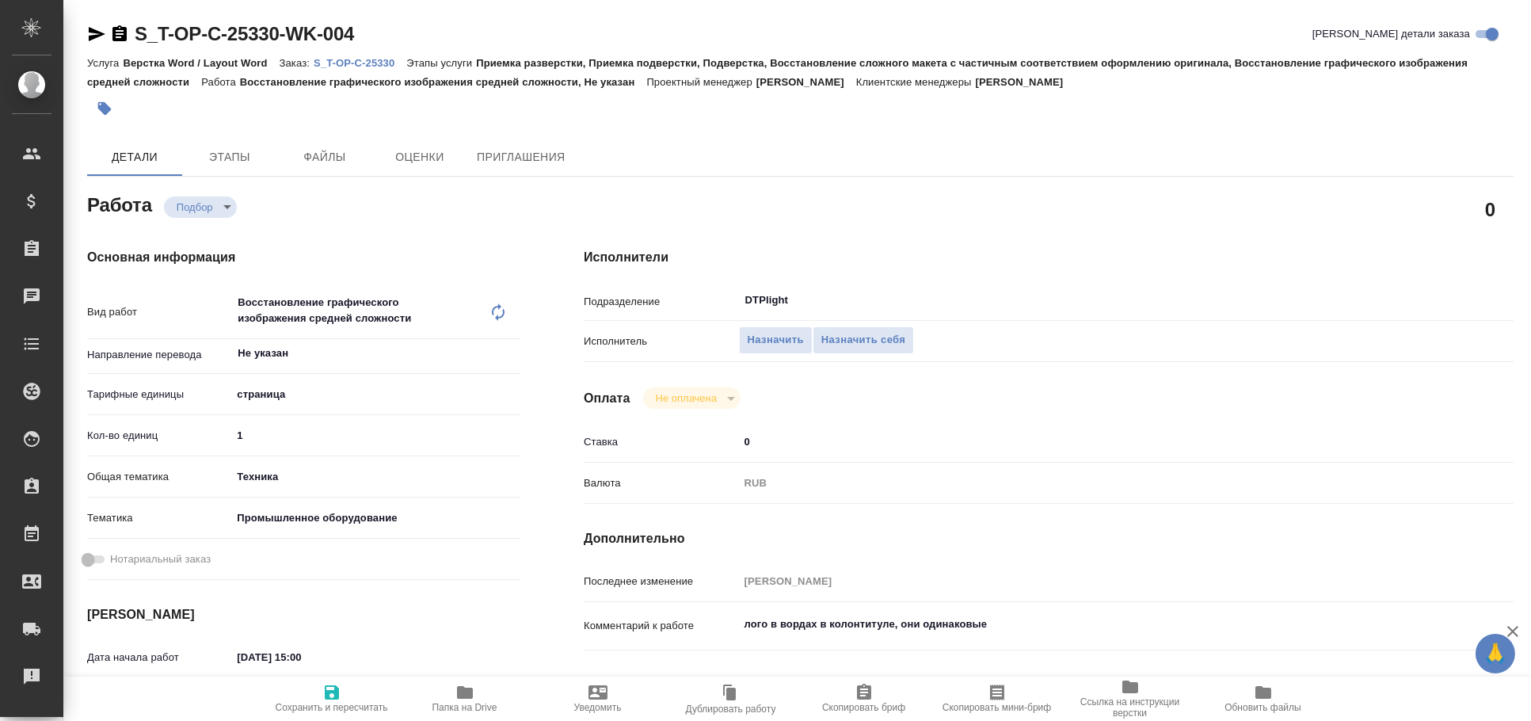
type textarea "x"
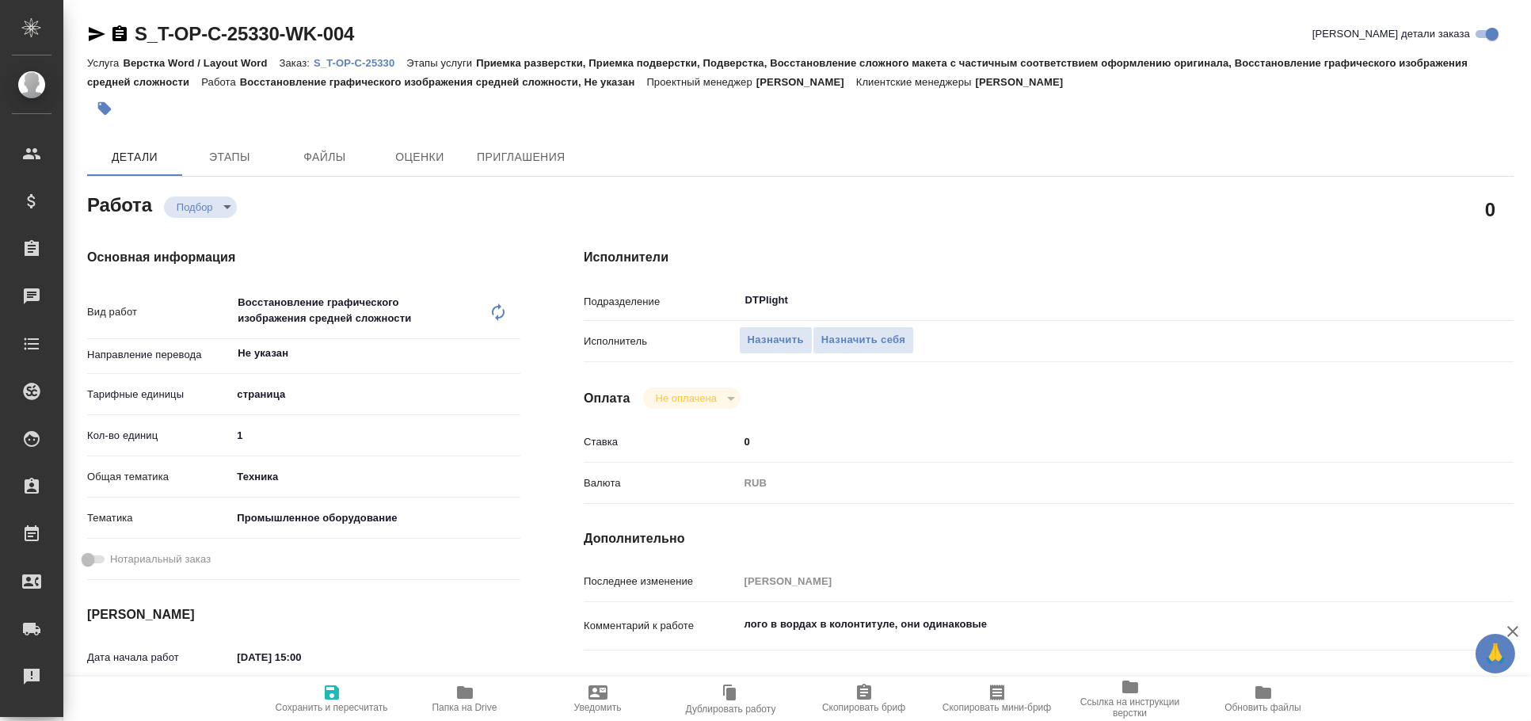
type textarea "x"
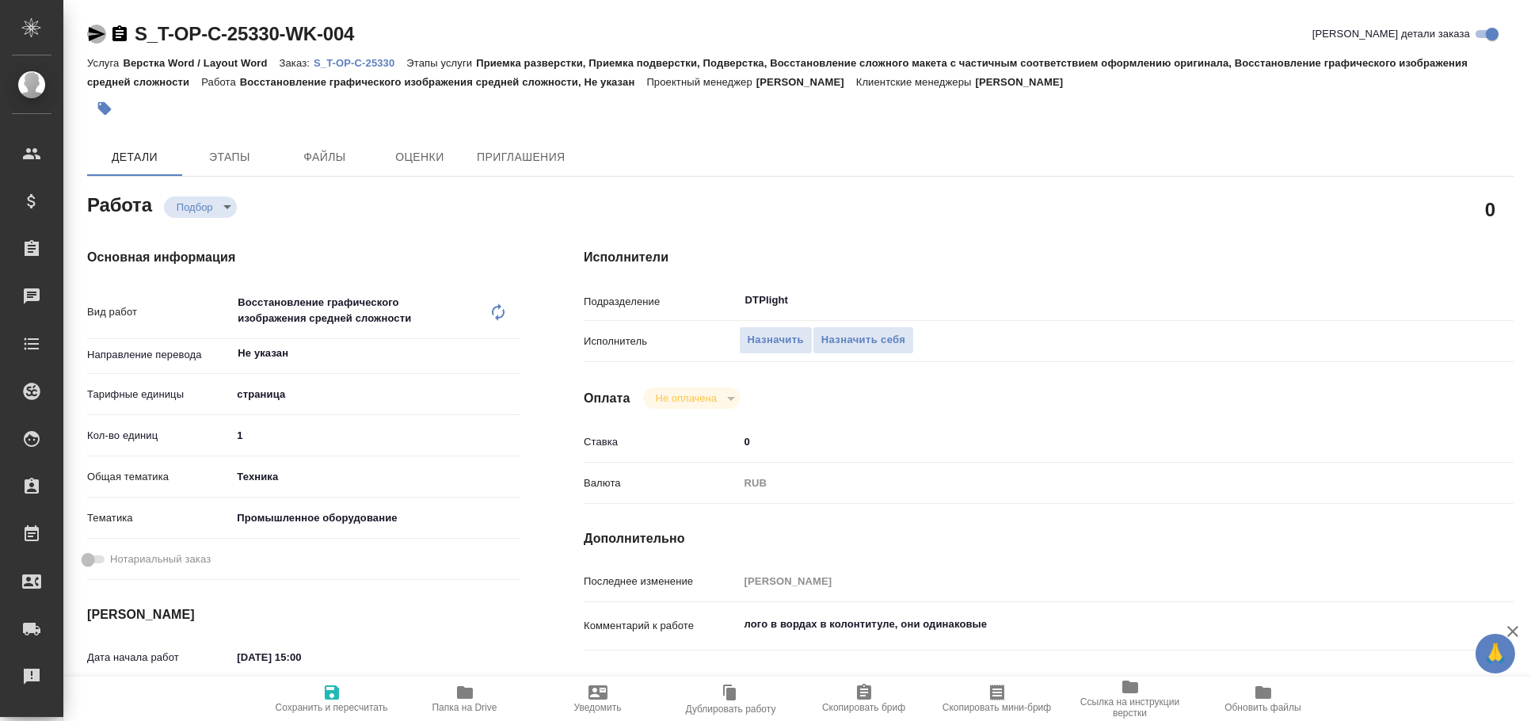
click at [90, 40] on icon "button" at bounding box center [97, 34] width 17 height 14
type textarea "x"
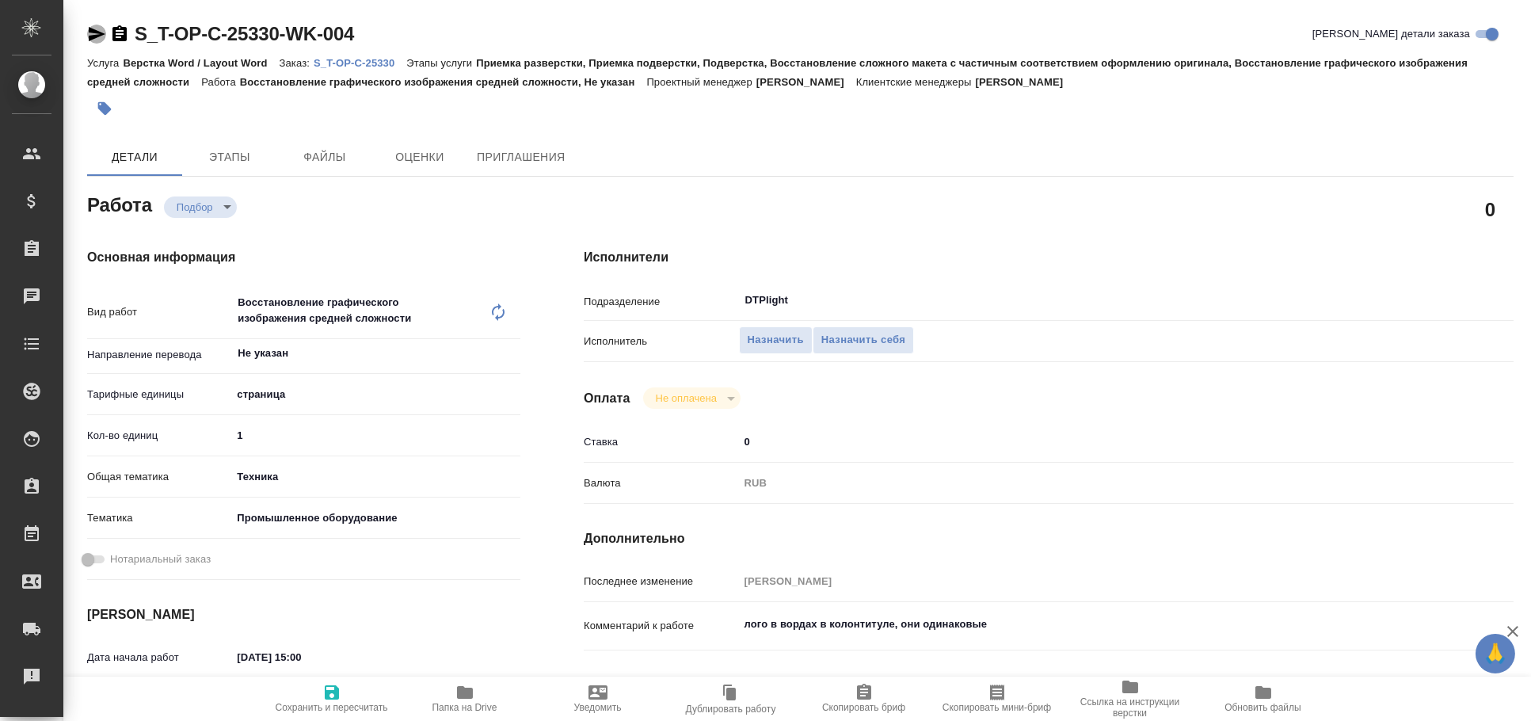
type textarea "x"
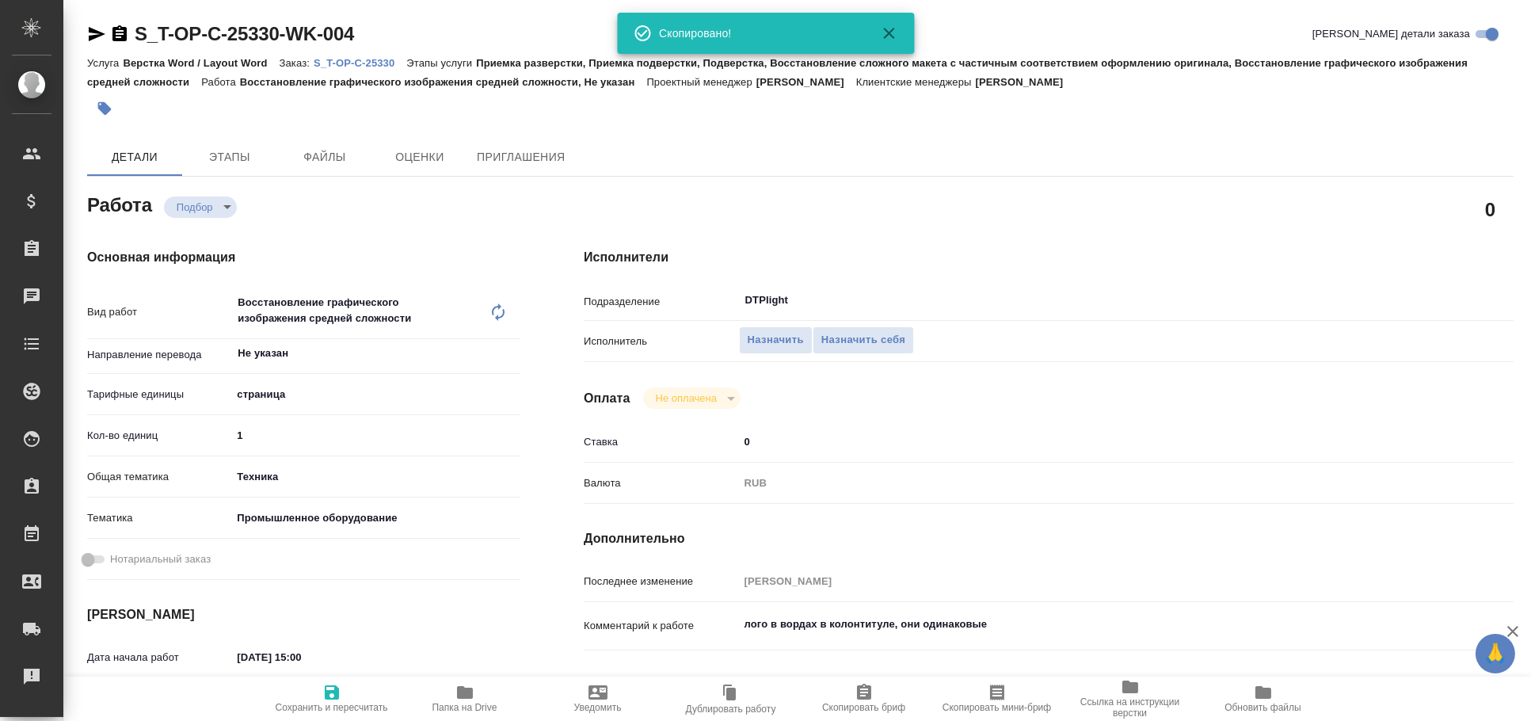
type textarea "x"
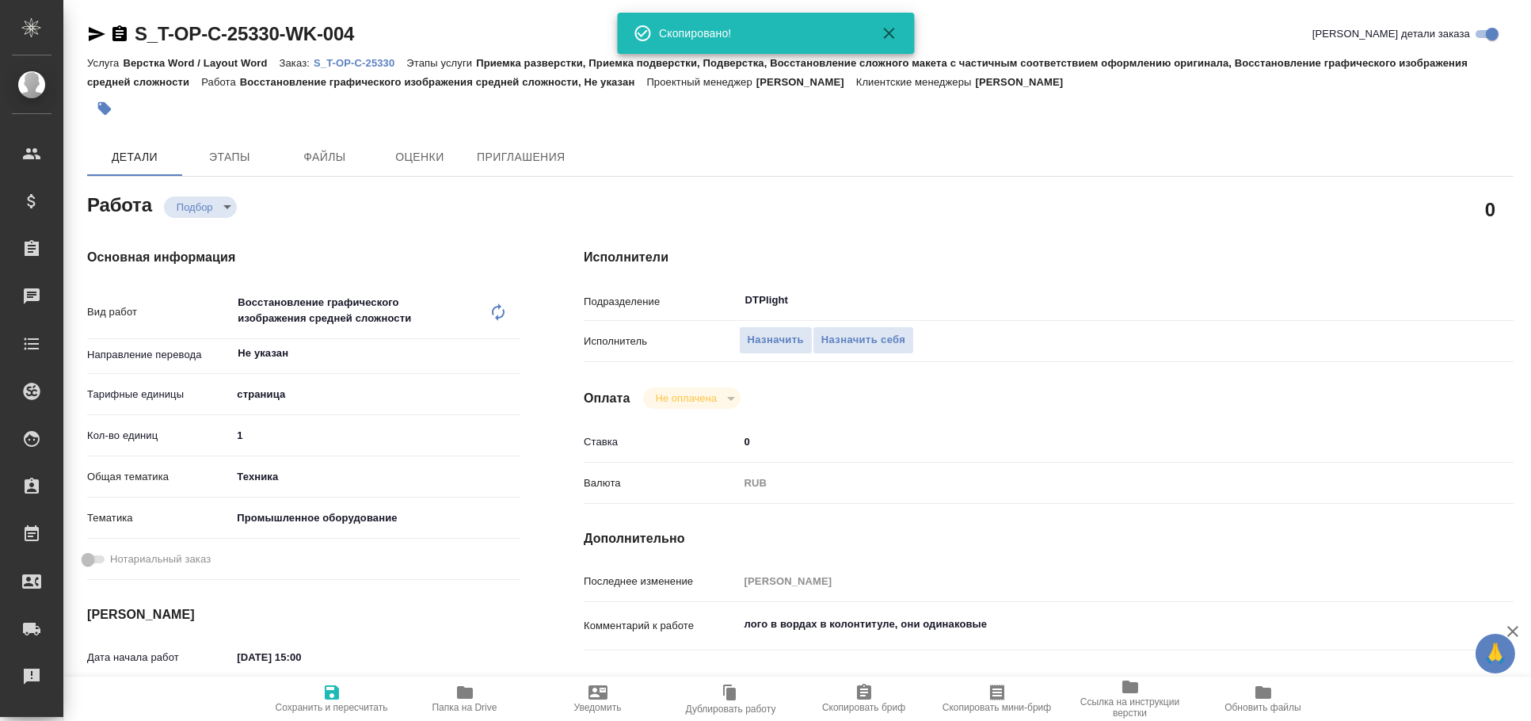
type textarea "x"
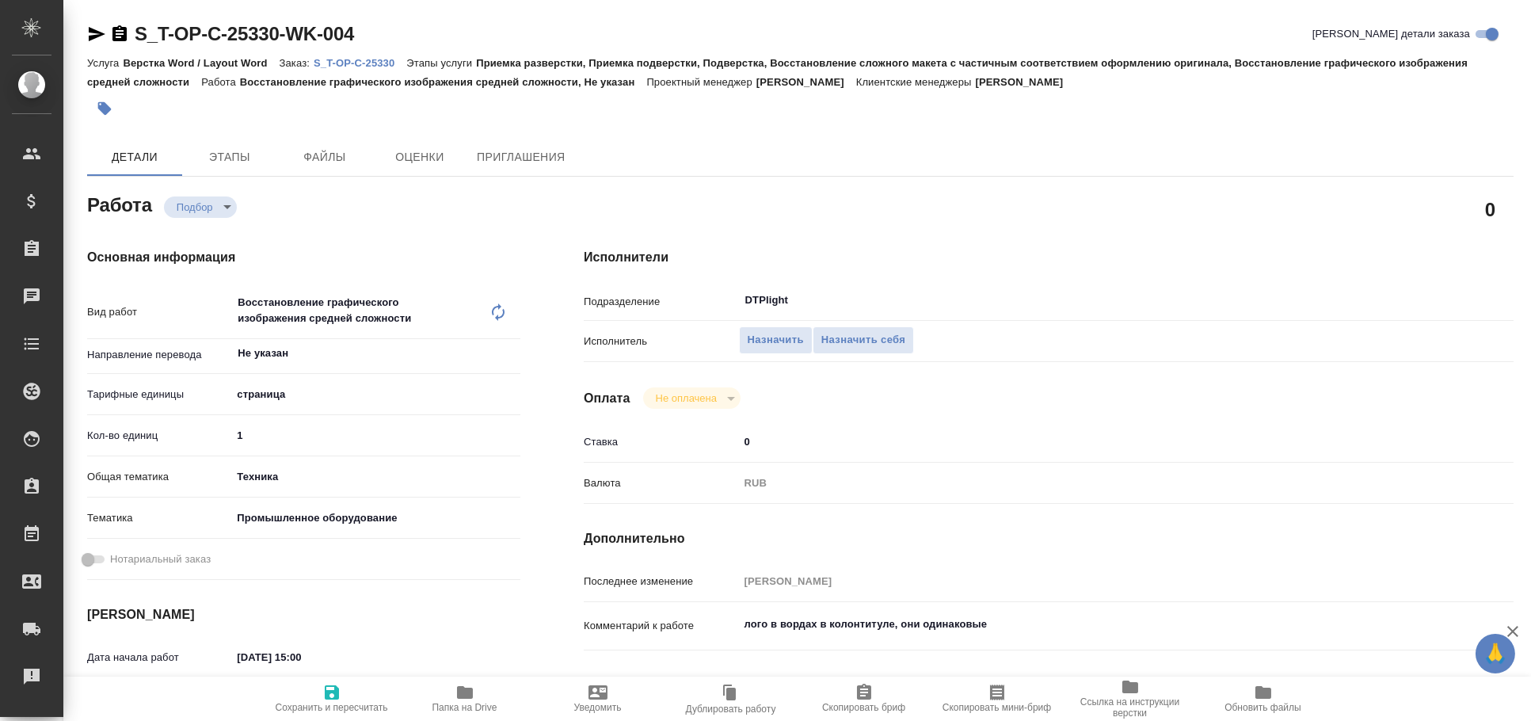
type textarea "x"
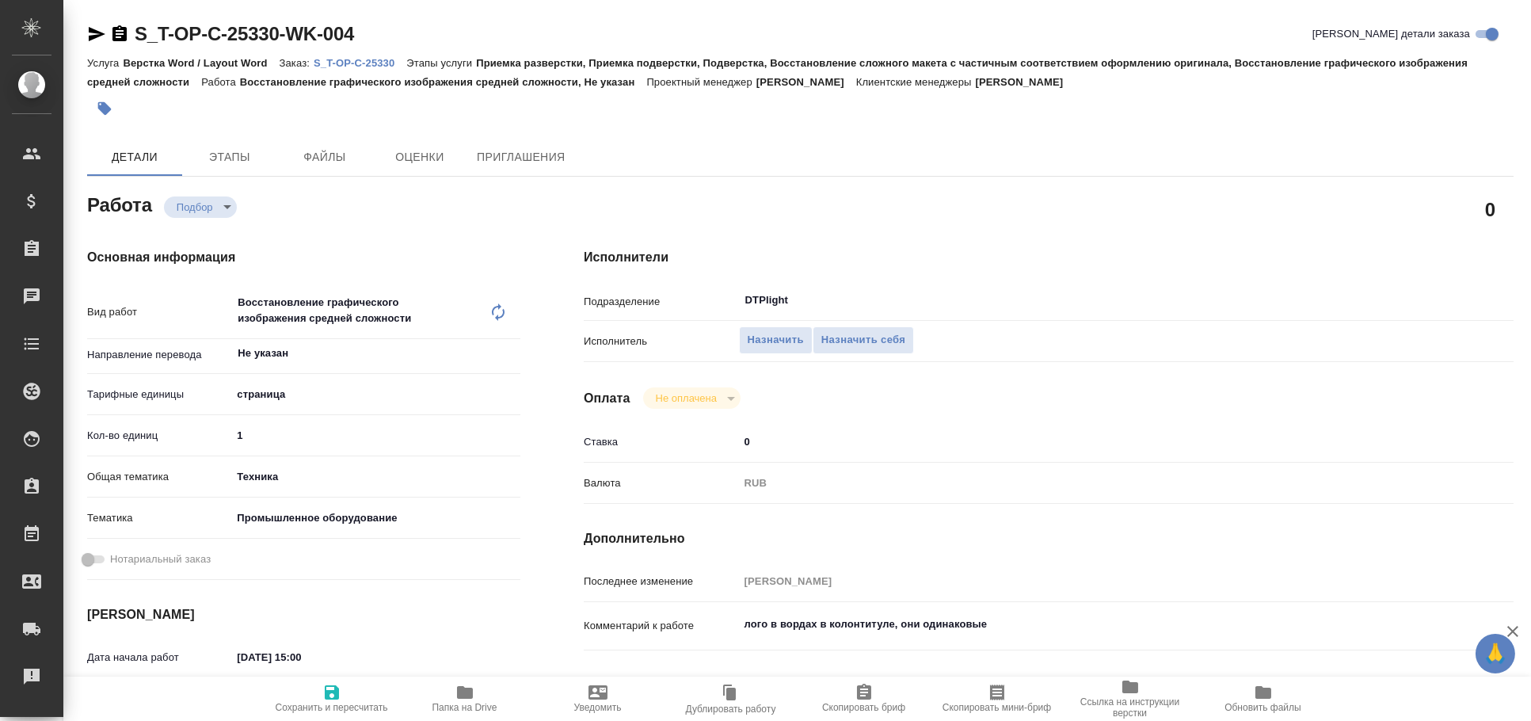
click at [99, 32] on icon "button" at bounding box center [97, 34] width 17 height 14
type textarea "x"
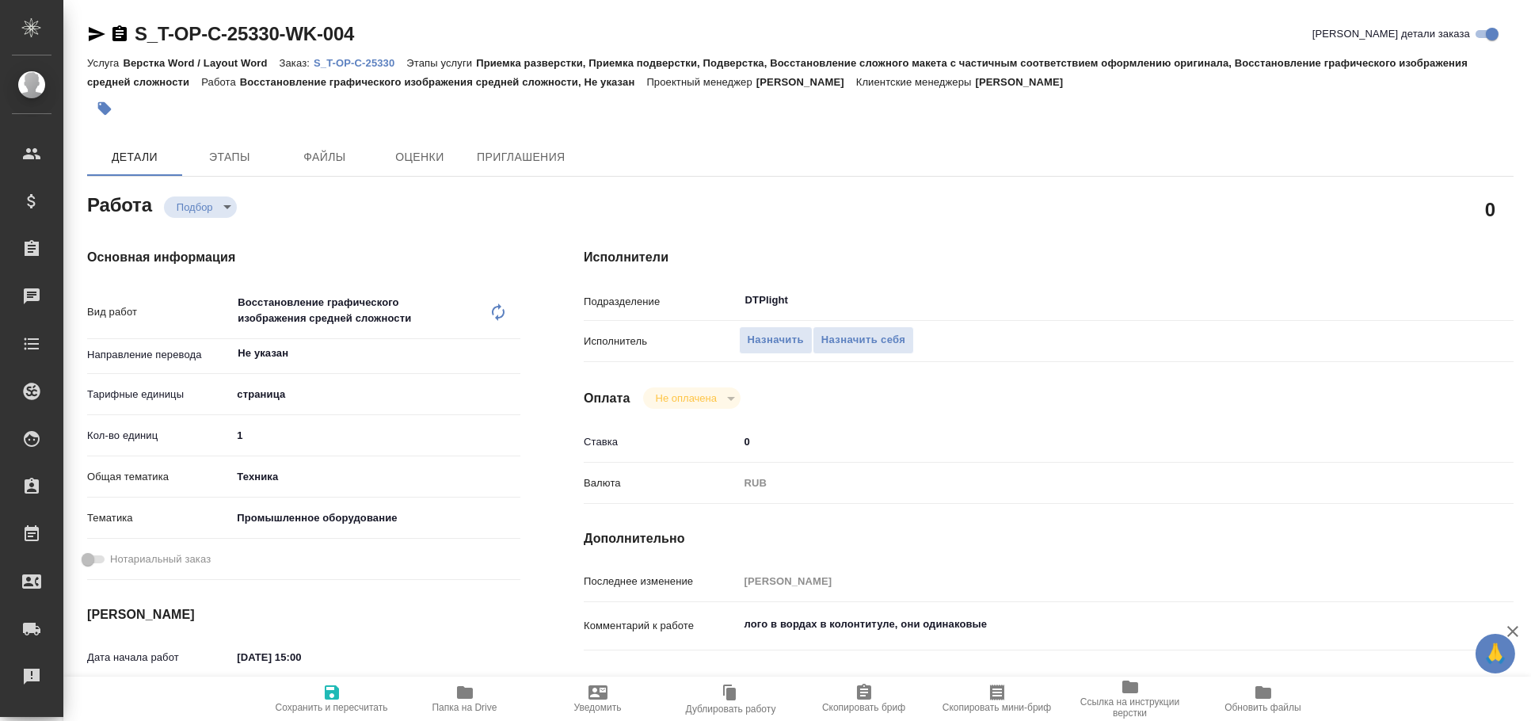
type textarea "x"
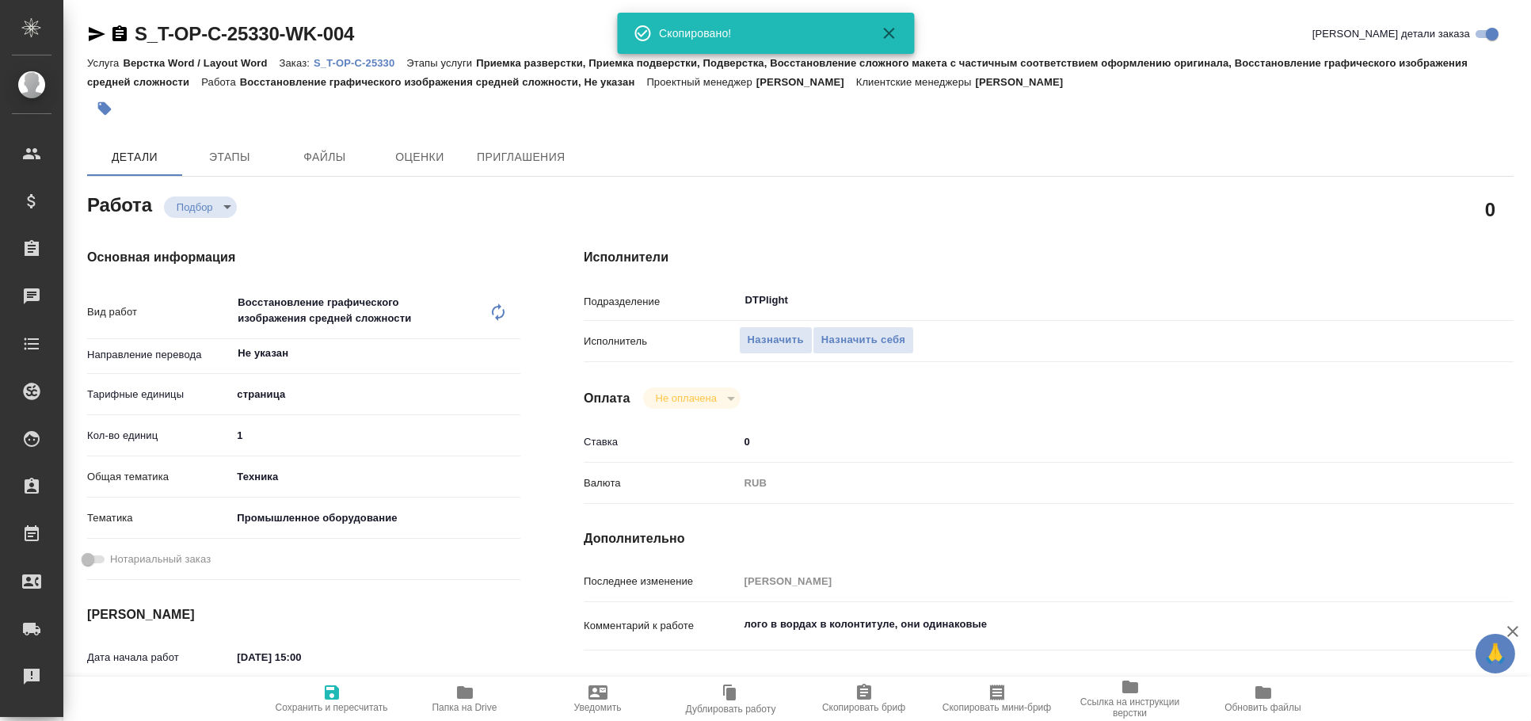
scroll to position [263, 0]
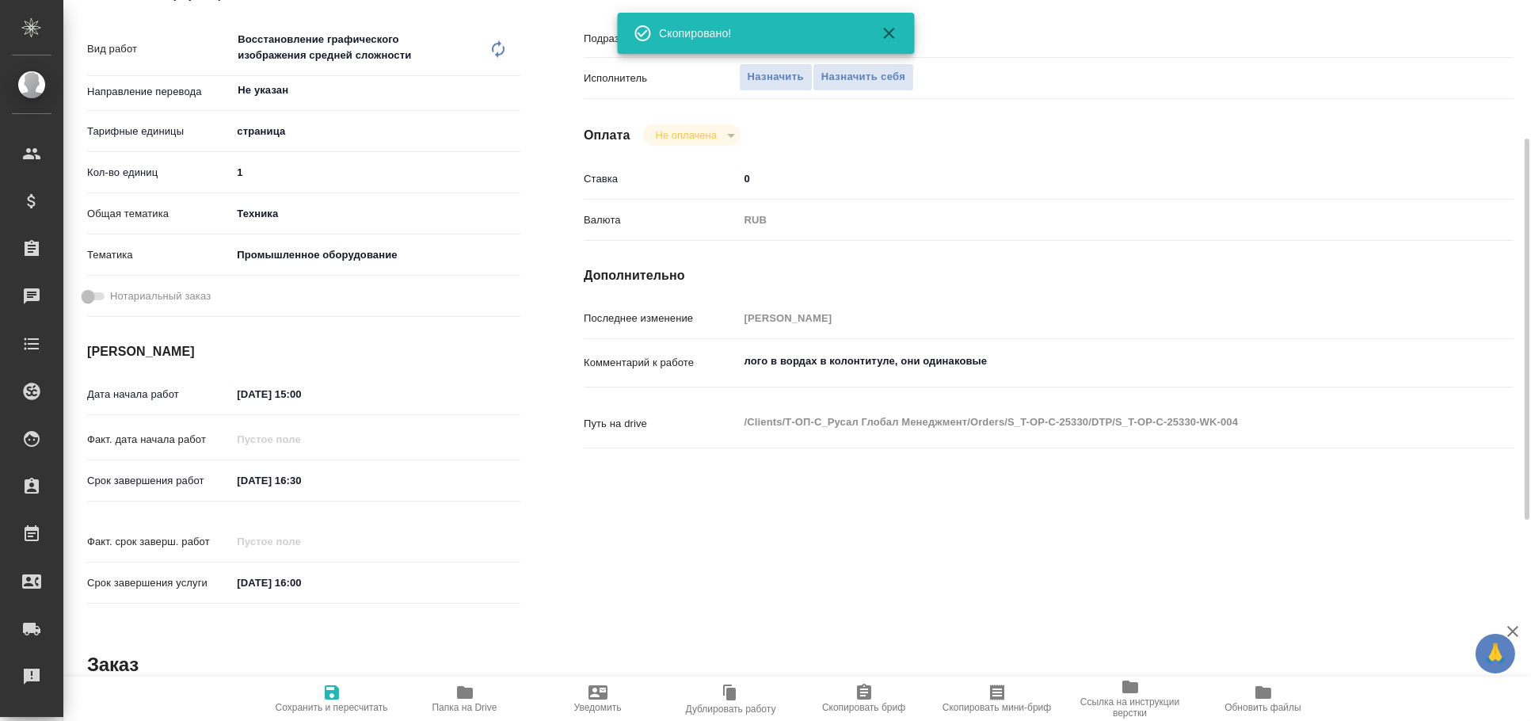
click at [474, 703] on span "Папка на Drive" at bounding box center [464, 707] width 65 height 11
type textarea "x"
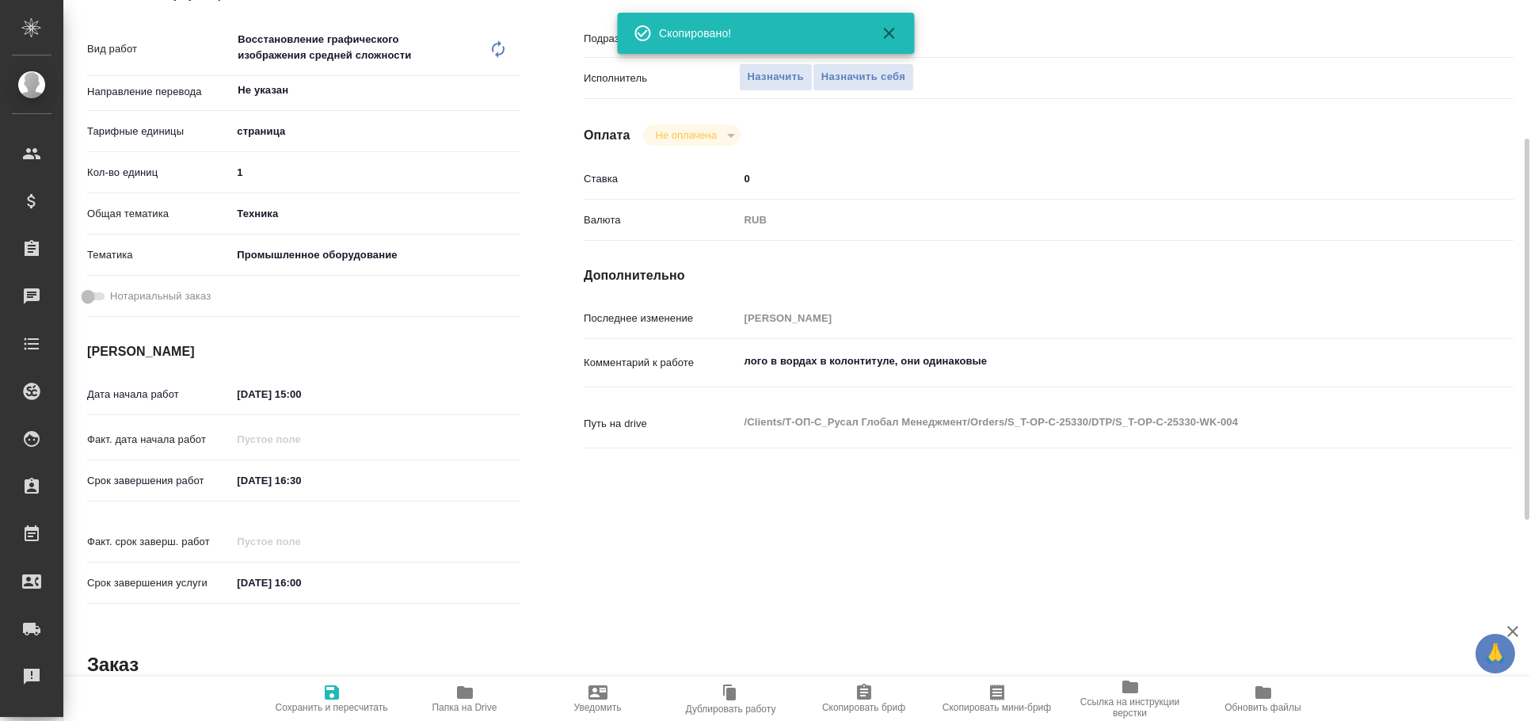
type textarea "x"
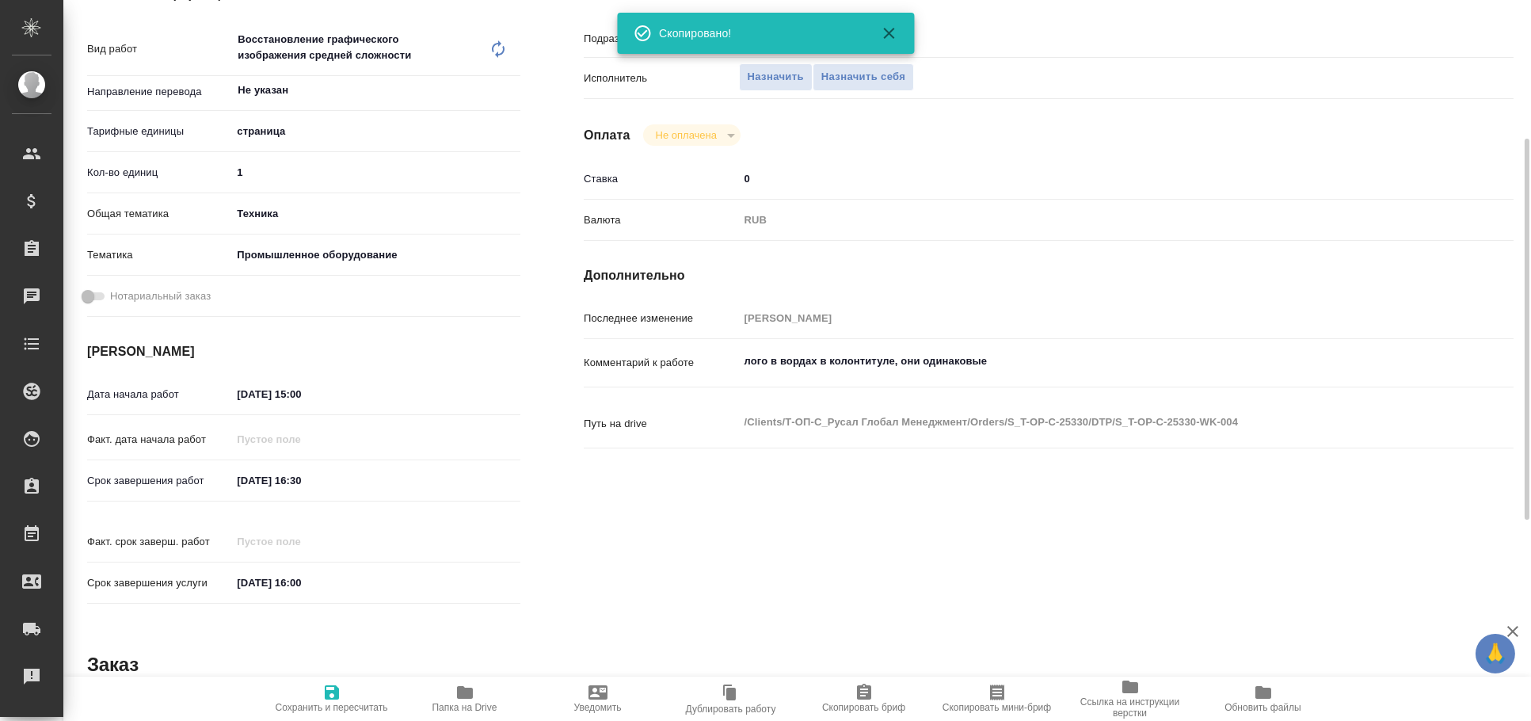
type textarea "x"
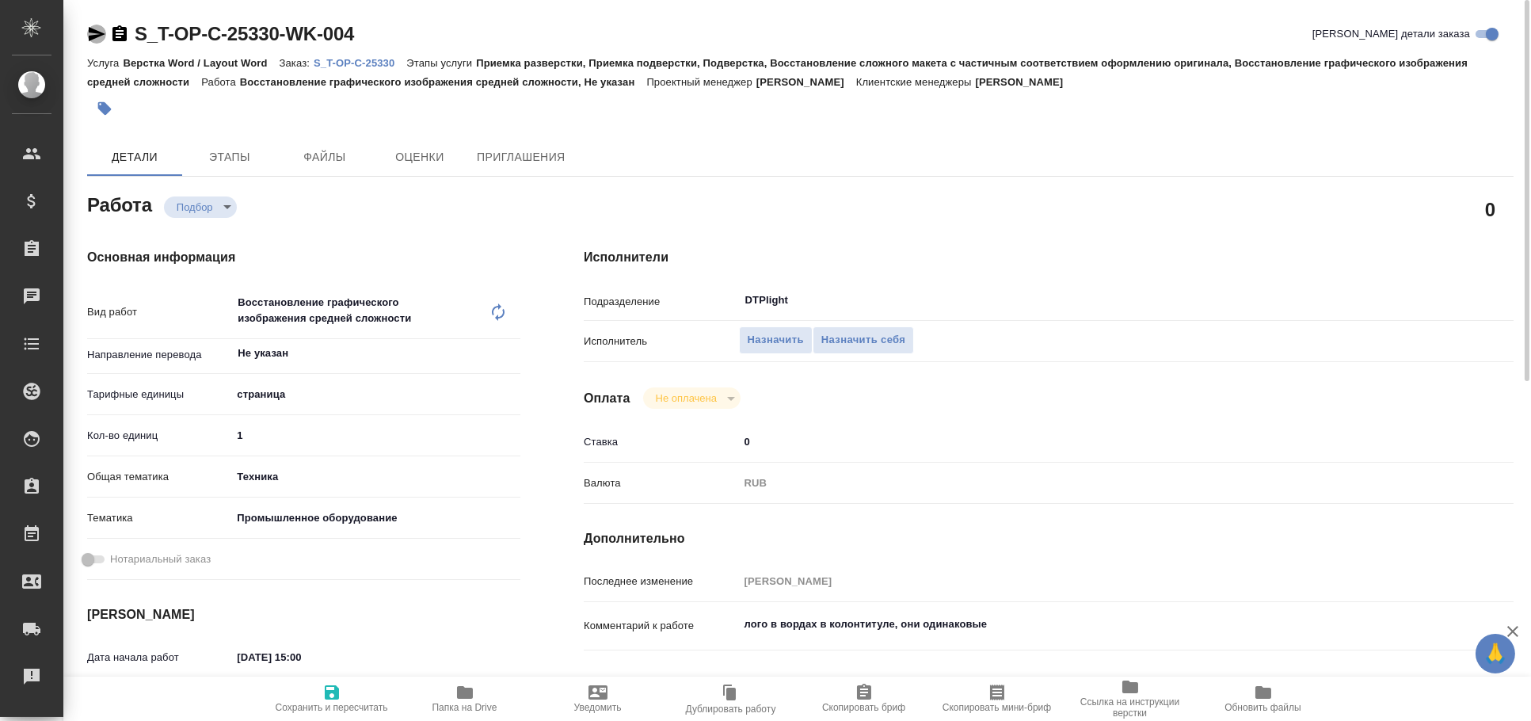
click at [102, 30] on icon "button" at bounding box center [96, 34] width 19 height 19
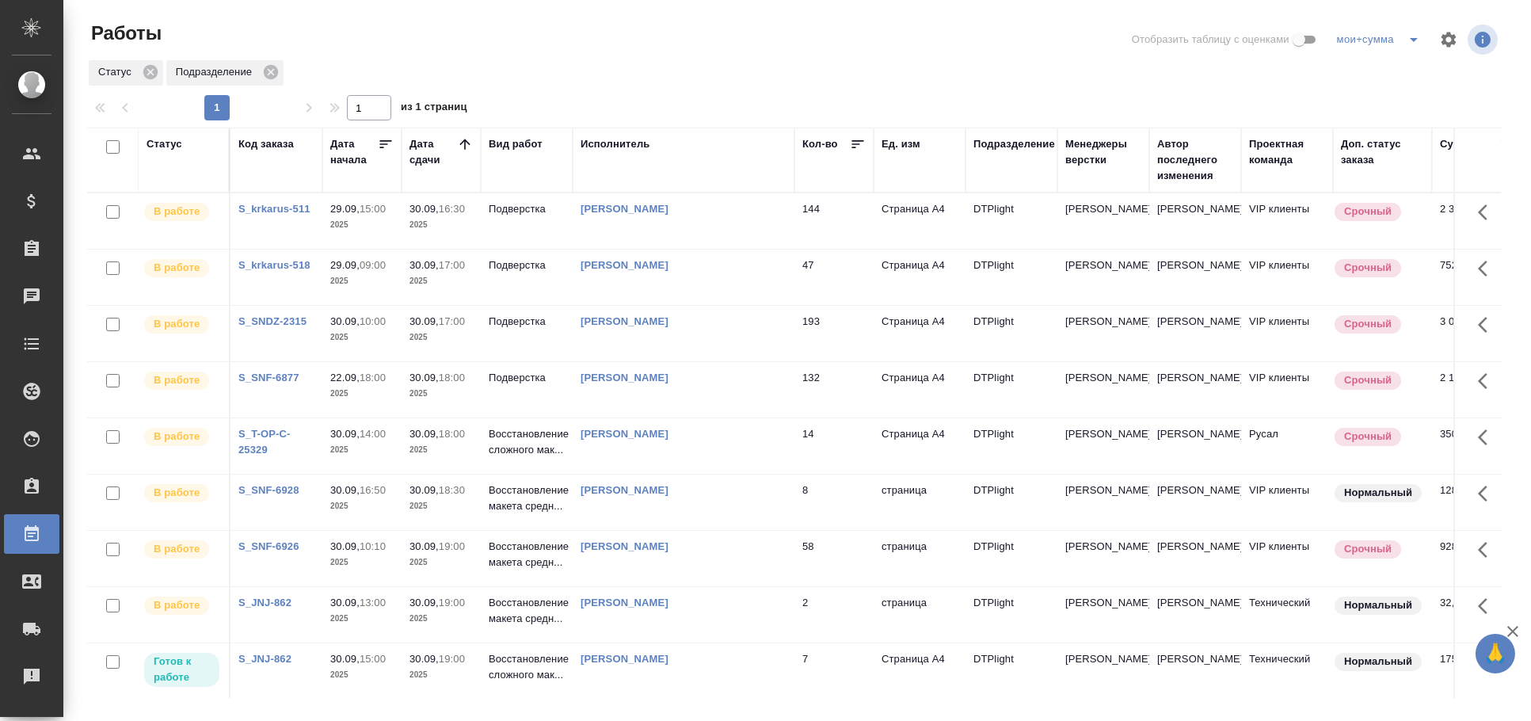
click at [718, 274] on td "[PERSON_NAME]" at bounding box center [684, 276] width 222 height 55
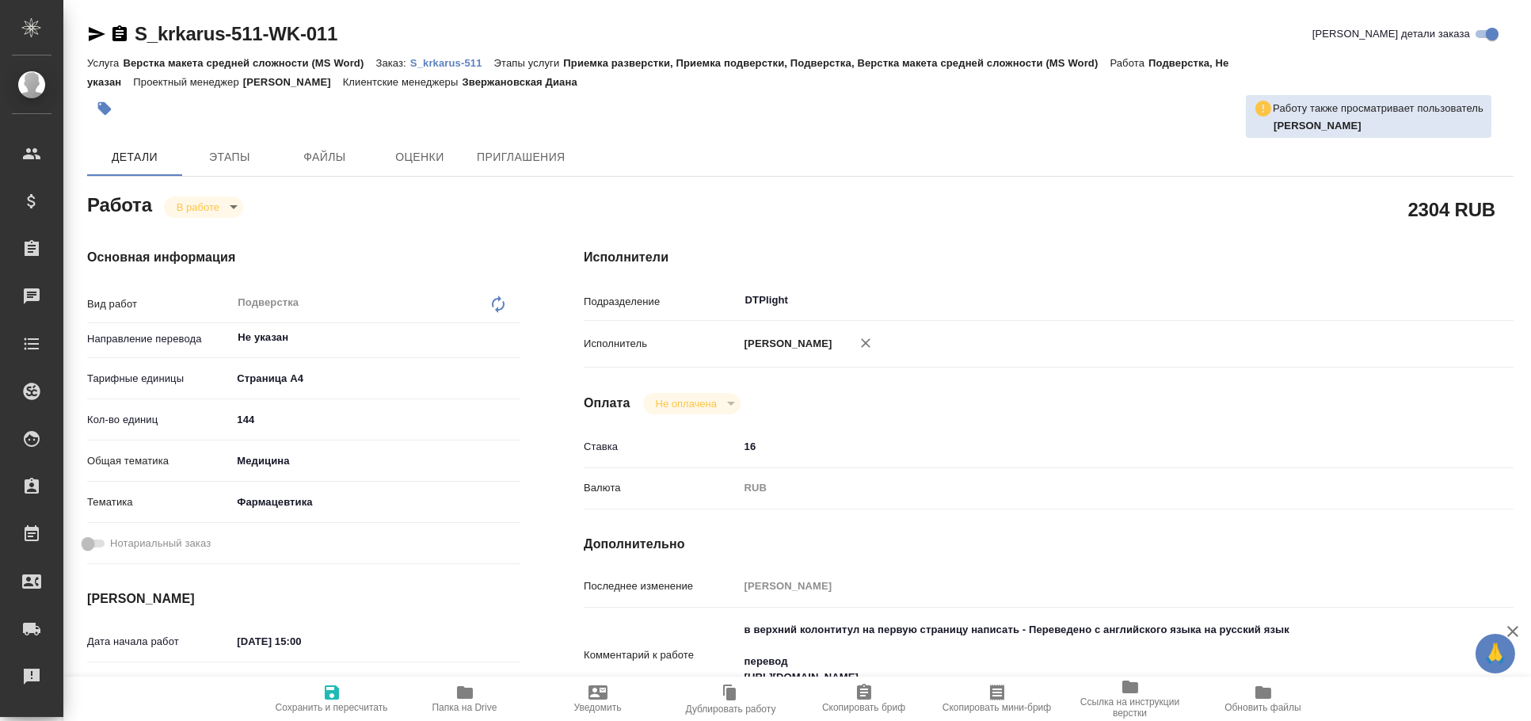
type textarea "x"
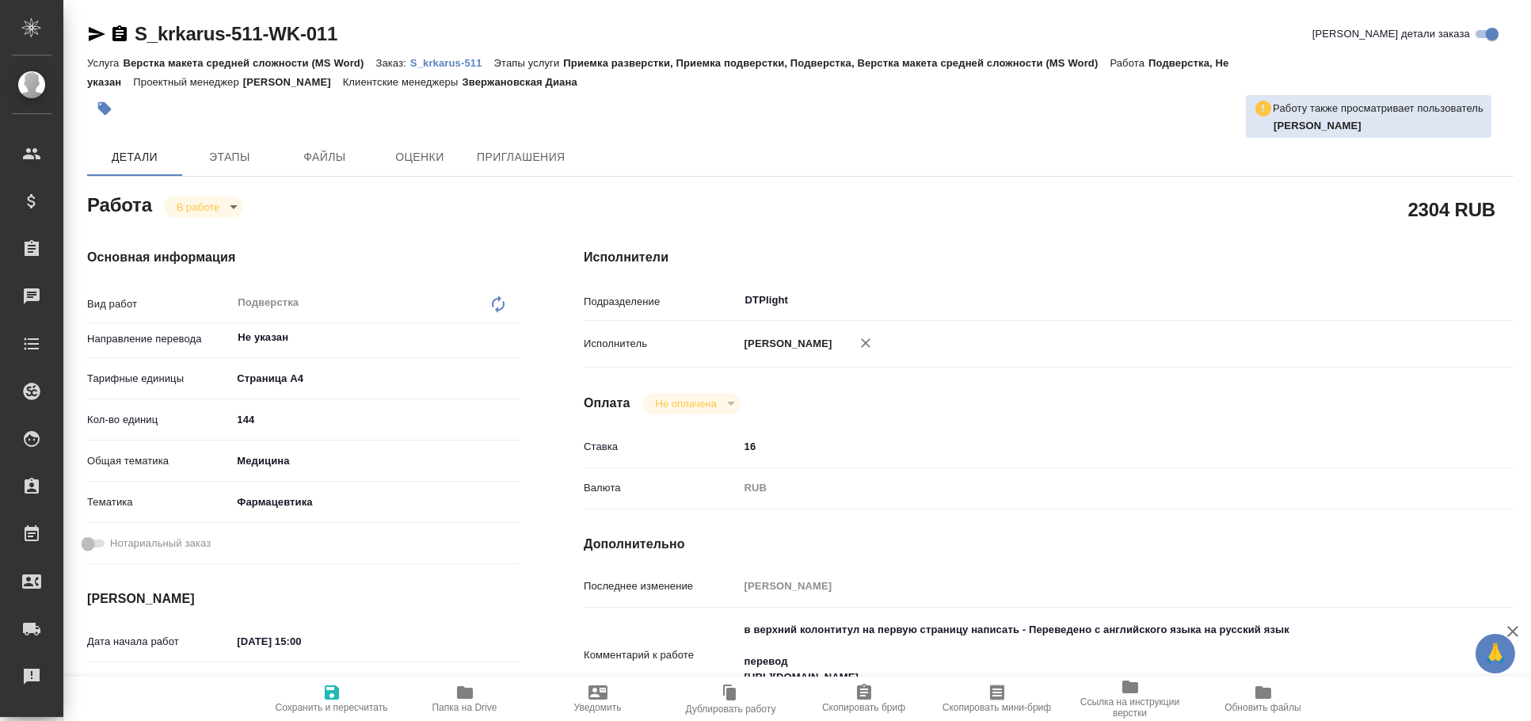
type textarea "x"
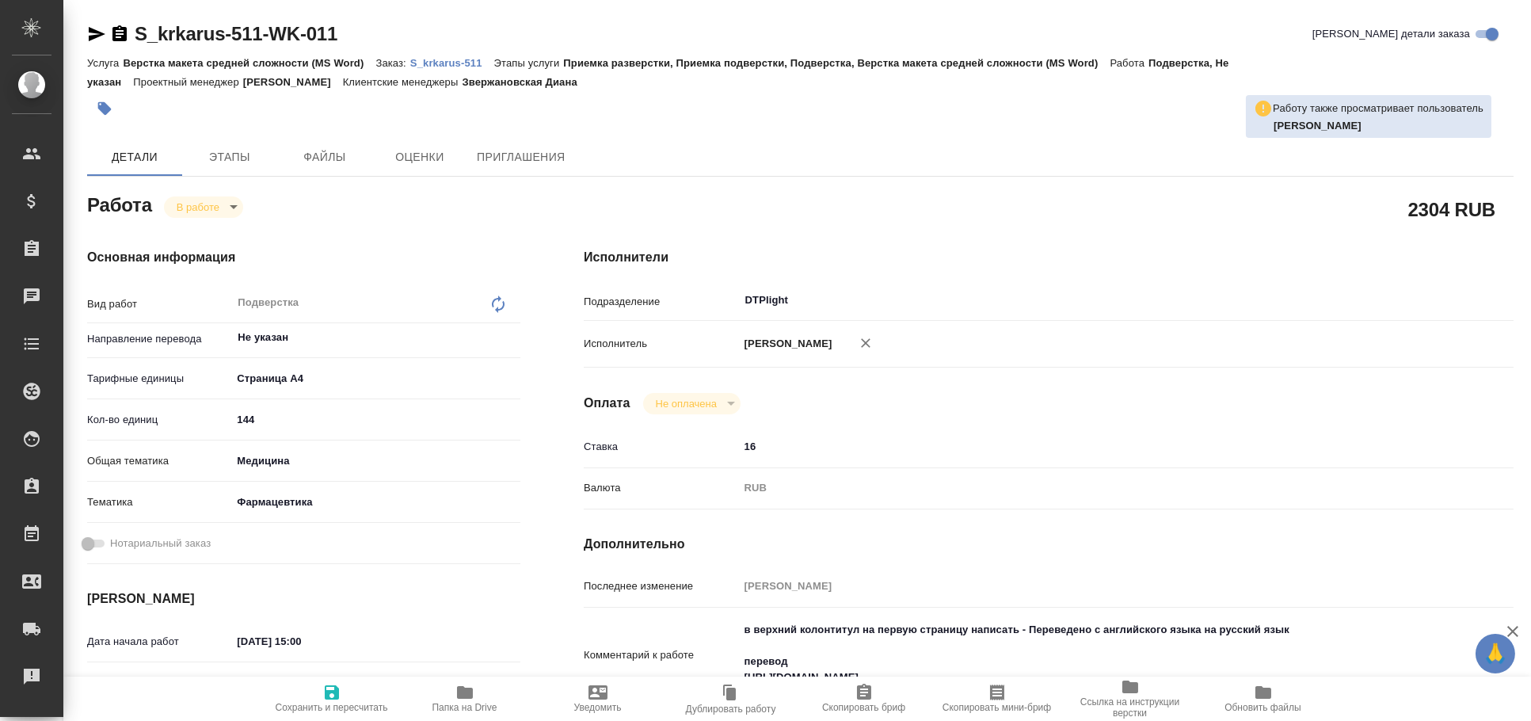
scroll to position [175, 0]
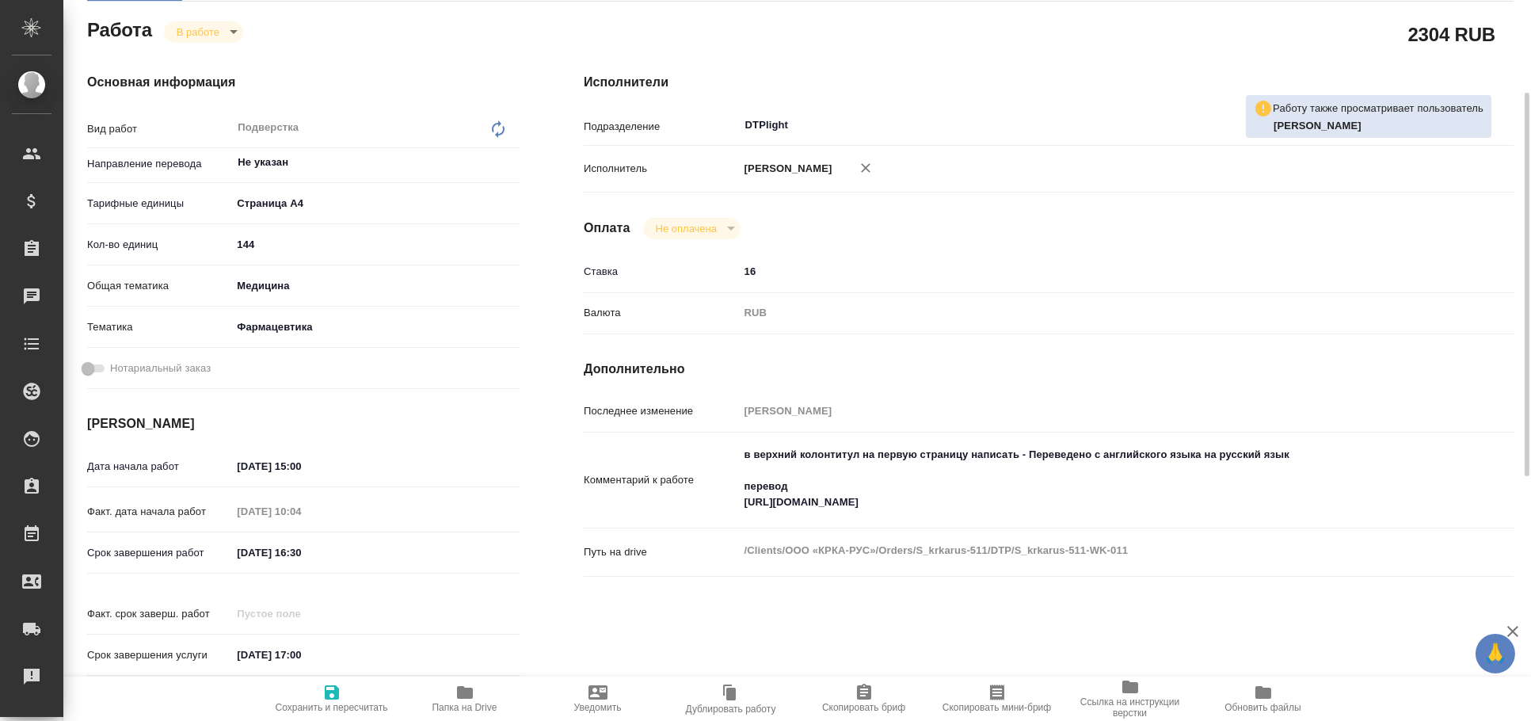
type textarea "x"
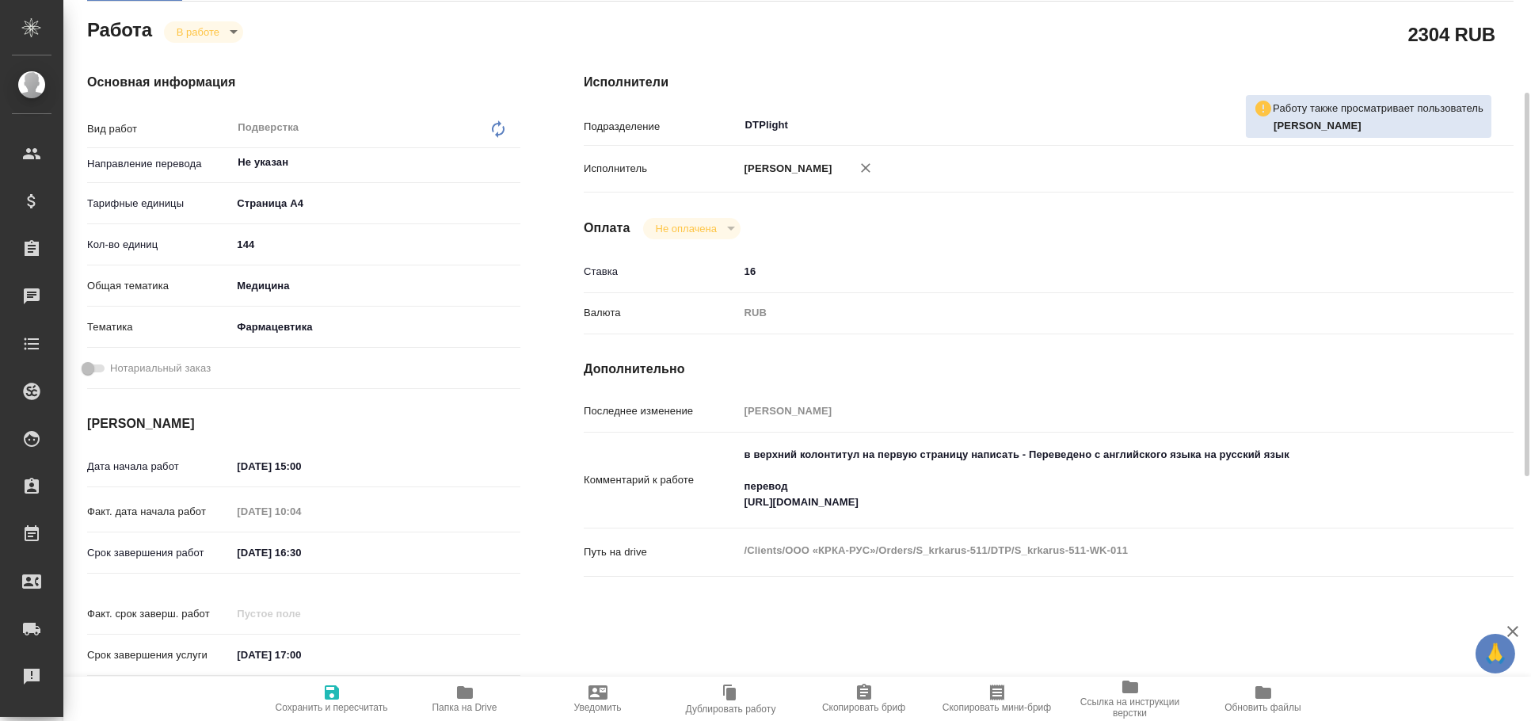
type textarea "x"
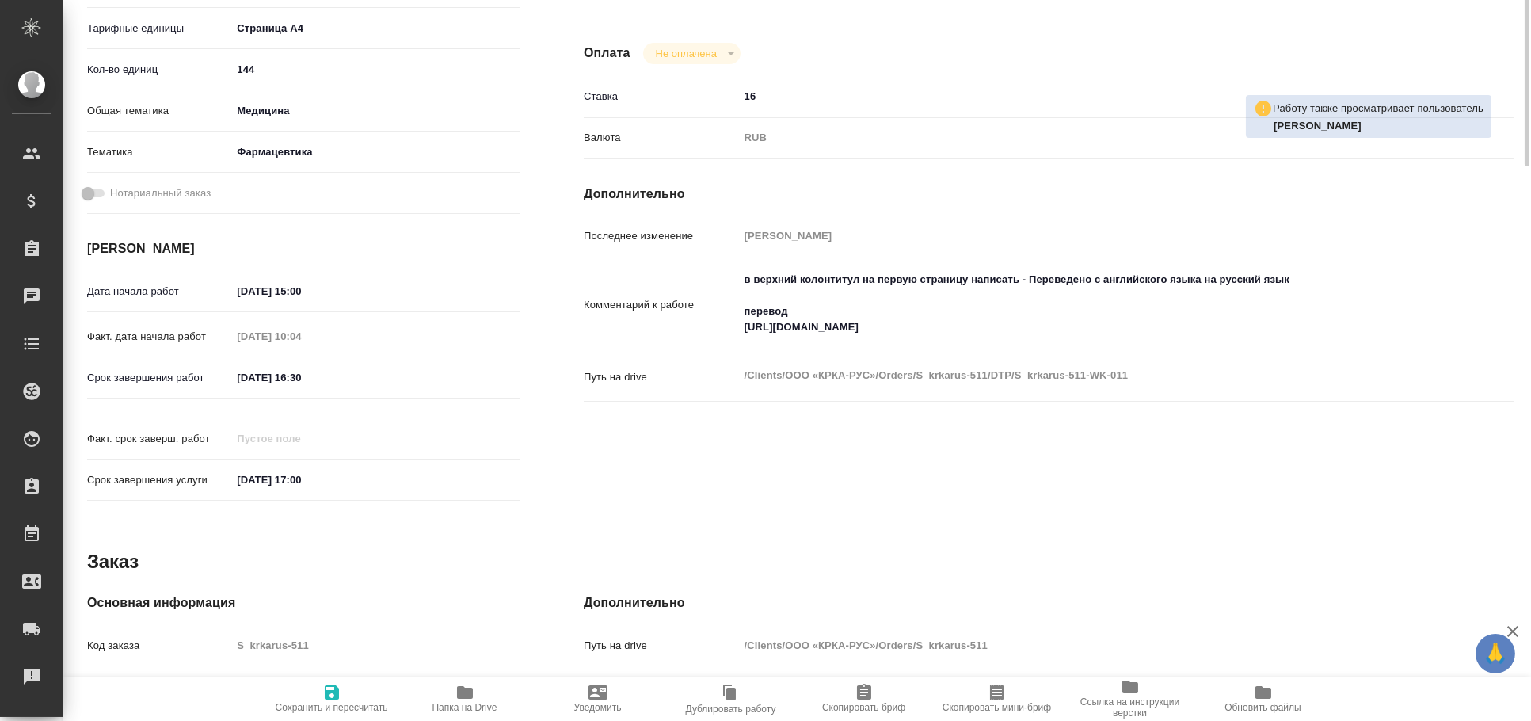
scroll to position [0, 0]
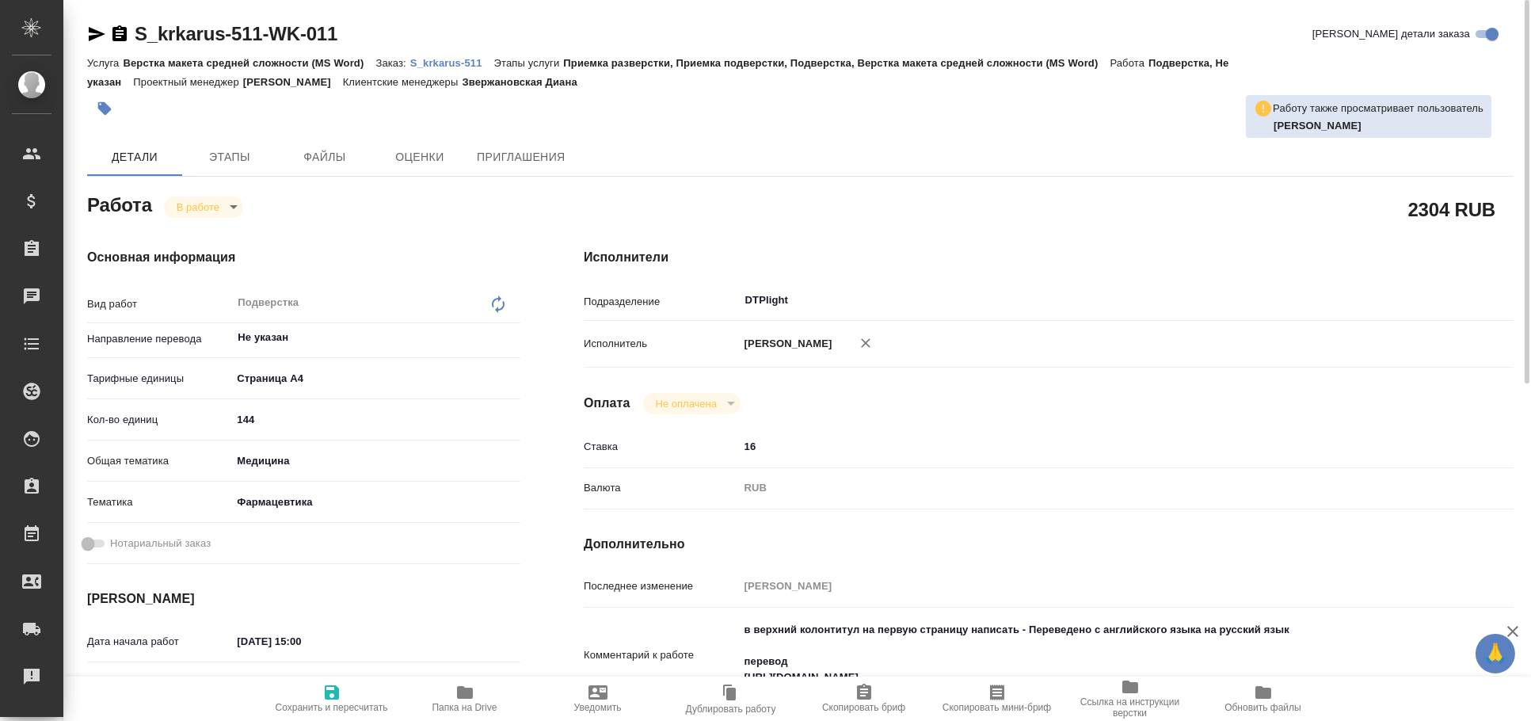
click at [455, 61] on p "S_krkarus-511" at bounding box center [452, 63] width 84 height 12
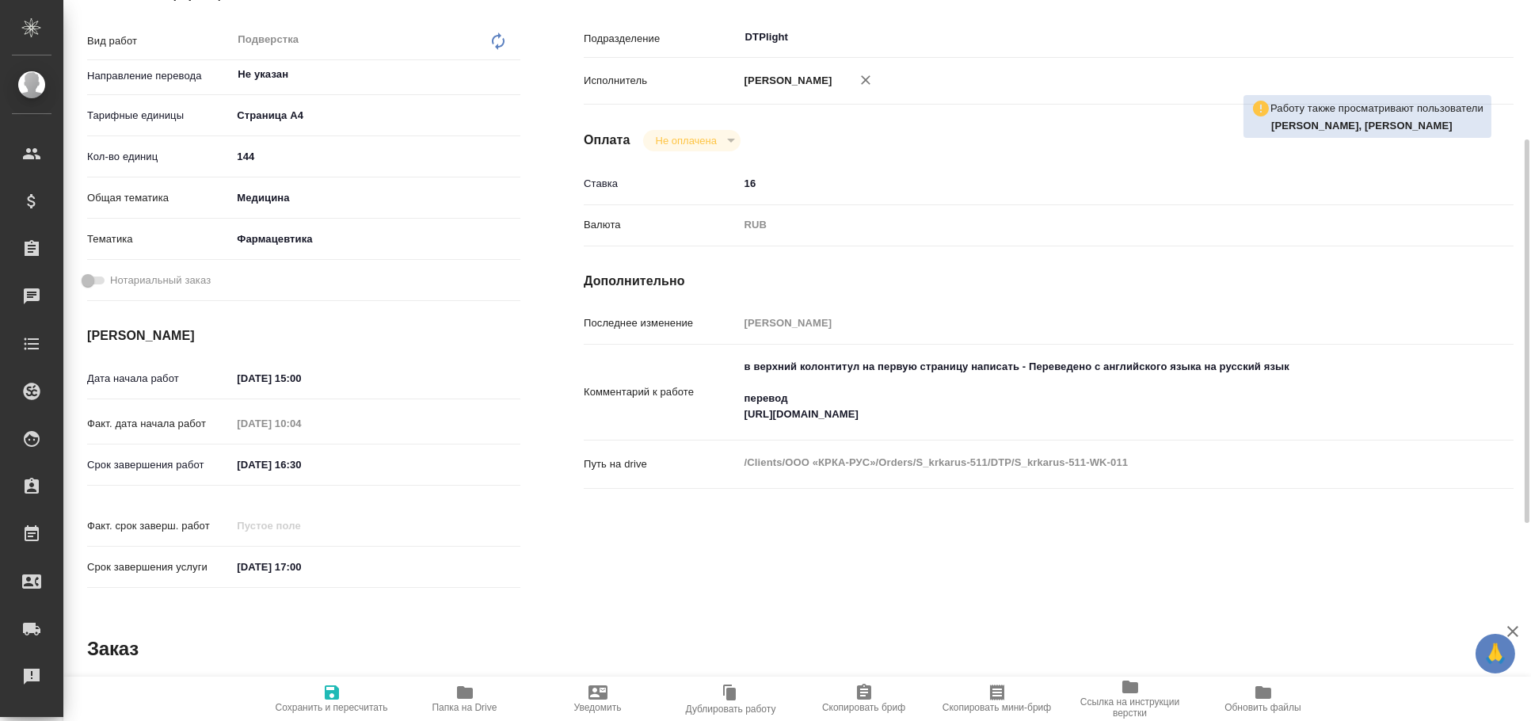
click at [827, 420] on textarea "в верхний колонтитул на первую страницу написать - Переведено с английского язы…" at bounding box center [1088, 390] width 698 height 74
click at [827, 420] on textarea "в верхний колонтитул на первую страницу написать - Переведено с английского язы…" at bounding box center [1088, 391] width 696 height 74
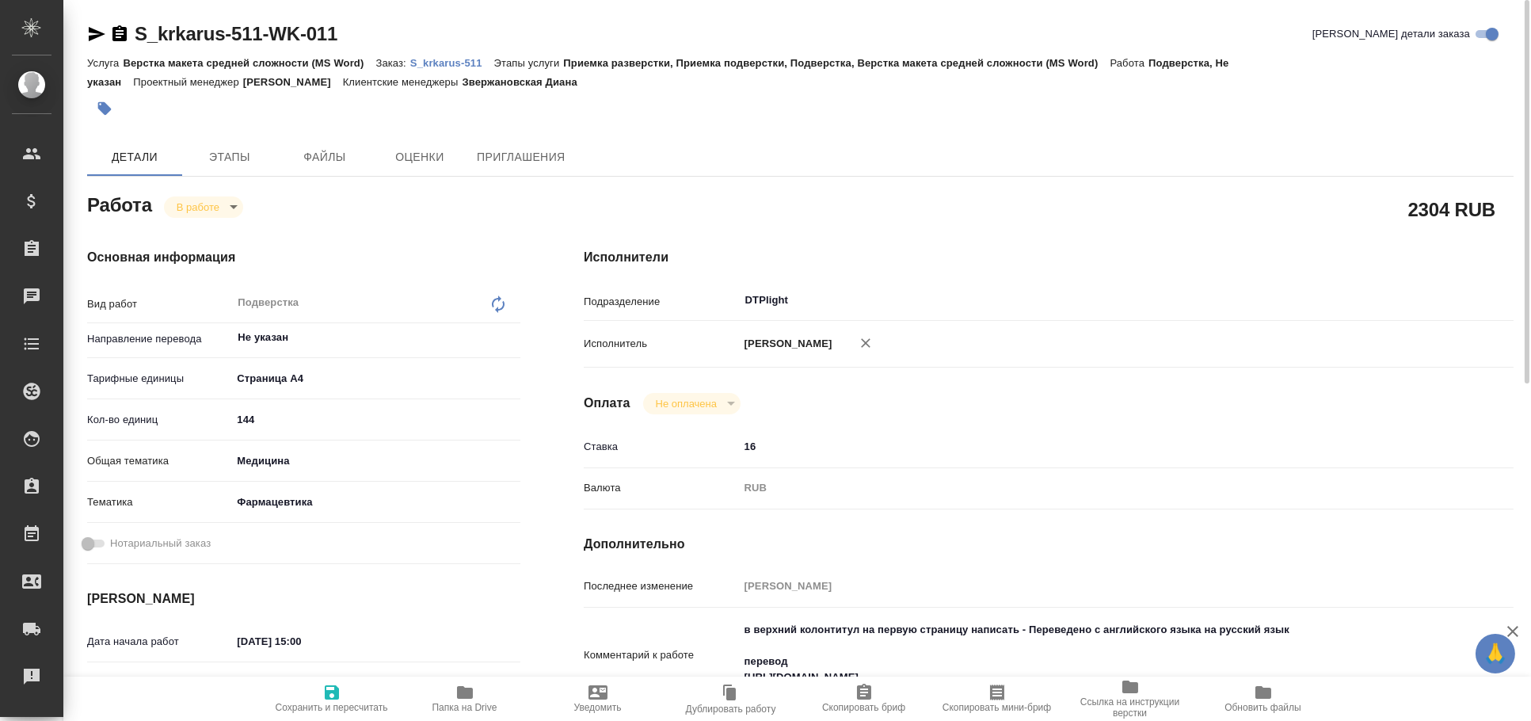
type textarea "x"
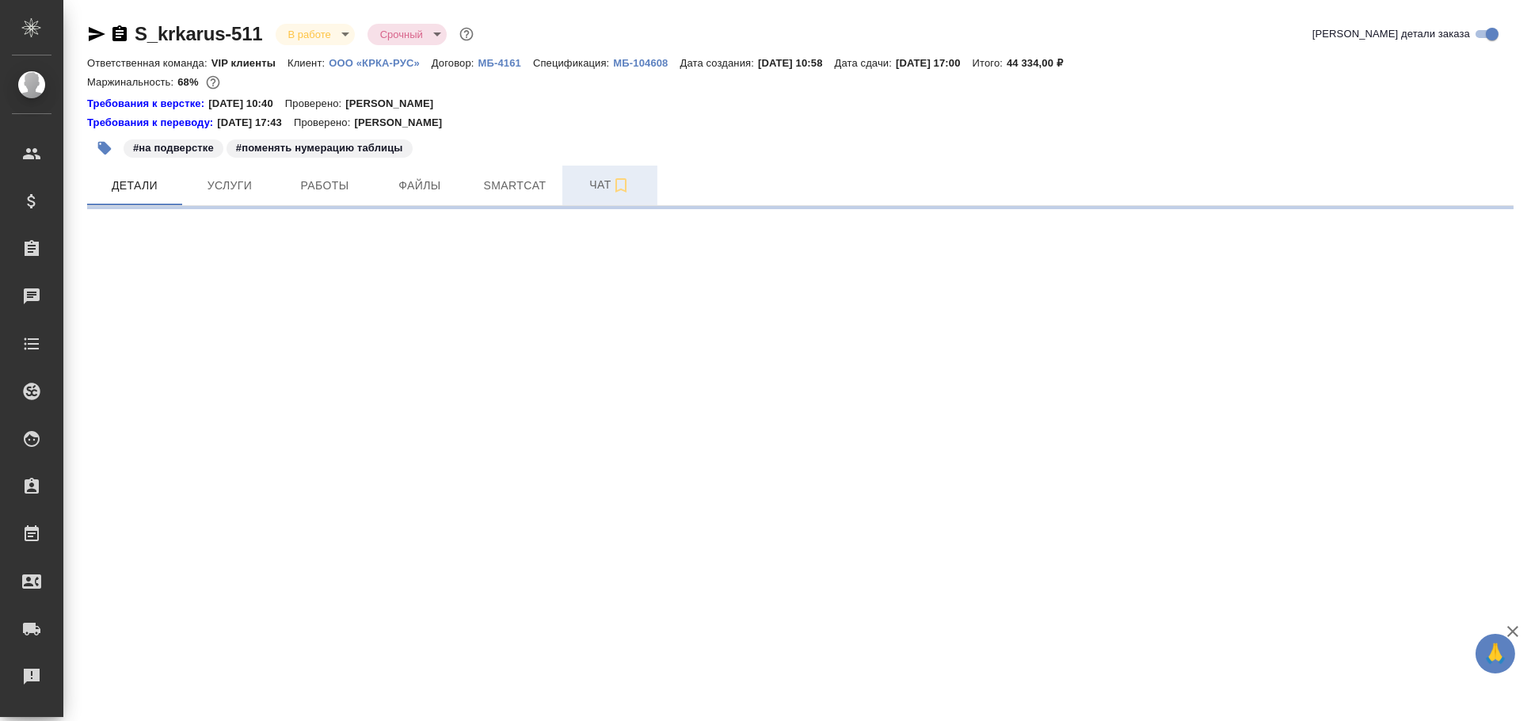
select select "RU"
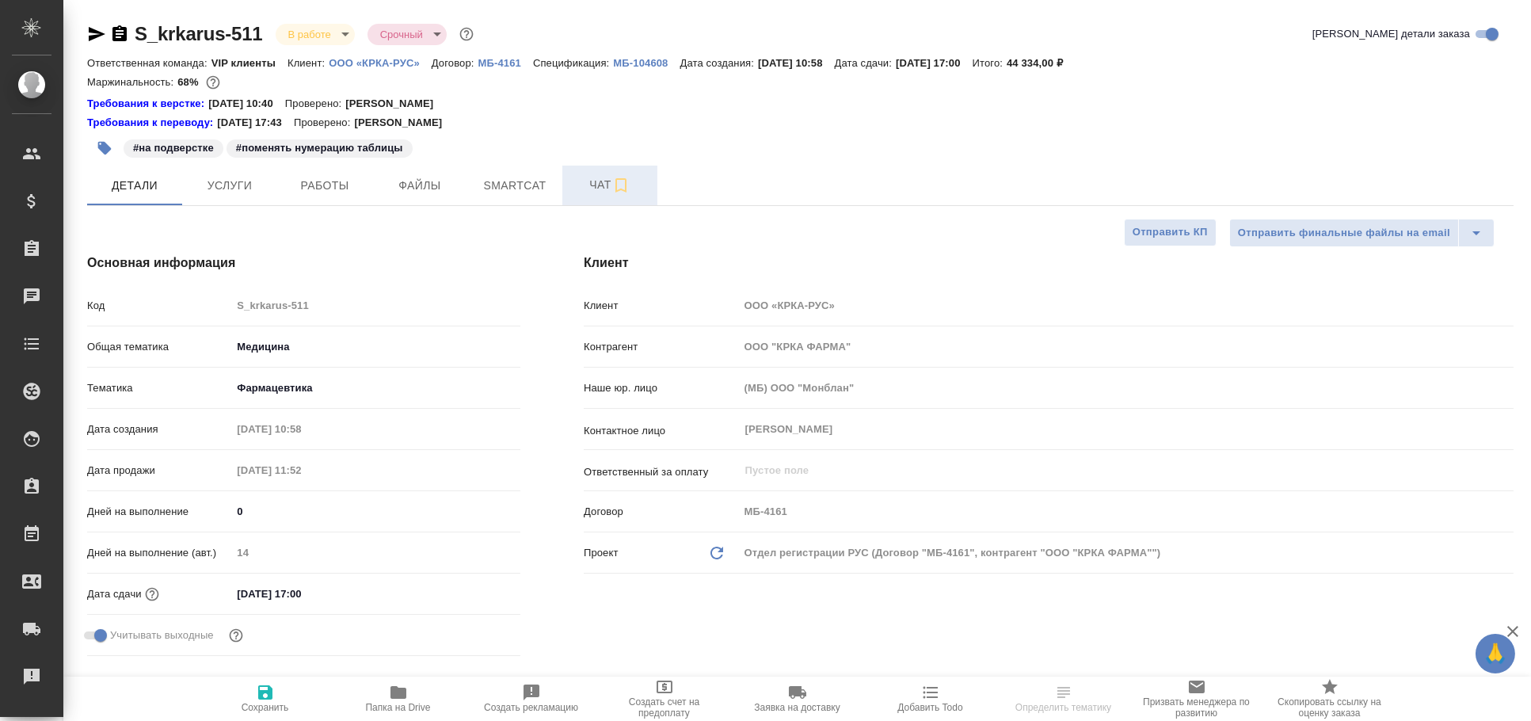
type textarea "x"
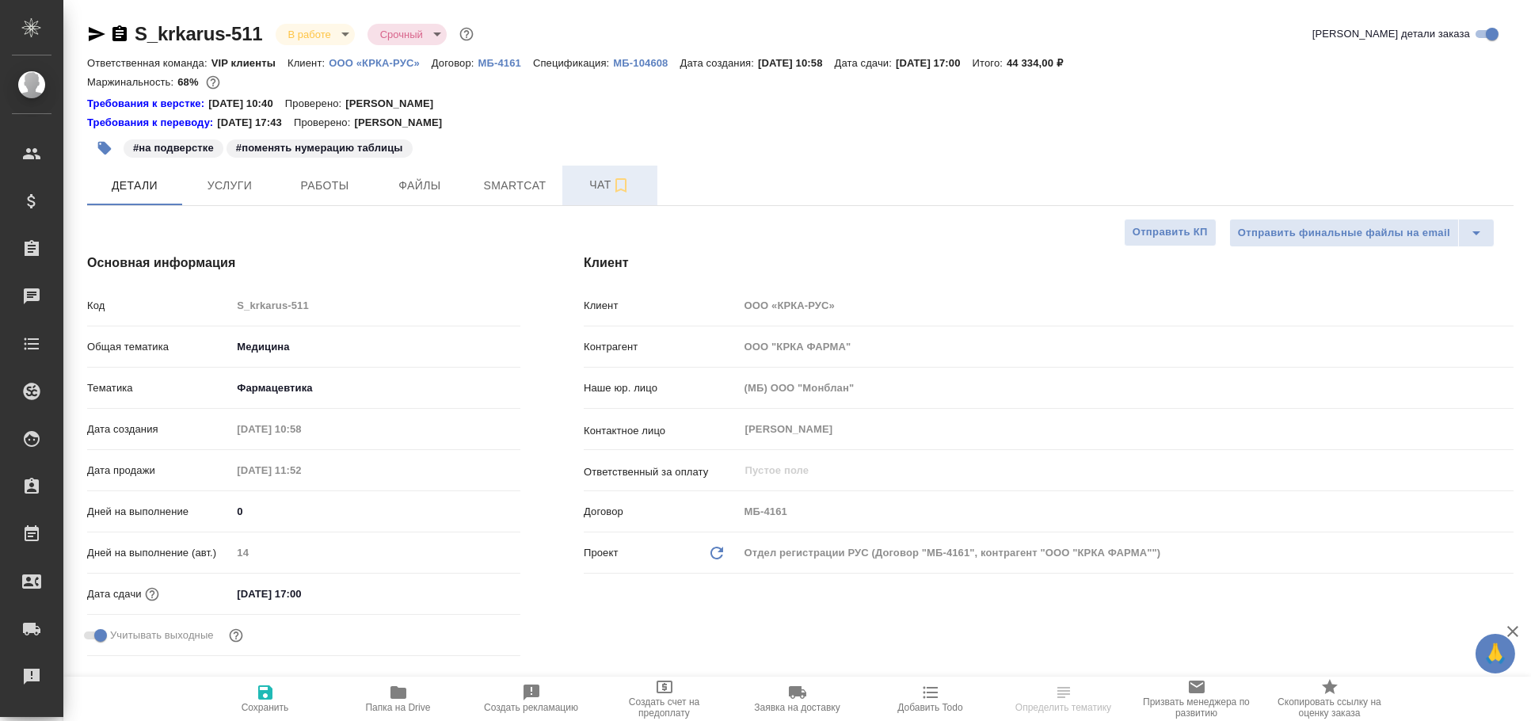
type textarea "x"
click at [596, 192] on span "Чат" at bounding box center [610, 185] width 76 height 20
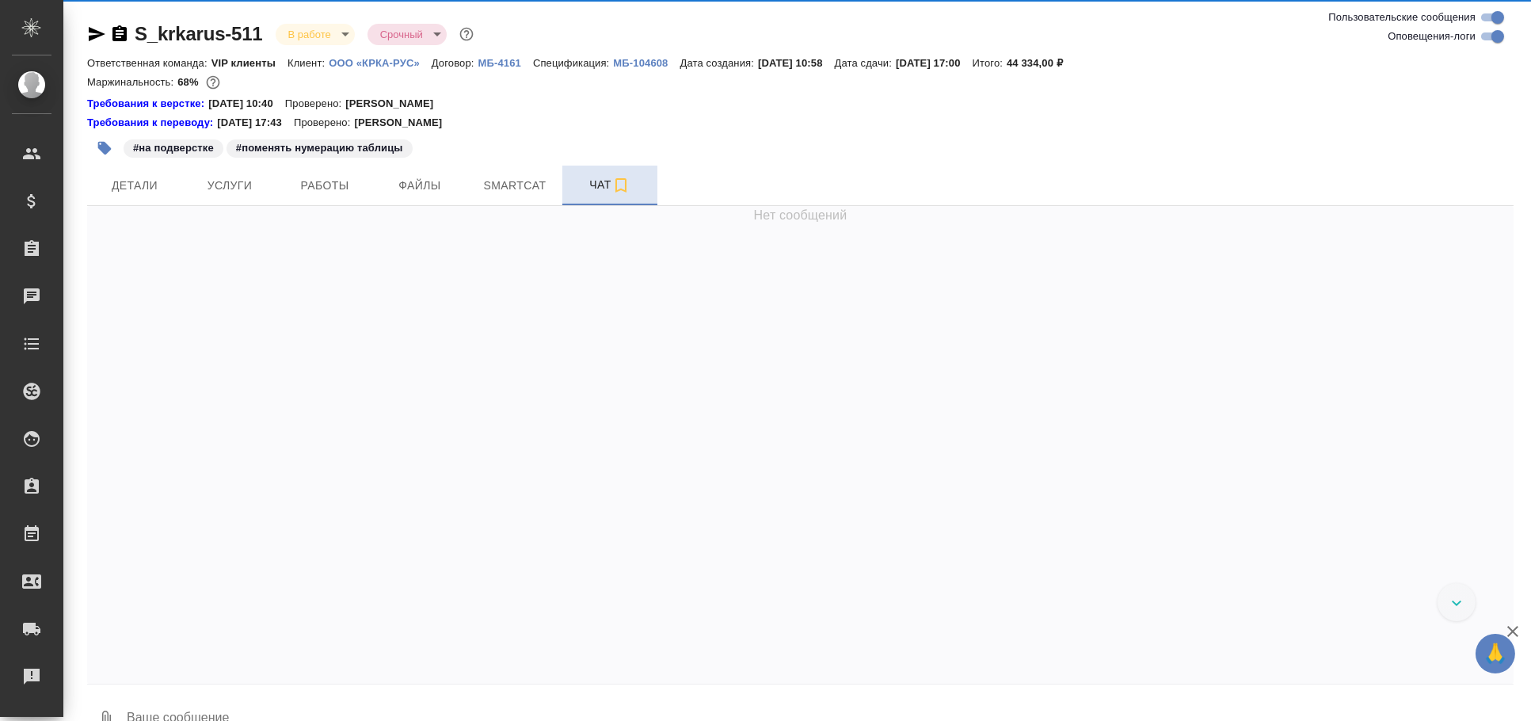
scroll to position [92156, 0]
click at [584, 178] on span "Чат" at bounding box center [610, 185] width 76 height 20
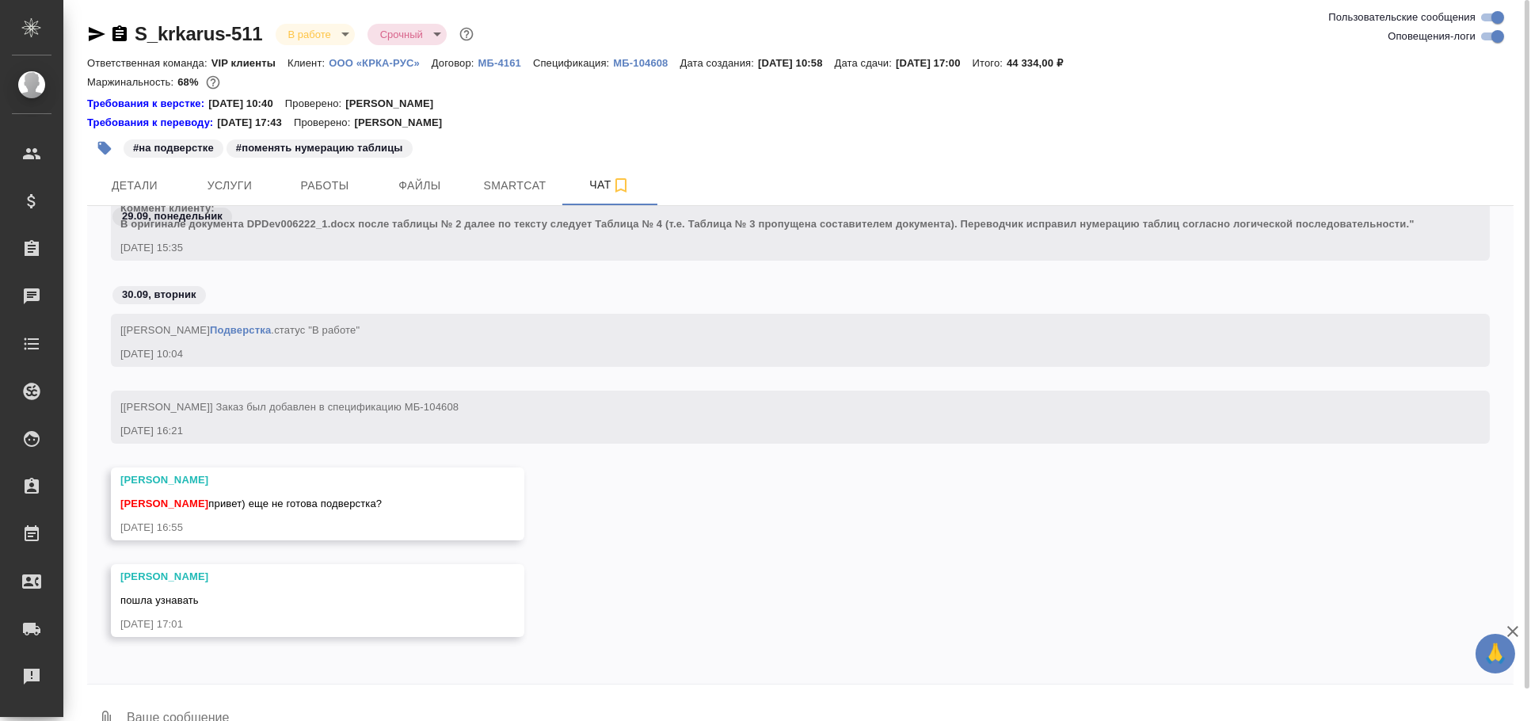
scroll to position [34, 0]
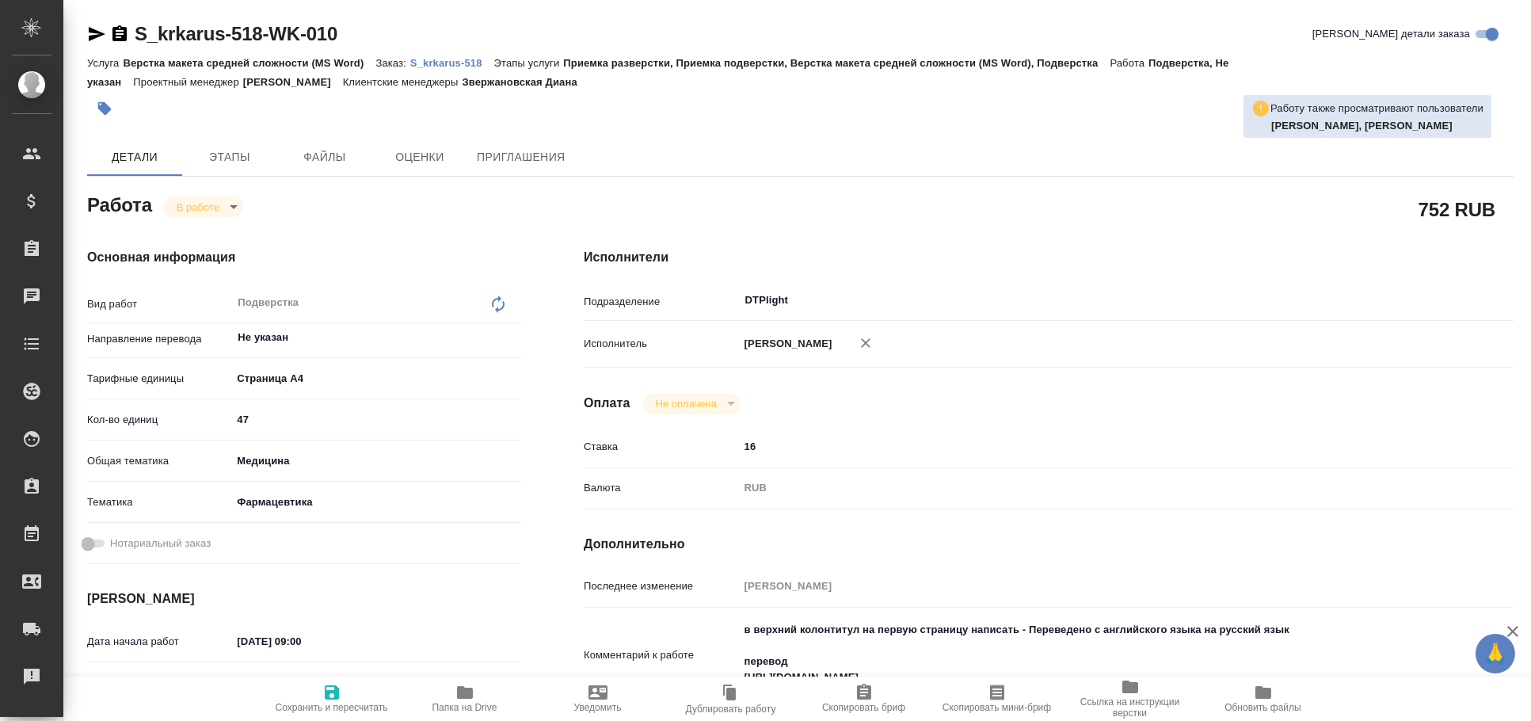
type textarea "x"
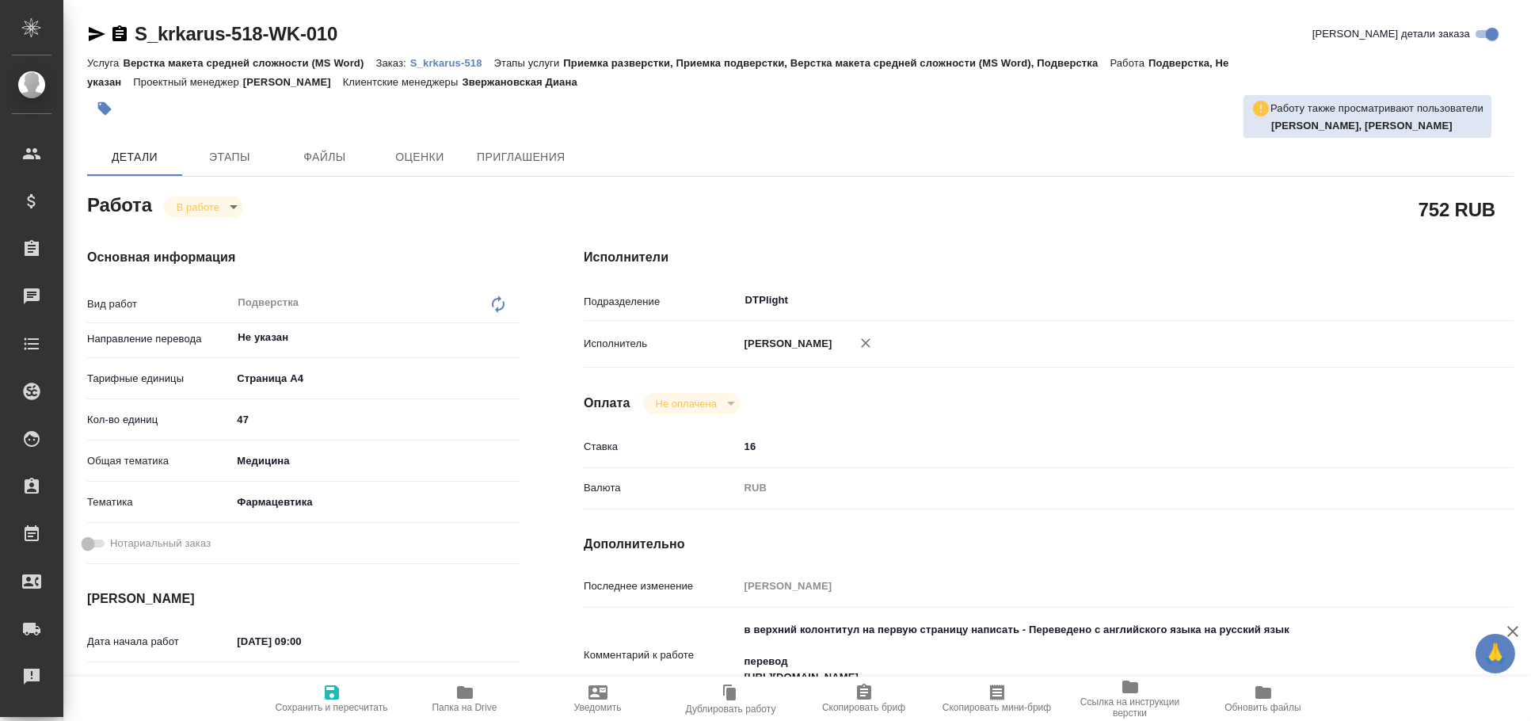
type textarea "x"
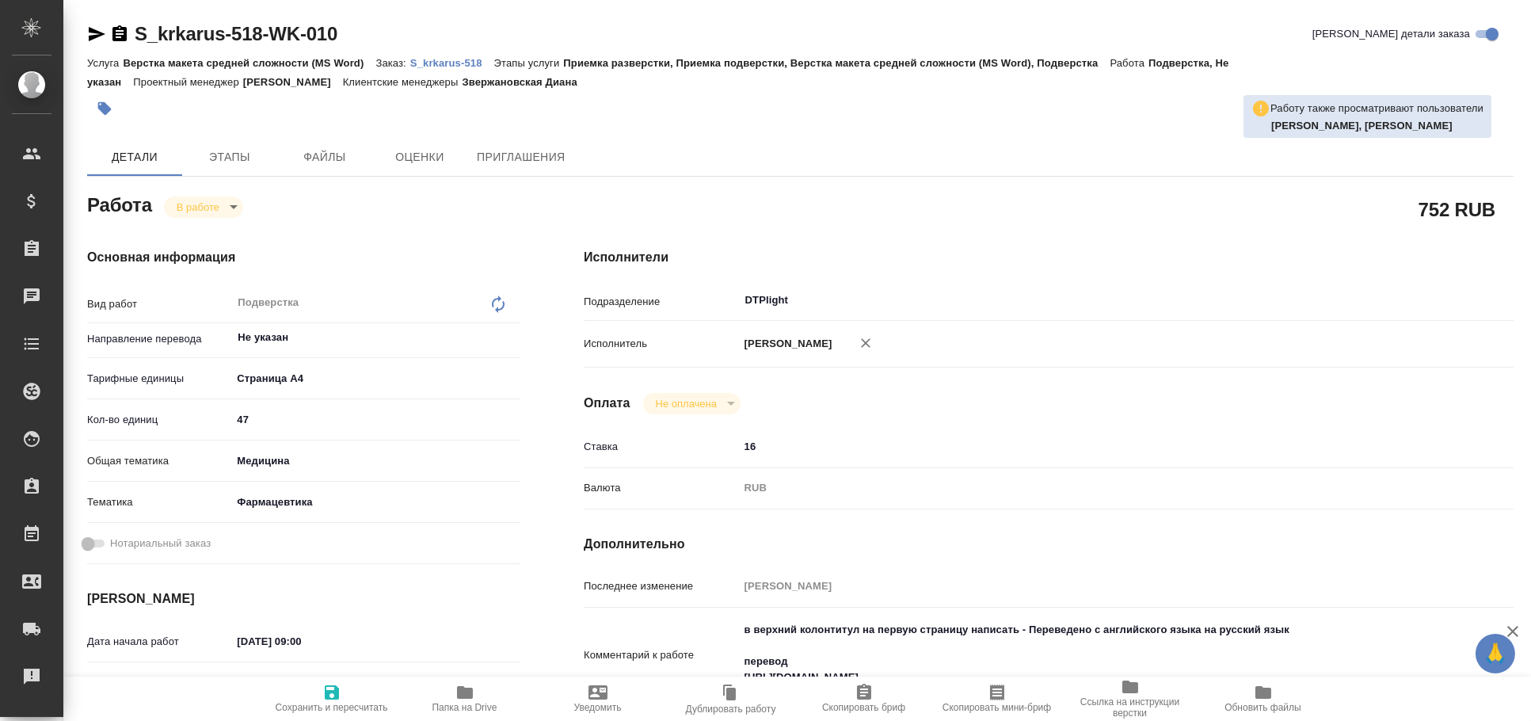
type textarea "x"
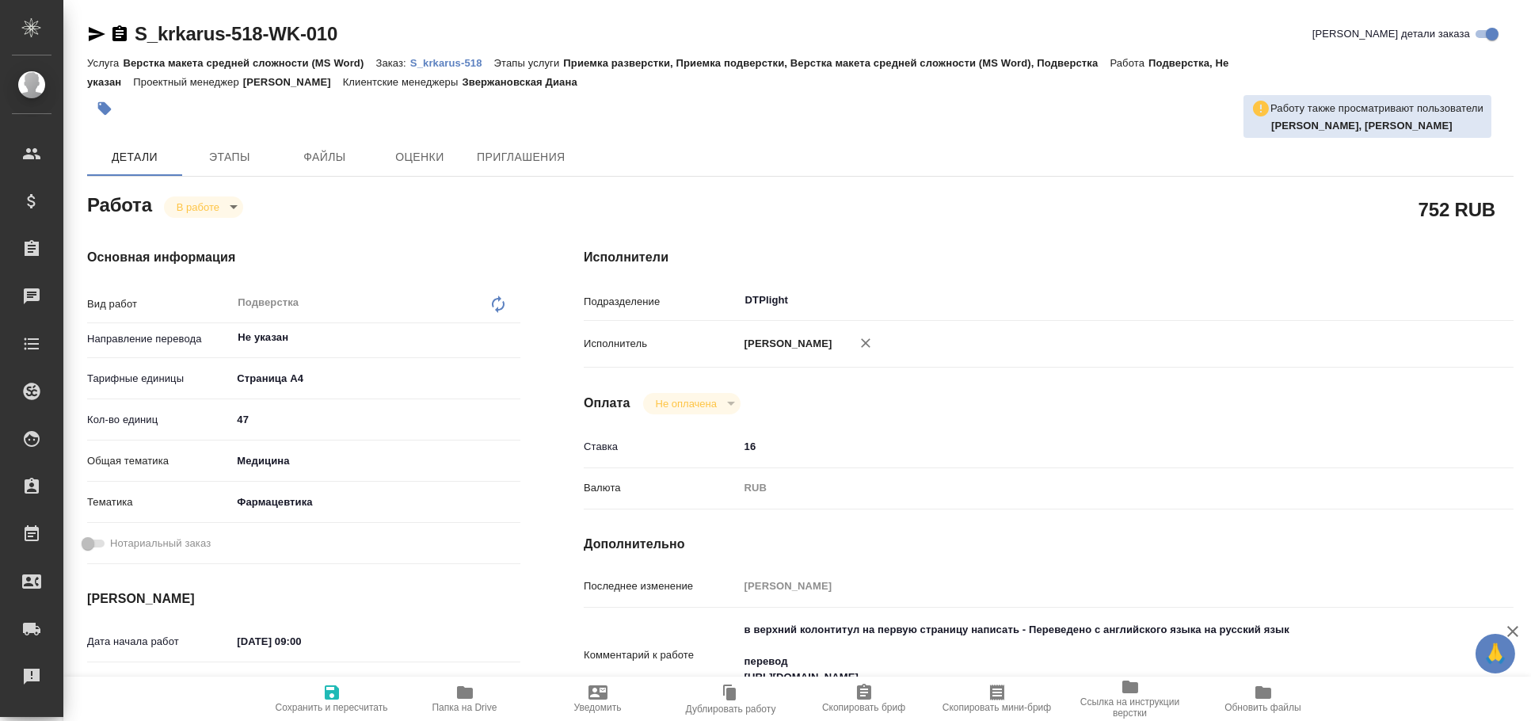
type textarea "x"
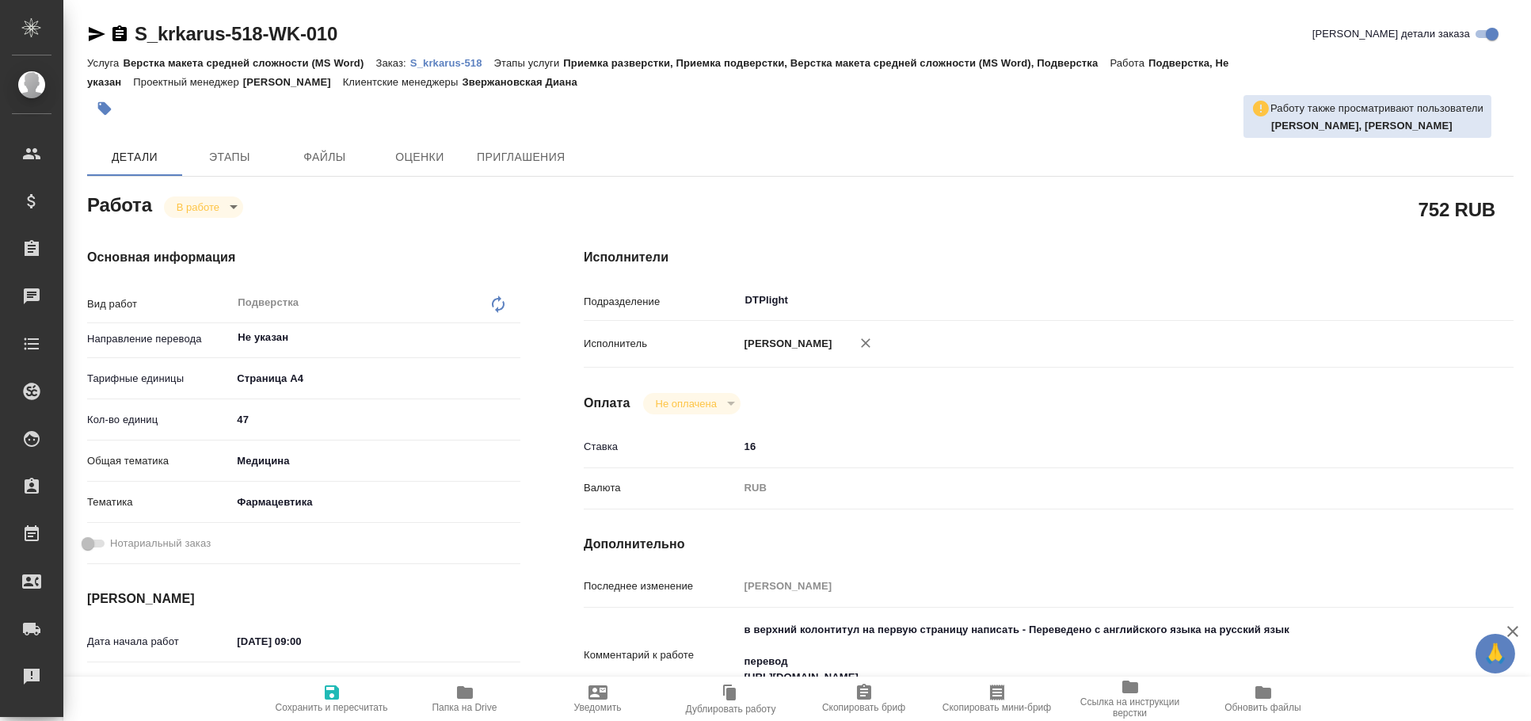
type textarea "x"
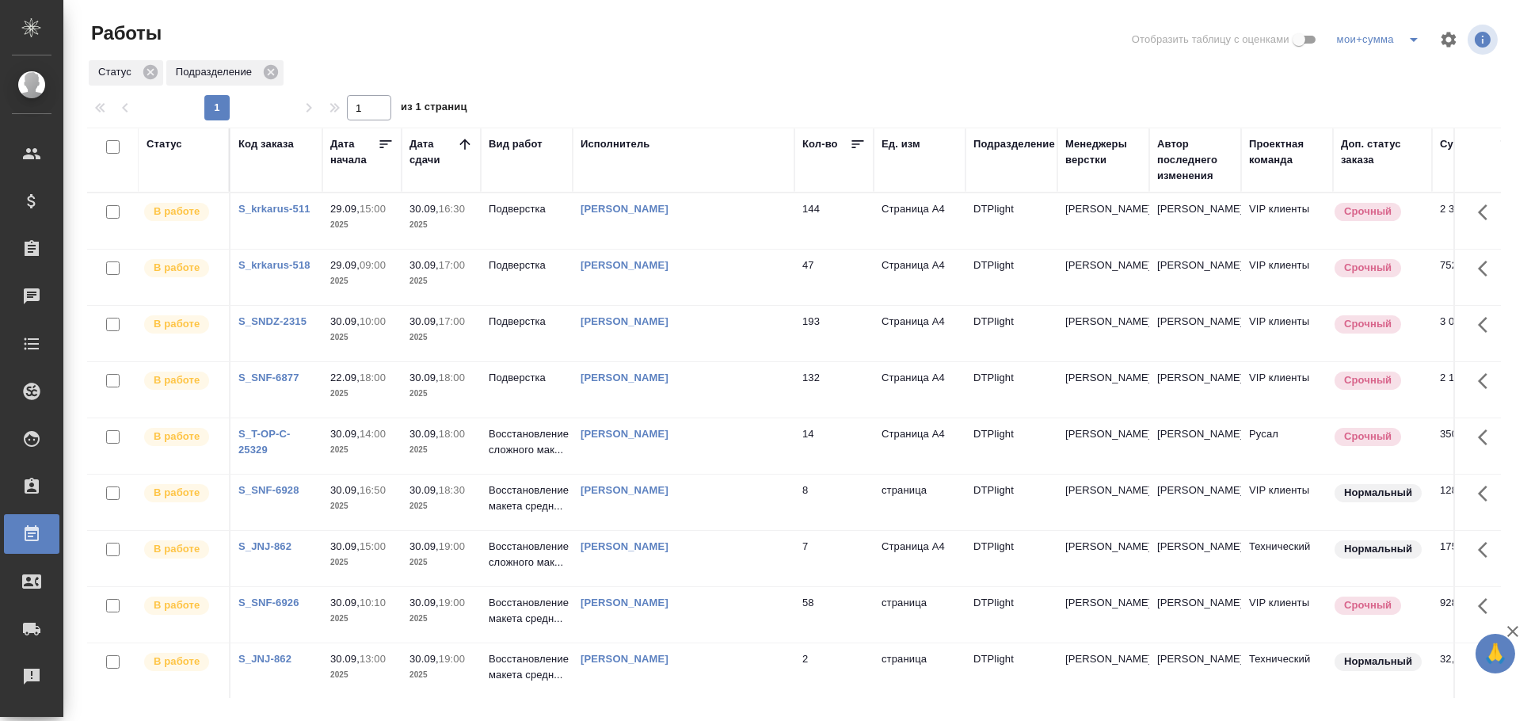
click at [665, 223] on td "[PERSON_NAME]" at bounding box center [684, 220] width 222 height 55
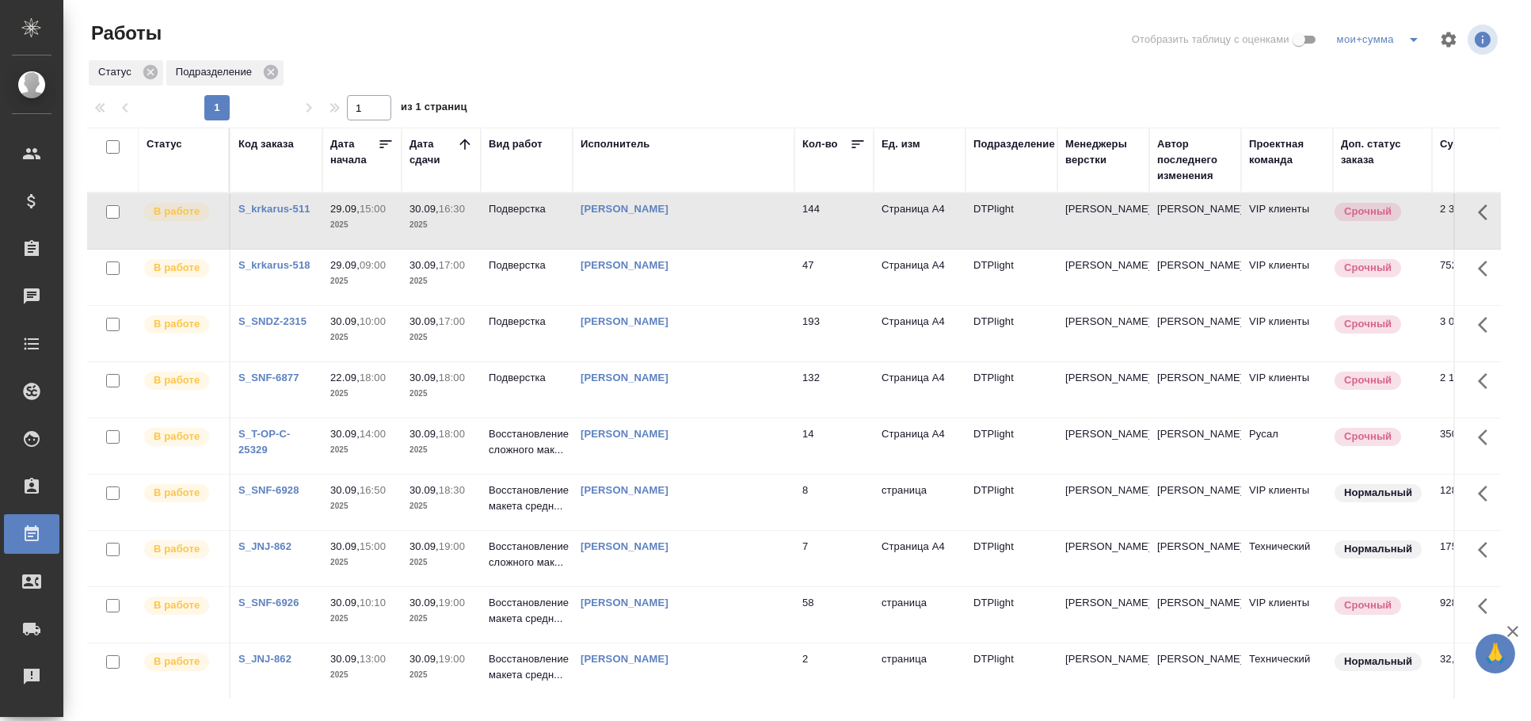
click at [737, 275] on td "[PERSON_NAME]" at bounding box center [684, 276] width 222 height 55
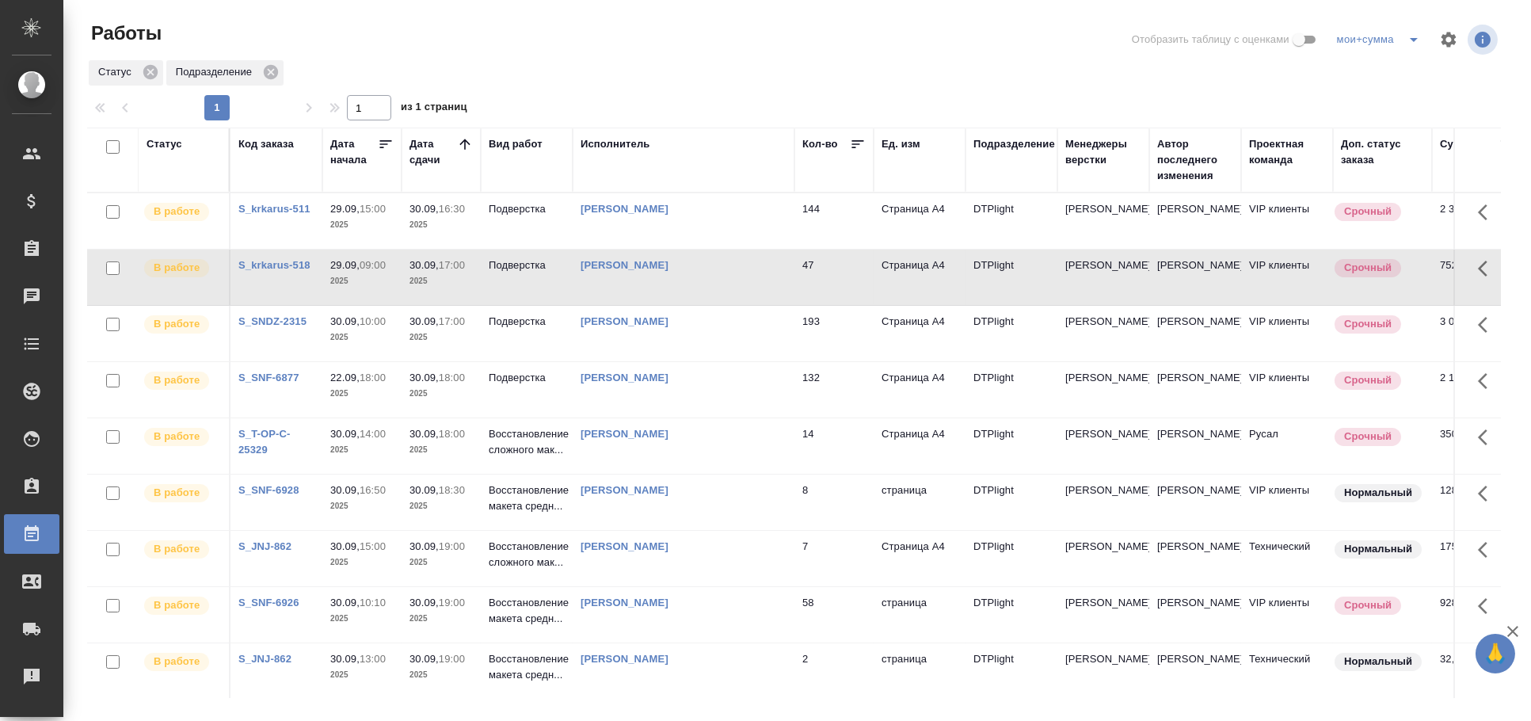
click at [737, 275] on td "[PERSON_NAME]" at bounding box center [684, 276] width 222 height 55
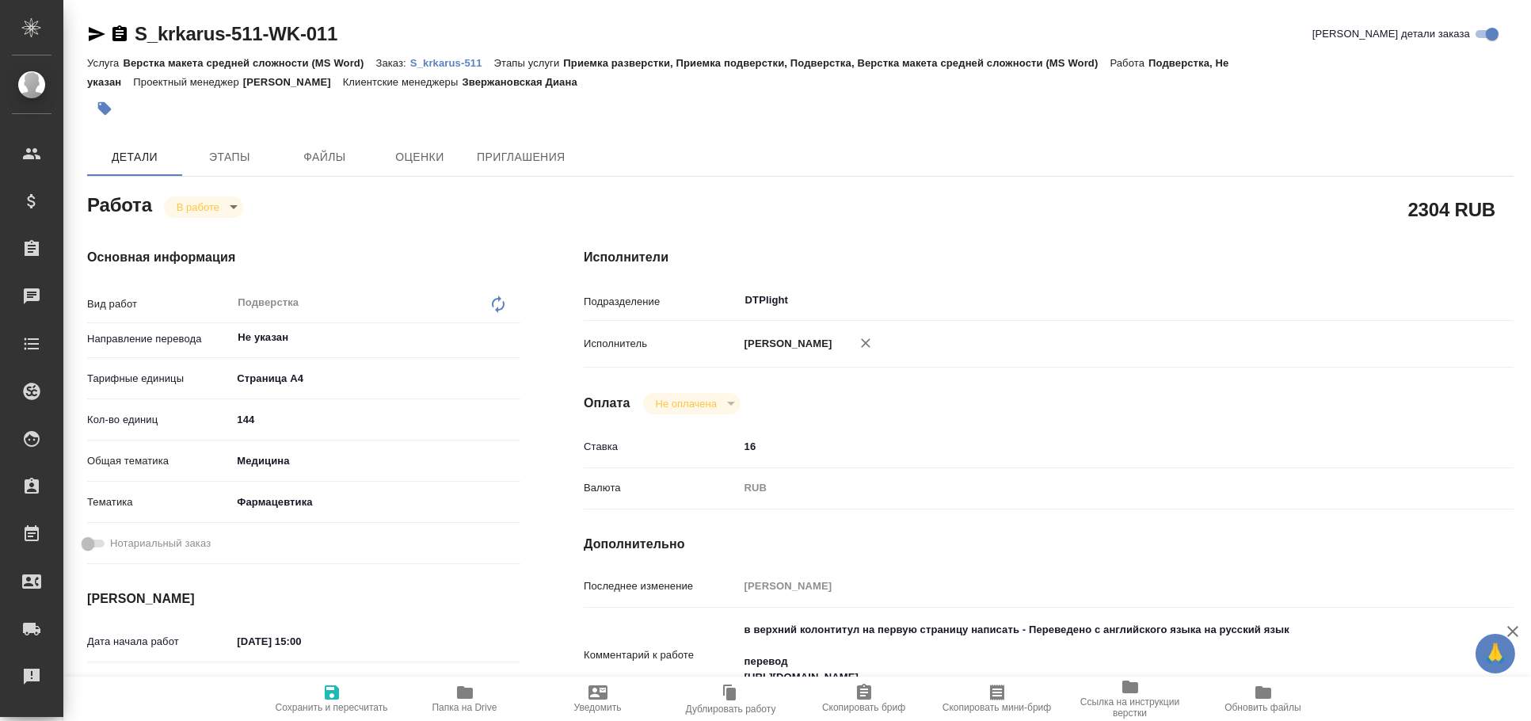
type textarea "x"
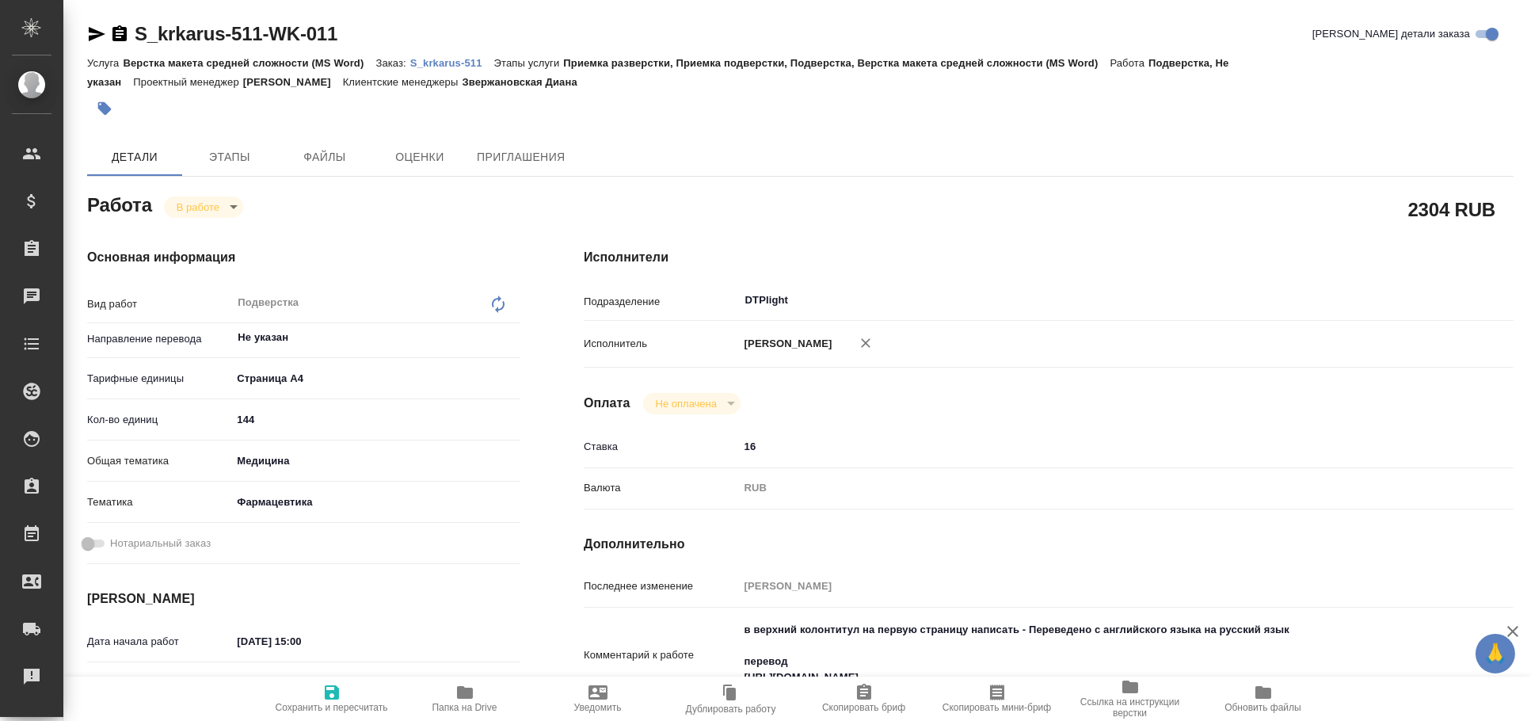
type textarea "x"
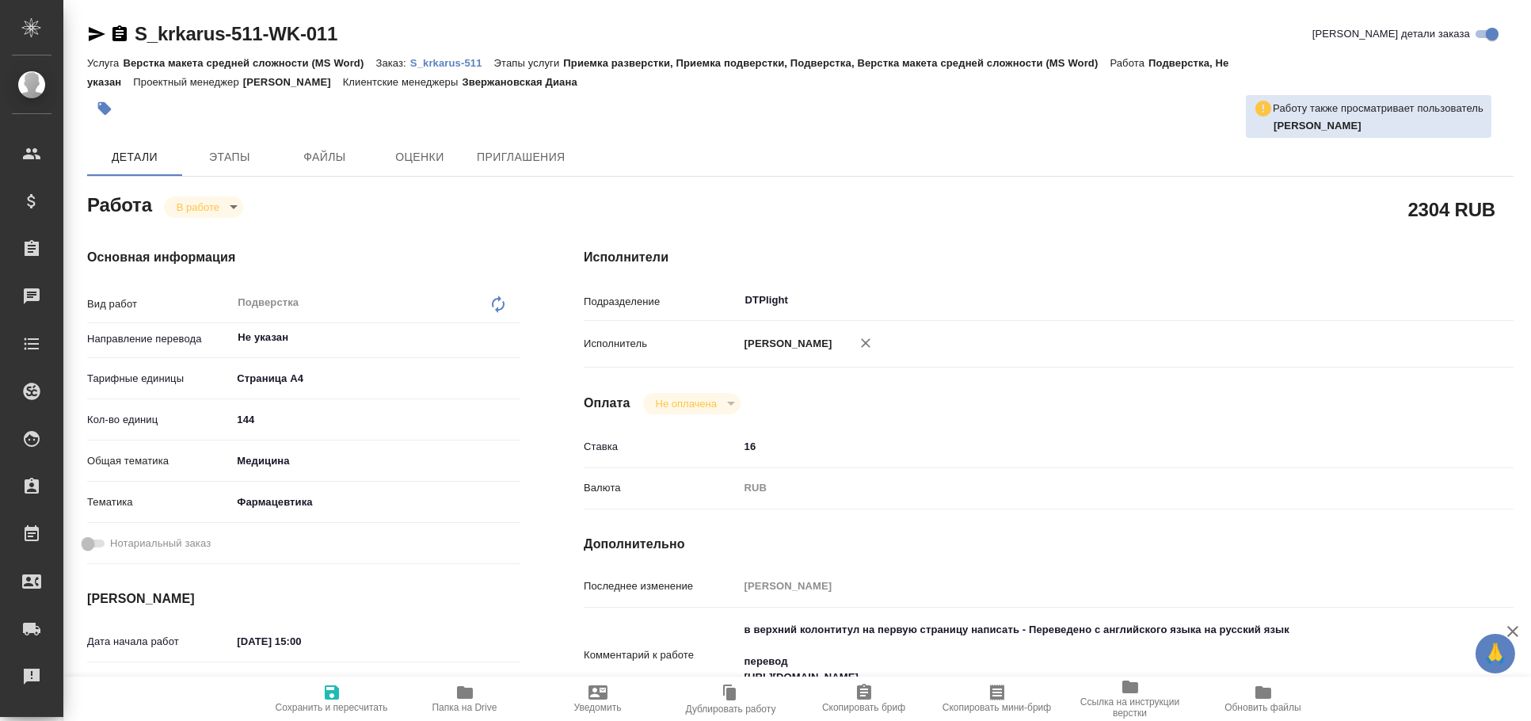
type textarea "x"
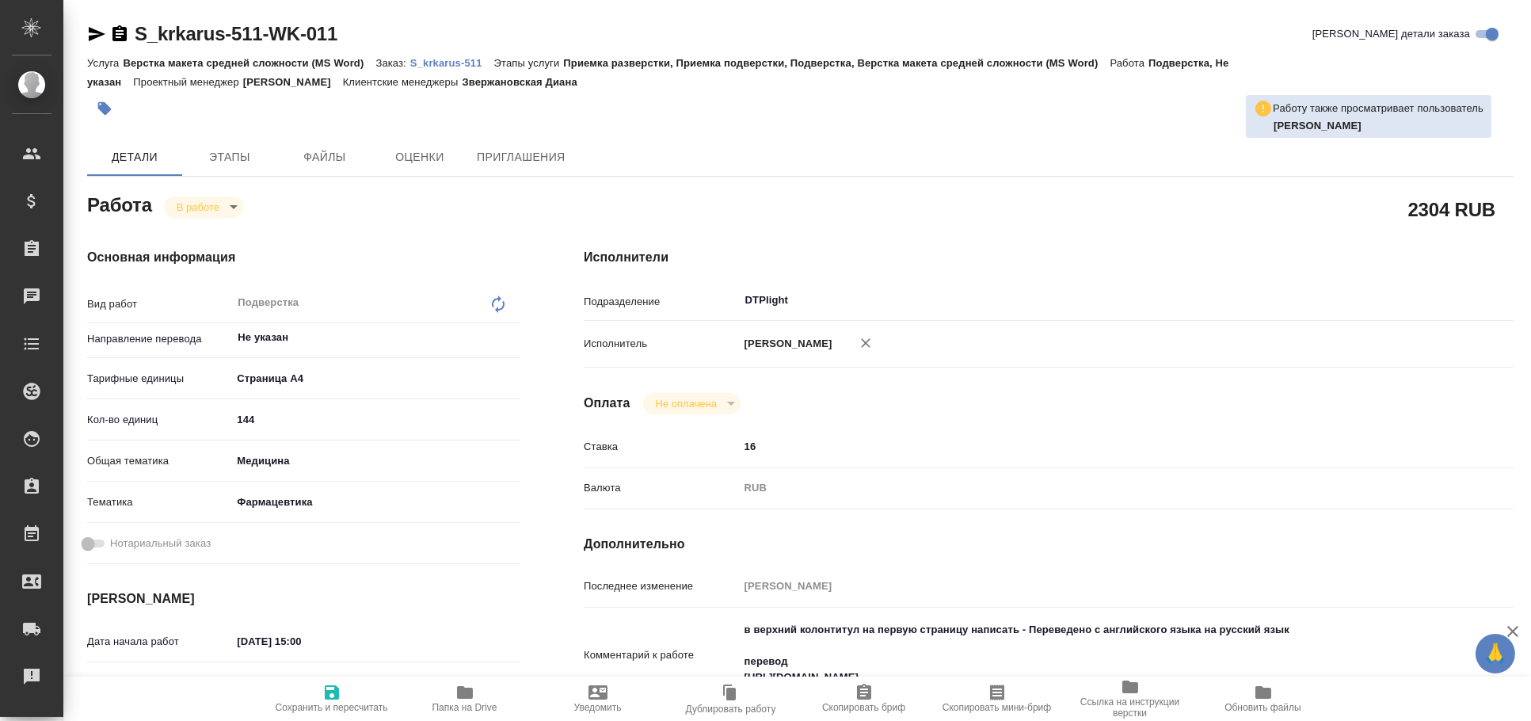
type textarea "x"
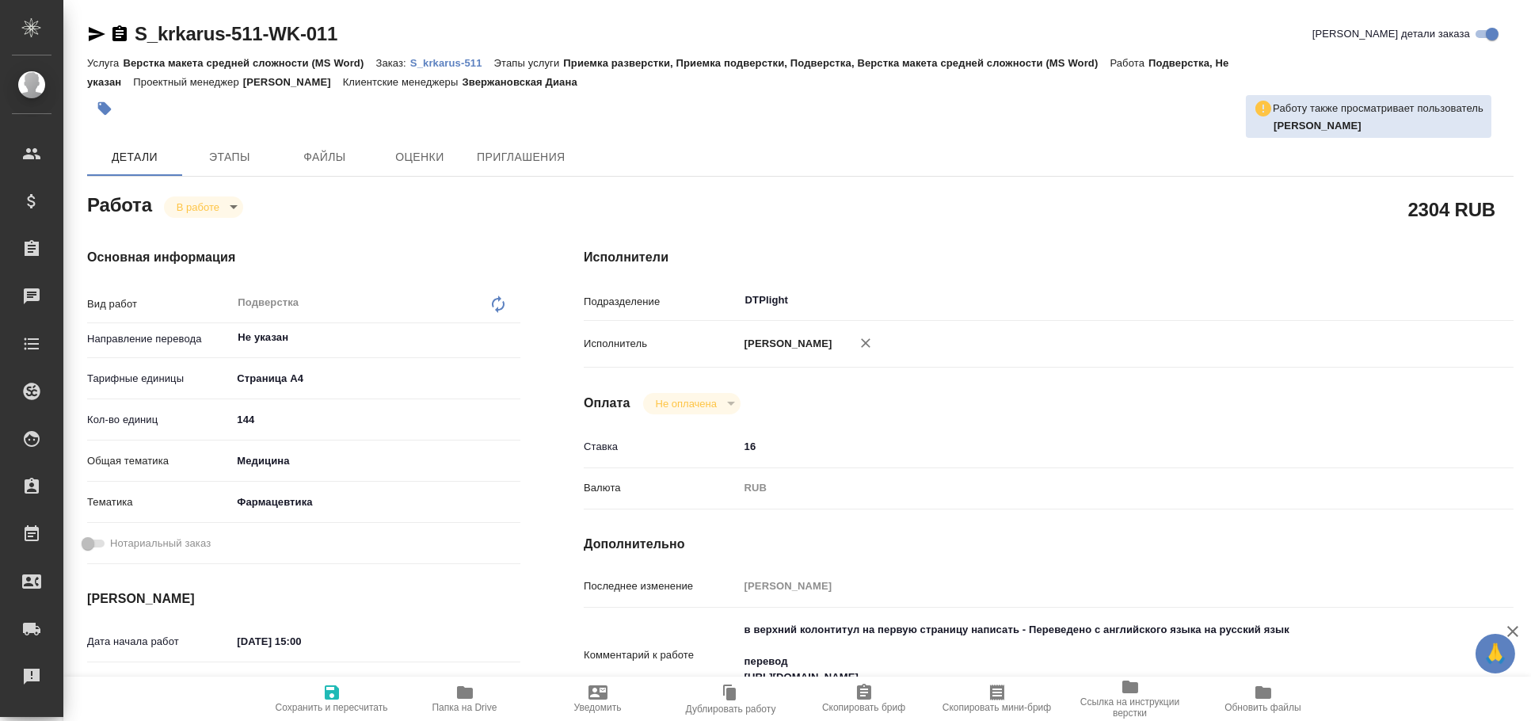
scroll to position [350, 0]
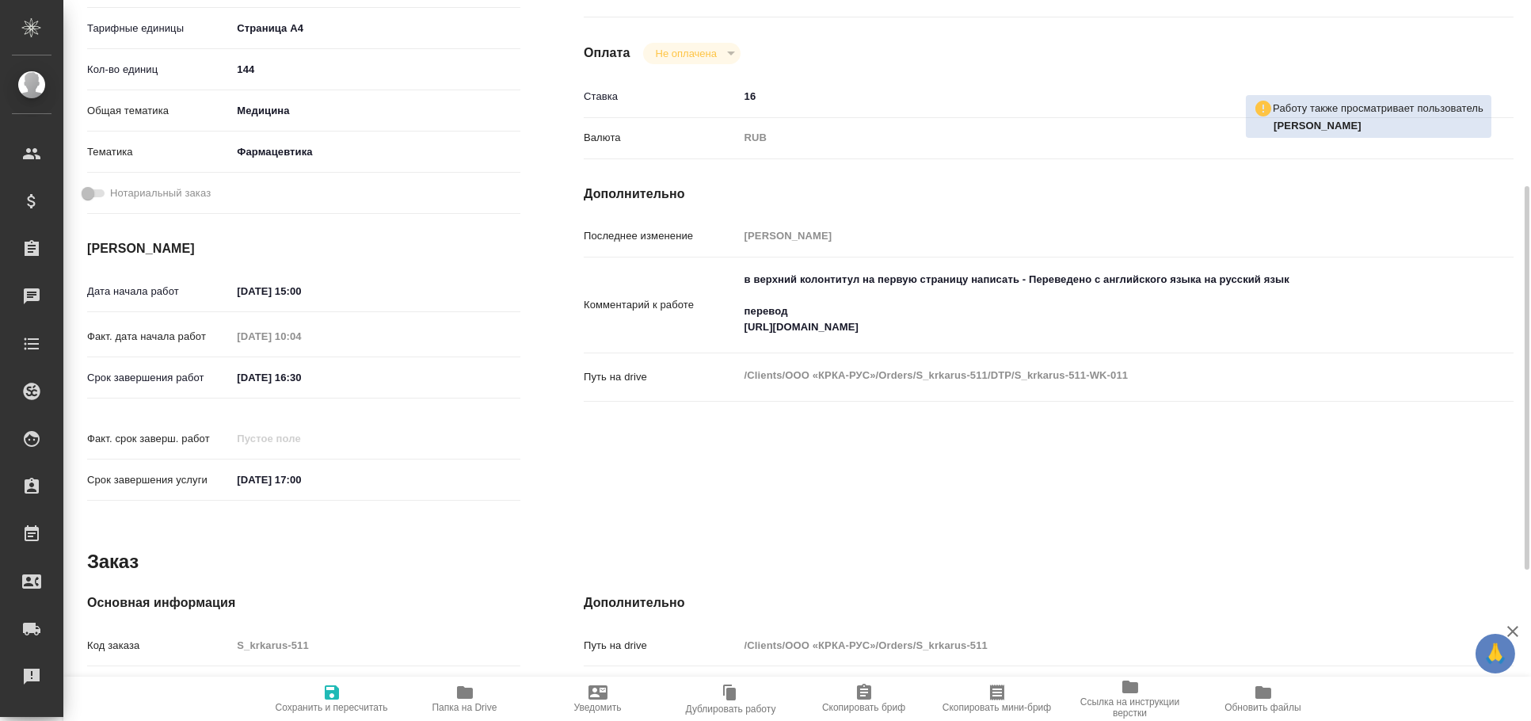
click at [891, 319] on textarea "в верхний колонтитул на первую страницу написать - Переведено с английского язы…" at bounding box center [1088, 303] width 698 height 74
click at [891, 319] on textarea "в верхний колонтитул на первую страницу написать - Переведено с английского язы…" at bounding box center [1088, 304] width 696 height 74
type textarea "x"
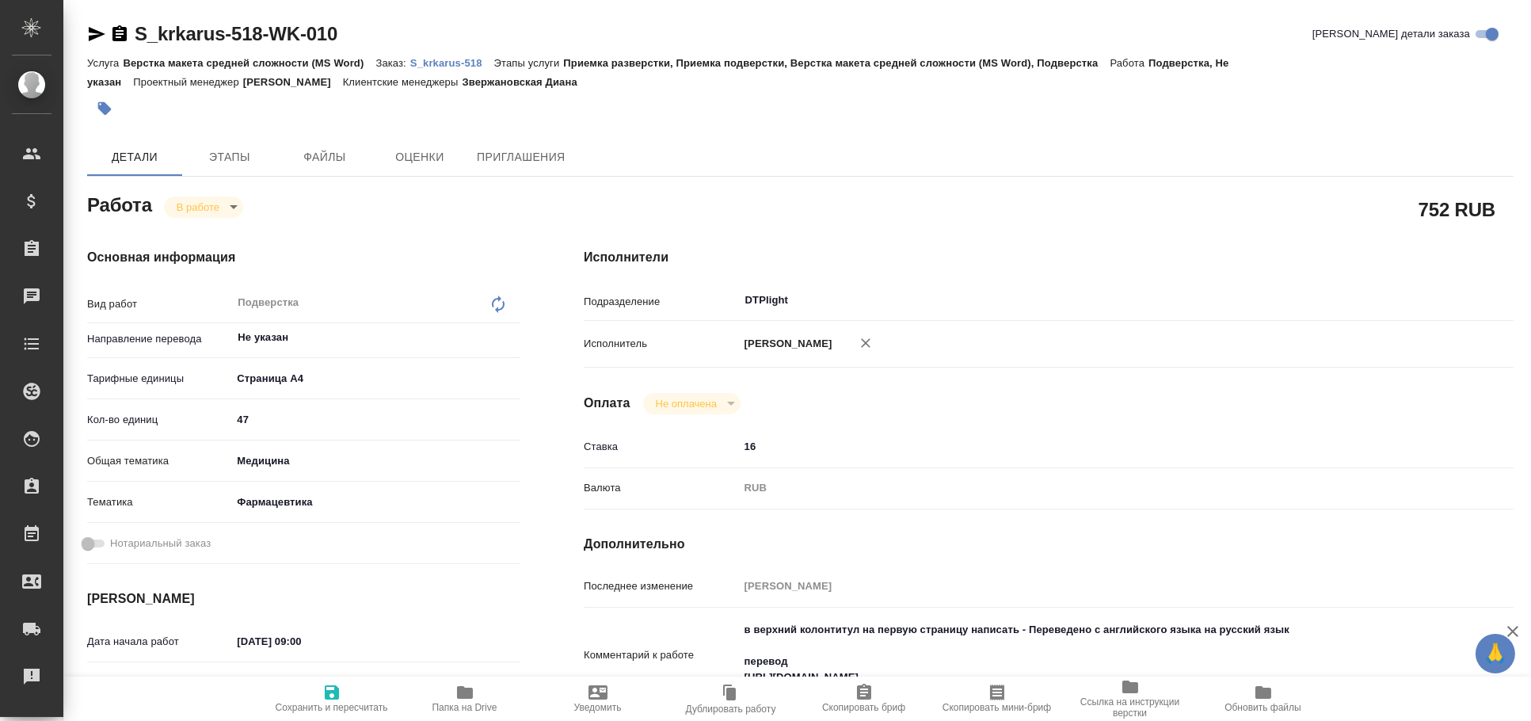
type textarea "x"
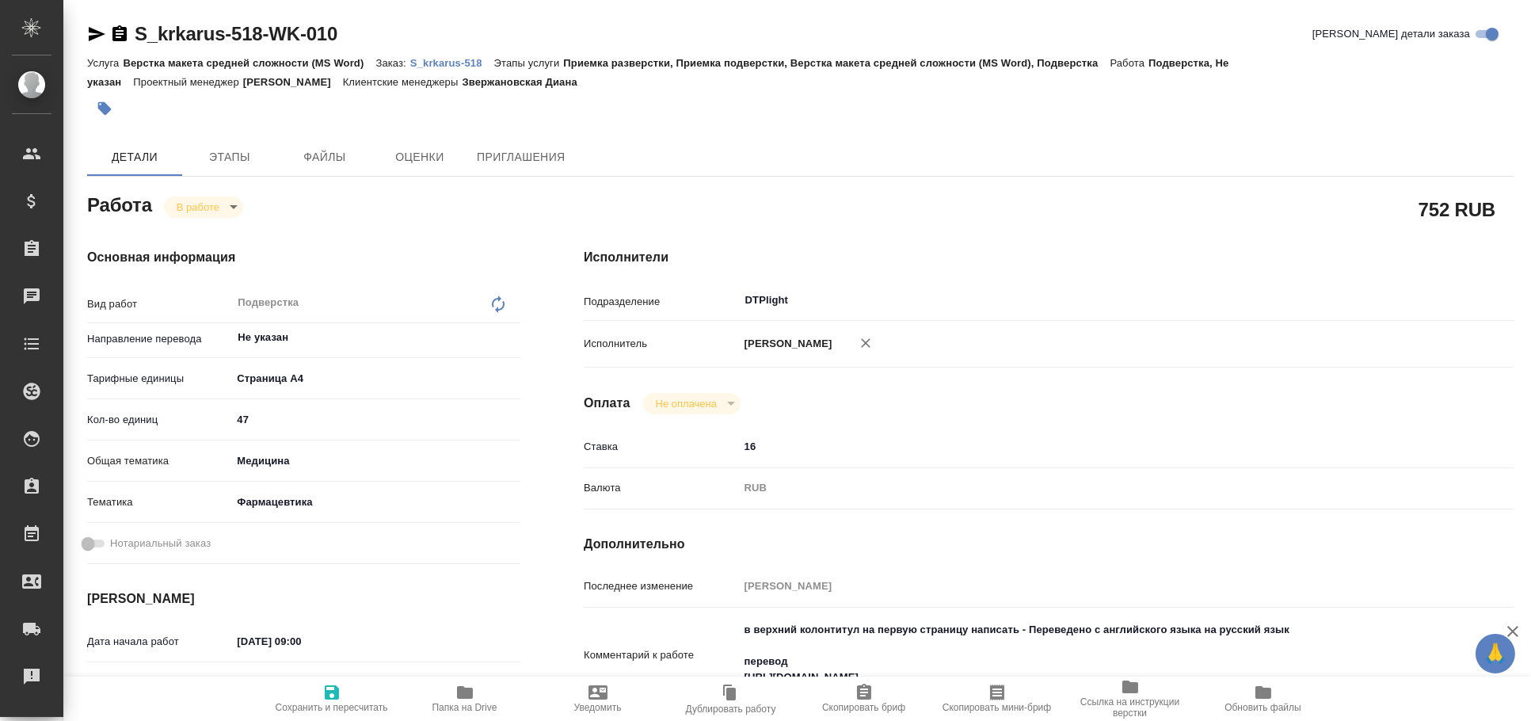
type textarea "x"
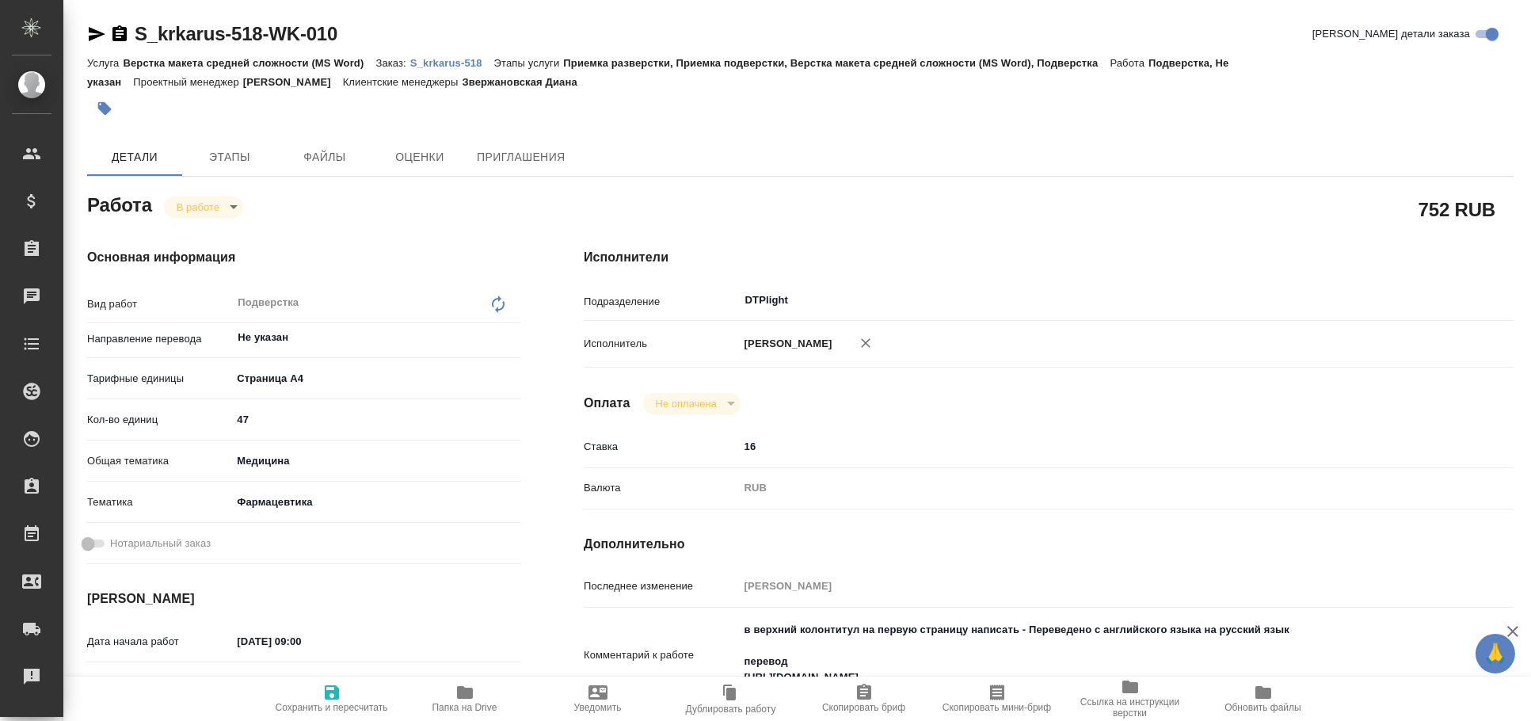
type textarea "x"
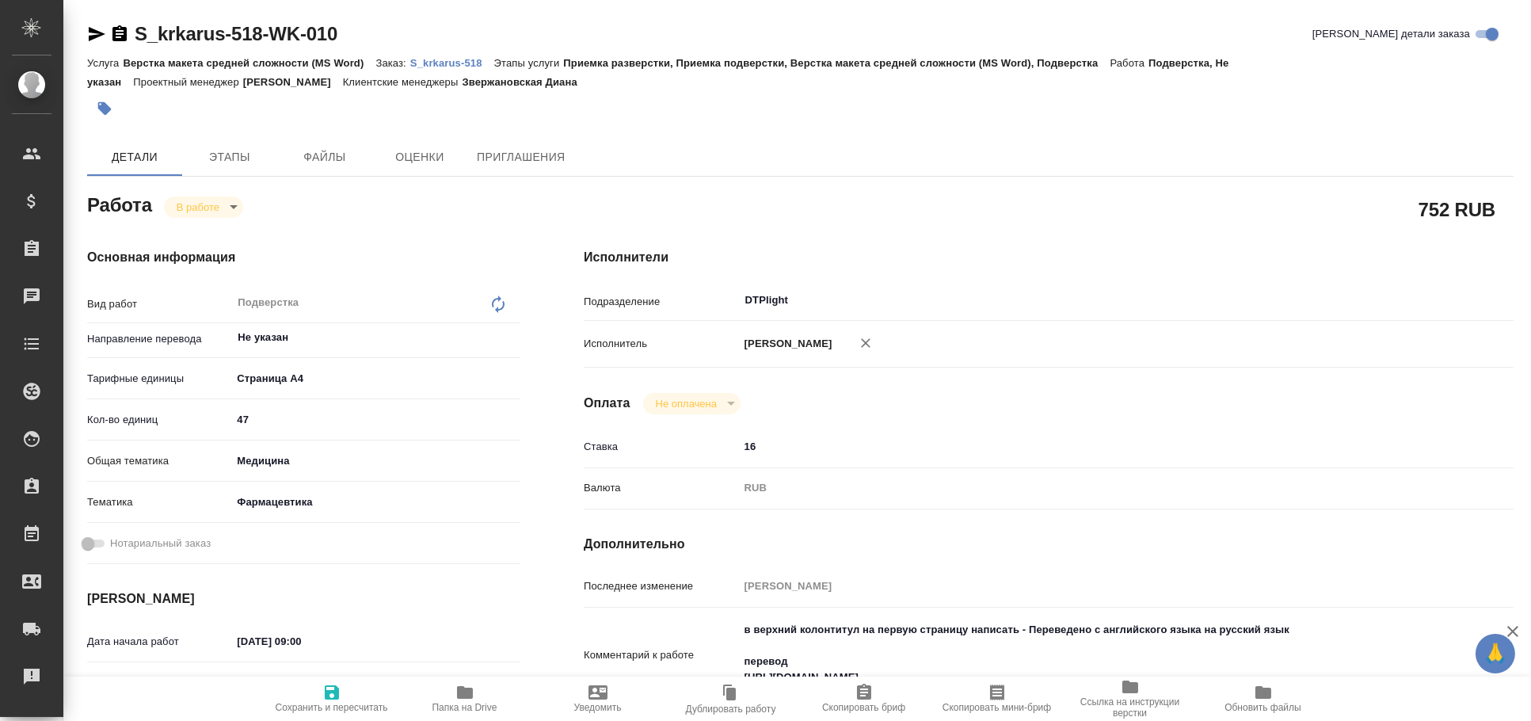
type textarea "x"
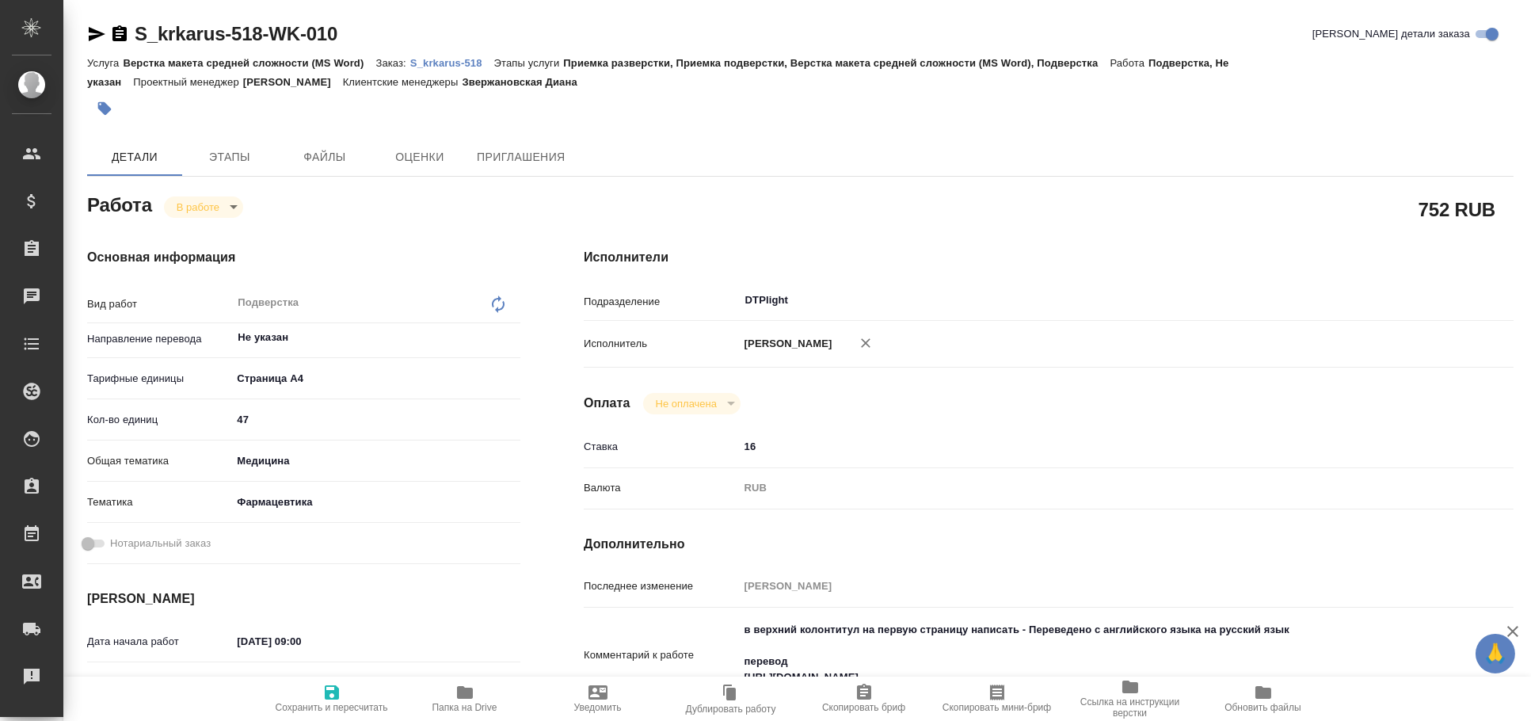
type textarea "x"
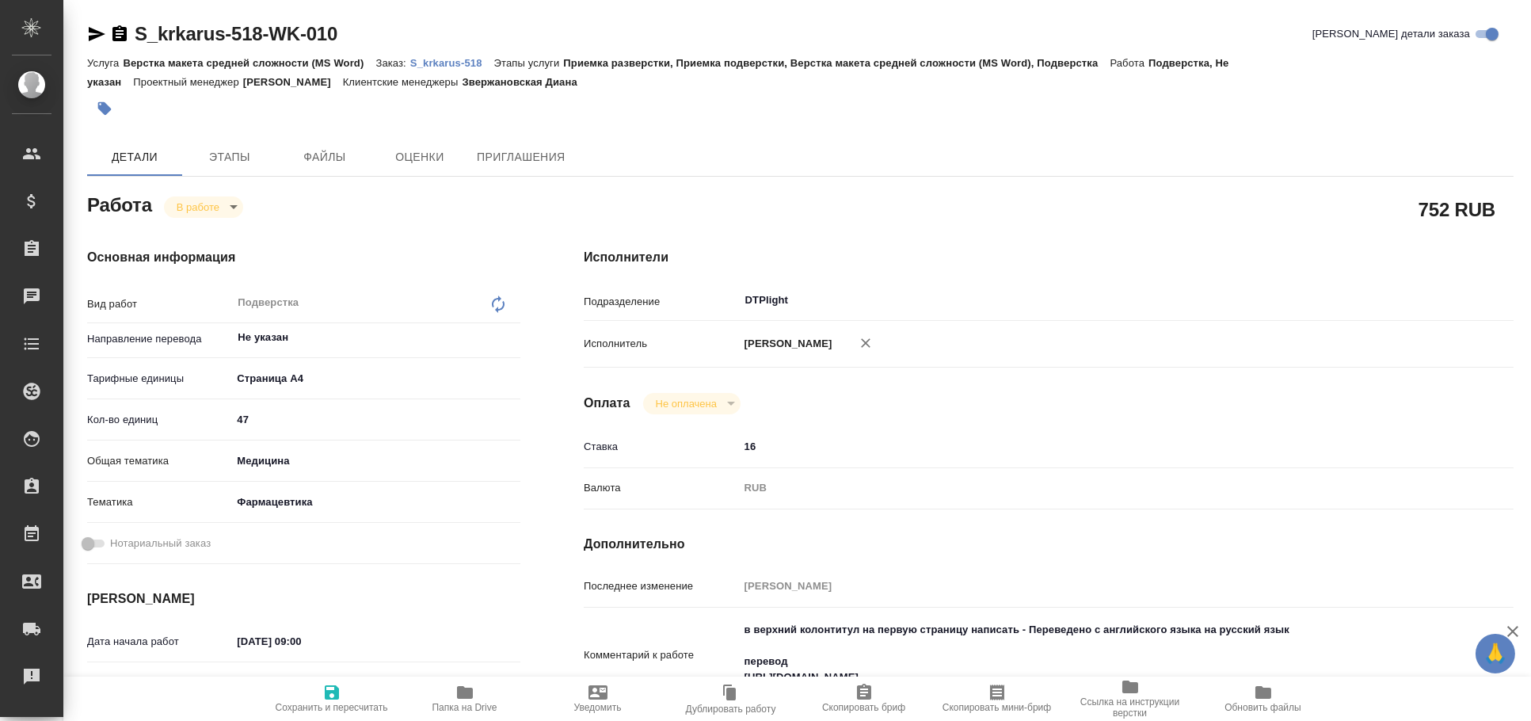
scroll to position [350, 0]
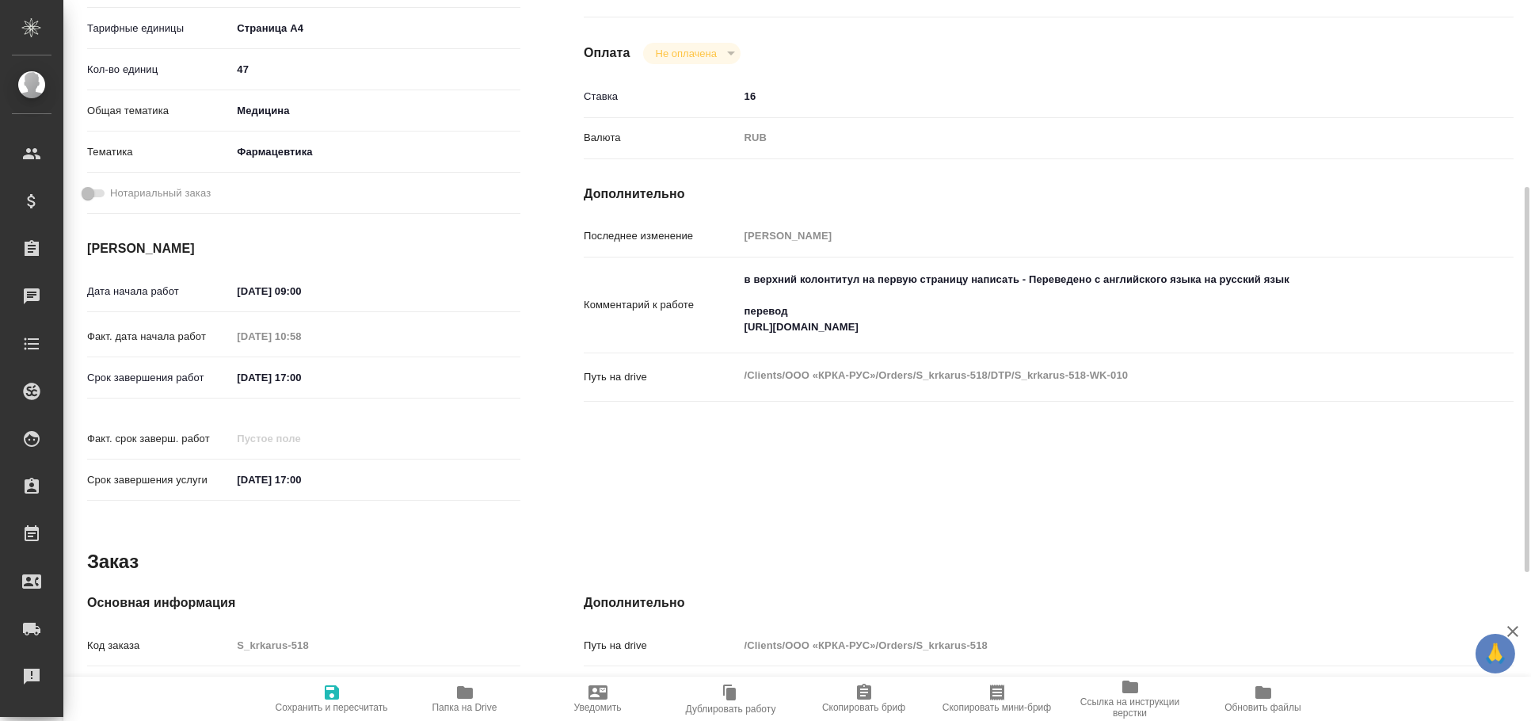
click at [828, 323] on textarea "в верхний колонтитул на первую страницу написать - Переведено с английского язы…" at bounding box center [1088, 303] width 698 height 74
click at [828, 323] on textarea "в верхний колонтитул на первую страницу написать - Переведено с английского язы…" at bounding box center [1088, 304] width 696 height 74
type textarea "x"
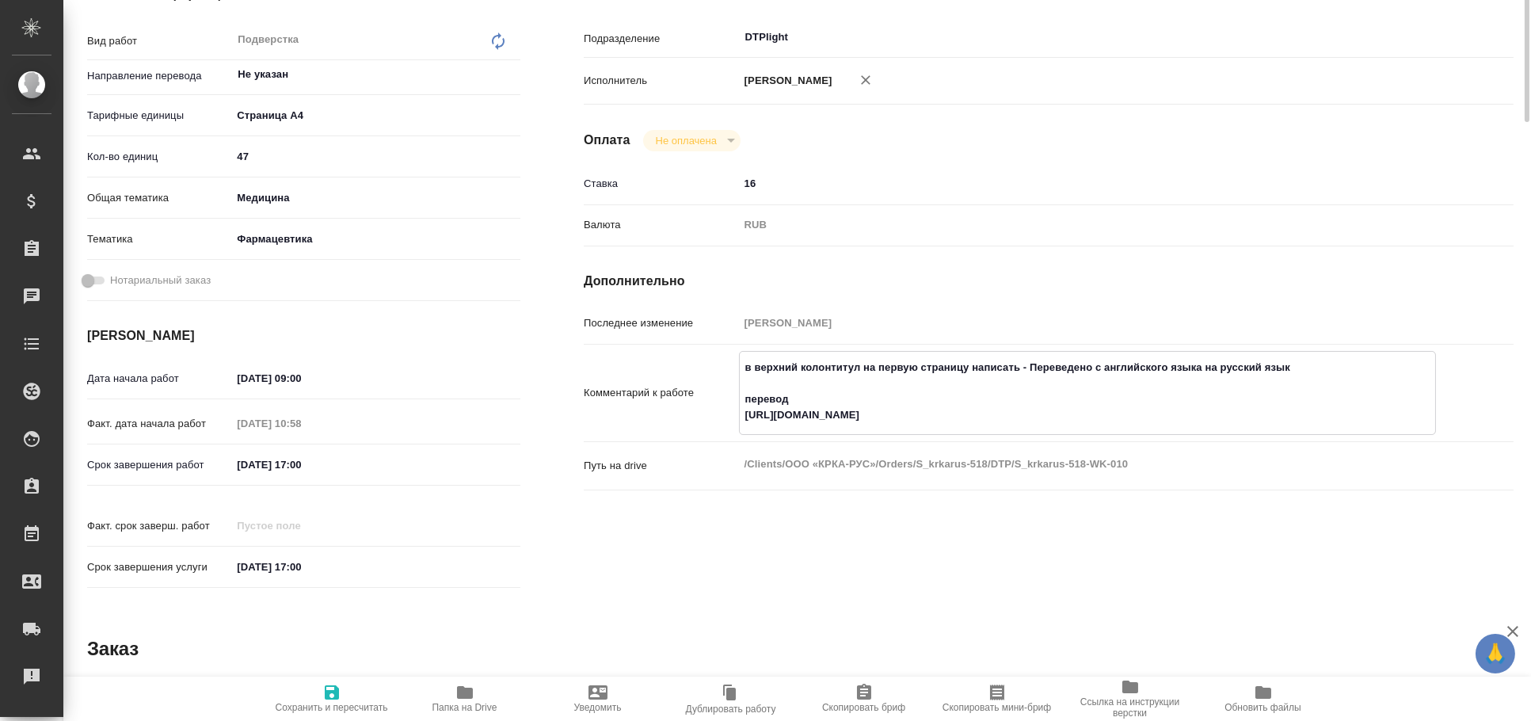
scroll to position [0, 0]
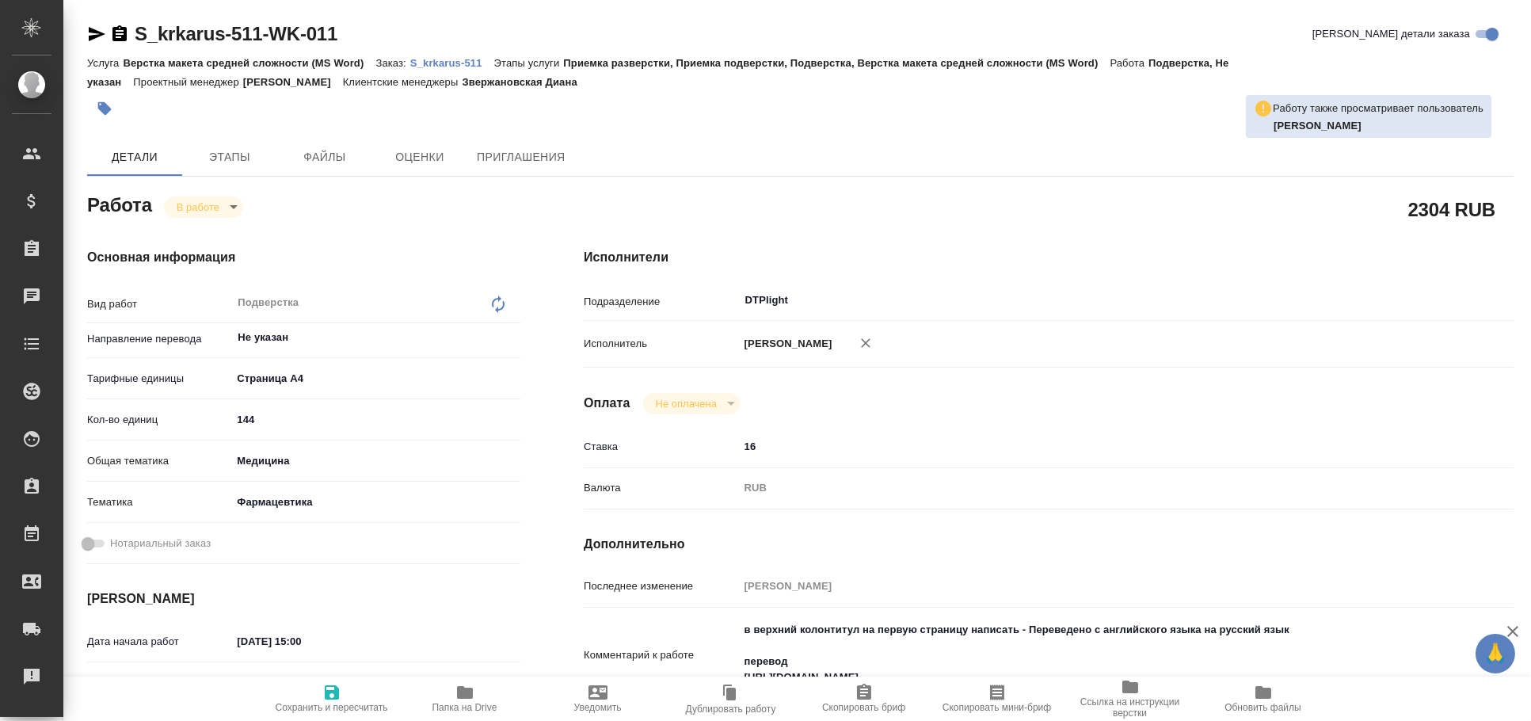
type textarea "x"
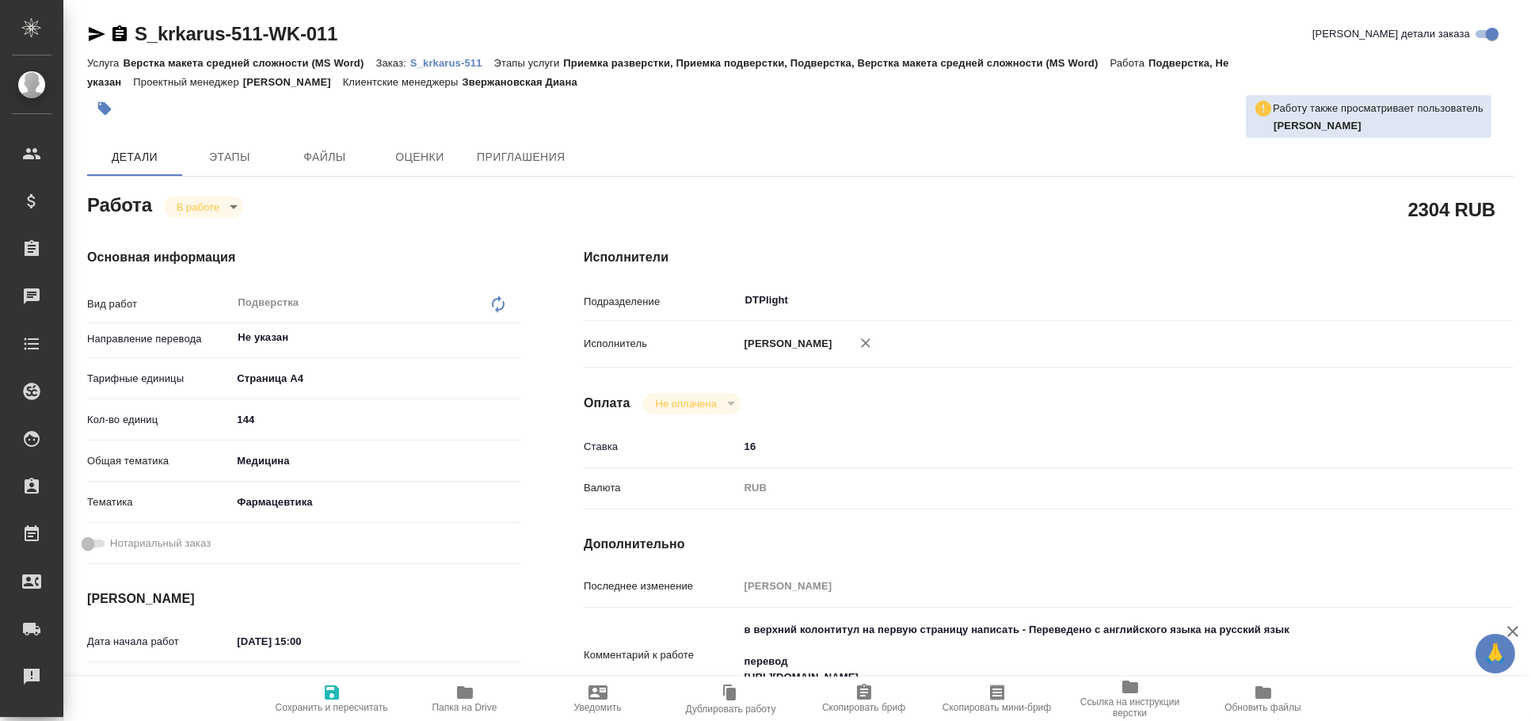
type textarea "x"
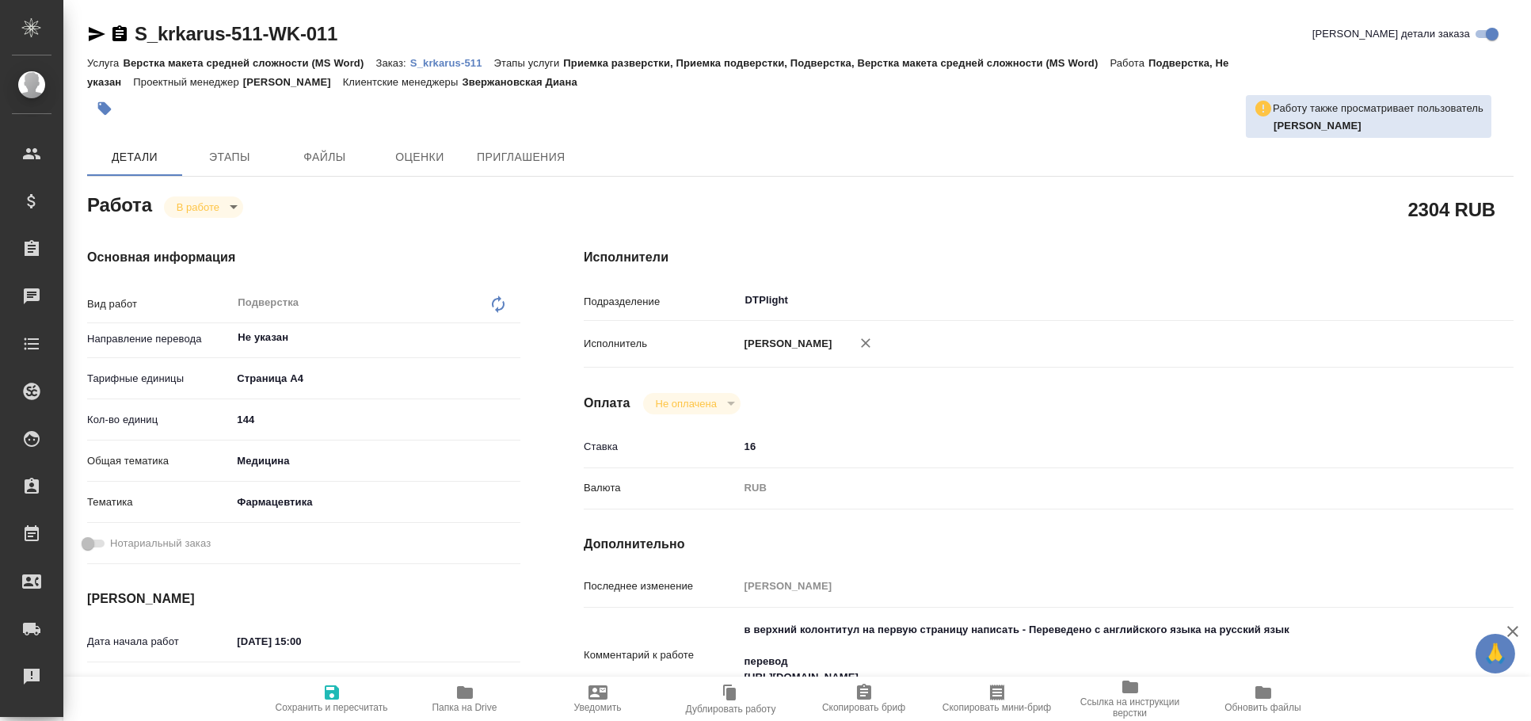
type textarea "x"
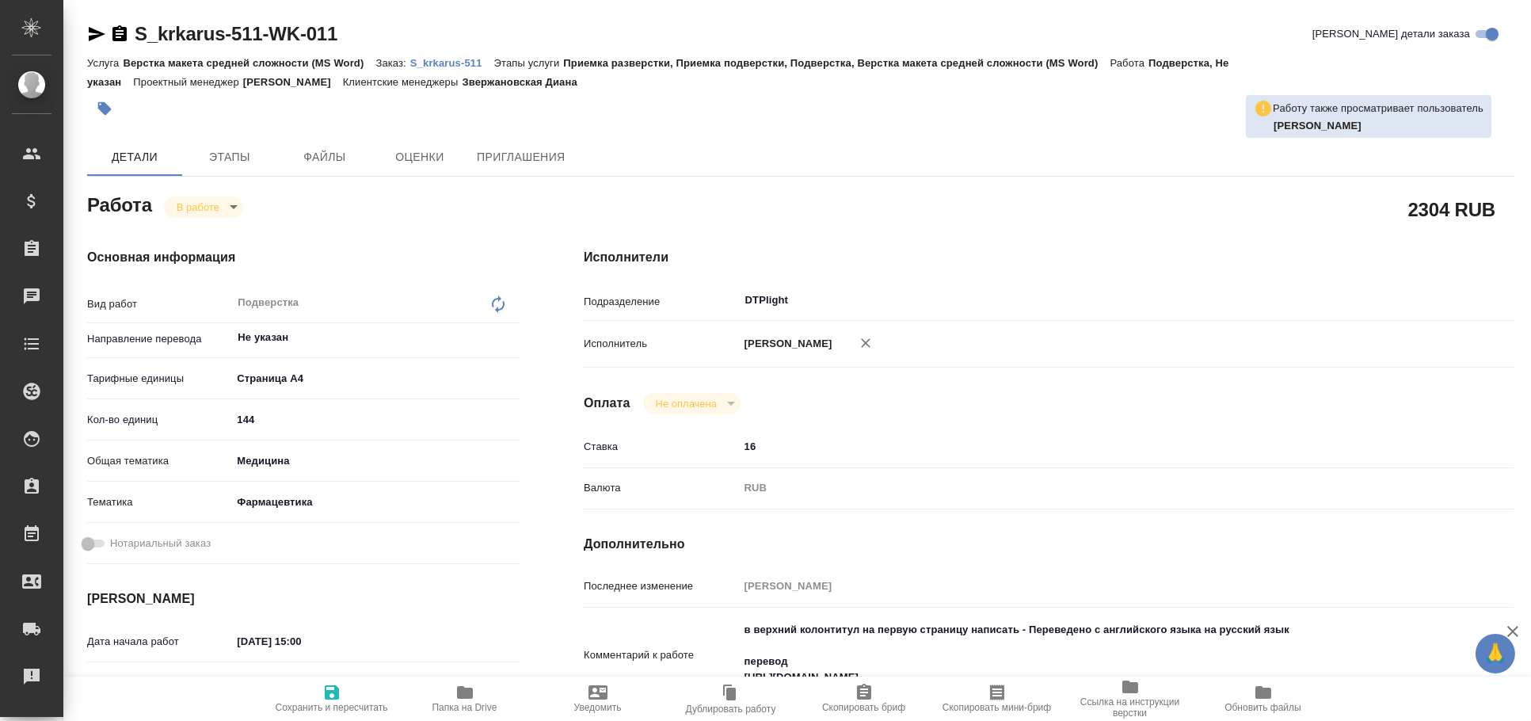
type textarea "x"
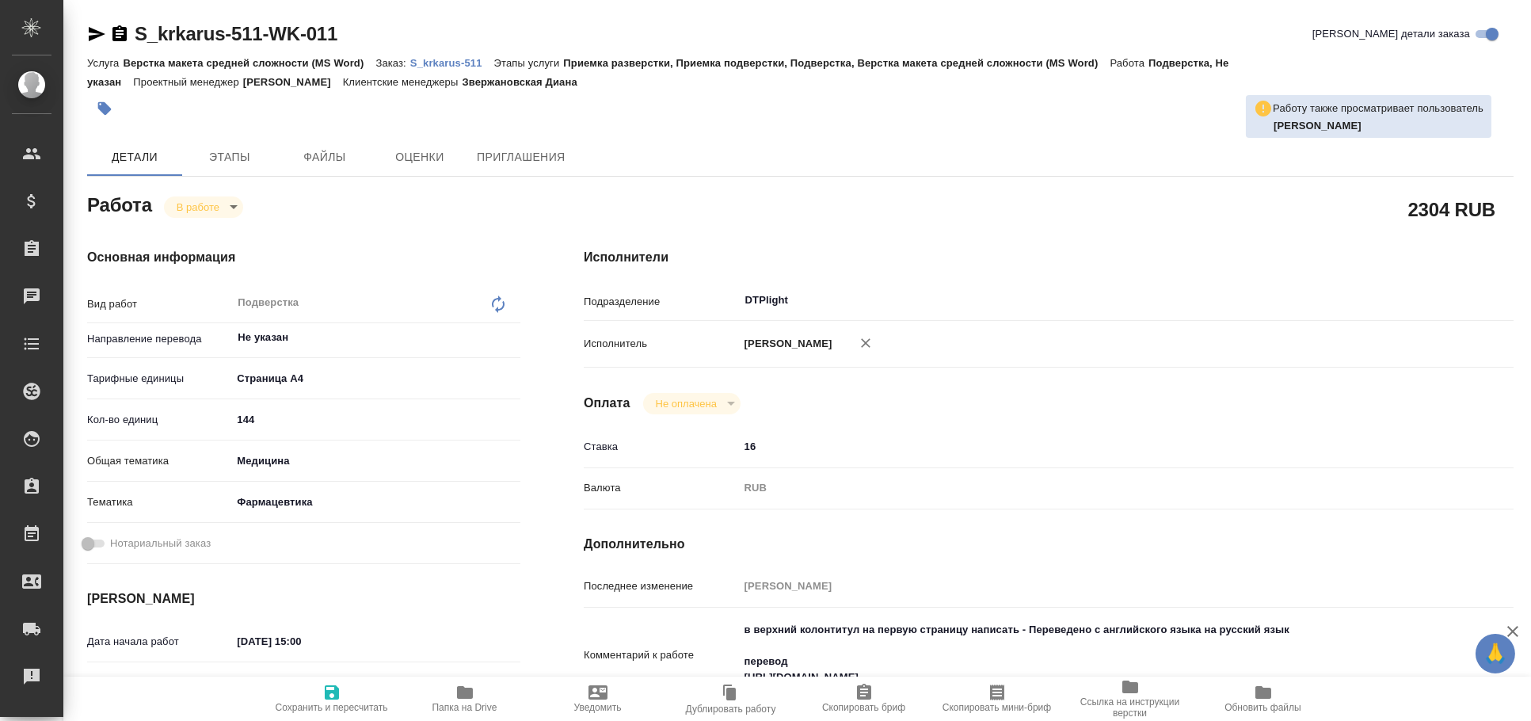
type textarea "x"
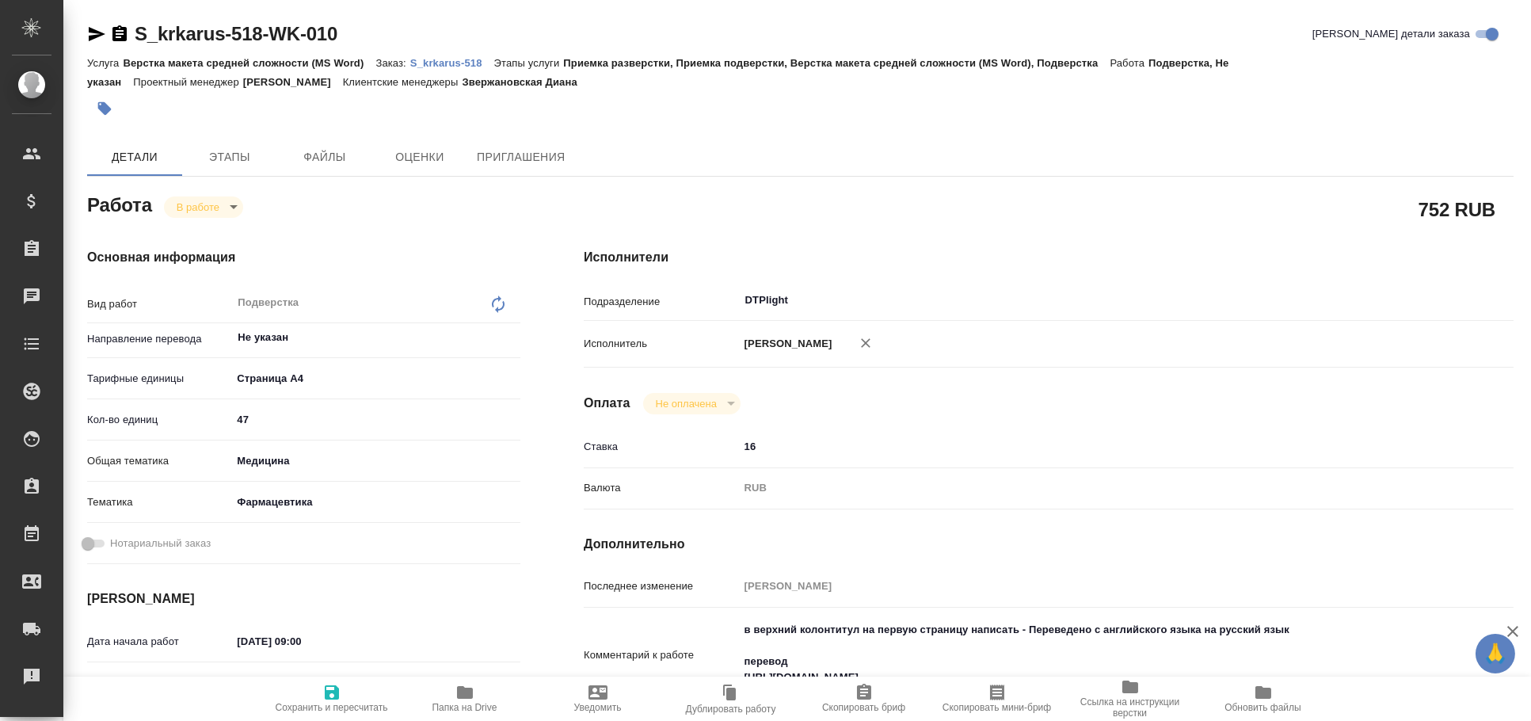
type textarea "x"
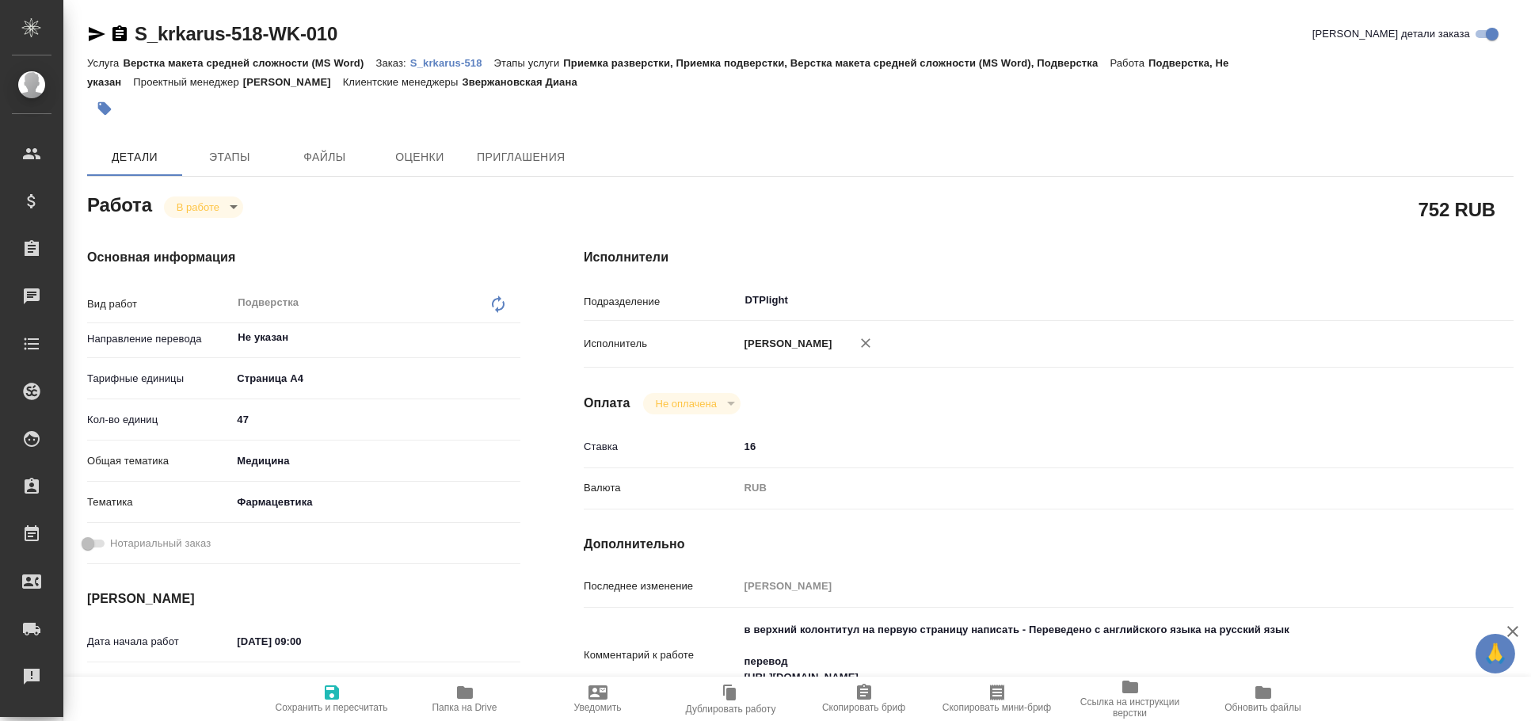
type textarea "x"
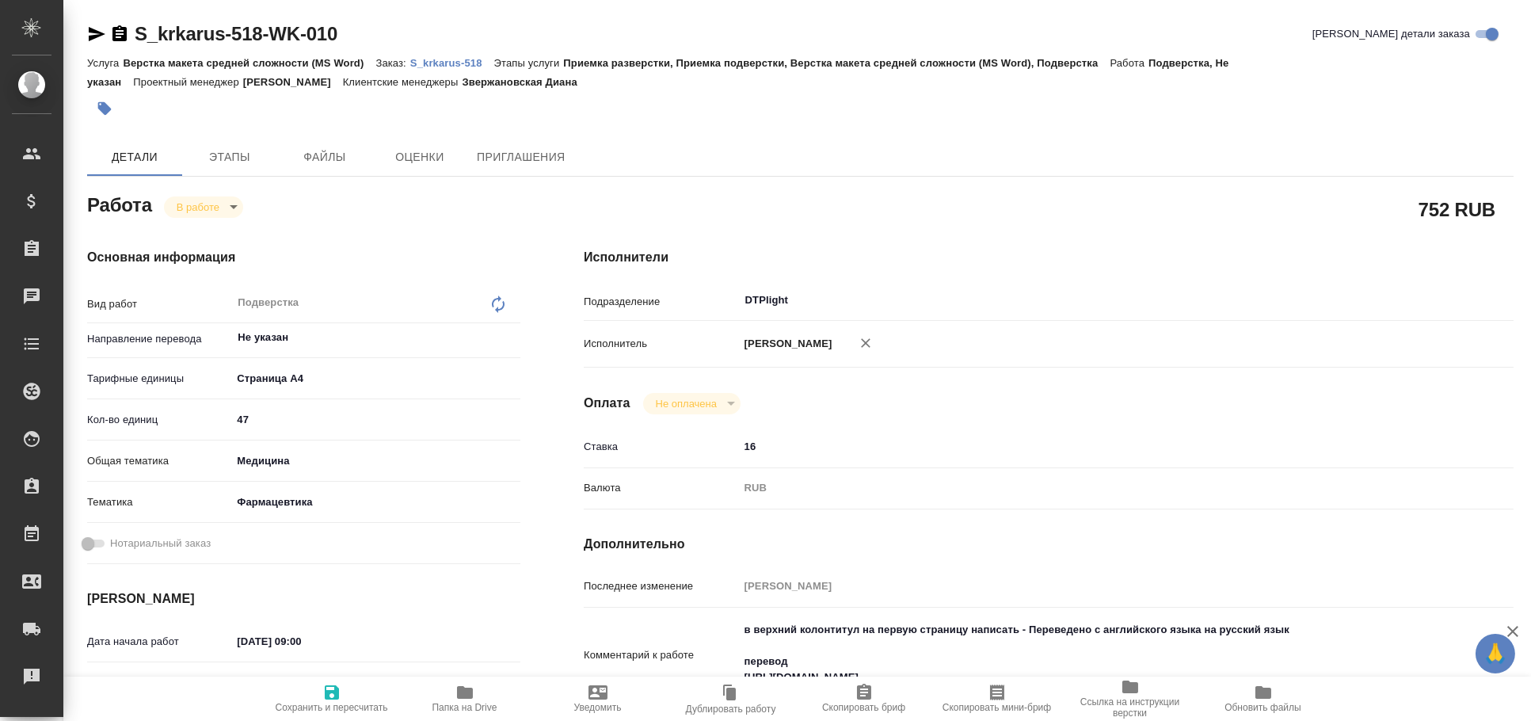
type textarea "x"
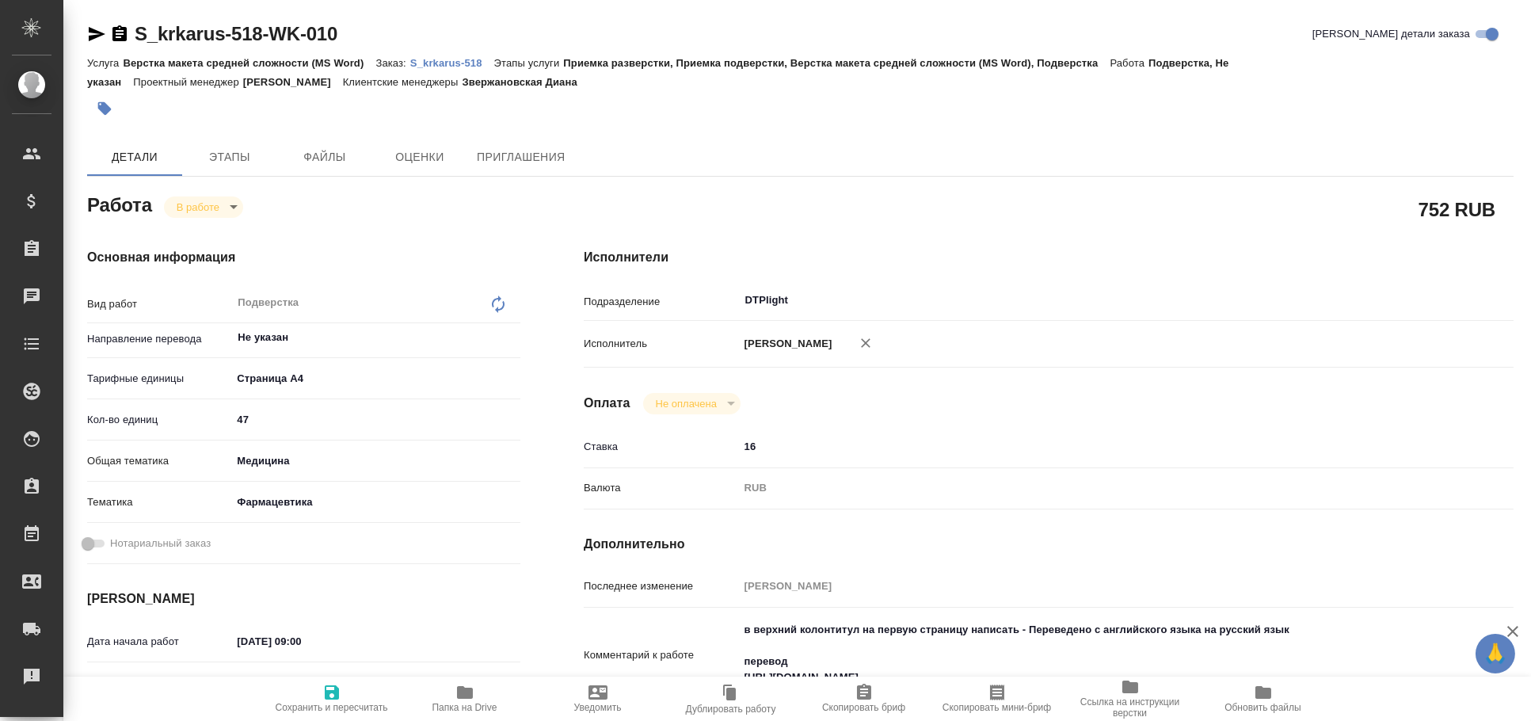
type textarea "x"
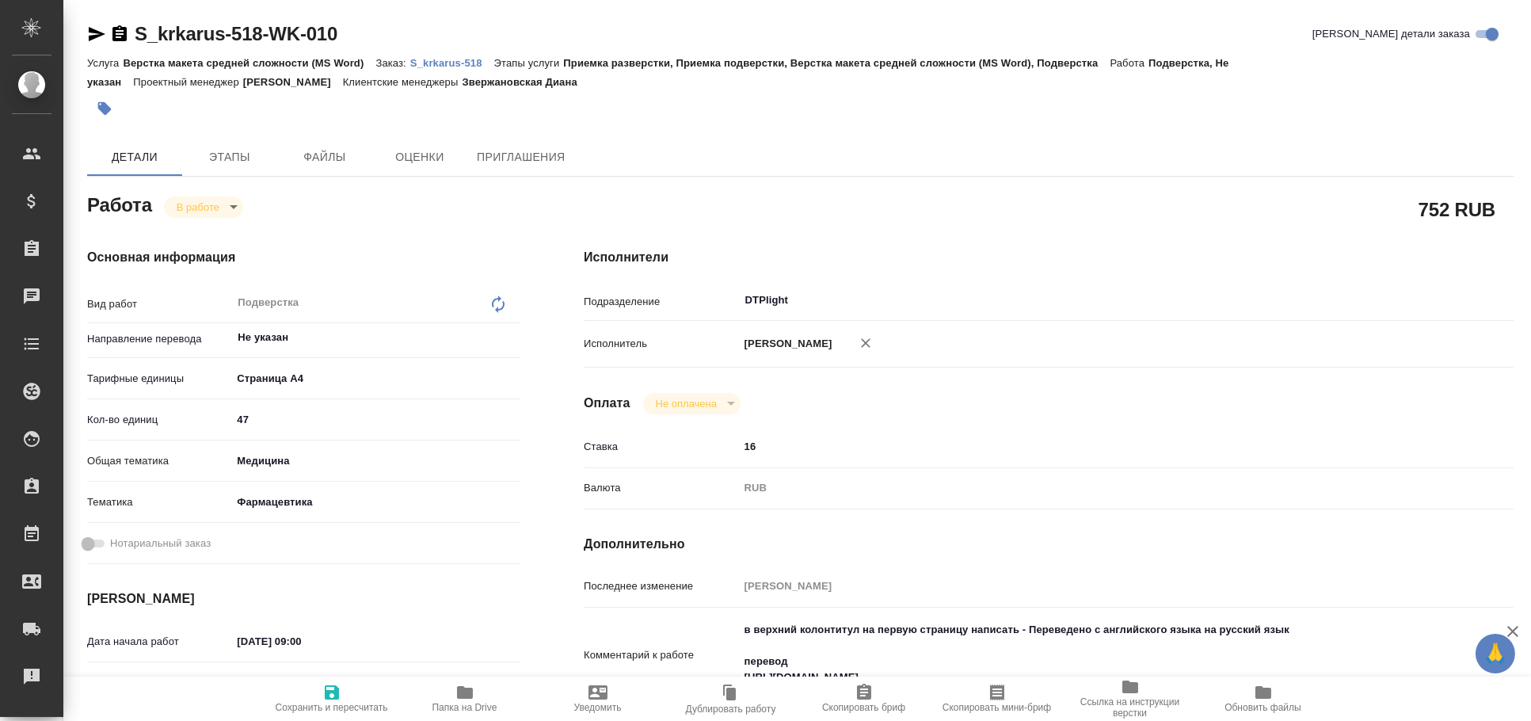
type textarea "x"
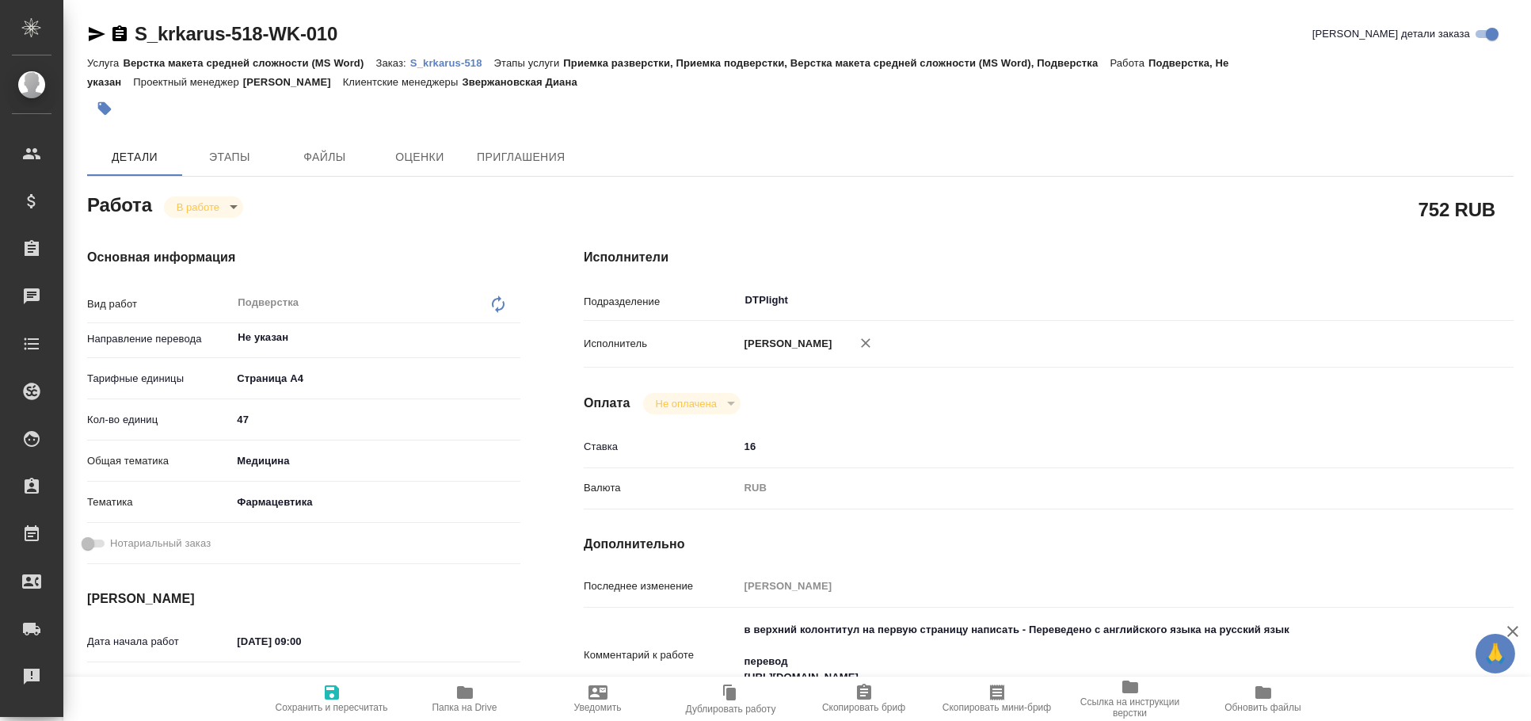
type textarea "x"
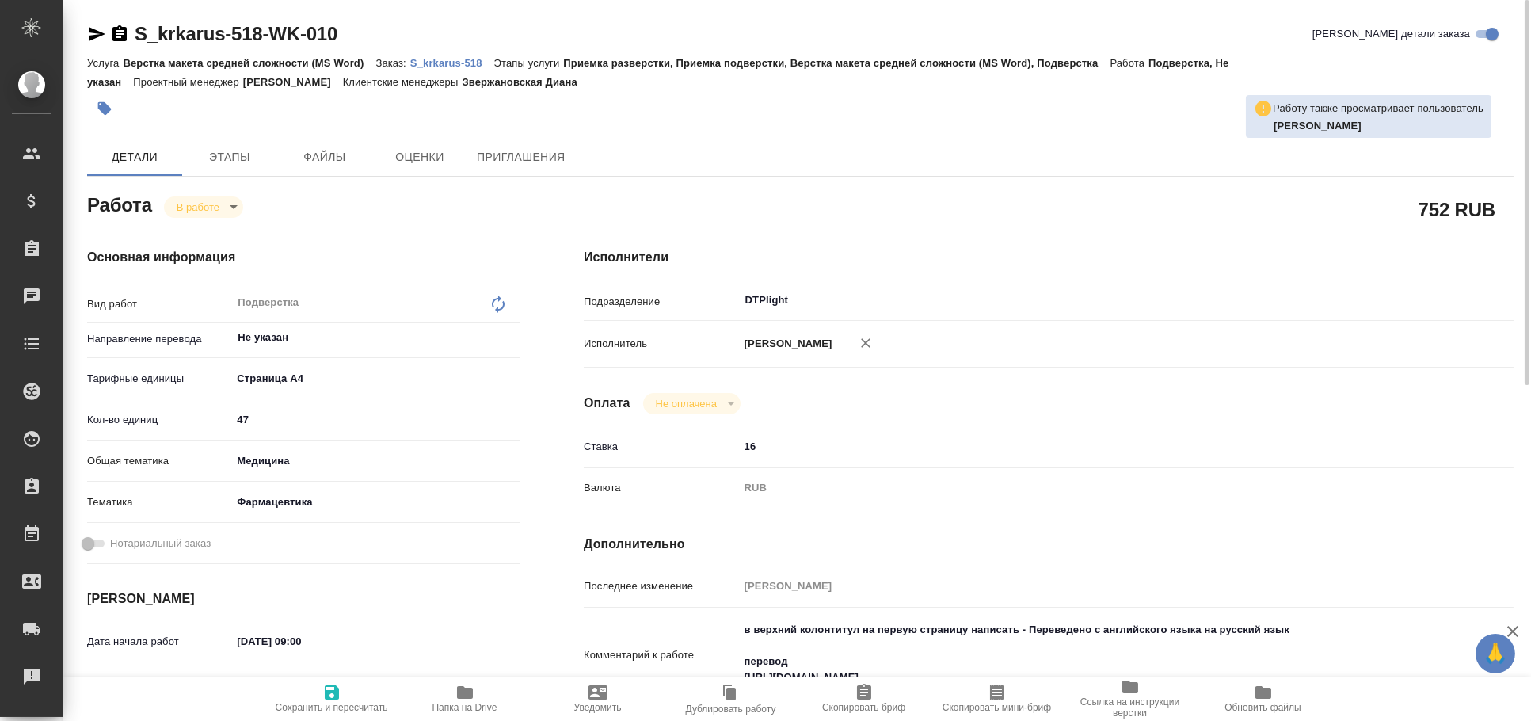
click at [453, 57] on p "S_krkarus-518" at bounding box center [452, 63] width 84 height 12
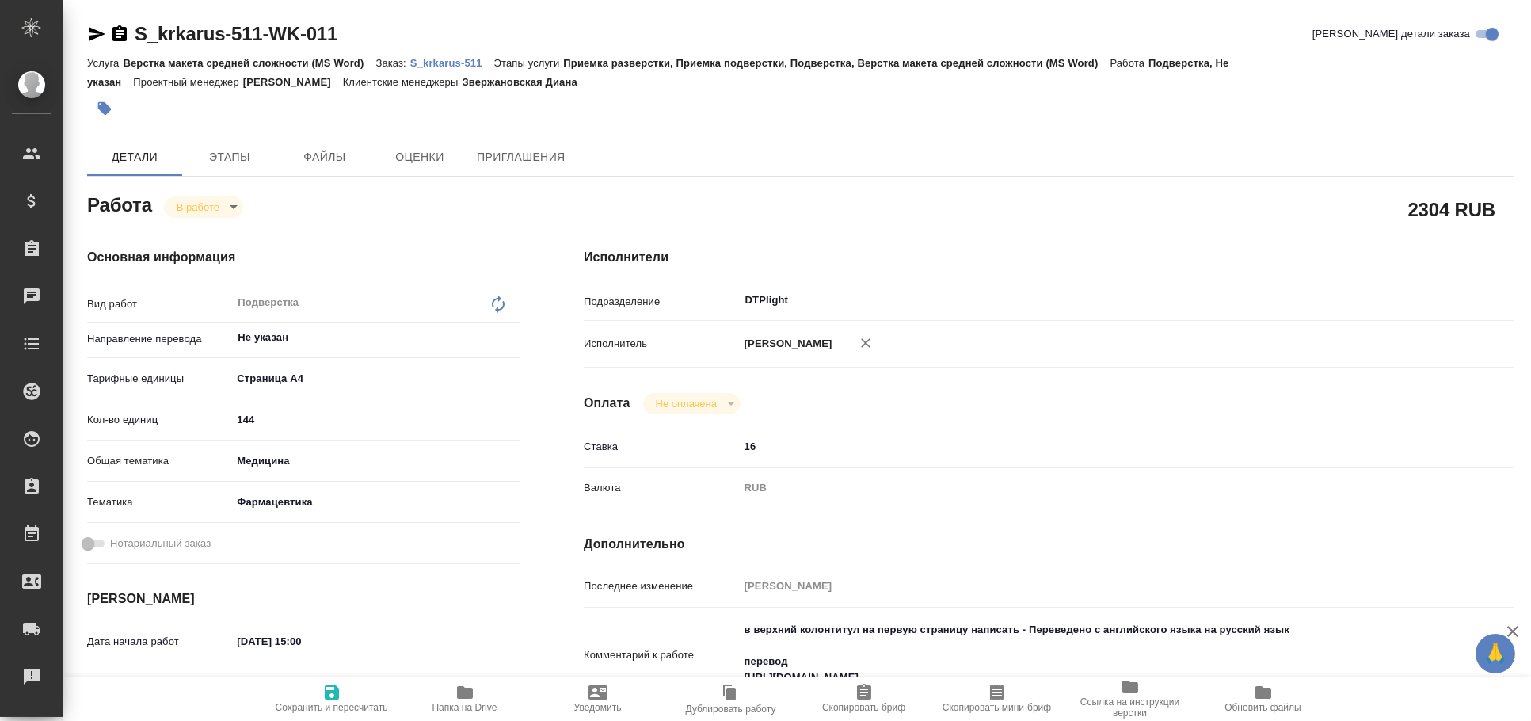
type textarea "x"
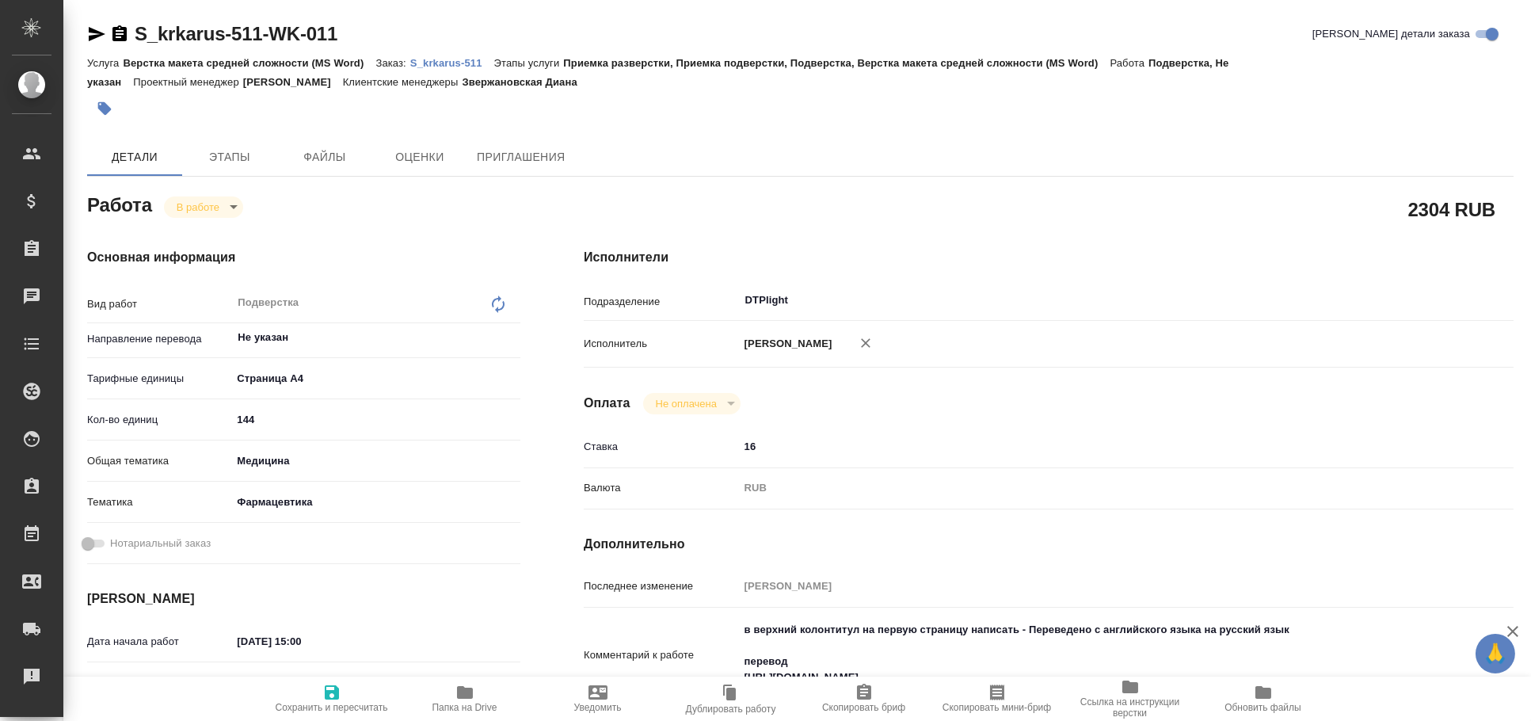
type textarea "x"
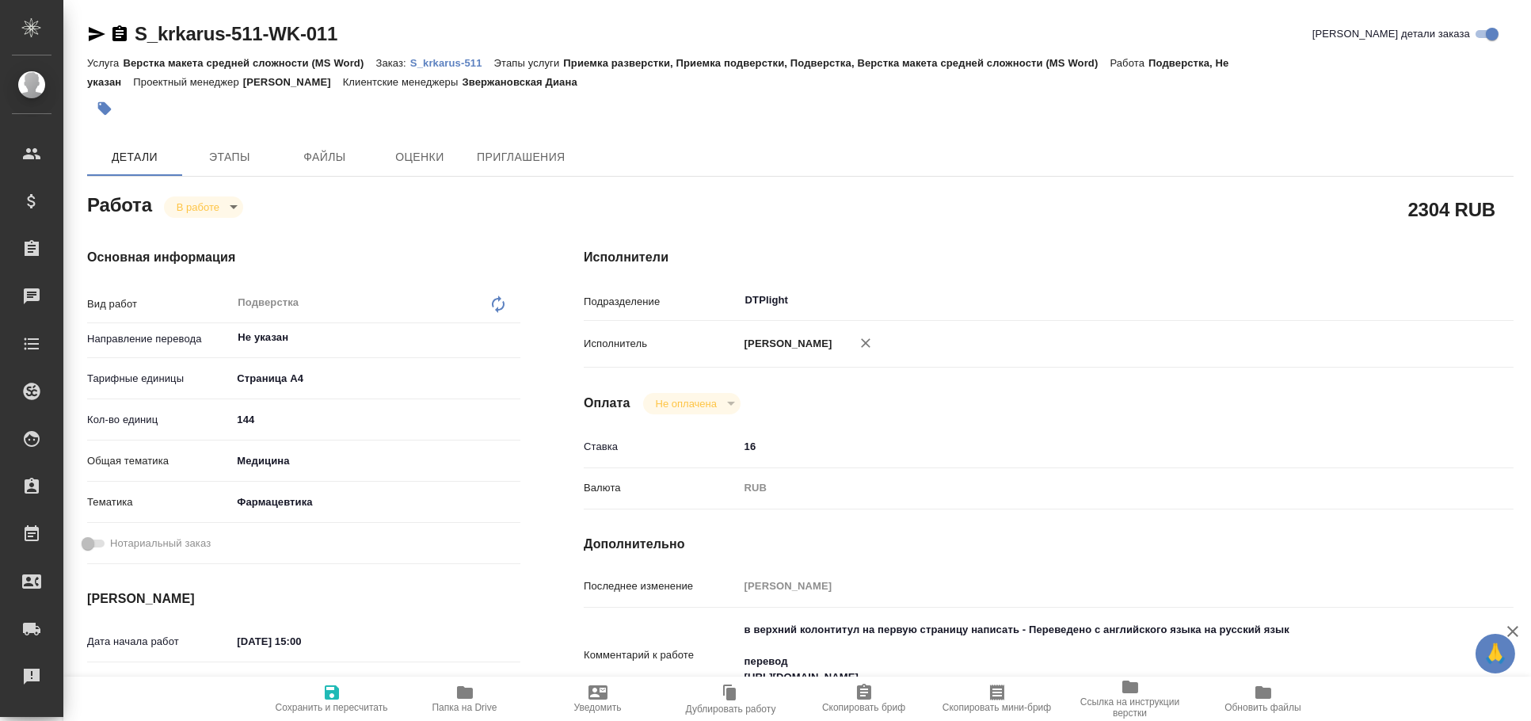
type textarea "x"
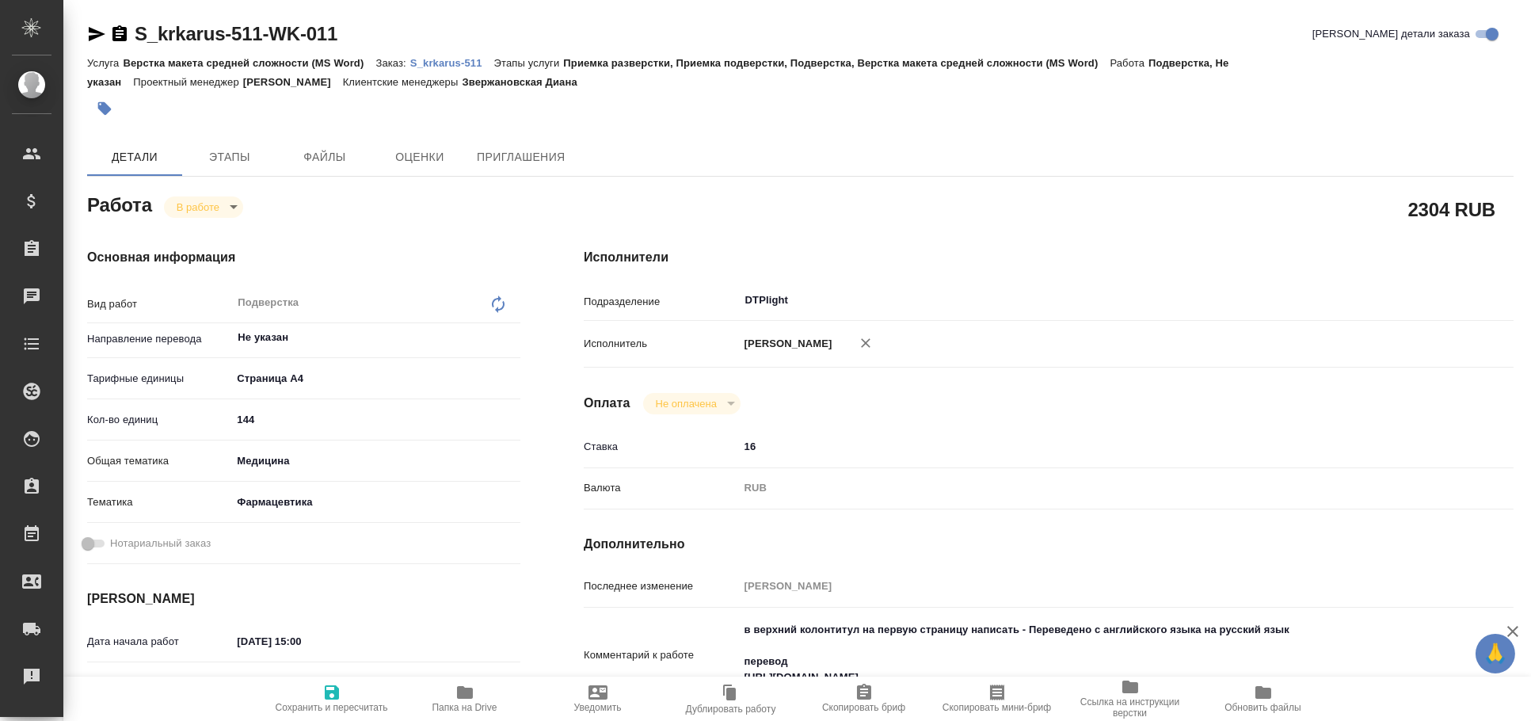
type textarea "x"
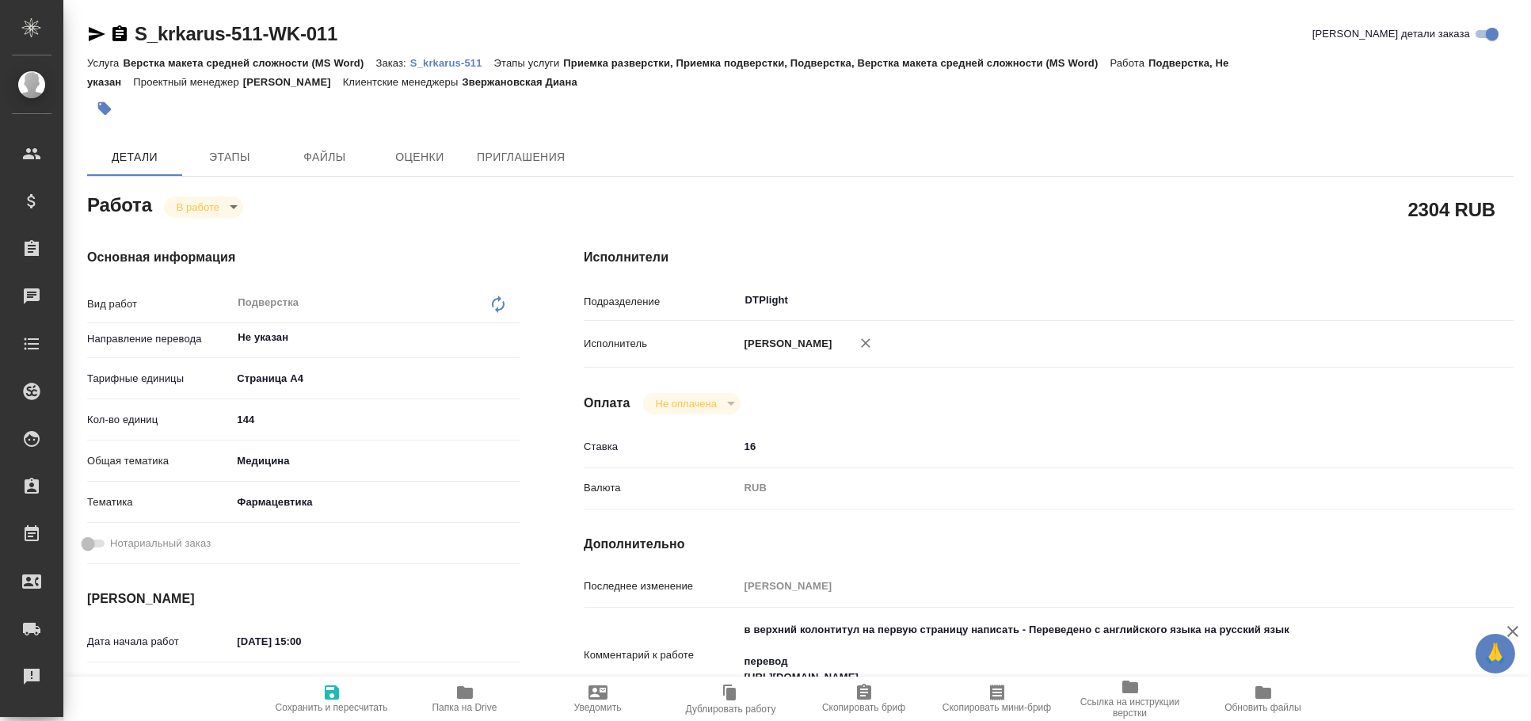
type textarea "x"
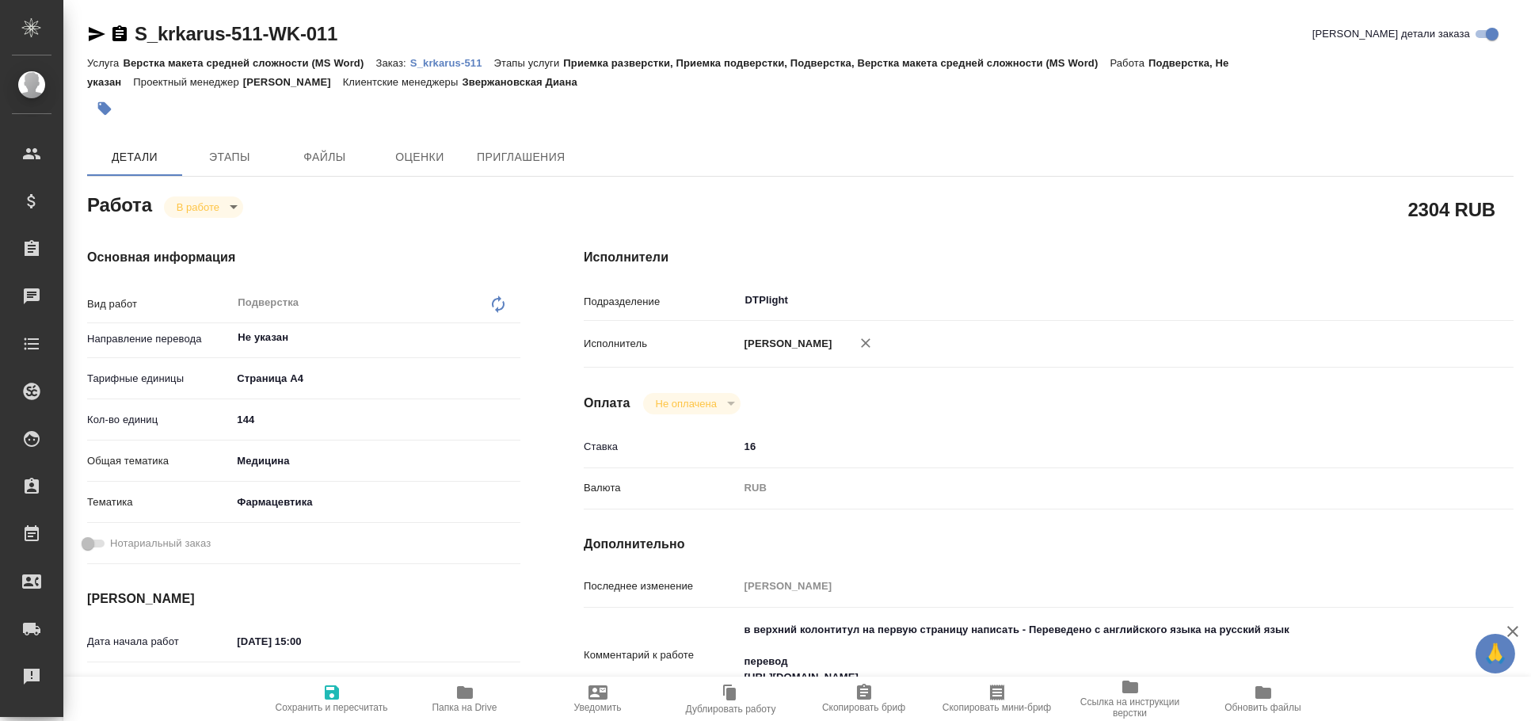
type textarea "x"
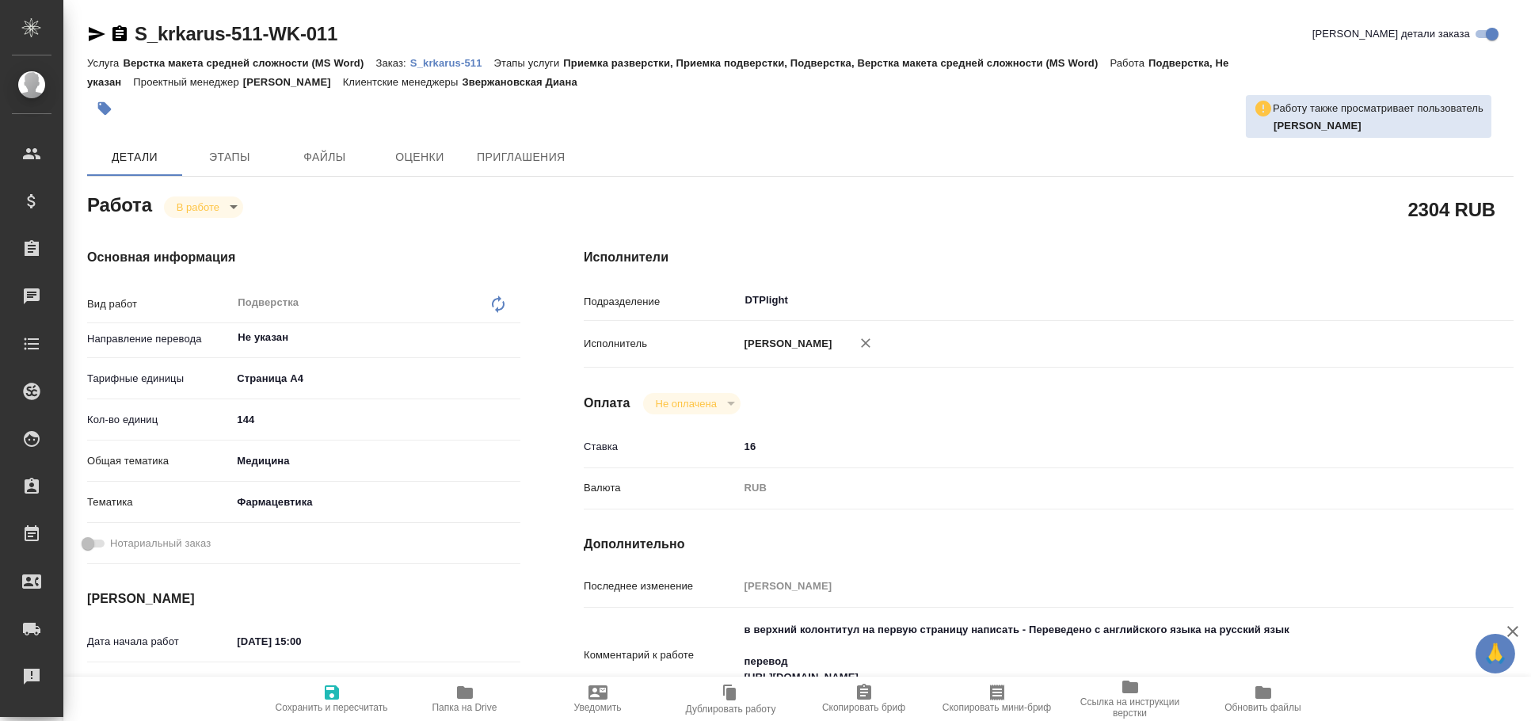
click at [470, 67] on p "S_krkarus-511" at bounding box center [452, 63] width 84 height 12
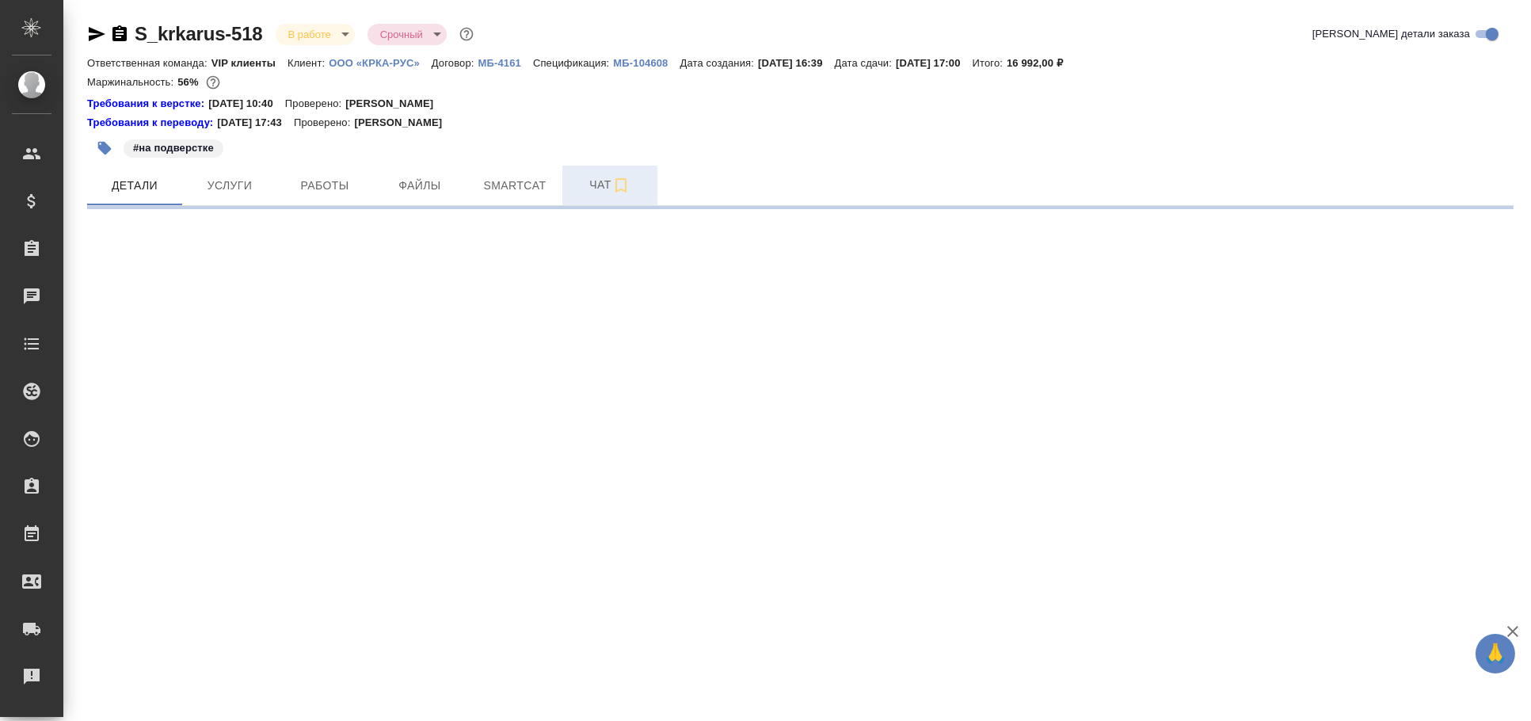
select select "RU"
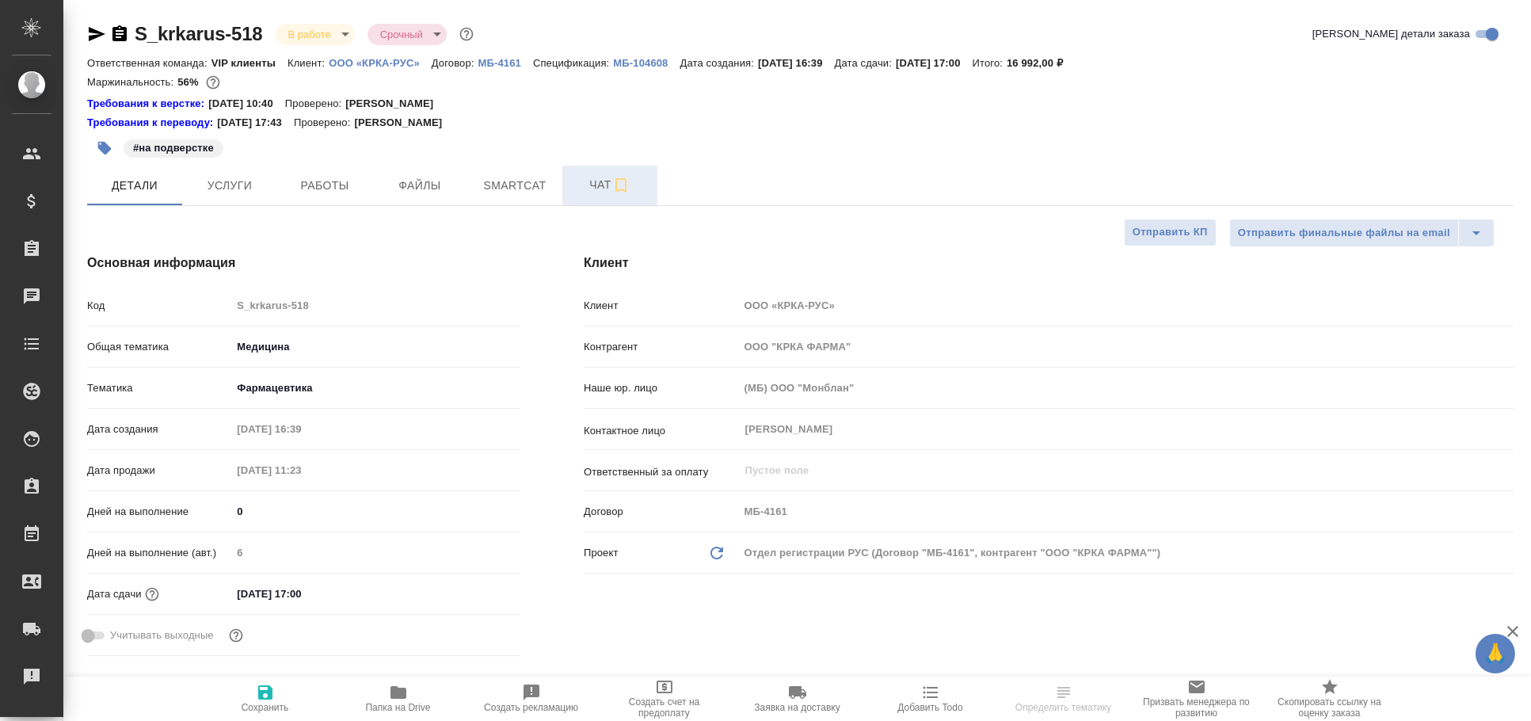
type textarea "x"
click at [595, 186] on span "Чат" at bounding box center [610, 185] width 76 height 20
type textarea "x"
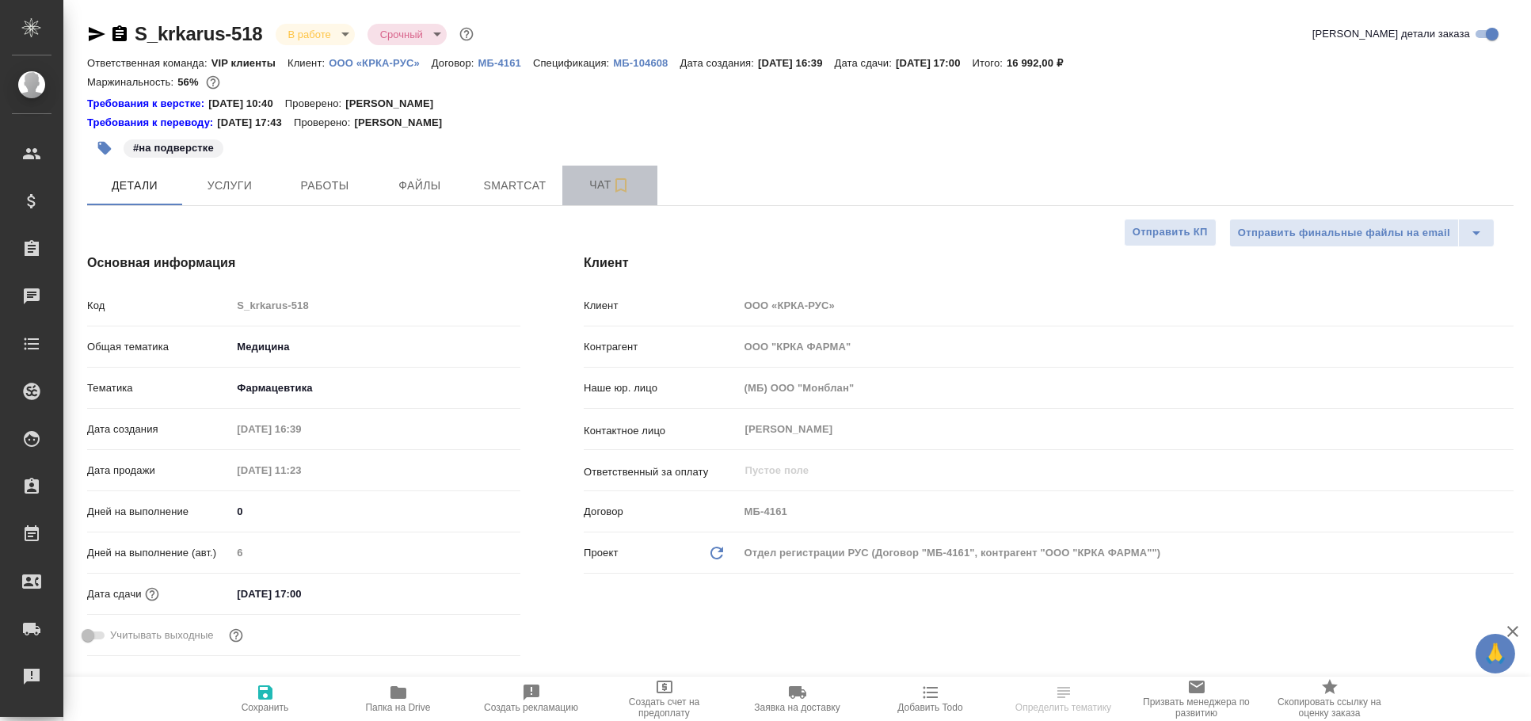
type textarea "x"
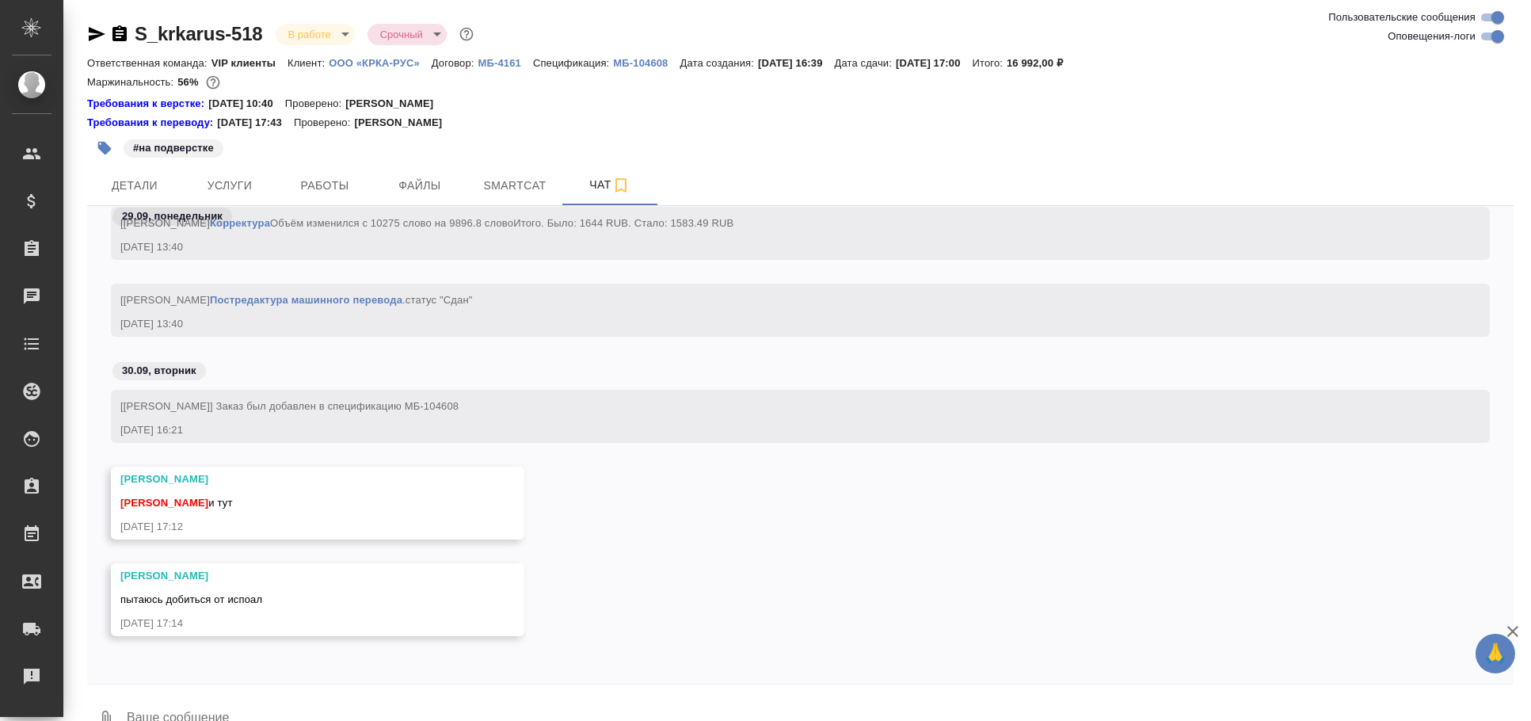
scroll to position [112367, 0]
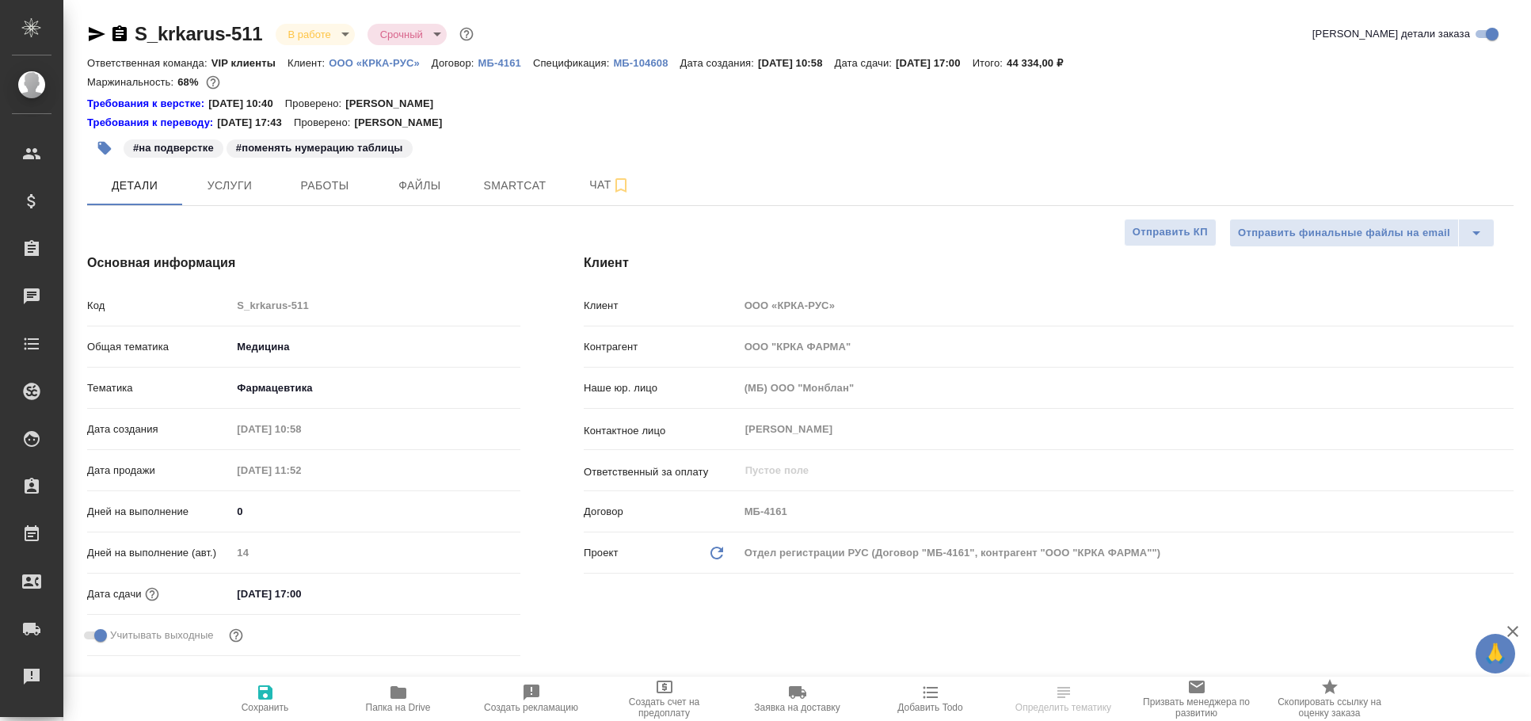
select select "RU"
click at [584, 176] on span "Чат" at bounding box center [610, 185] width 76 height 20
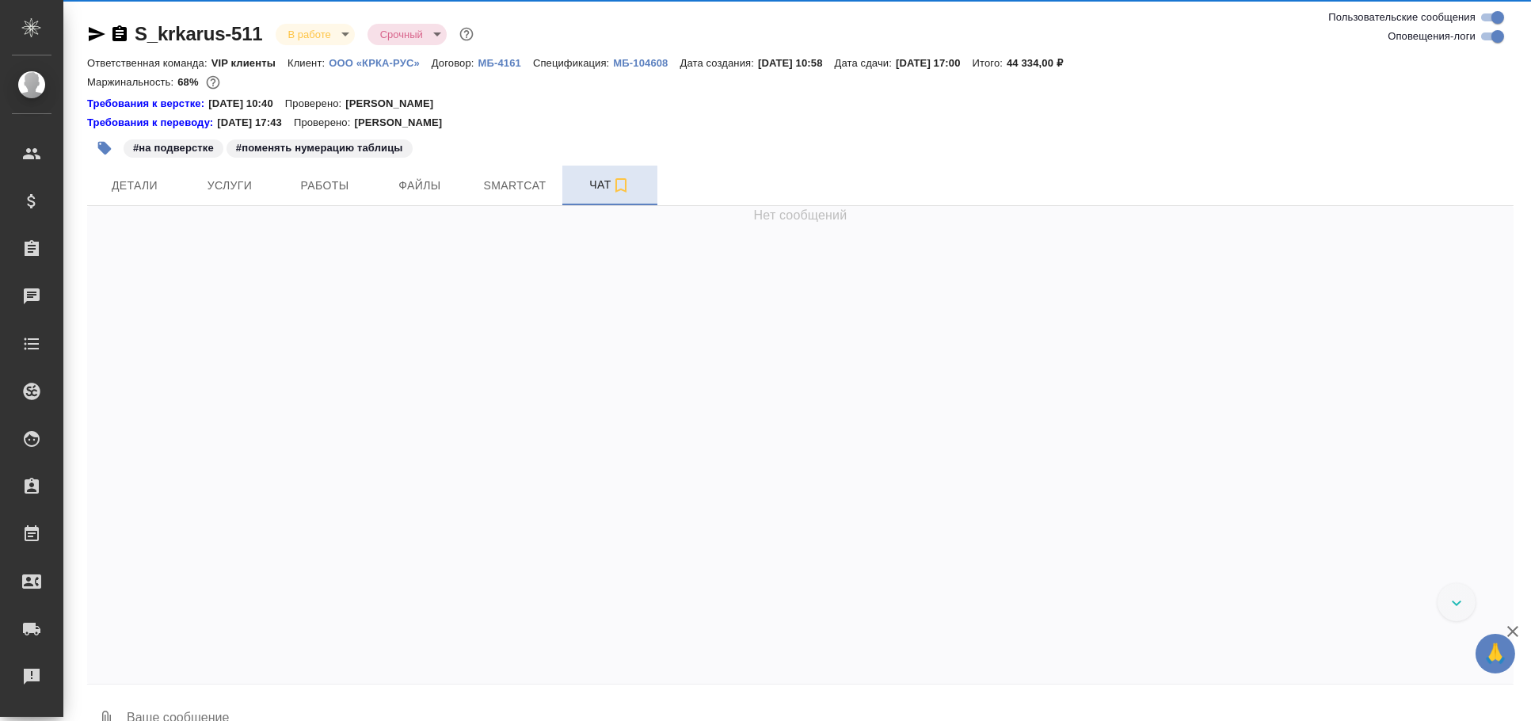
scroll to position [92156, 0]
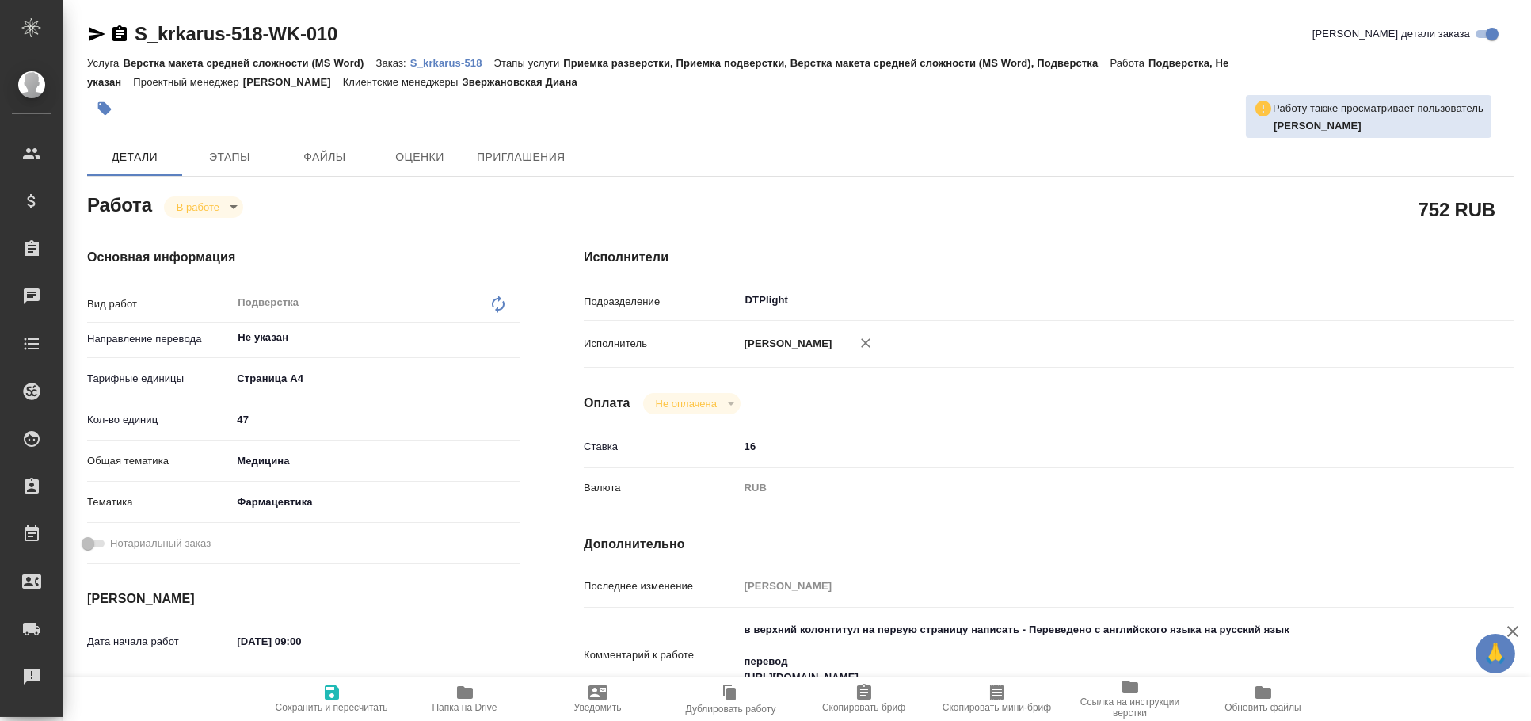
type textarea "x"
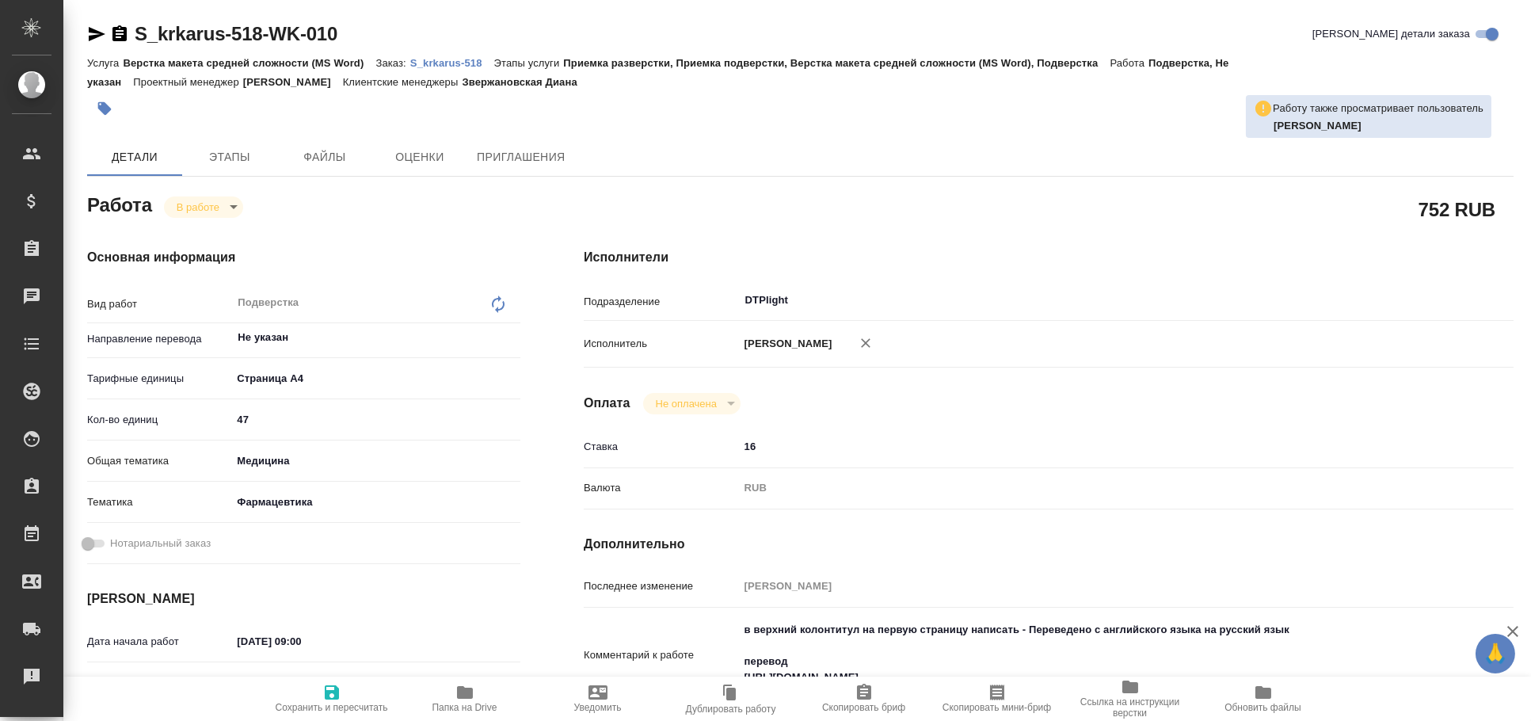
type textarea "x"
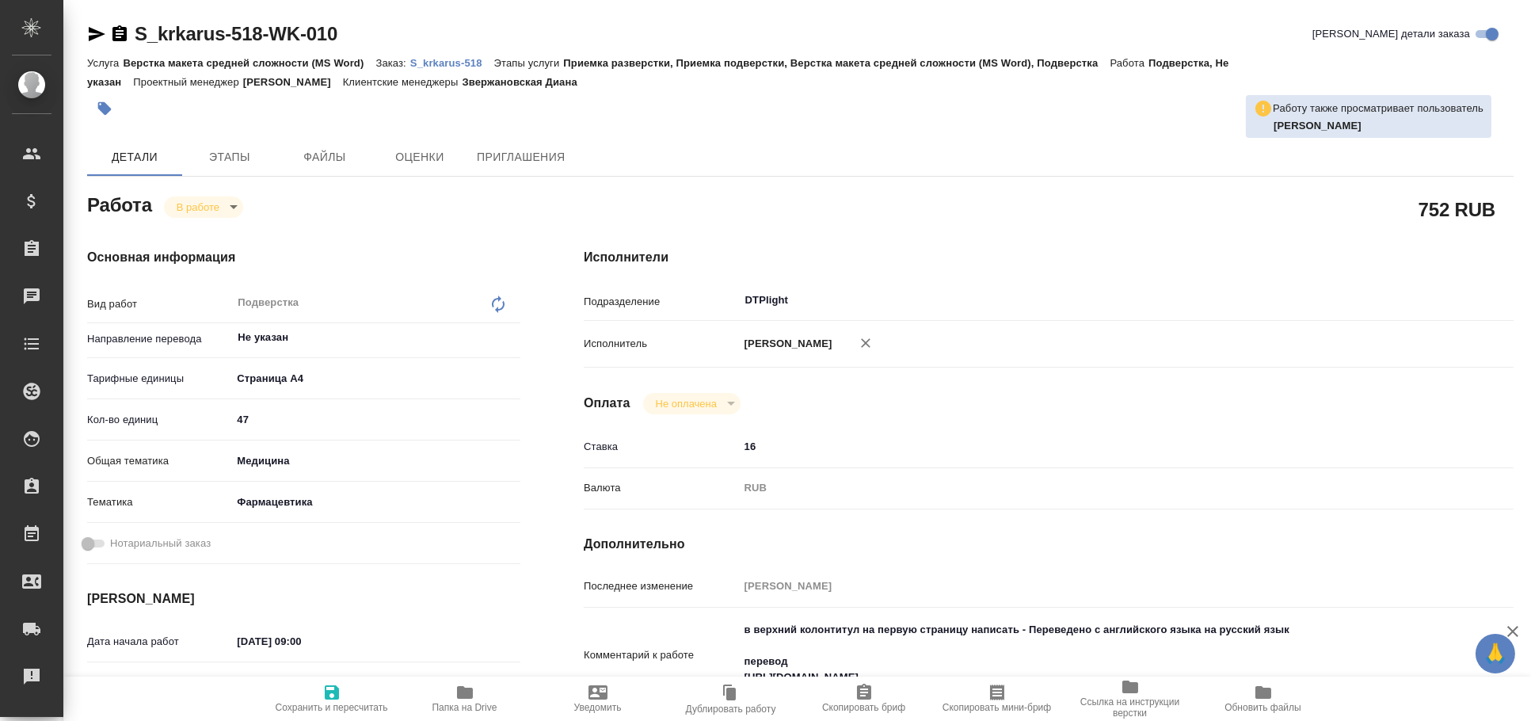
type textarea "x"
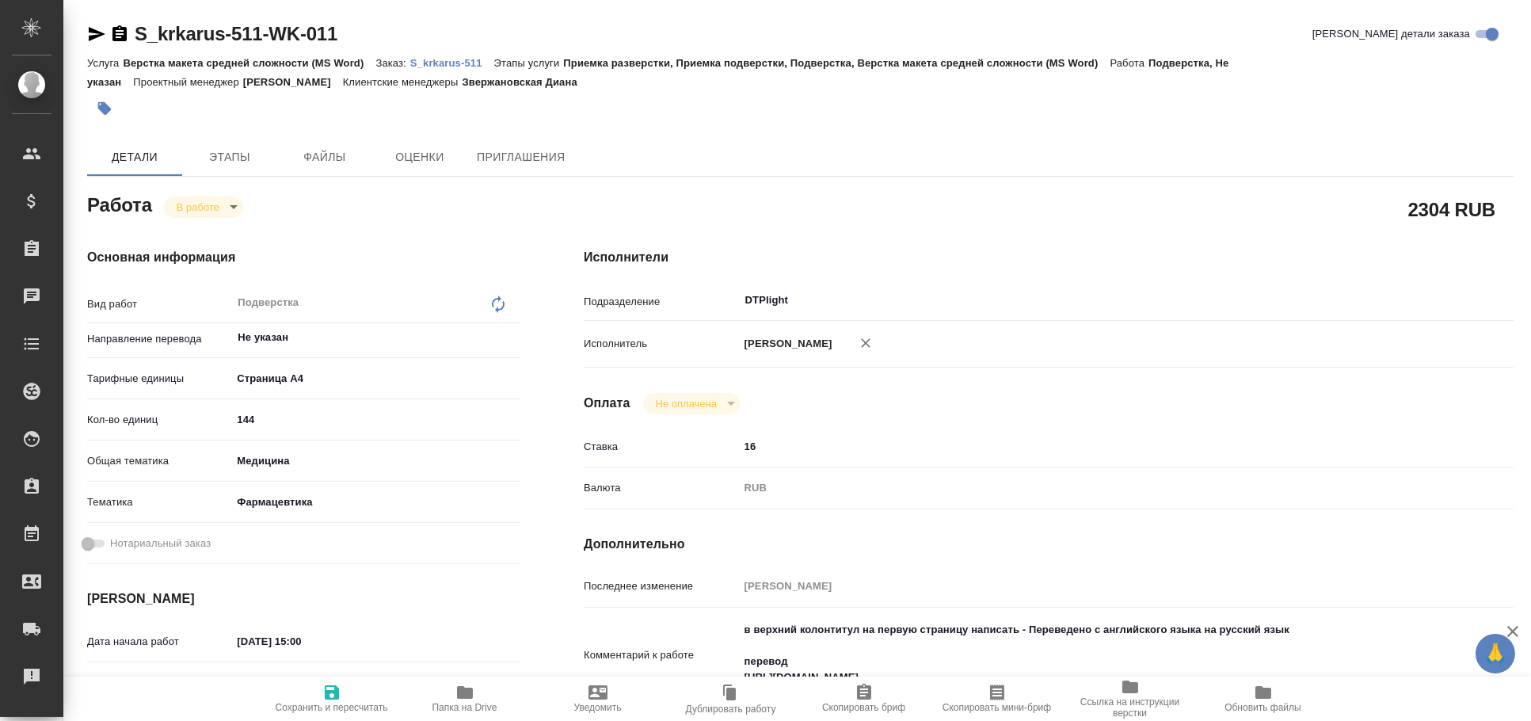
type textarea "x"
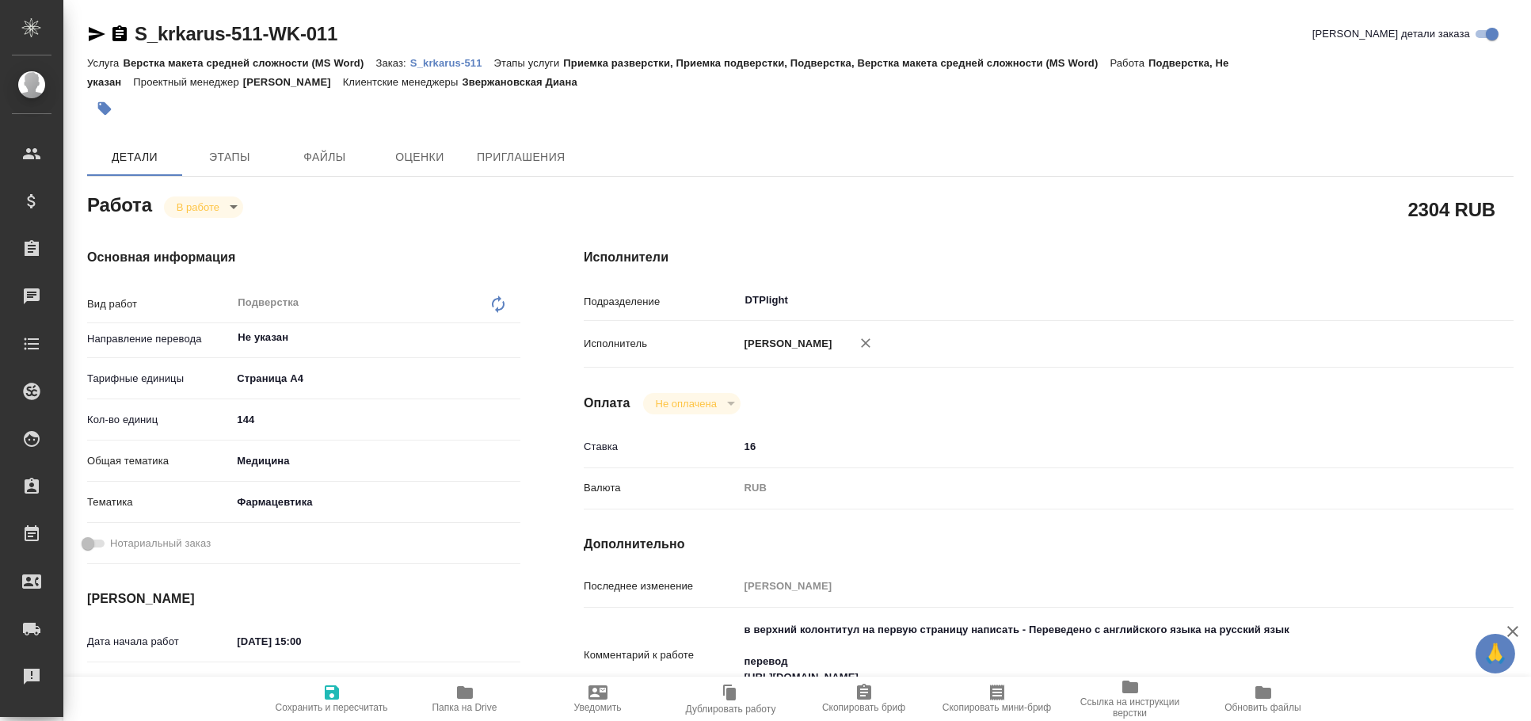
type textarea "x"
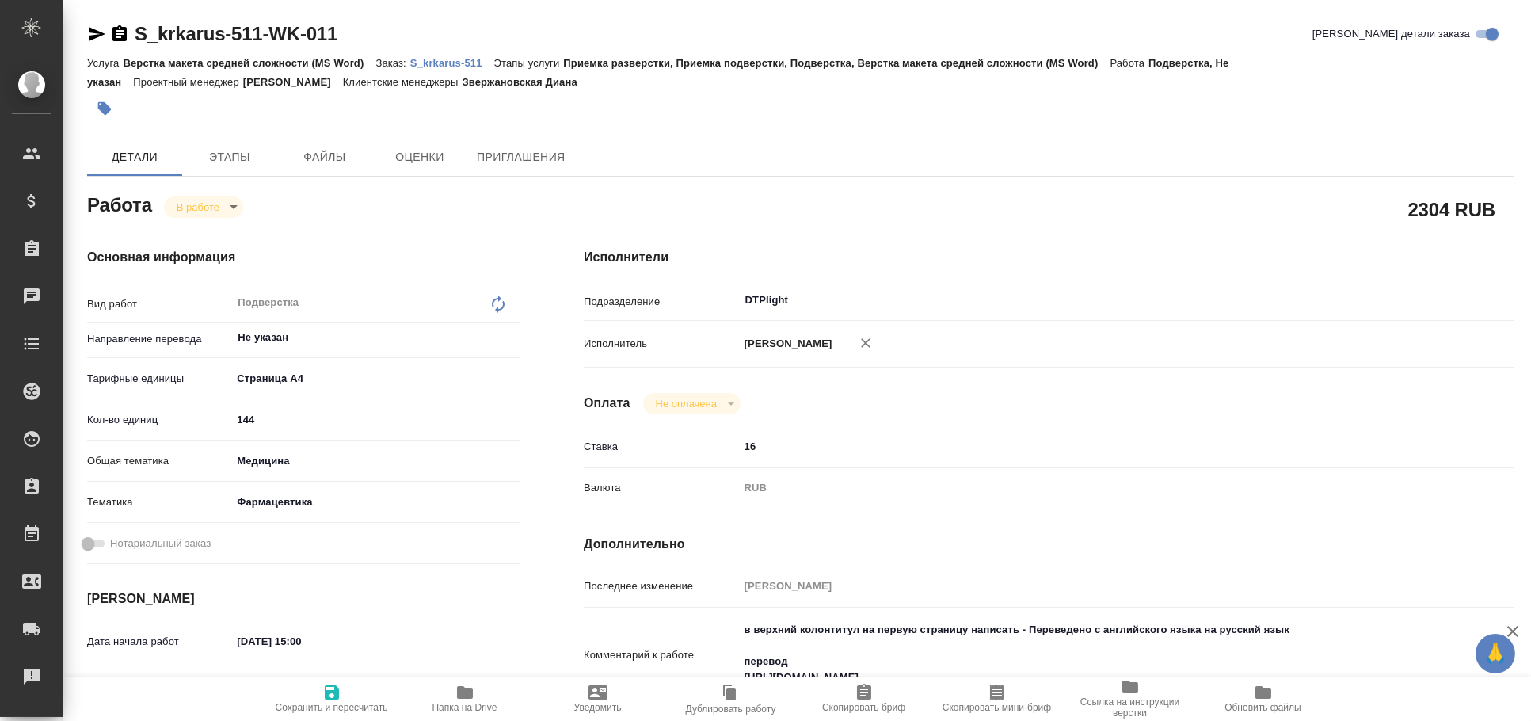
type textarea "x"
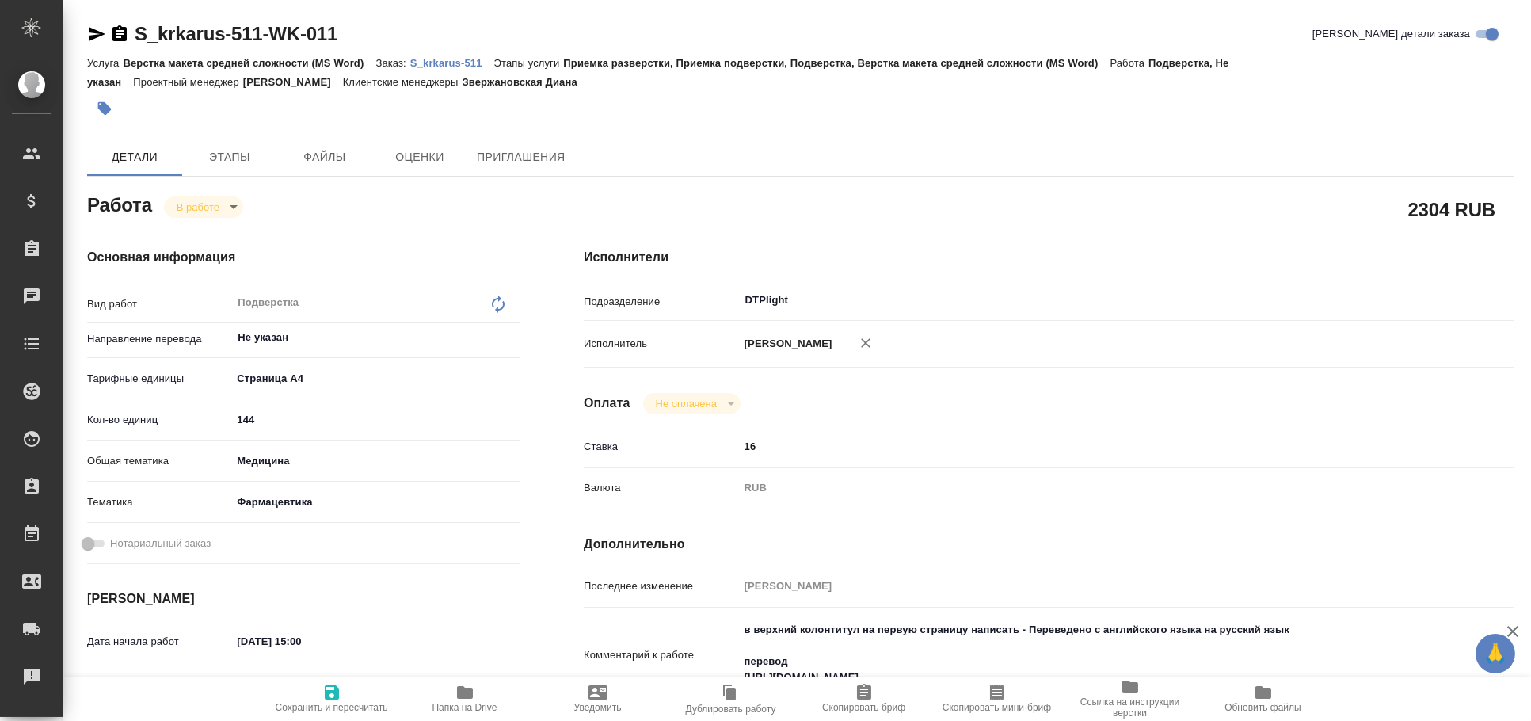
type textarea "x"
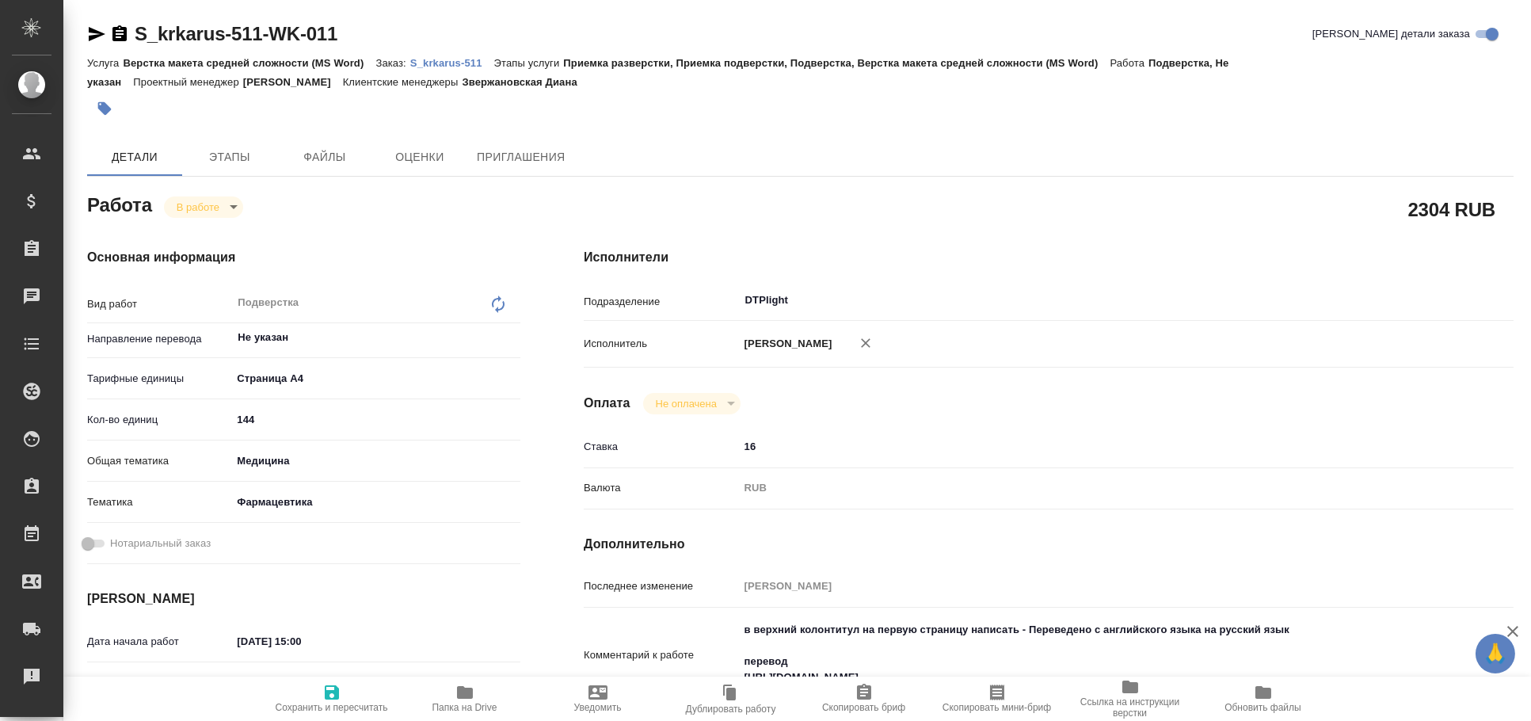
type textarea "x"
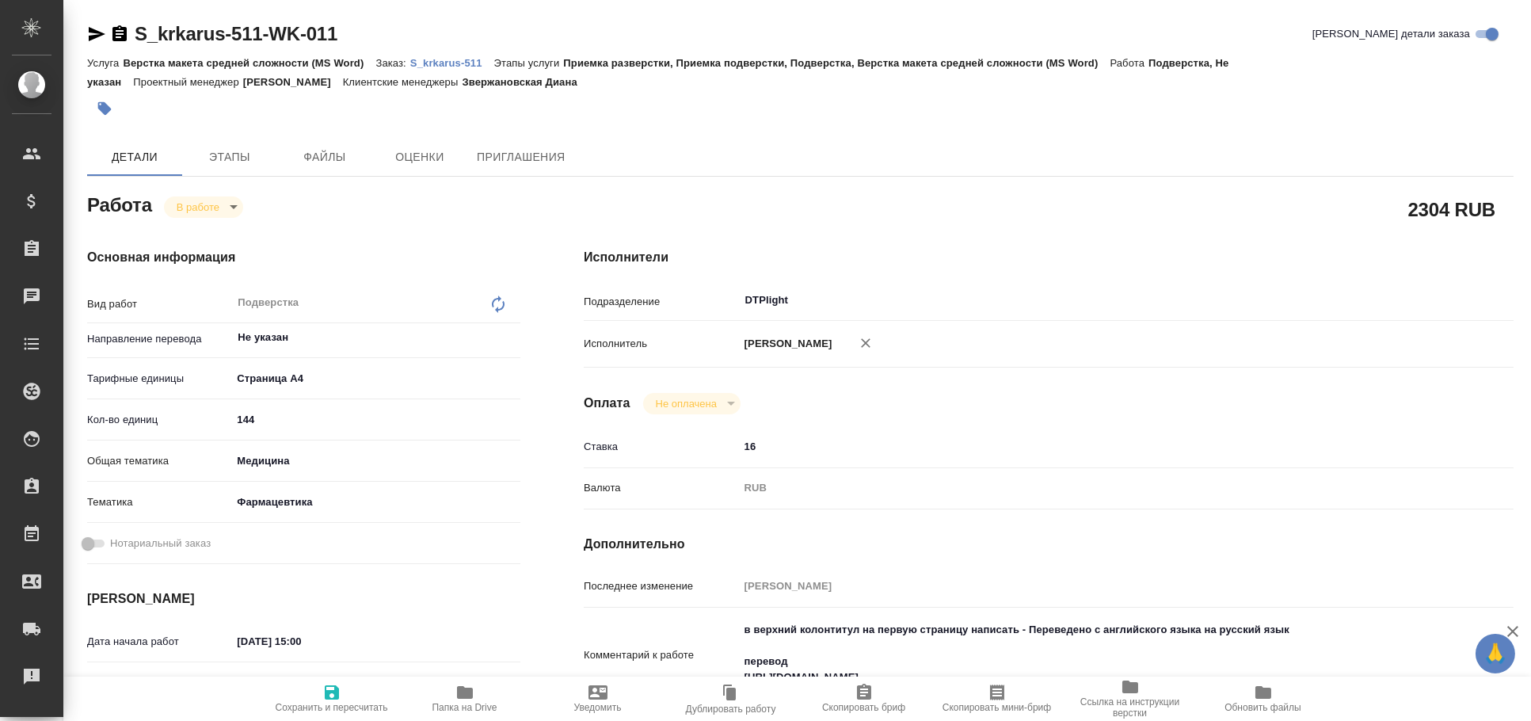
type textarea "x"
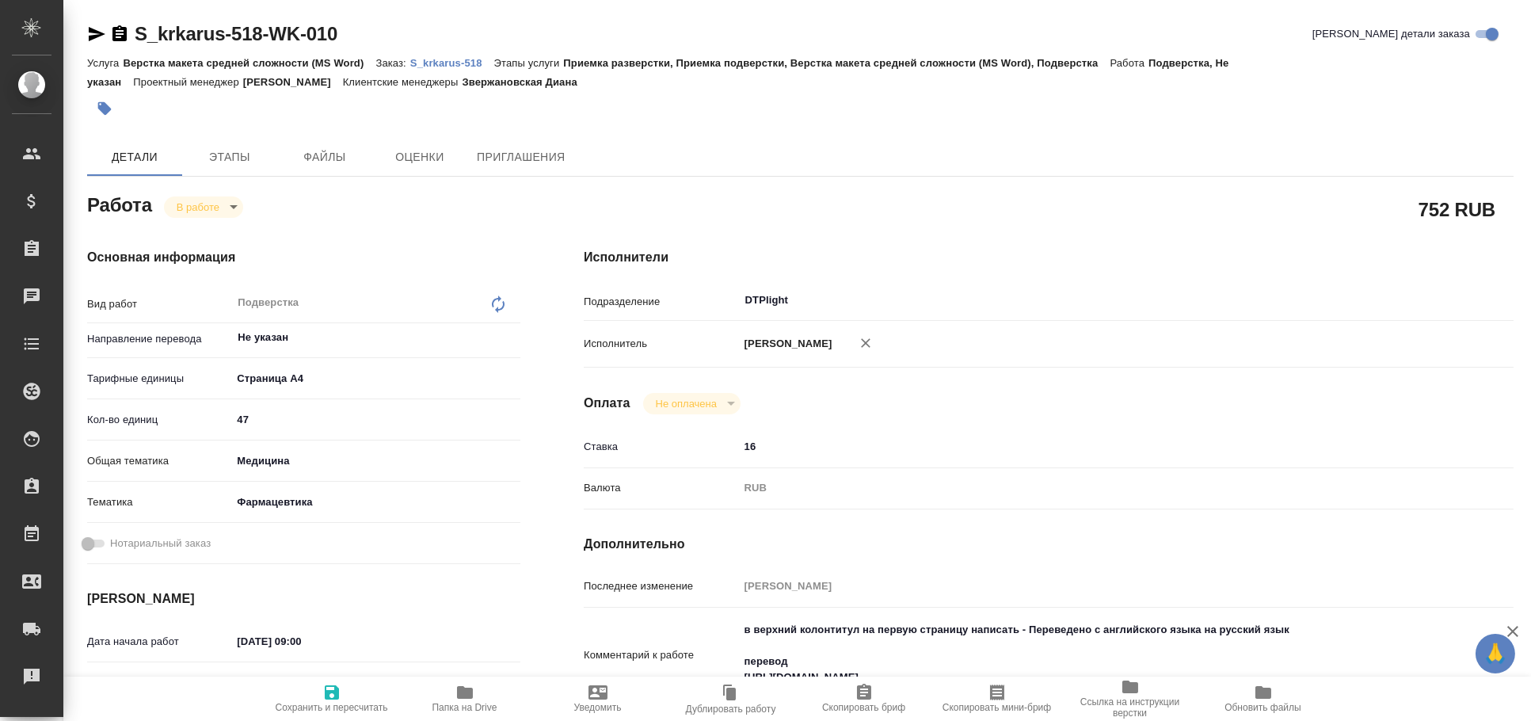
type textarea "x"
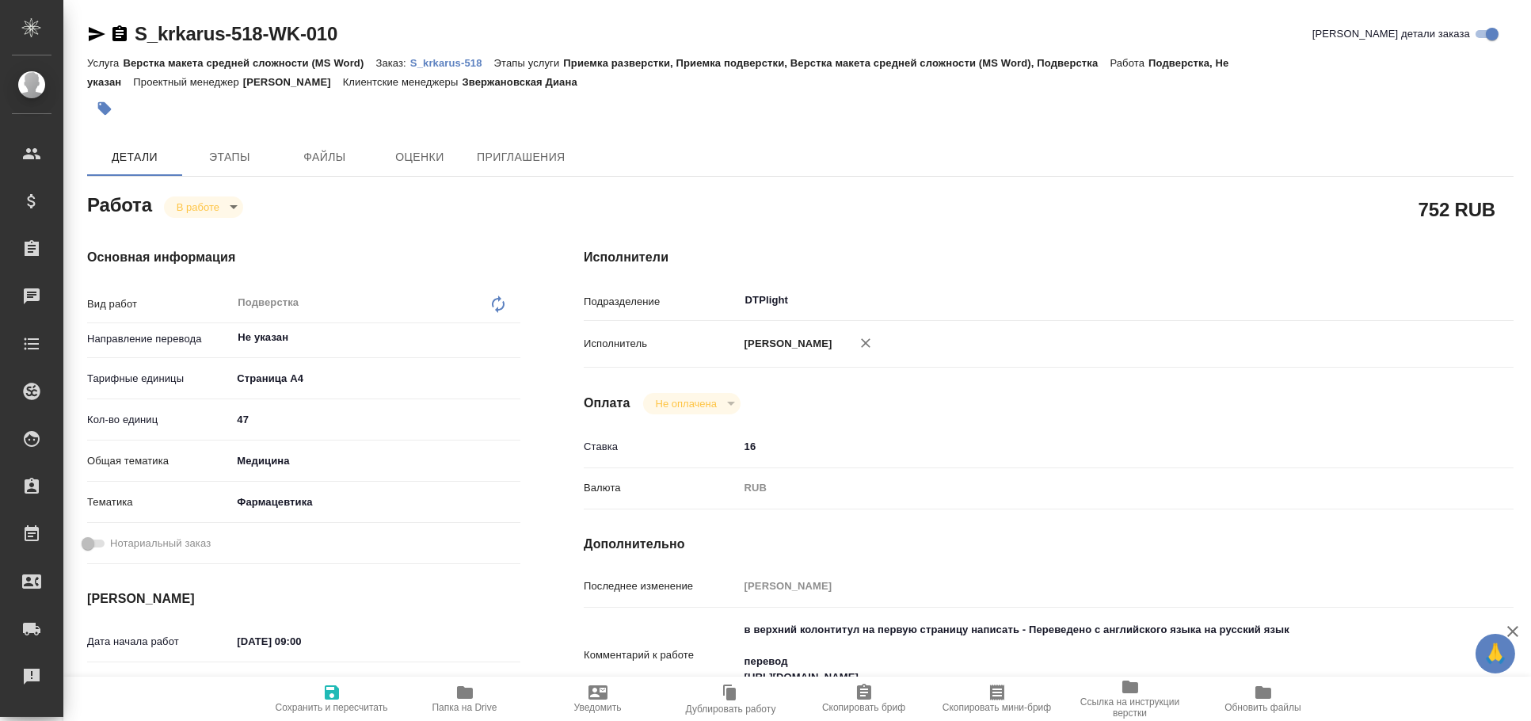
type textarea "x"
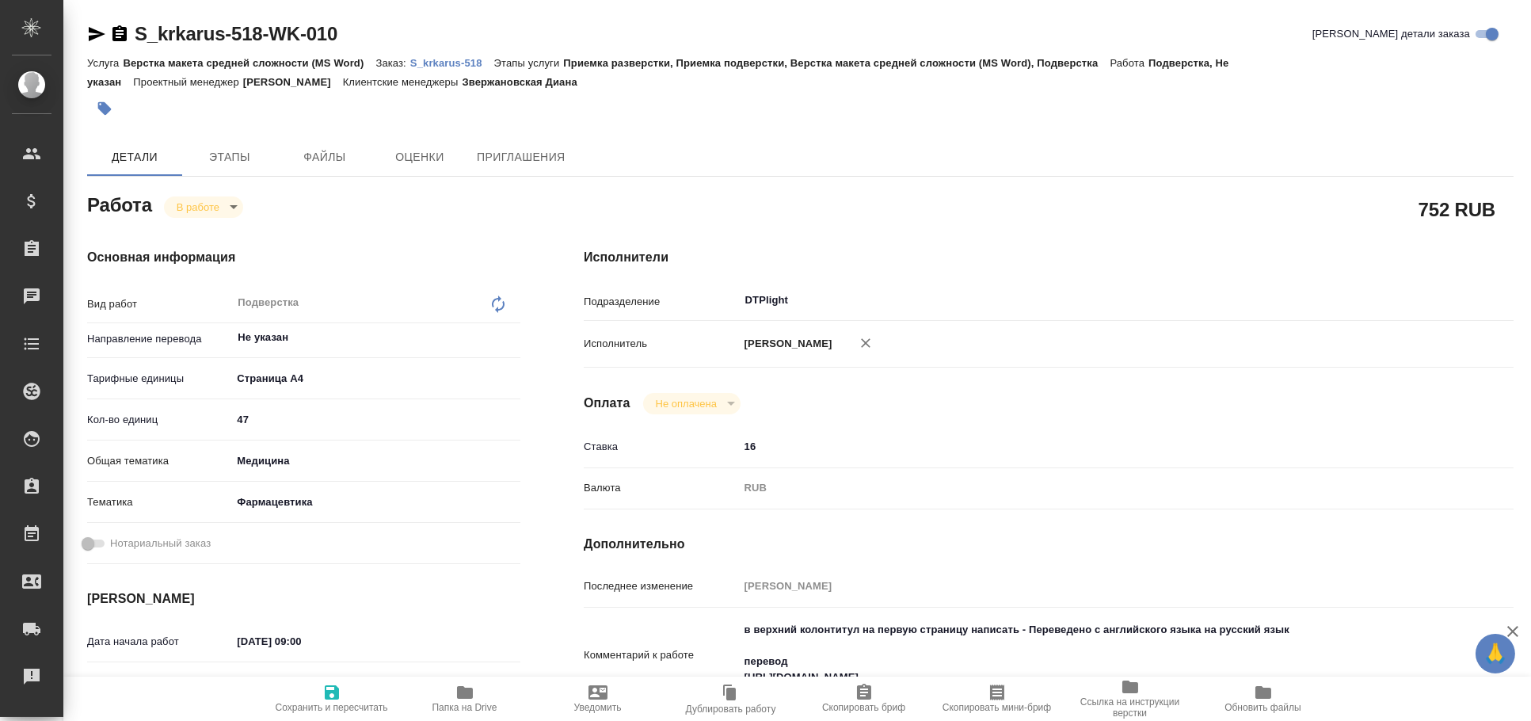
type textarea "x"
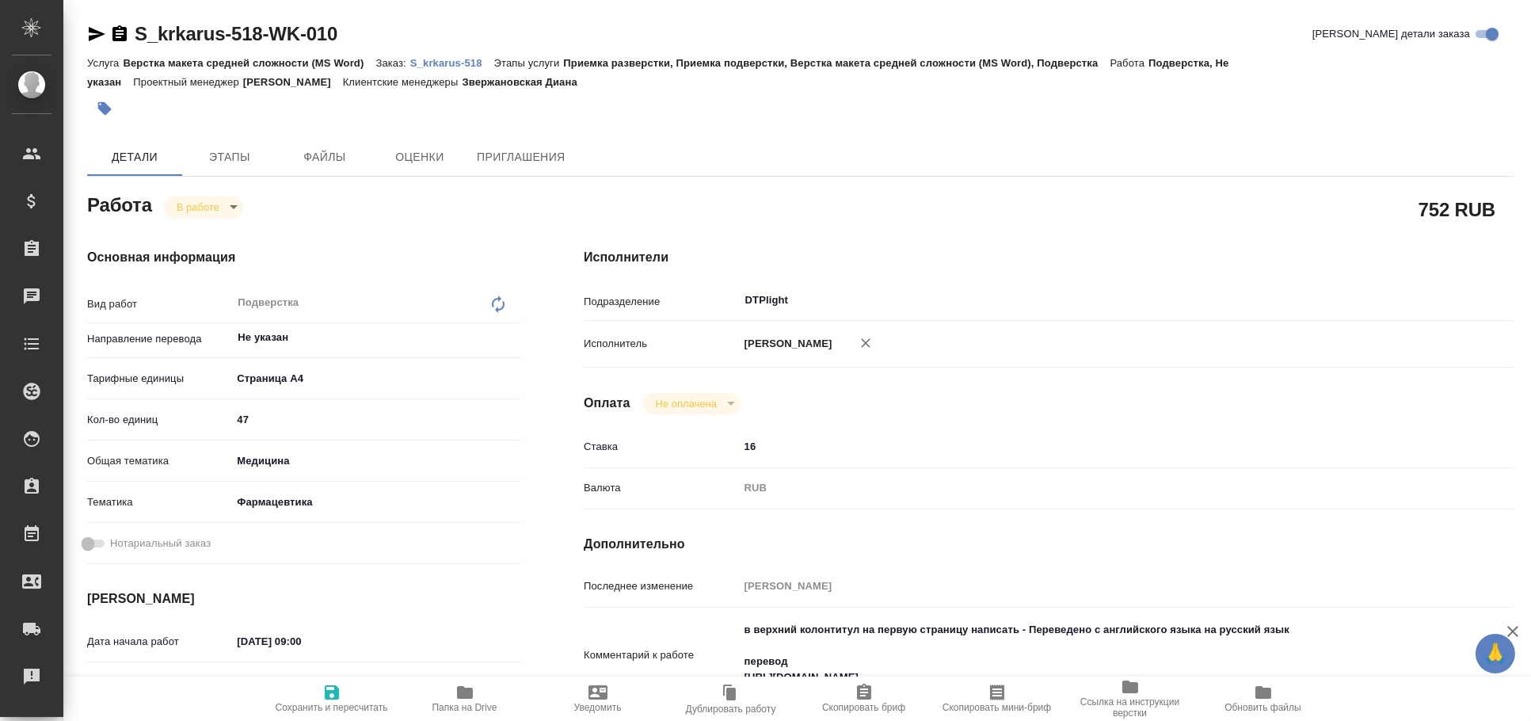
type textarea "x"
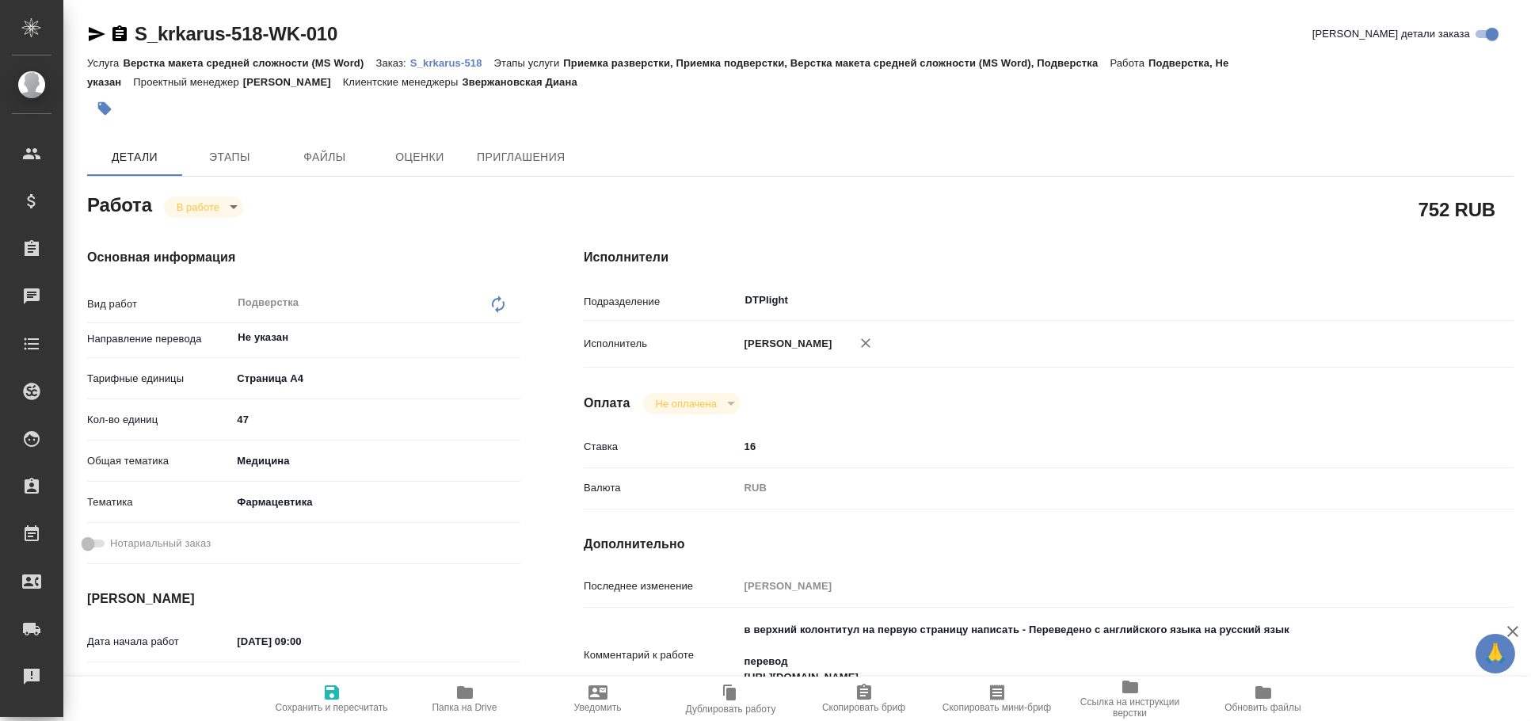
type textarea "x"
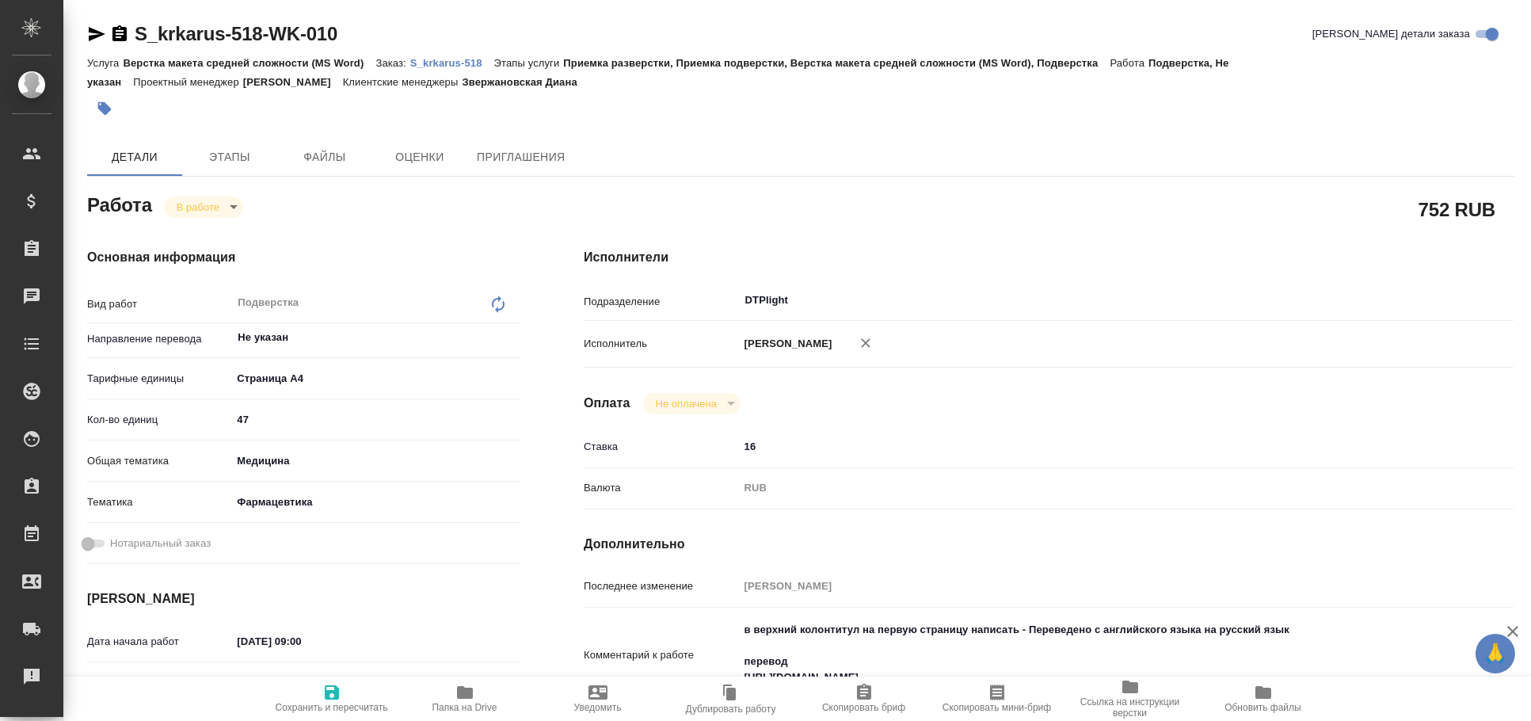
type textarea "x"
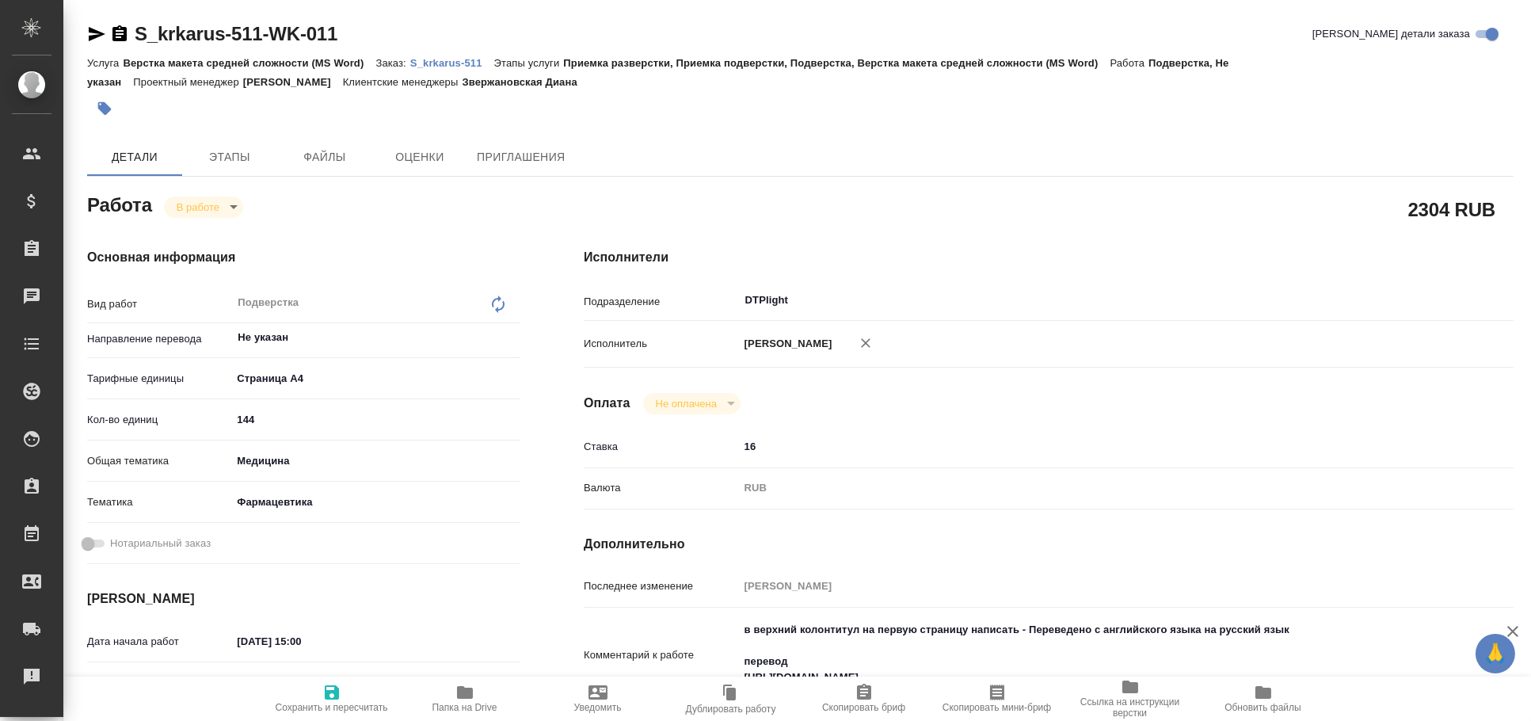
type textarea "x"
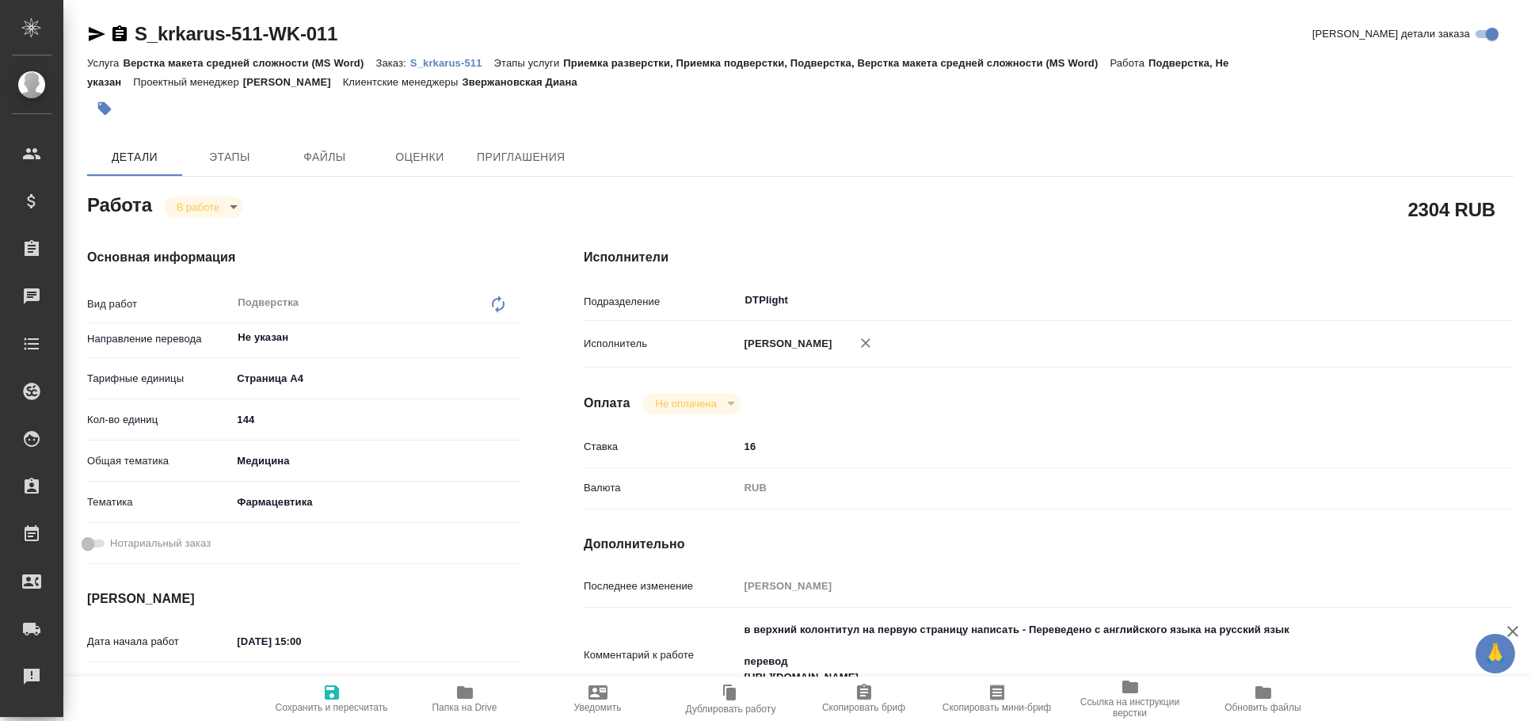
type textarea "x"
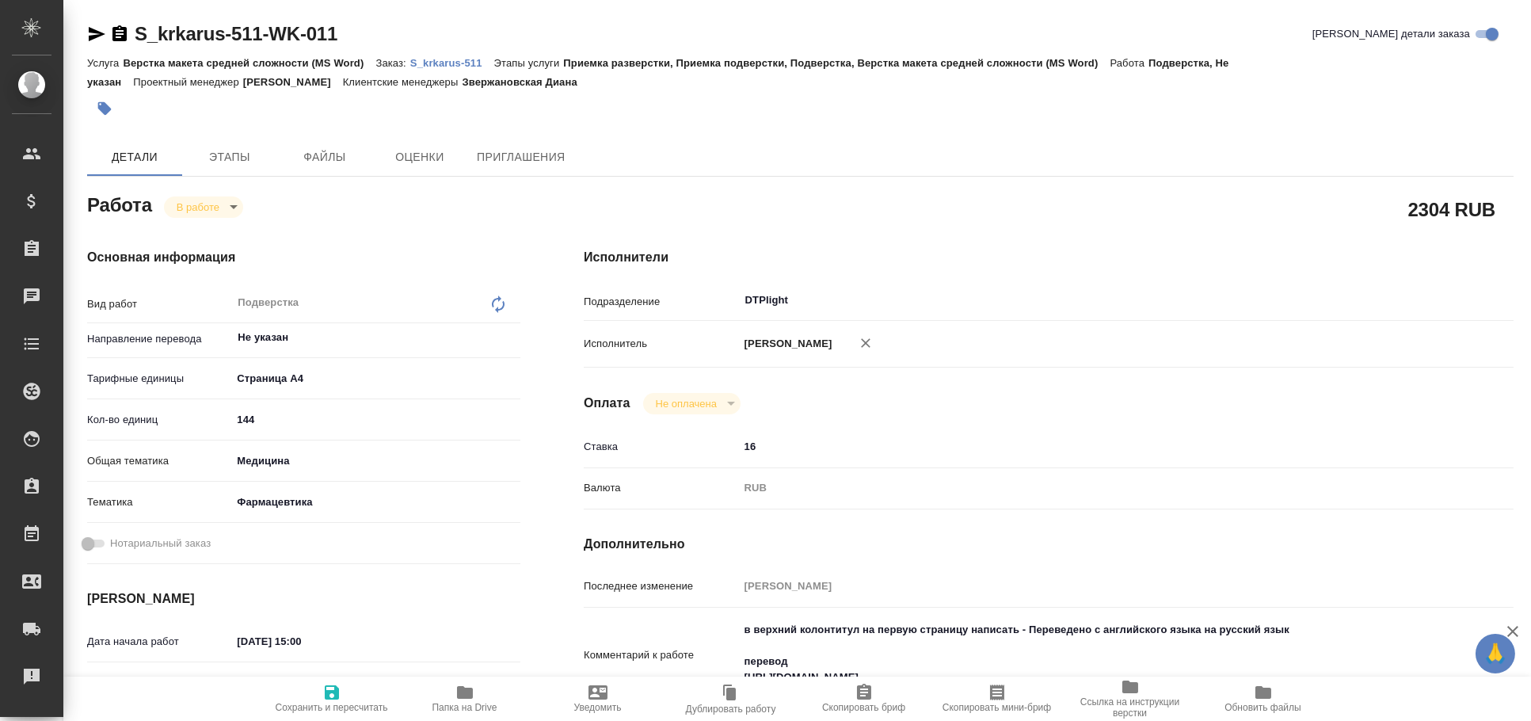
type textarea "x"
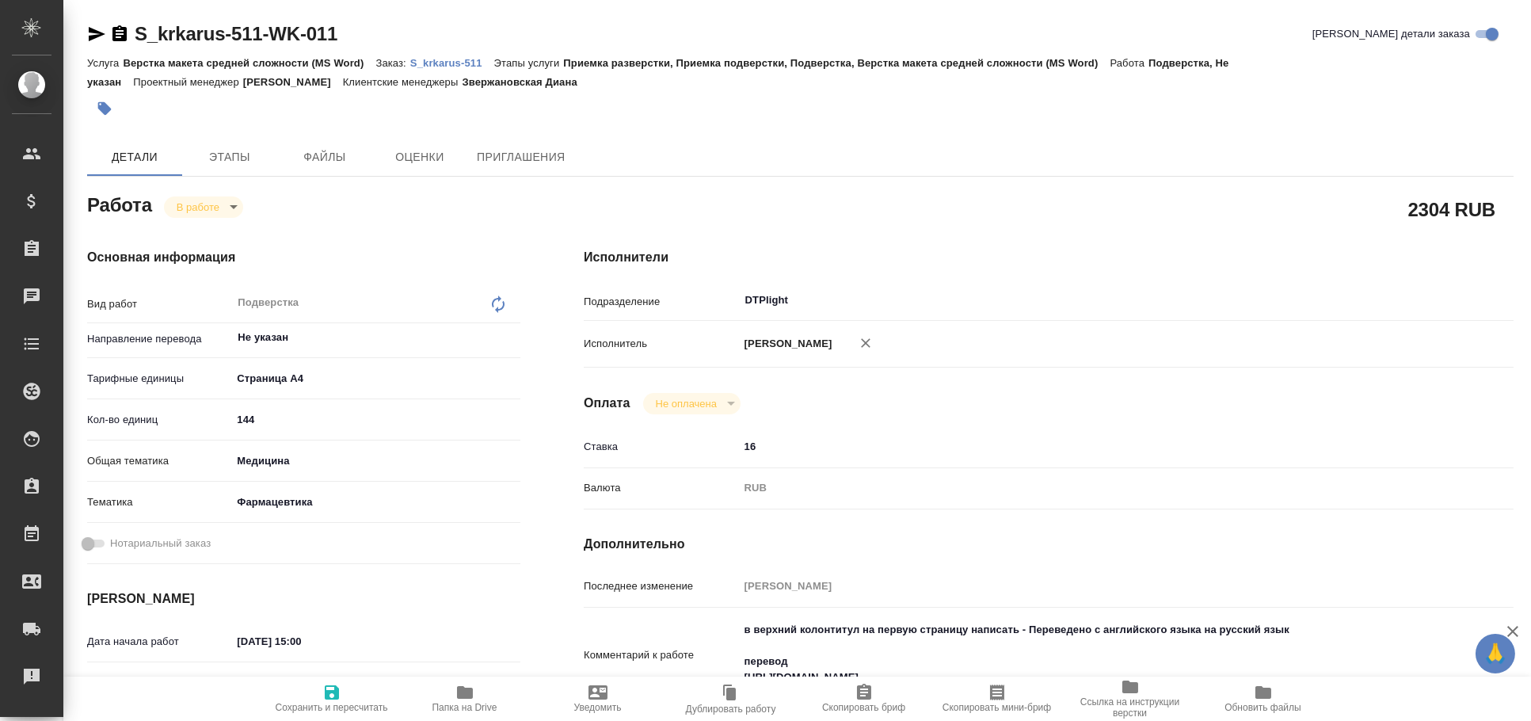
type textarea "x"
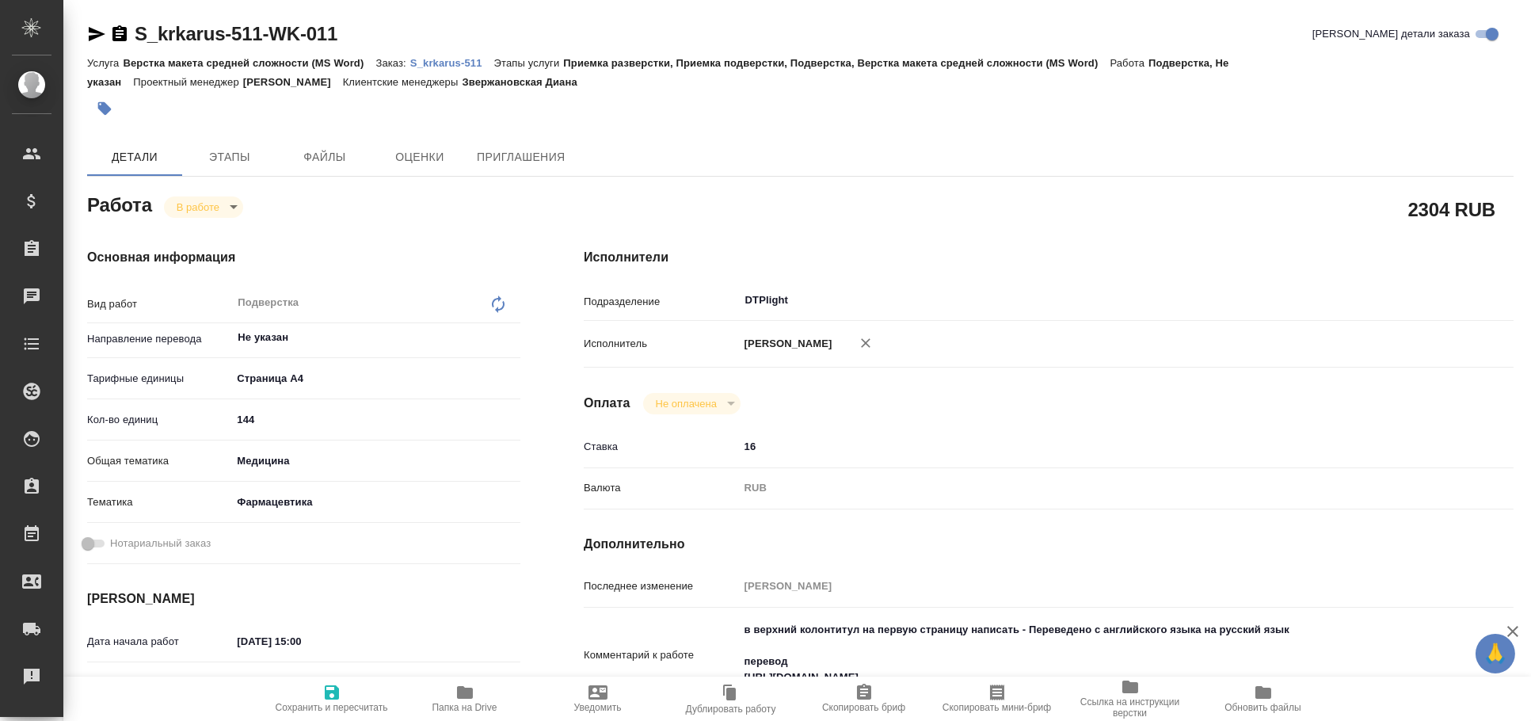
type textarea "x"
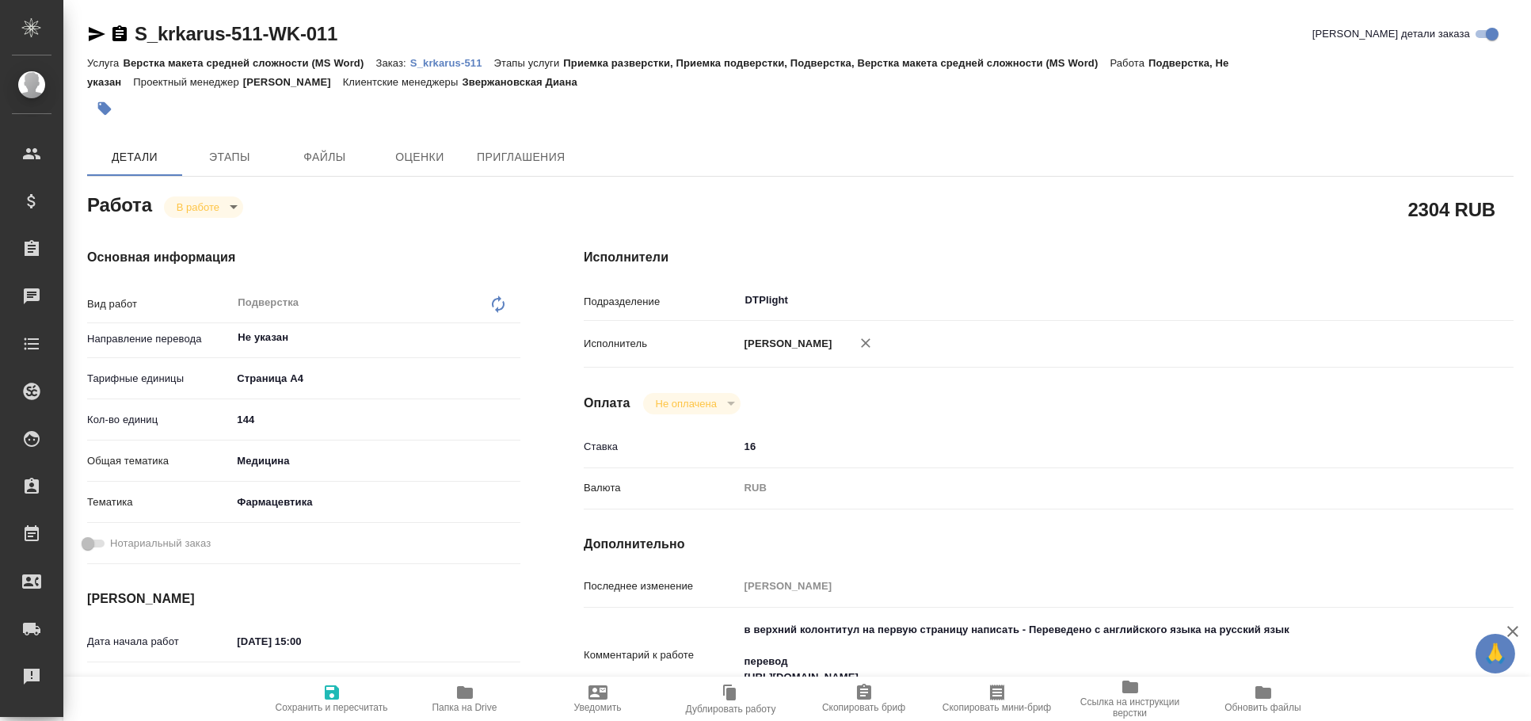
type textarea "x"
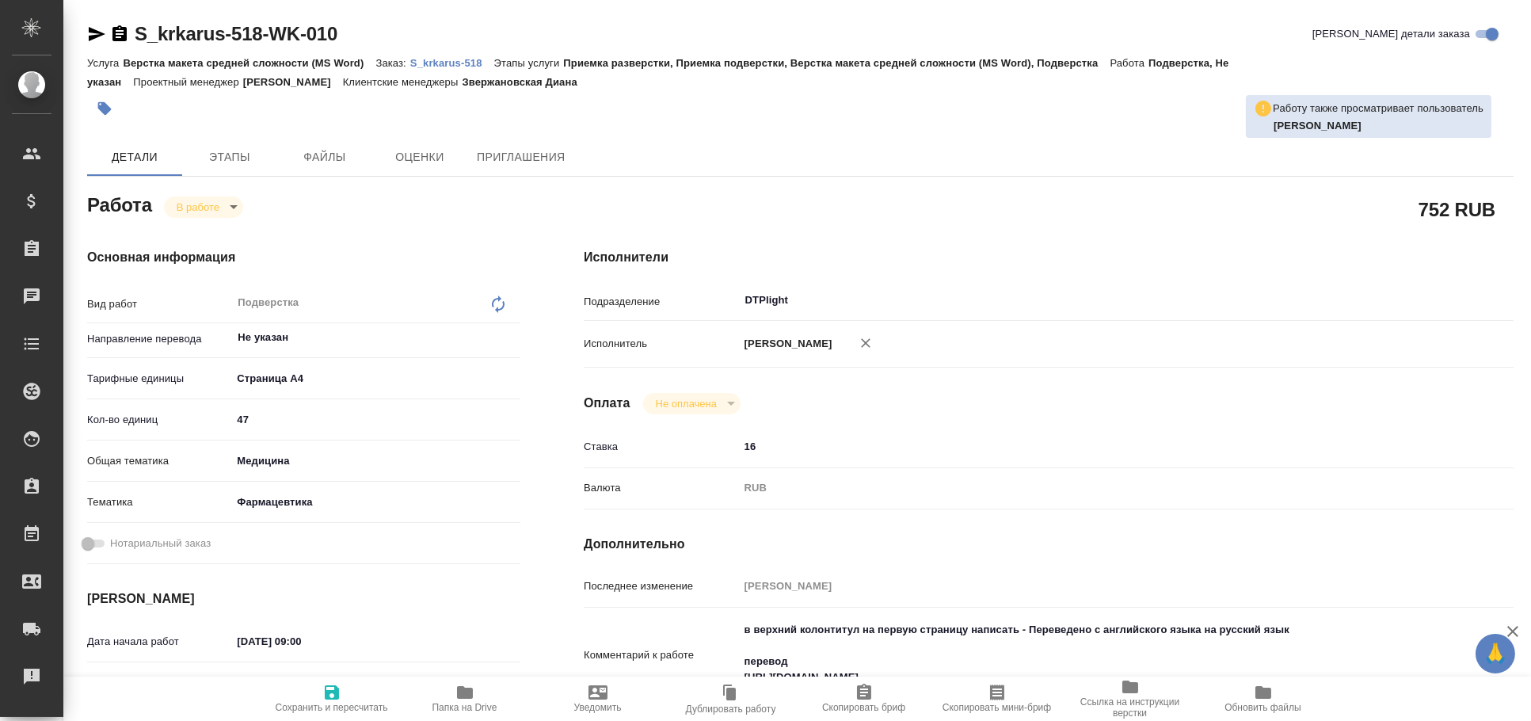
type textarea "x"
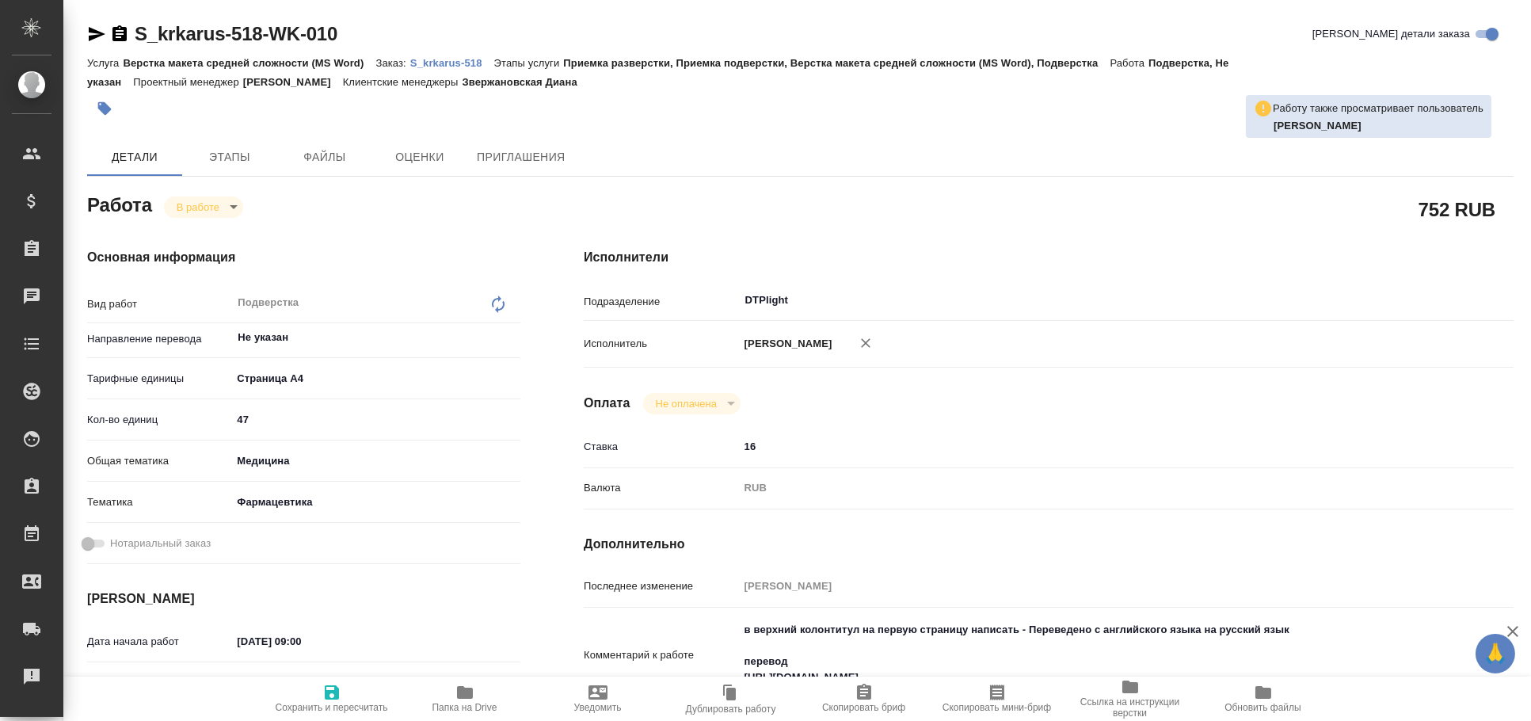
type textarea "x"
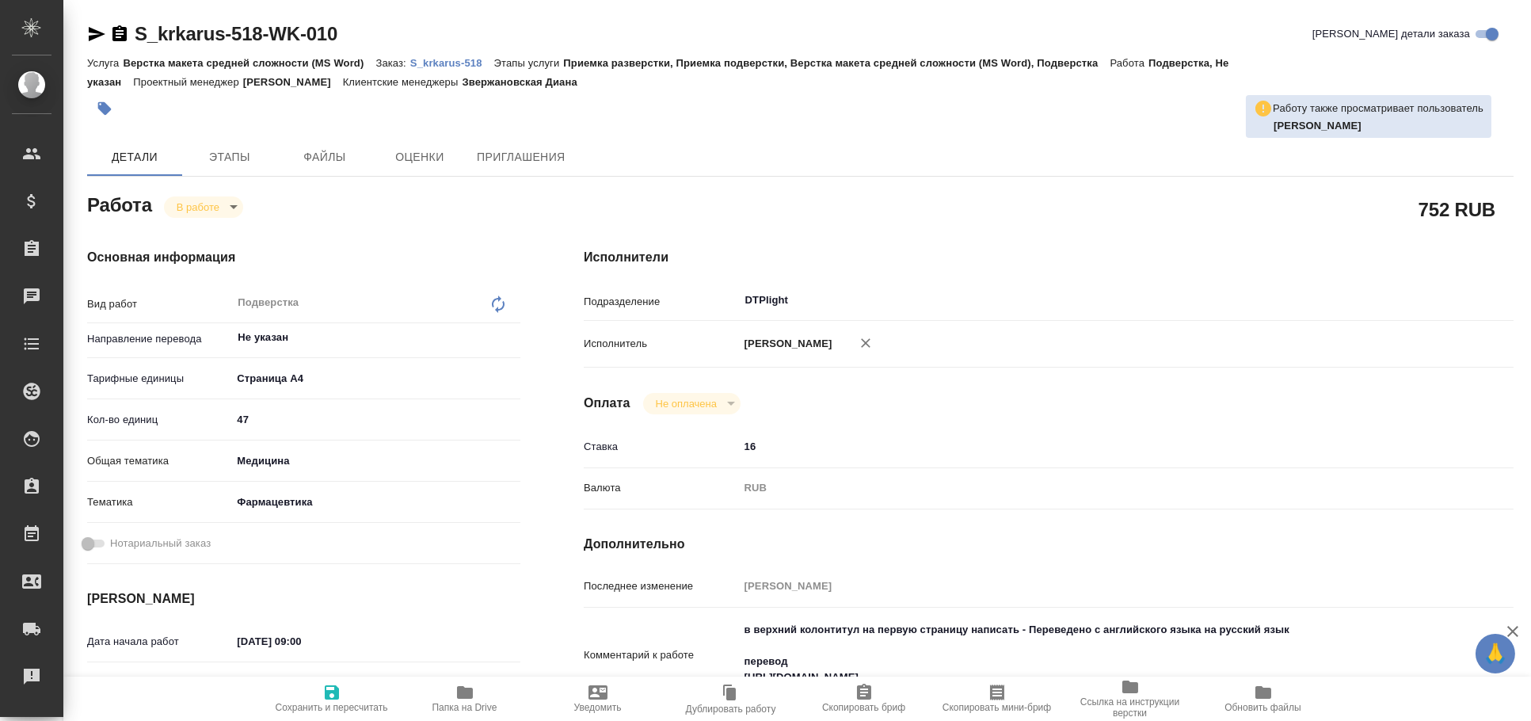
type textarea "x"
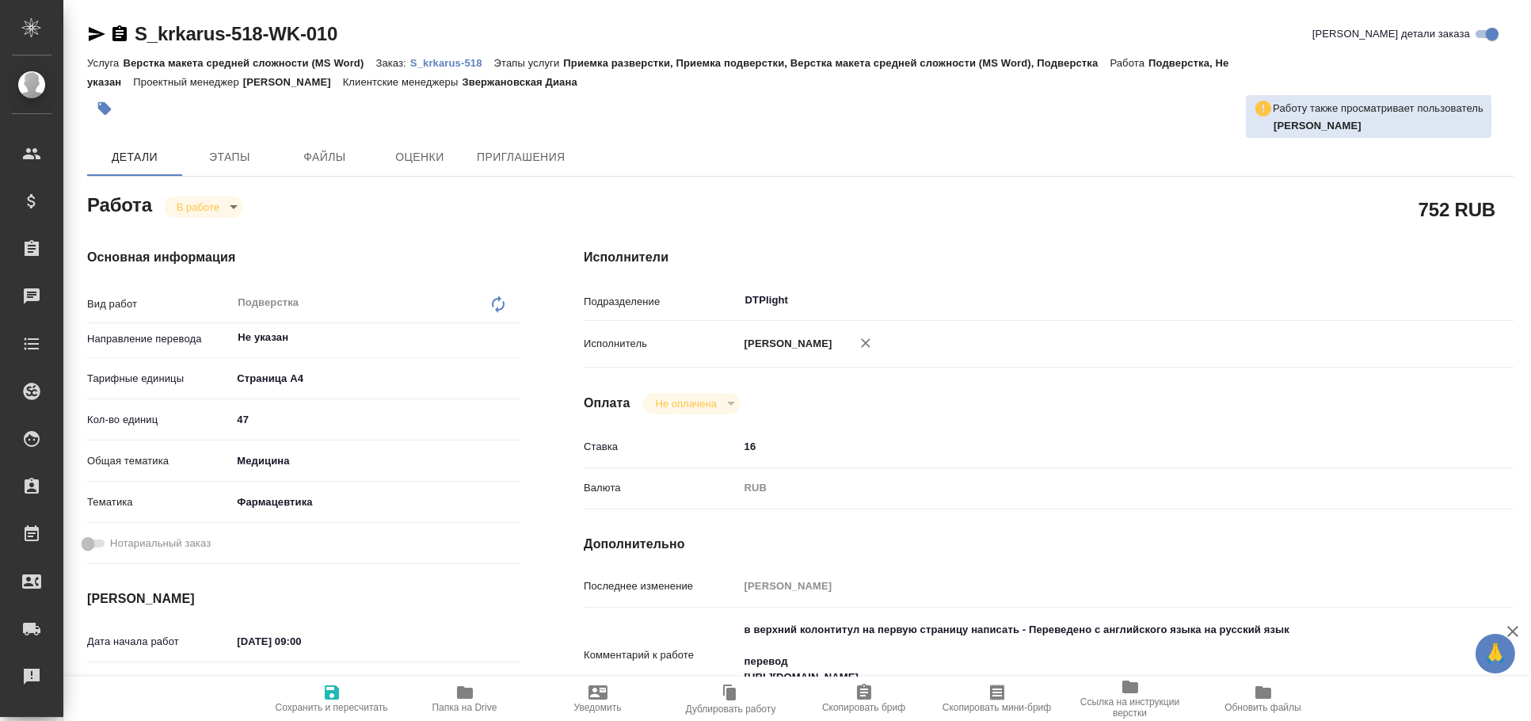
type textarea "x"
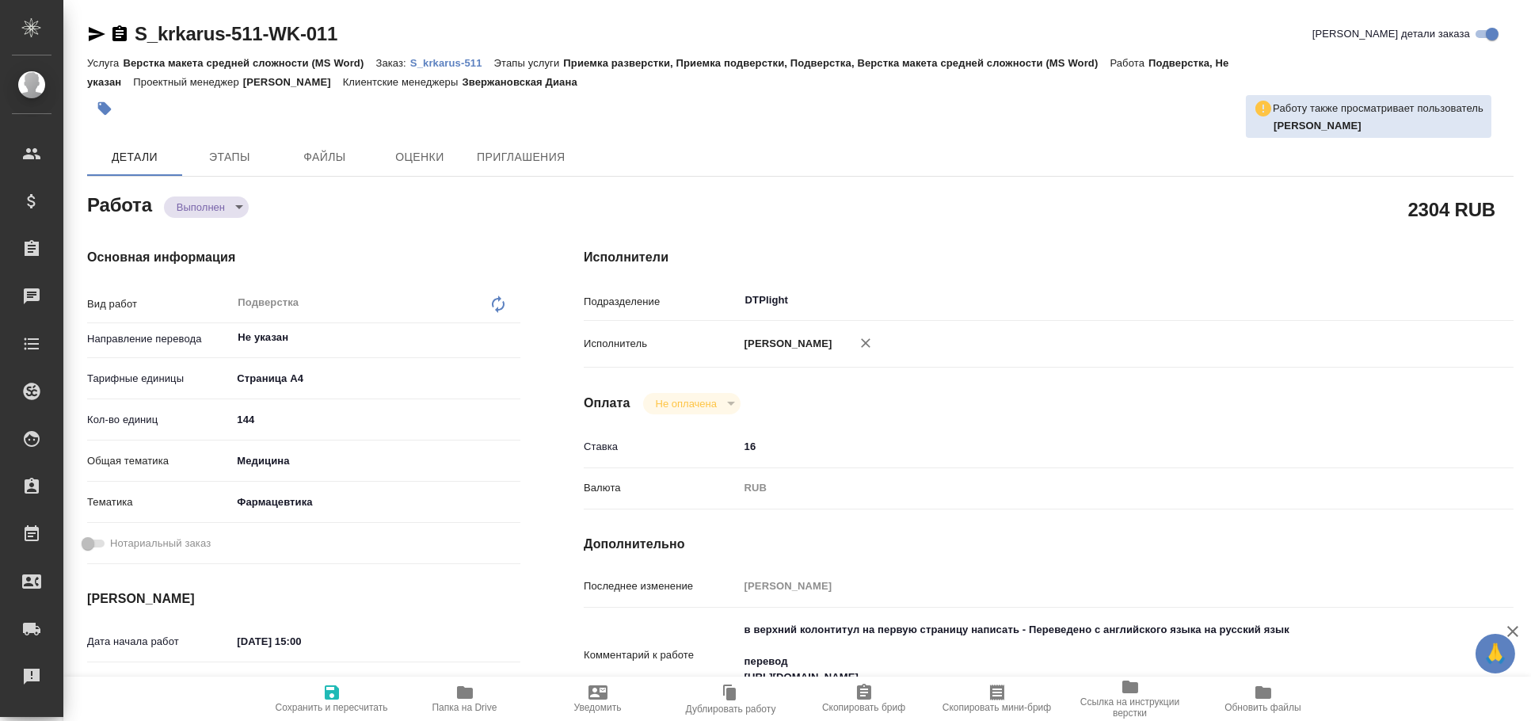
type textarea "x"
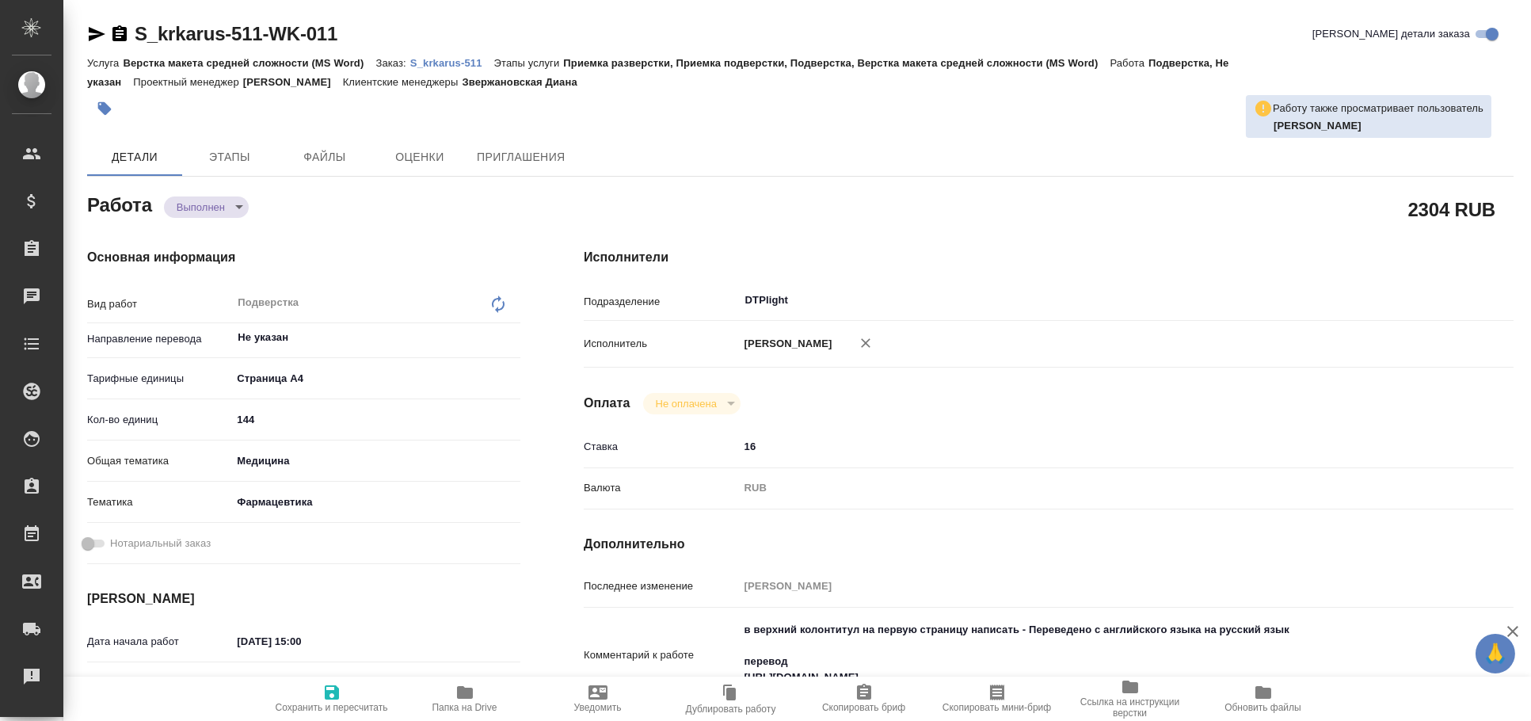
type textarea "x"
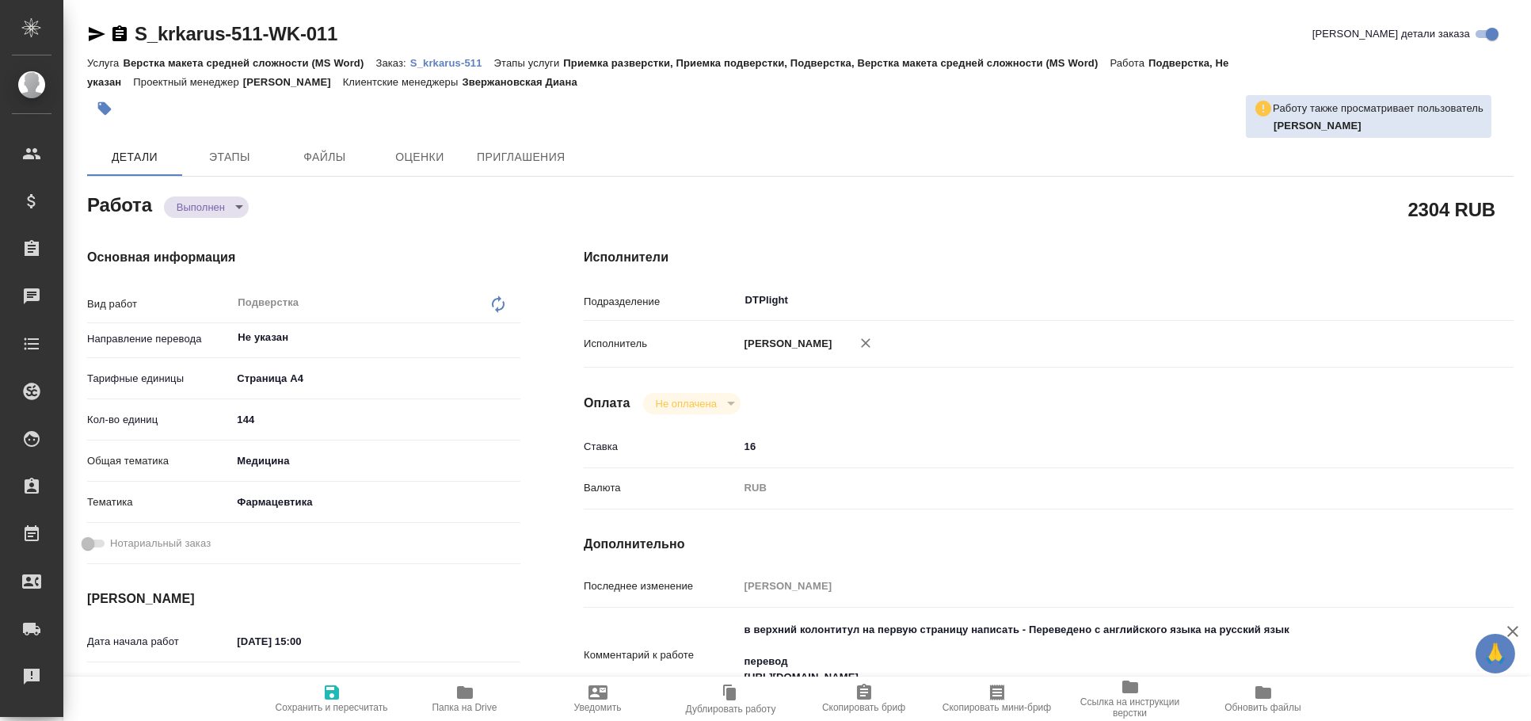
type textarea "x"
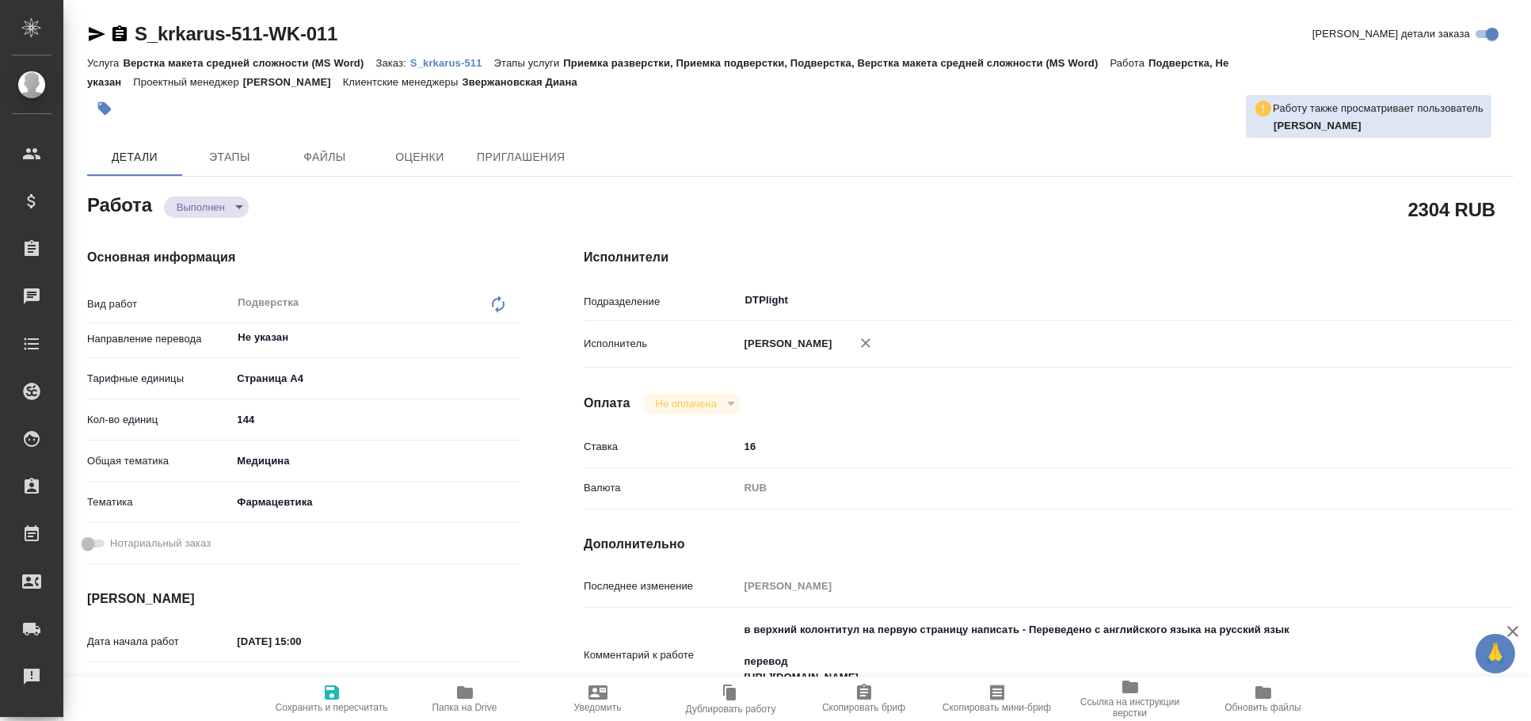
type textarea "x"
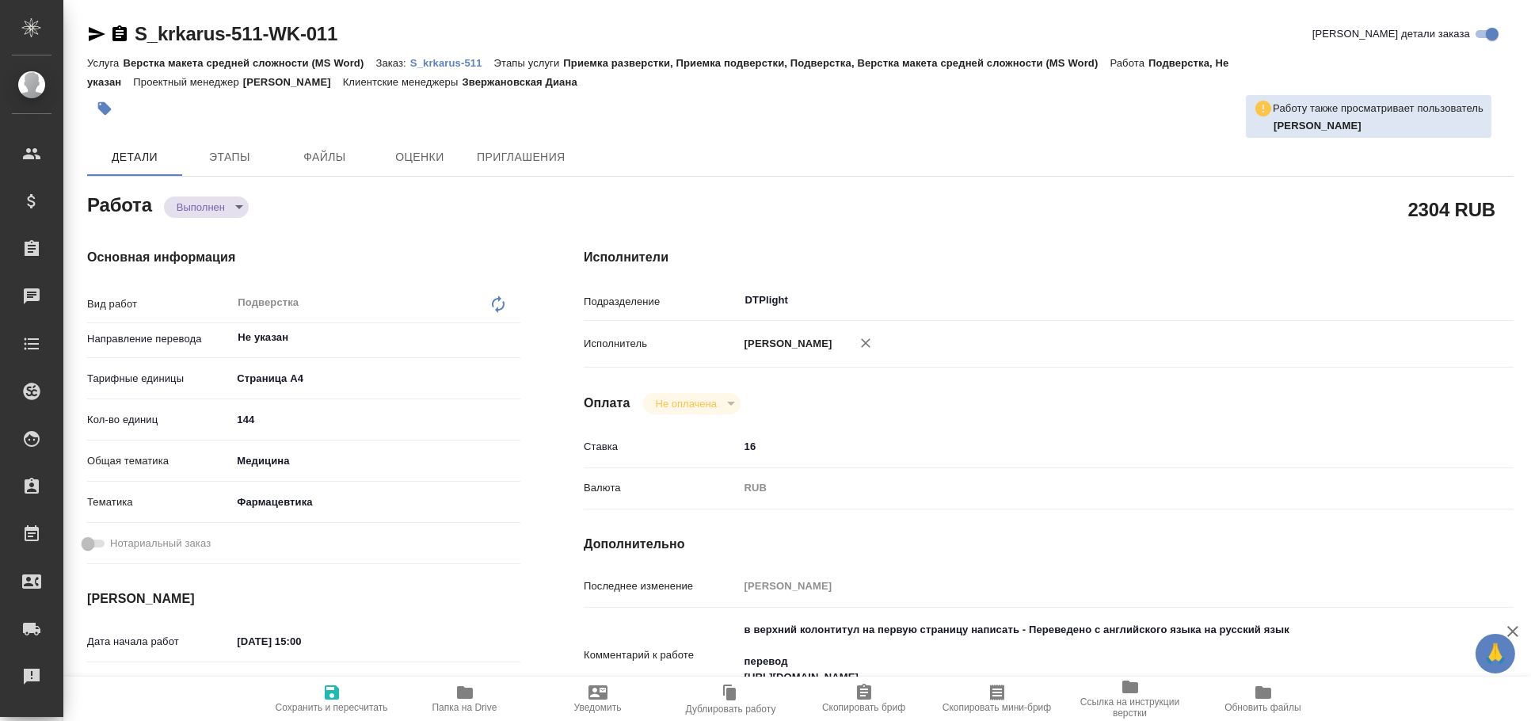
type textarea "x"
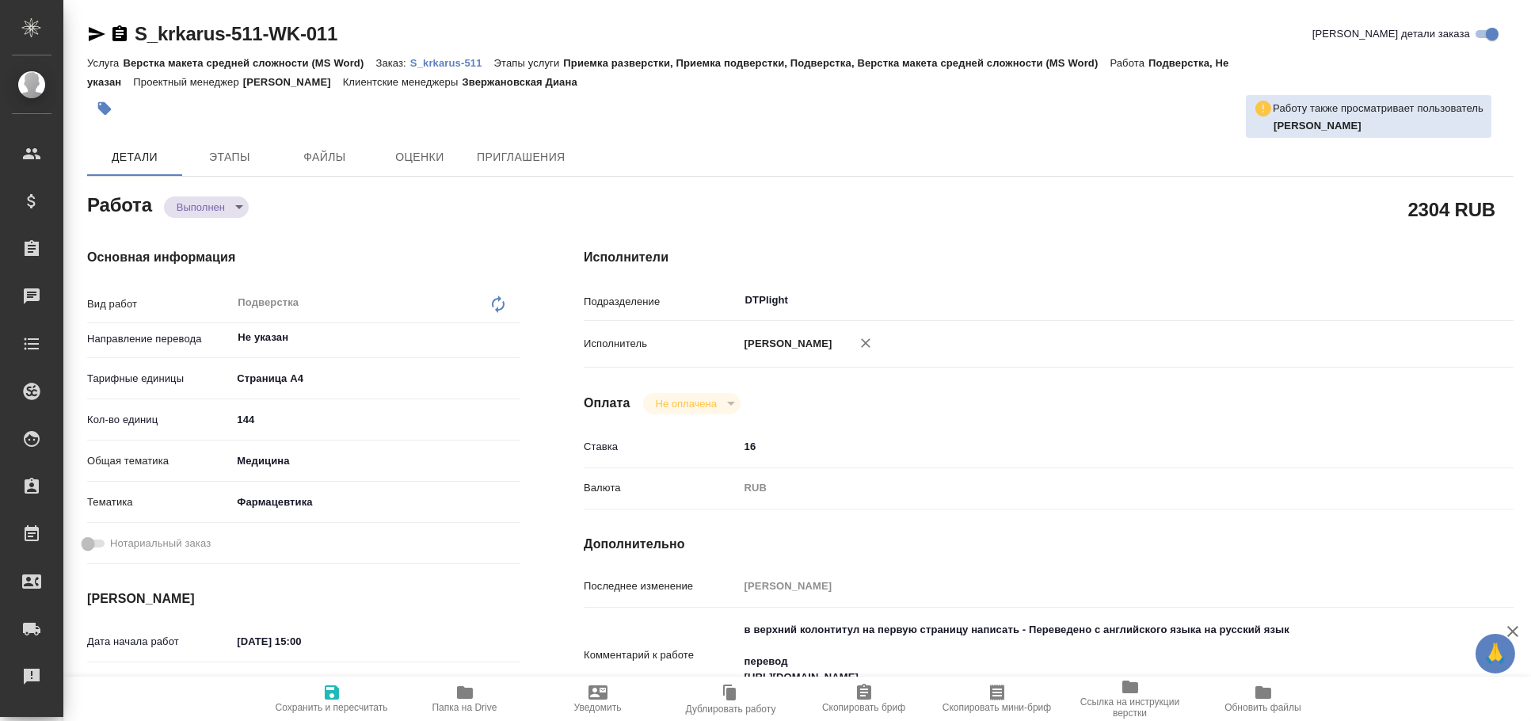
type textarea "x"
